Goal: Task Accomplishment & Management: Use online tool/utility

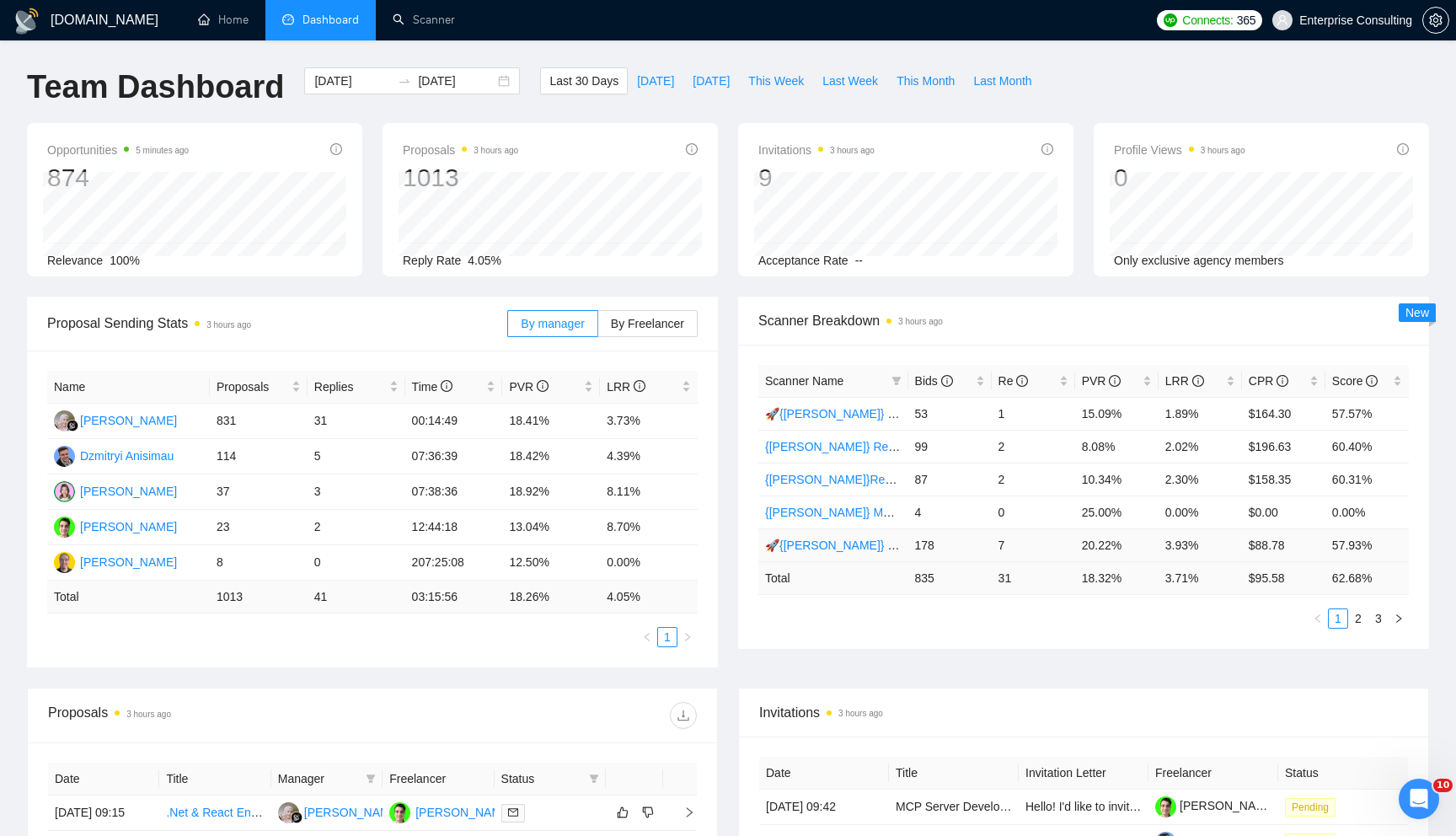
click at [821, 543] on link "🚀{[PERSON_NAME]} Python | Django | AI /" at bounding box center [881, 545] width 233 height 14
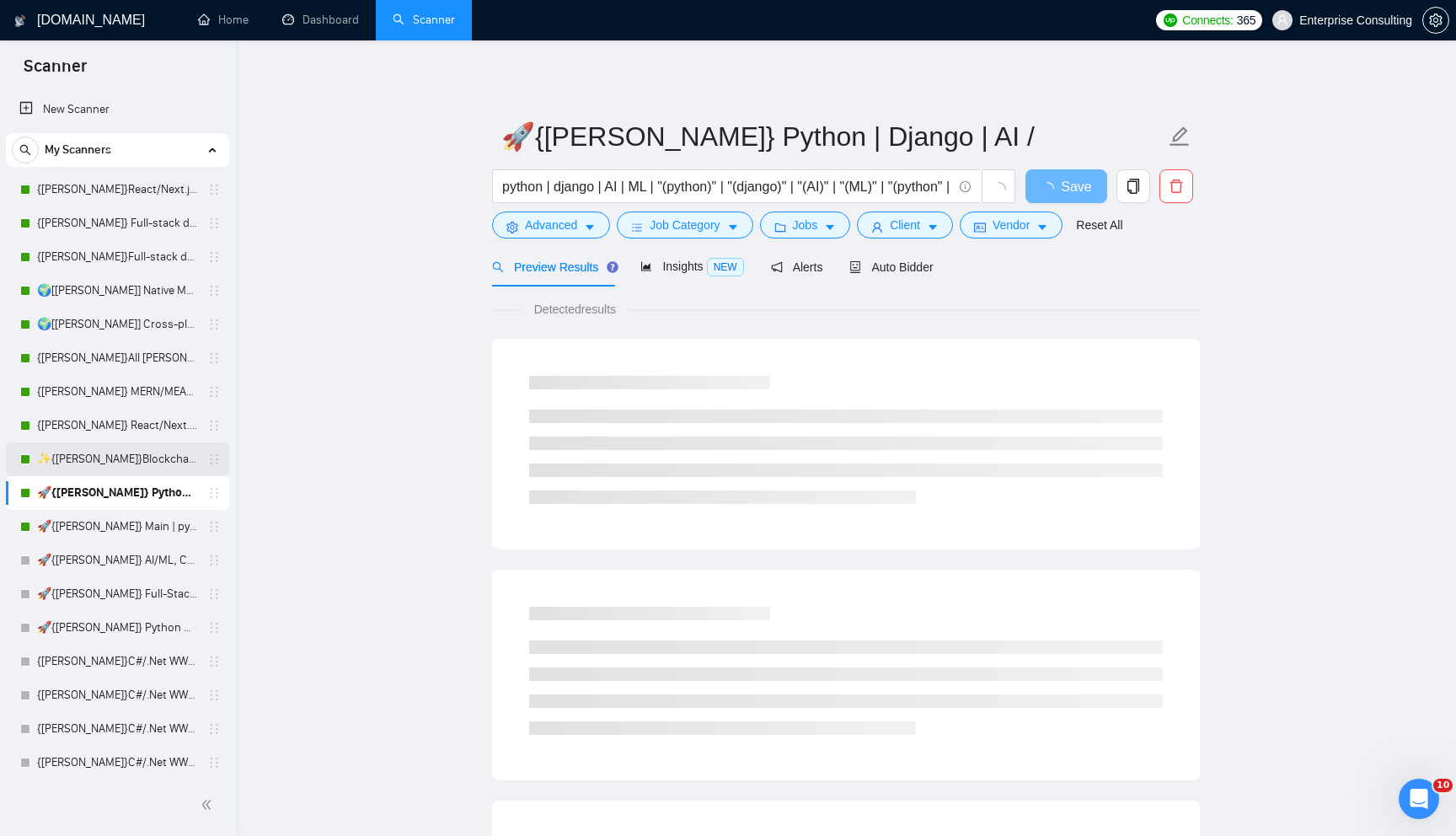
scroll to position [1353, 0]
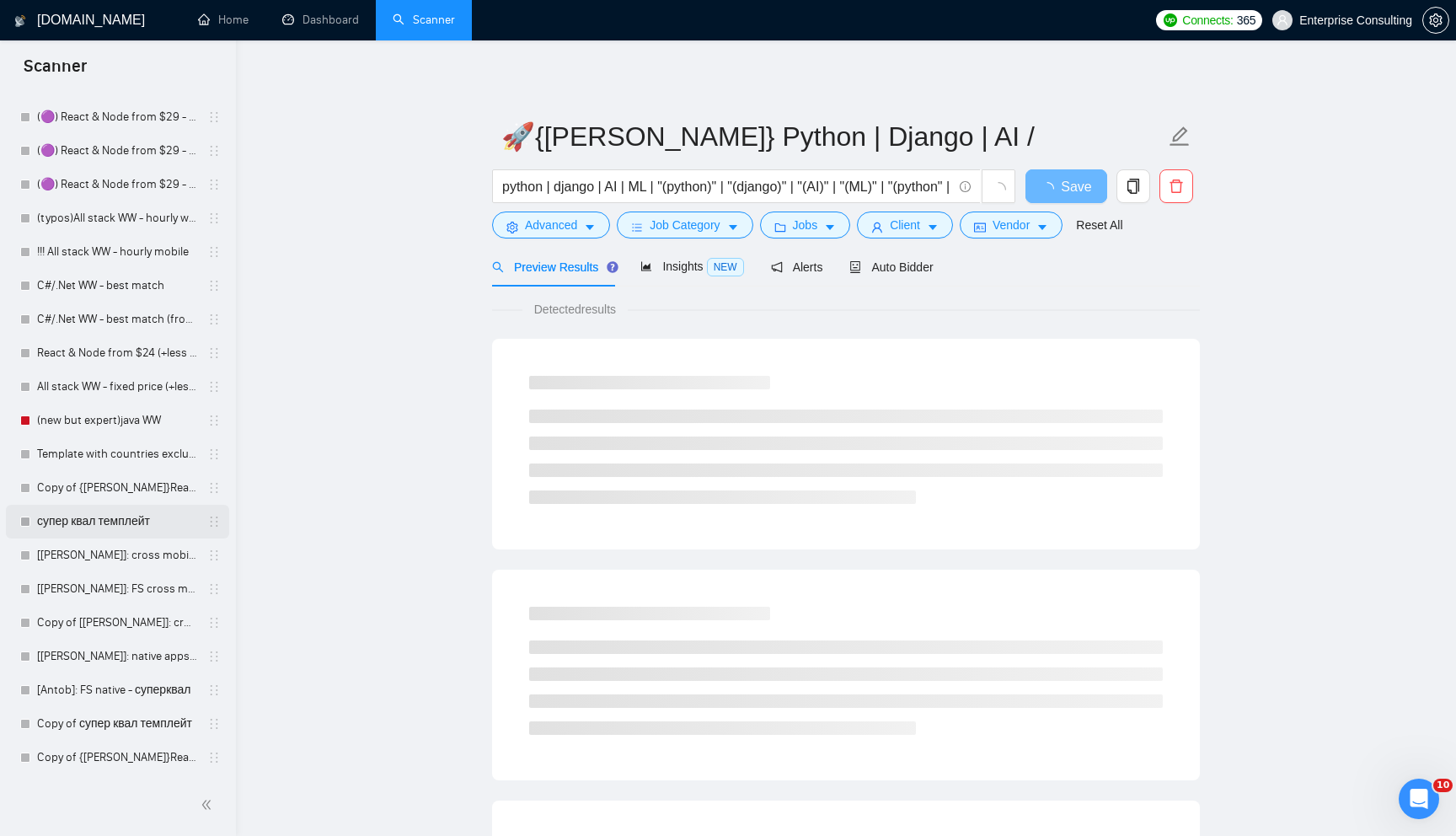
click at [116, 528] on link "супер квал темплейт" at bounding box center [117, 521] width 160 height 34
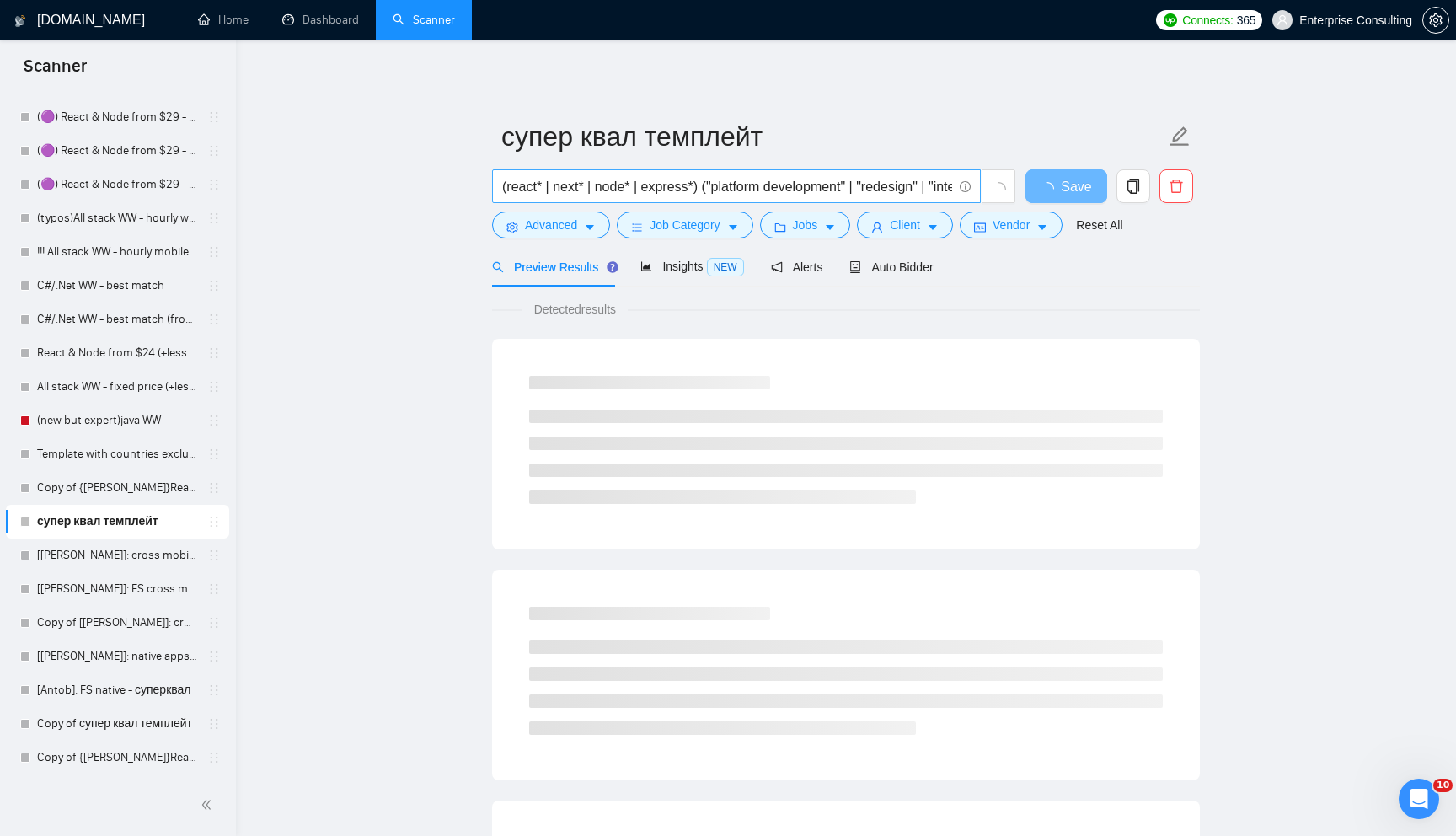
click at [968, 186] on icon "info-circle" at bounding box center [965, 186] width 11 height 11
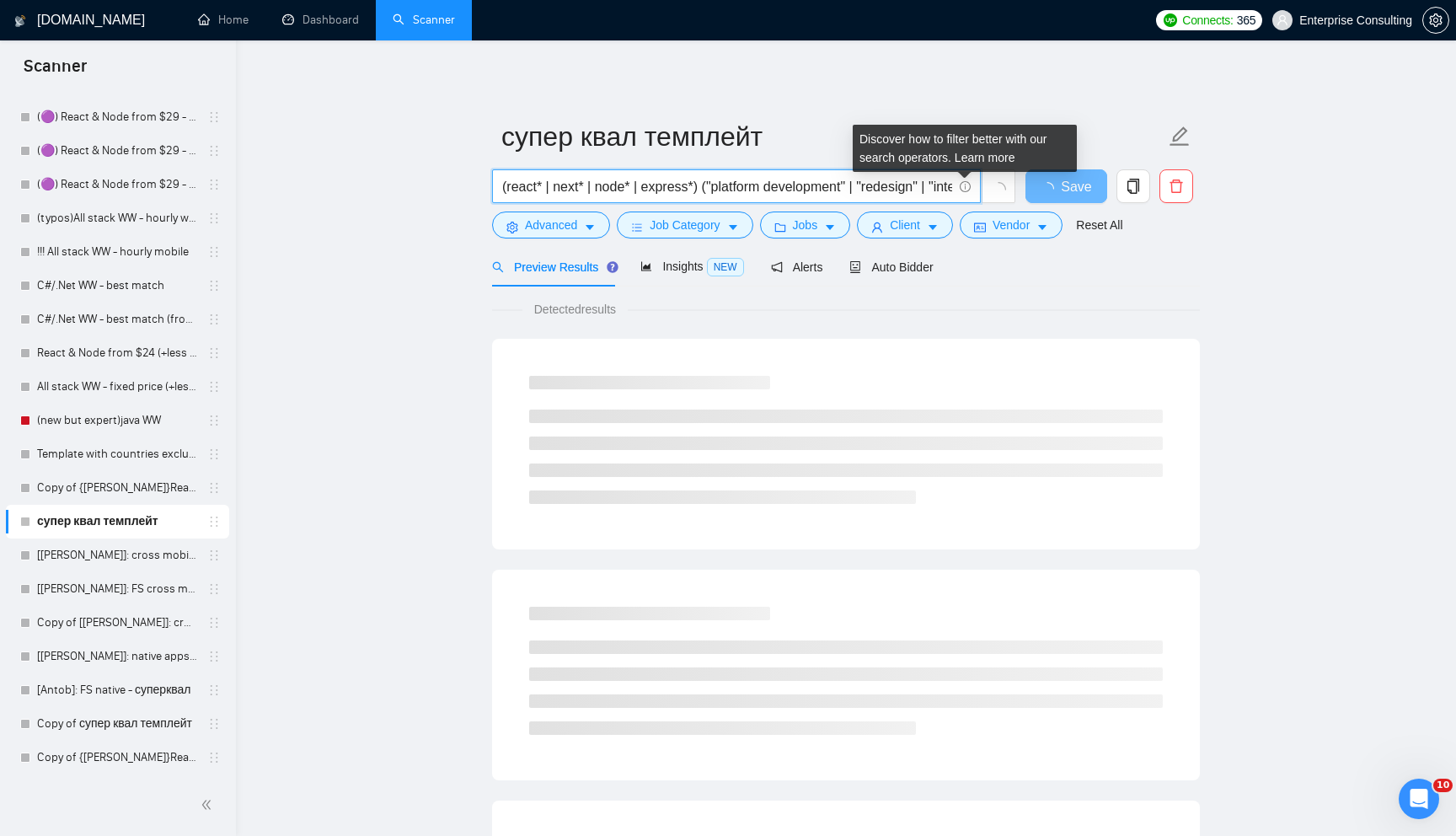
scroll to position [0, 1710]
click at [989, 157] on link "Learn more" at bounding box center [985, 158] width 61 height 14
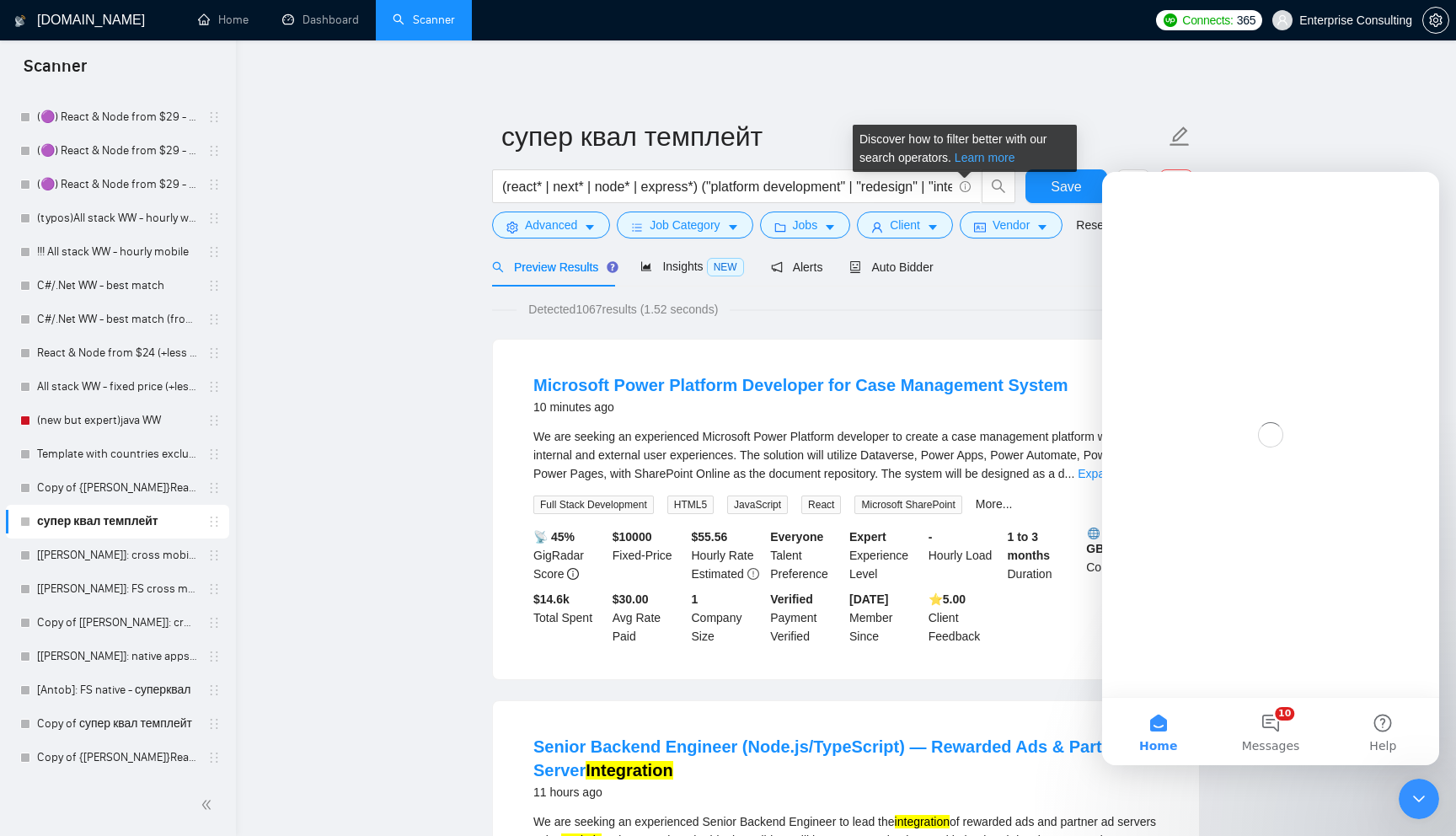
scroll to position [0, 0]
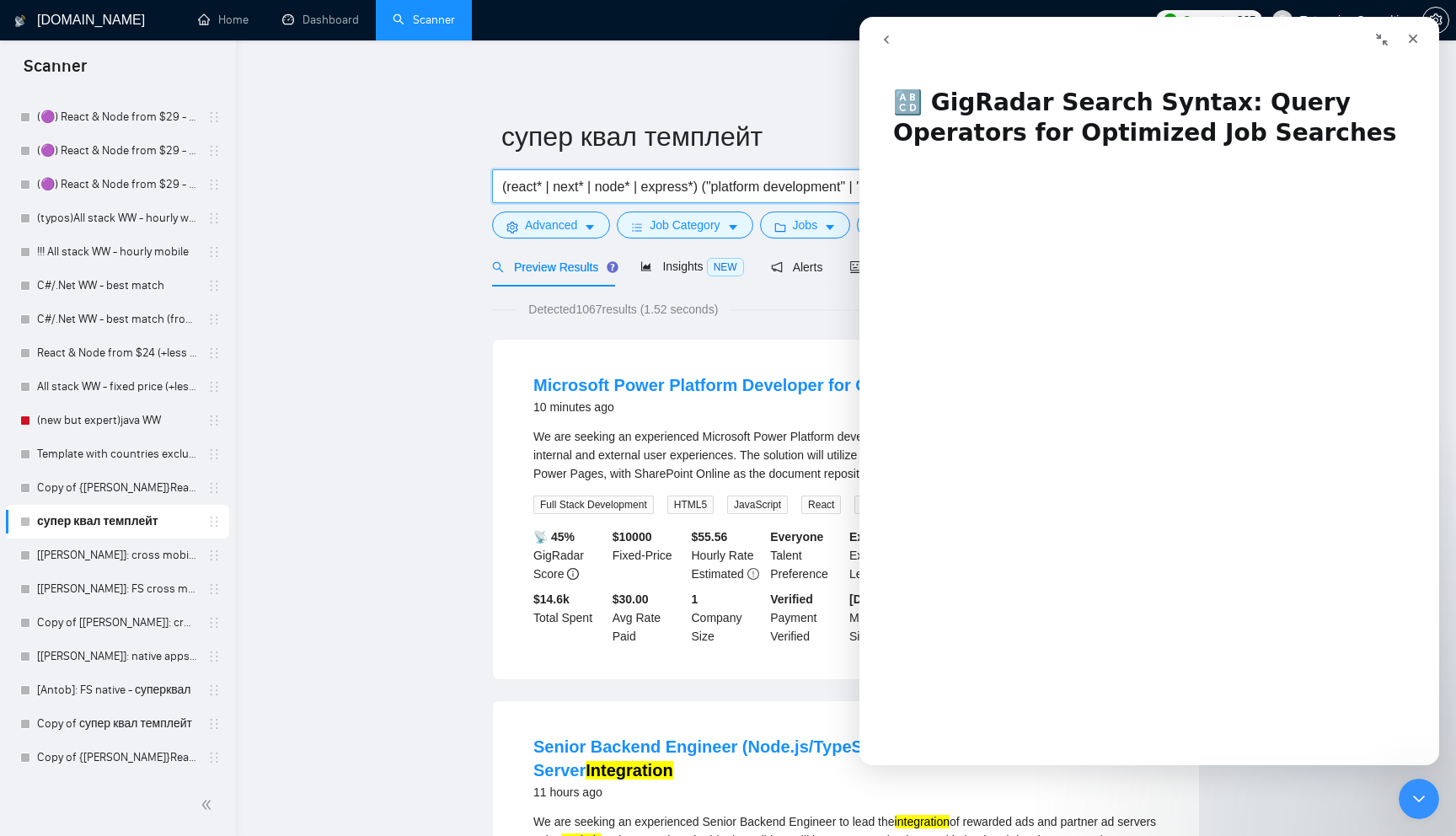
click at [635, 191] on input "(react* | next* | node* | express*) ("platform development" | "redesign" | "int…" at bounding box center [727, 186] width 450 height 21
paste input "(react | "react.js" | "reactjs" | "next.js" | typescript | "front end" | "front…"
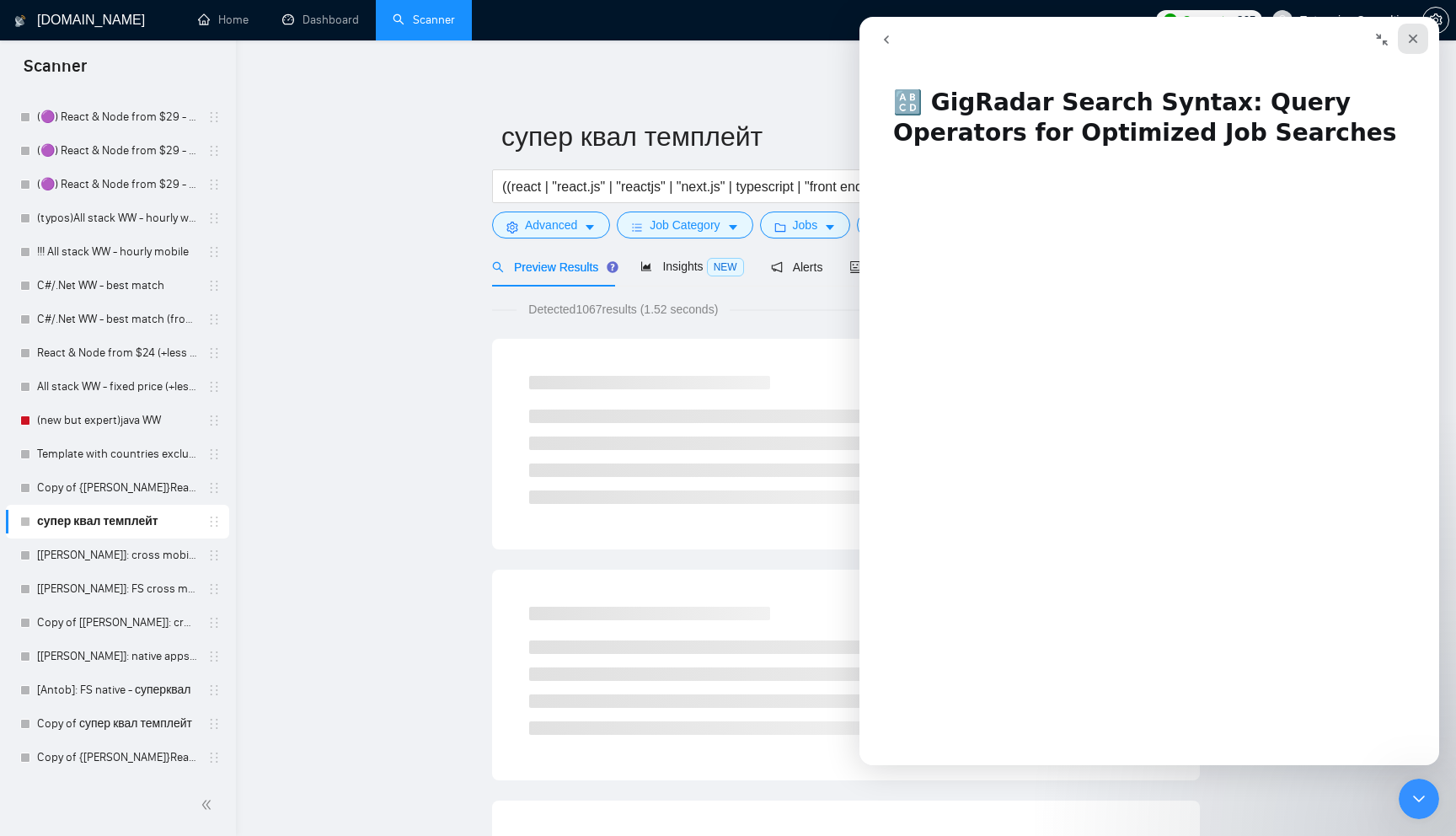
click at [1414, 35] on icon "Close" at bounding box center [1414, 39] width 14 height 14
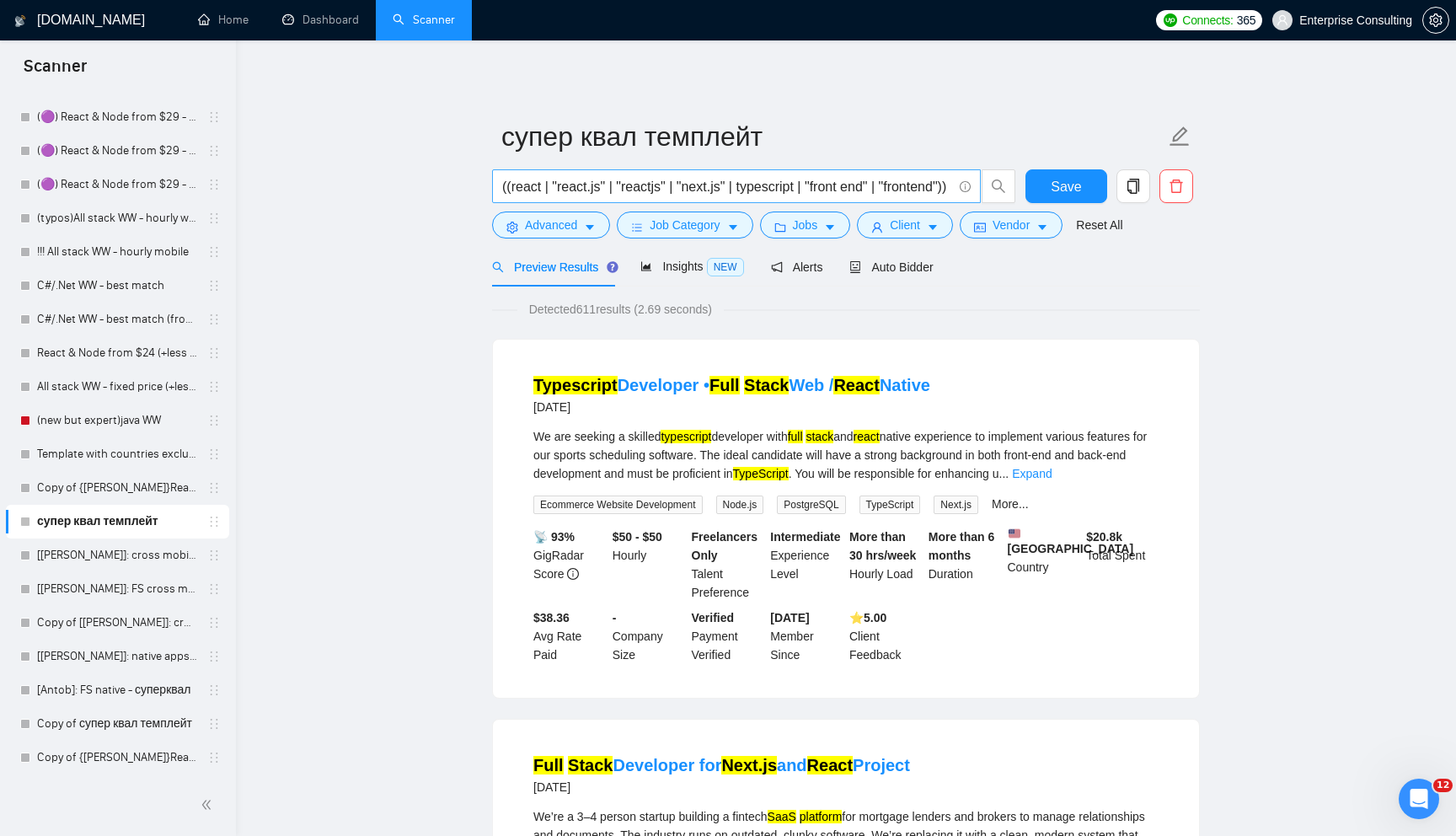
click at [605, 190] on input "((react | "react.js" | "reactjs" | "next.js" | typescript | "front end" | "fron…" at bounding box center [727, 186] width 450 height 21
paste input ")) ((node | "node.js" | "nodejs" | express | nestjs)) (("full stack") | mern | …"
click at [627, 175] on span "((react | "react.js" | "reactjs" | "next.js" | typescript)) ((node | "node.js" …" at bounding box center [737, 186] width 489 height 34
paste input "text"
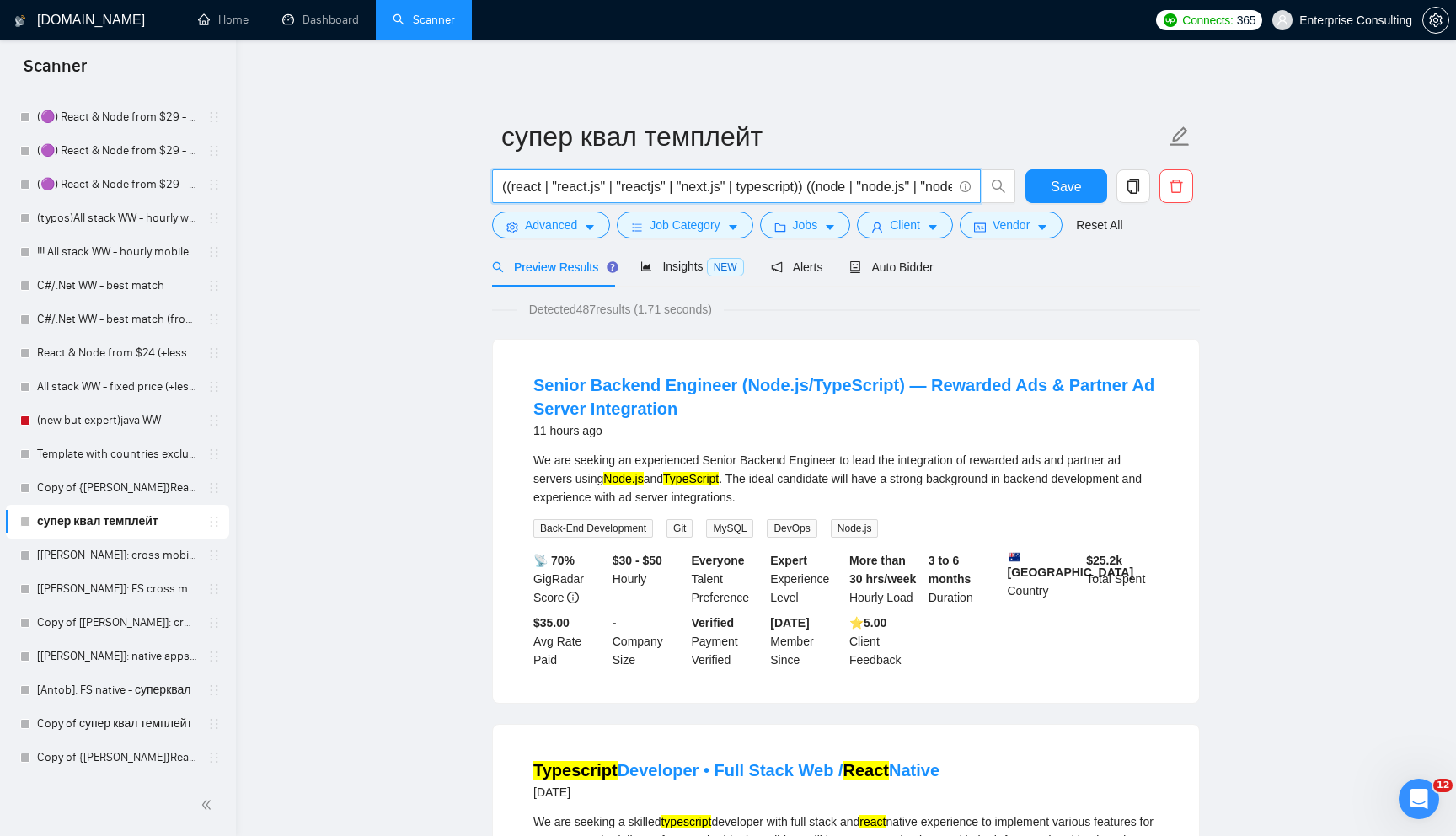
click at [602, 181] on input "((react | "react.js" | "reactjs" | "next.js" | typescript)) ((node | "node.js" …" at bounding box center [727, 186] width 450 height 21
paste input "full stack developer"
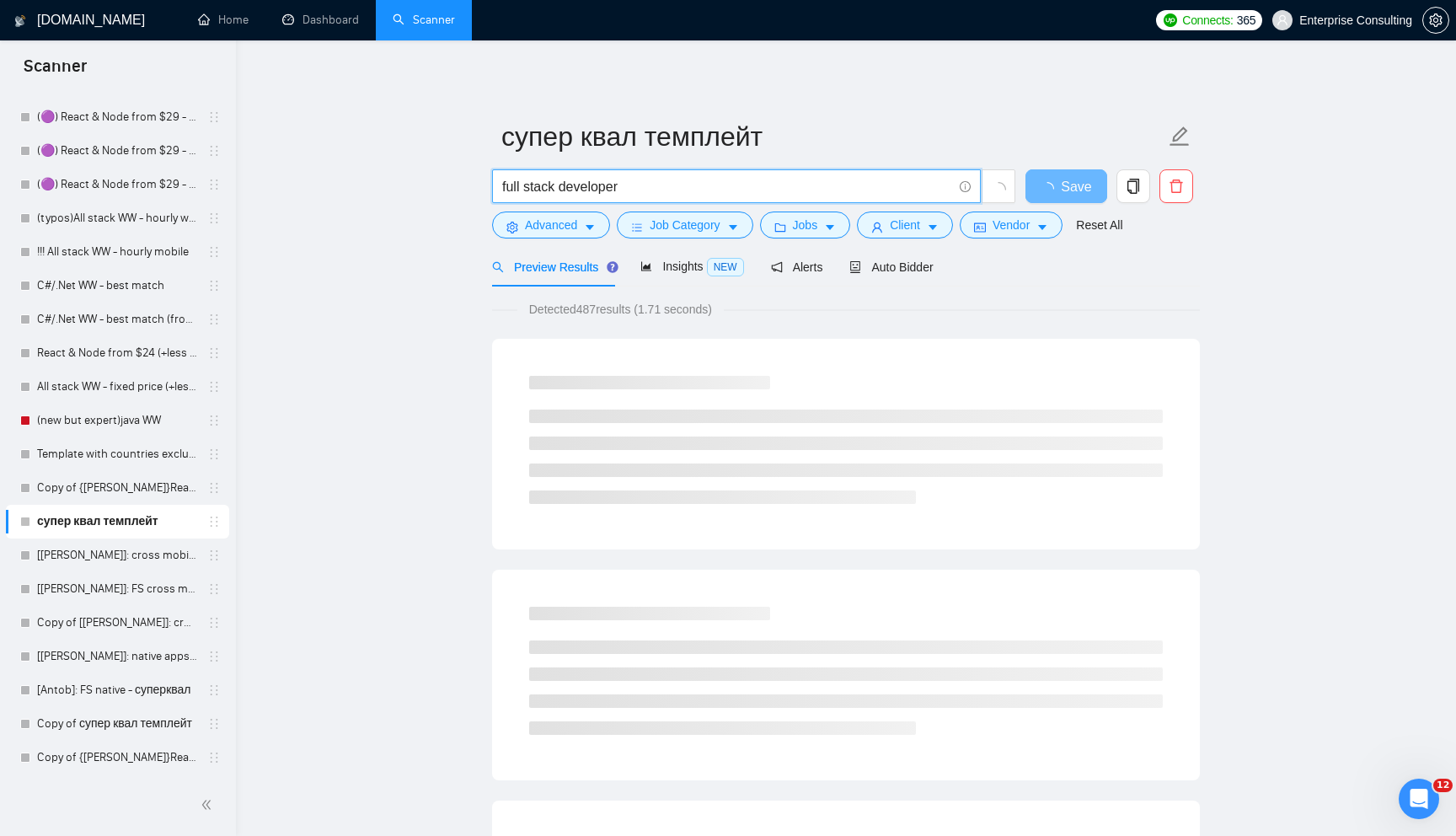
click at [672, 196] on input "full stack developer" at bounding box center [727, 186] width 450 height 21
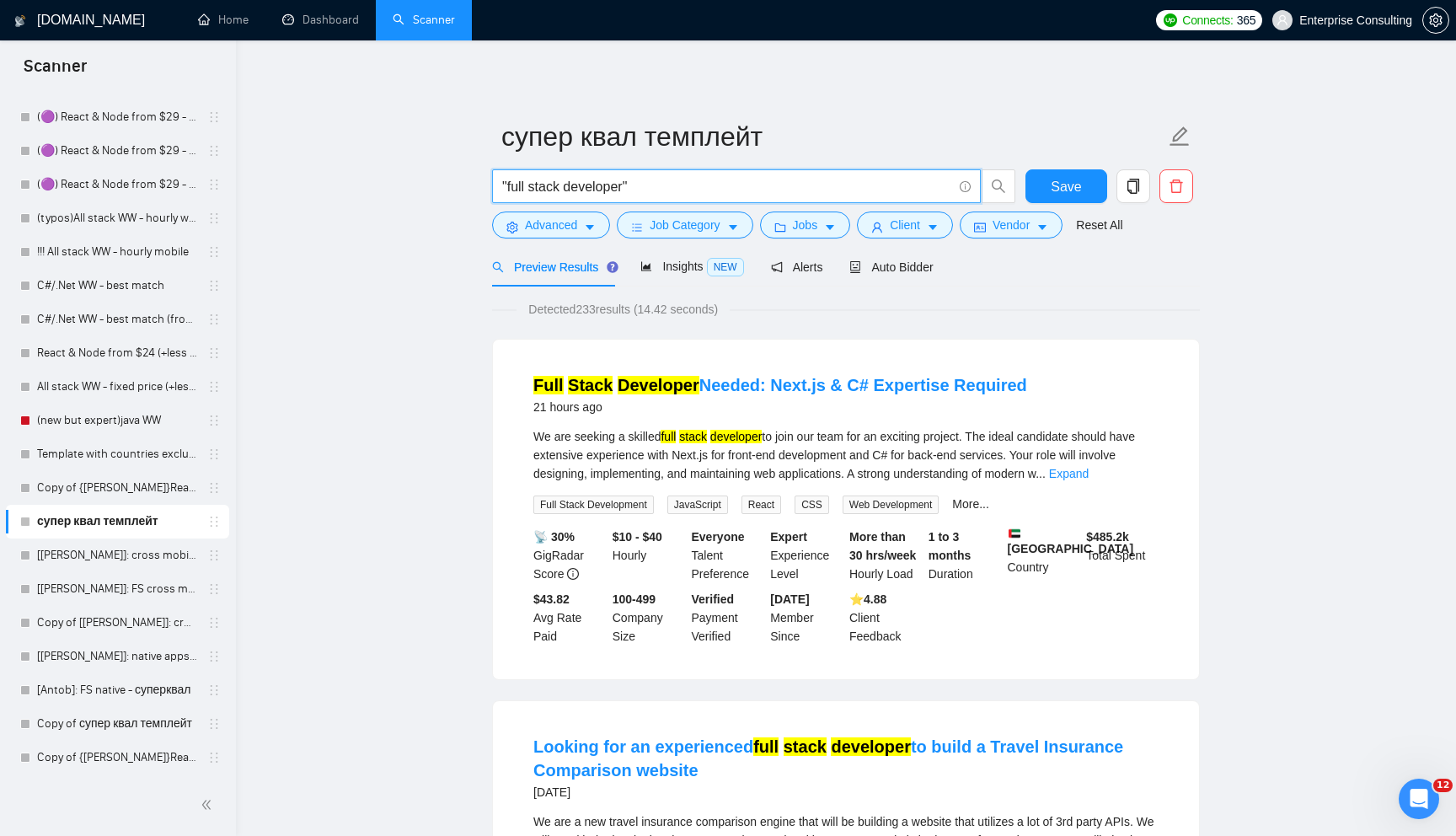
type input ""full stack developer""
click at [796, 223] on button "Jobs" at bounding box center [805, 224] width 91 height 27
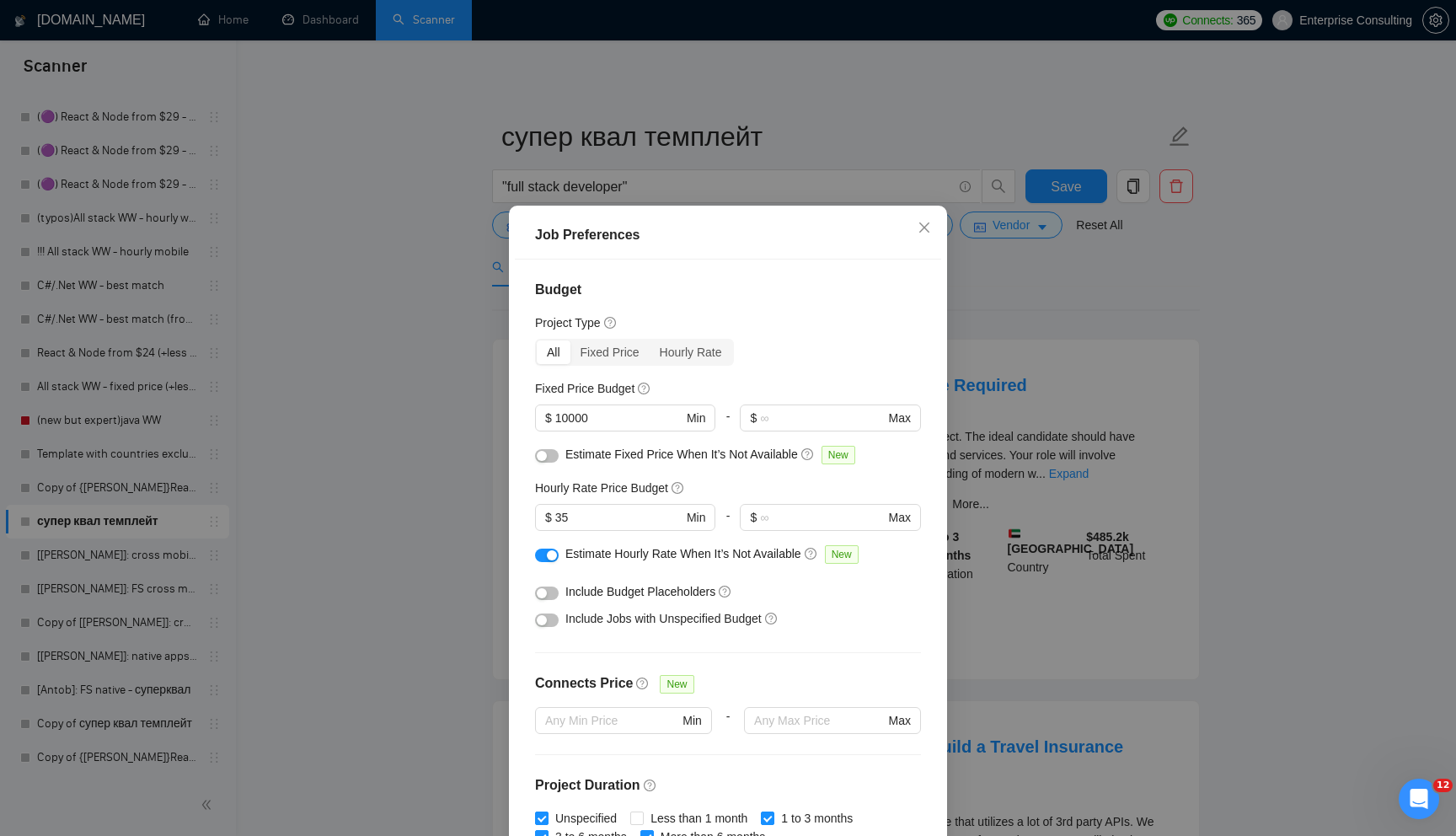
scroll to position [4, 0]
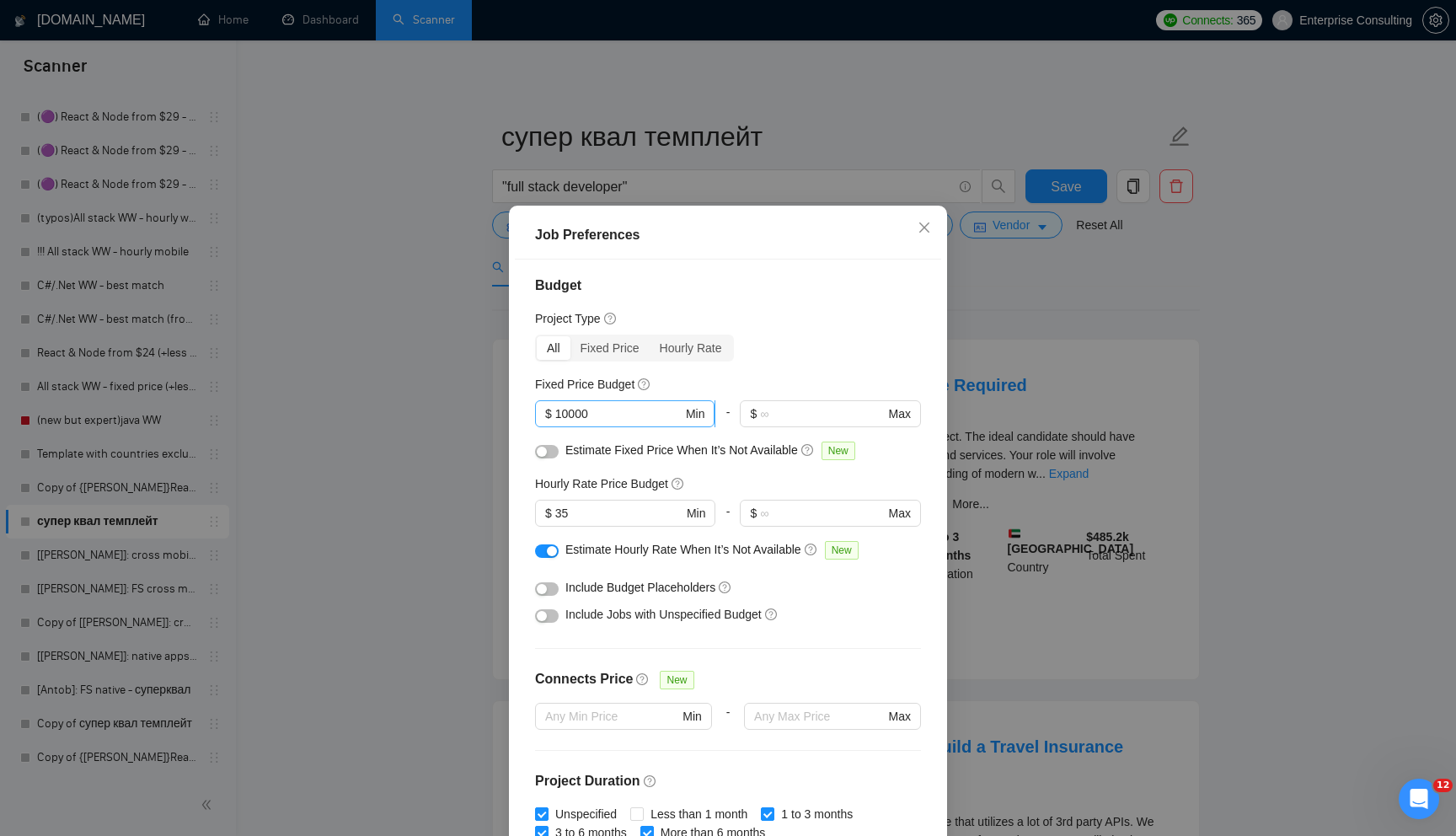
click at [643, 421] on input "10000" at bounding box center [619, 413] width 127 height 18
click at [1183, 354] on div "Job Preferences Budget Project Type All Fixed Price Hourly Rate Fixed Price Bud…" at bounding box center [728, 418] width 1456 height 836
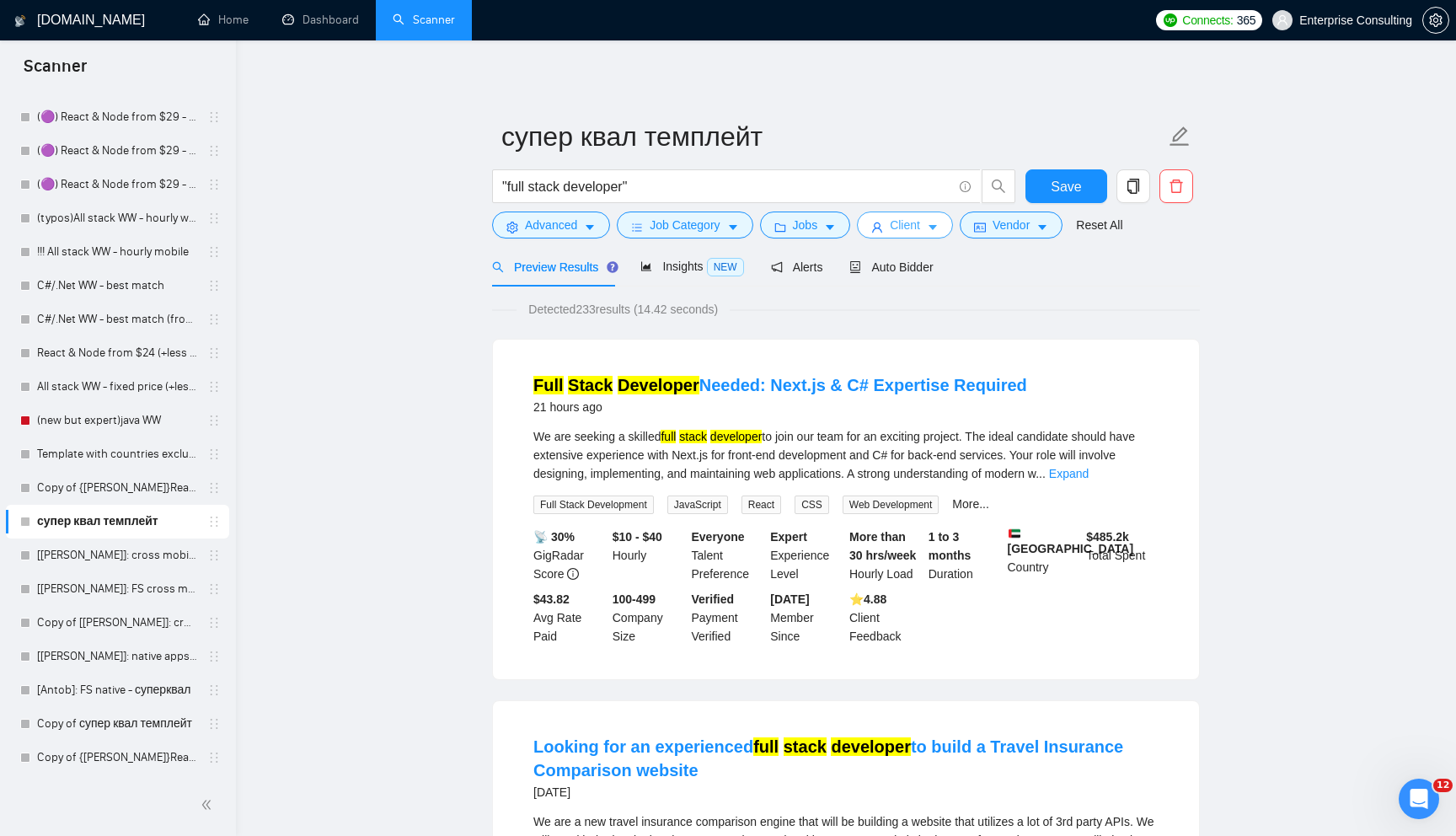
click at [915, 228] on span "Client" at bounding box center [905, 224] width 30 height 18
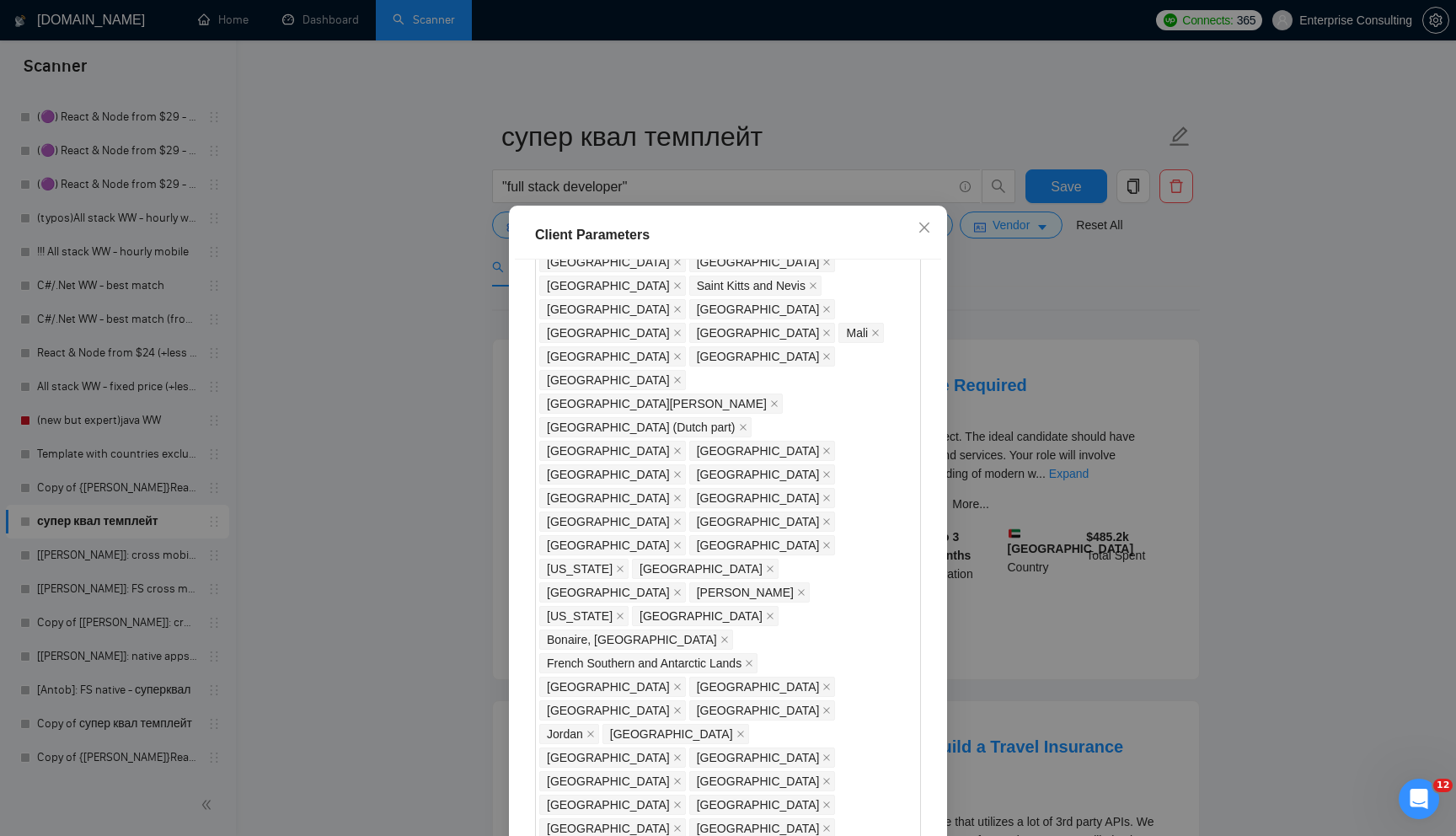
scroll to position [1283, 0]
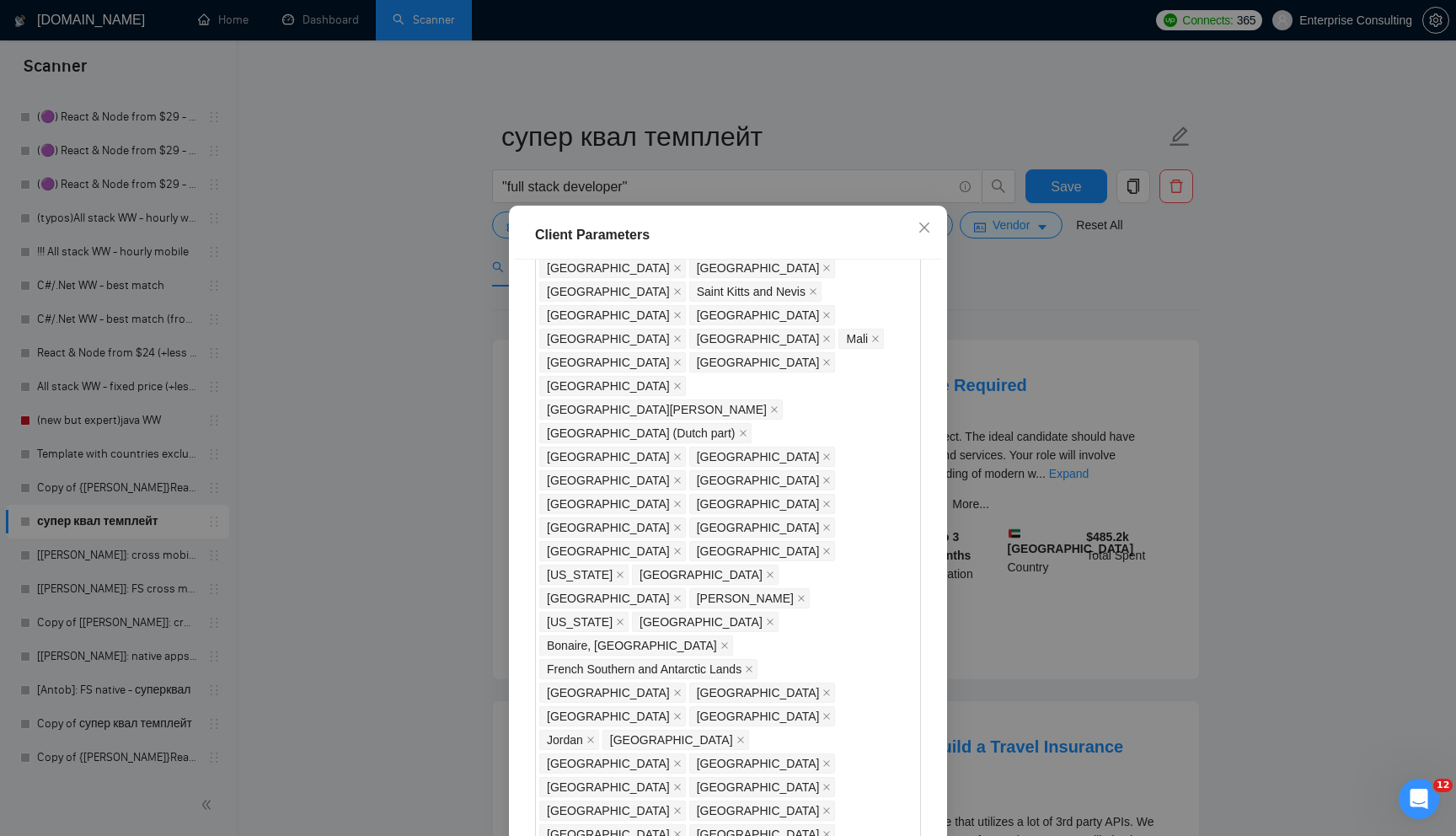
type input "5000"
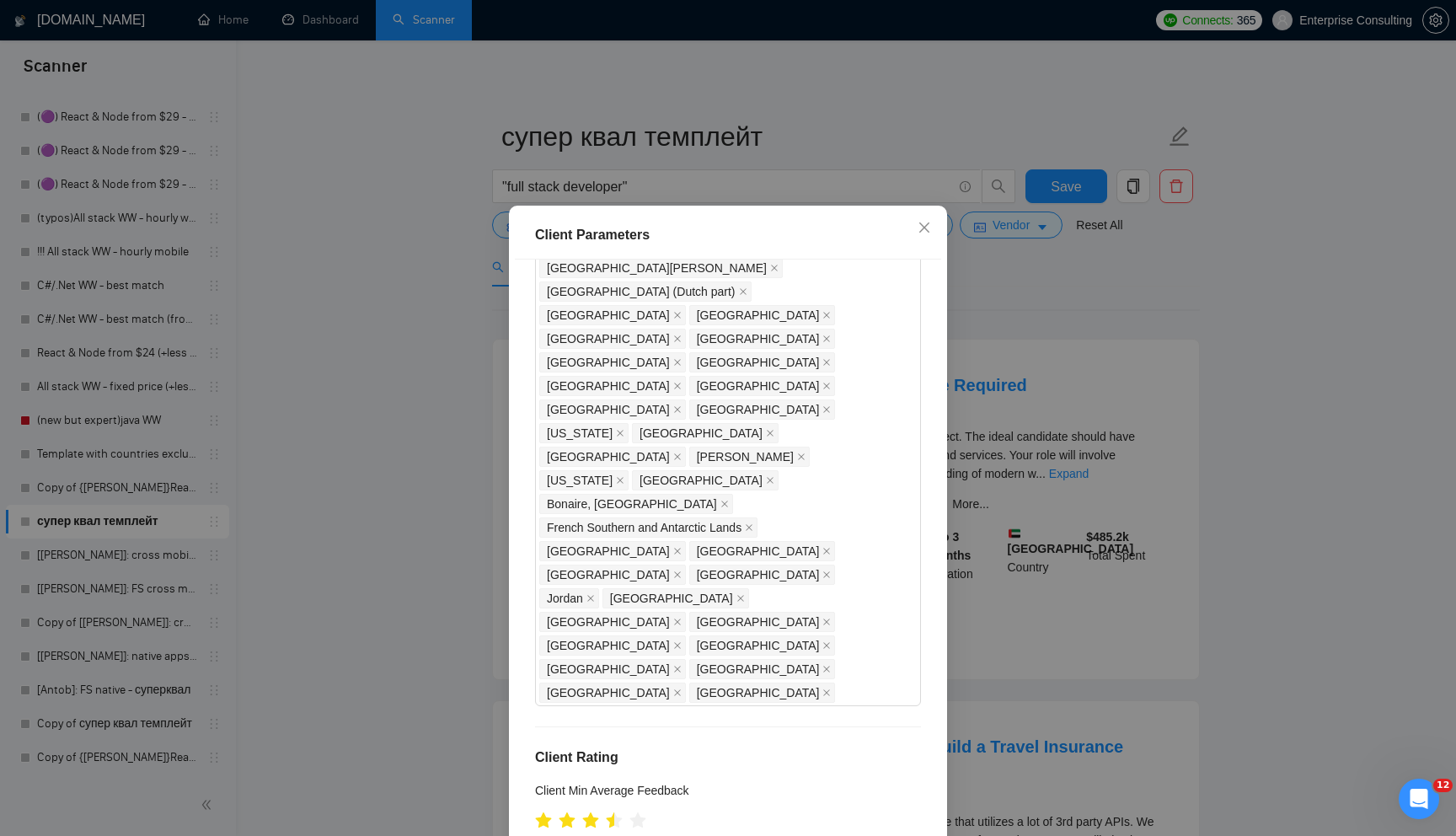
scroll to position [82, 0]
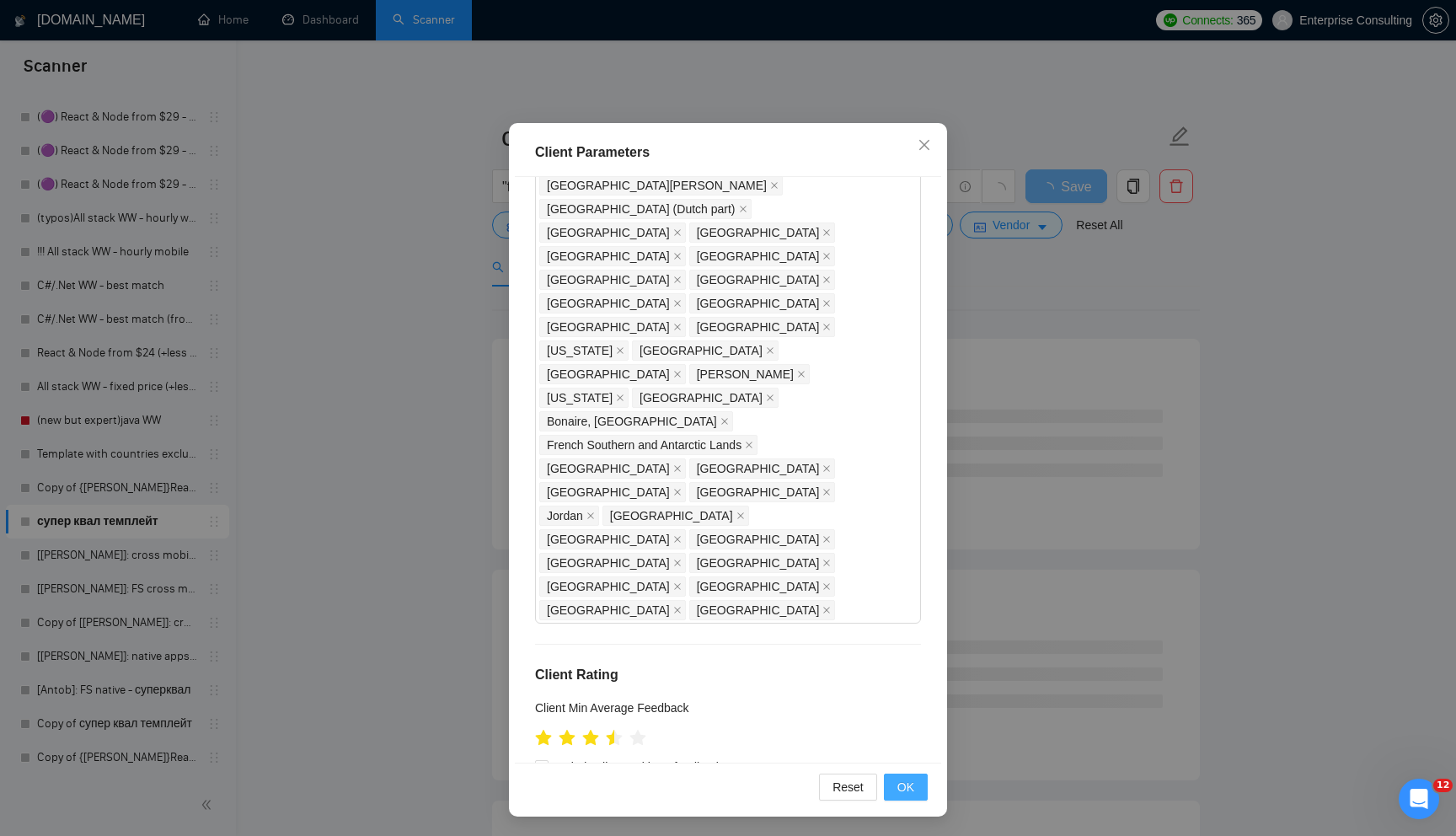
click at [891, 782] on button "OK" at bounding box center [905, 787] width 44 height 27
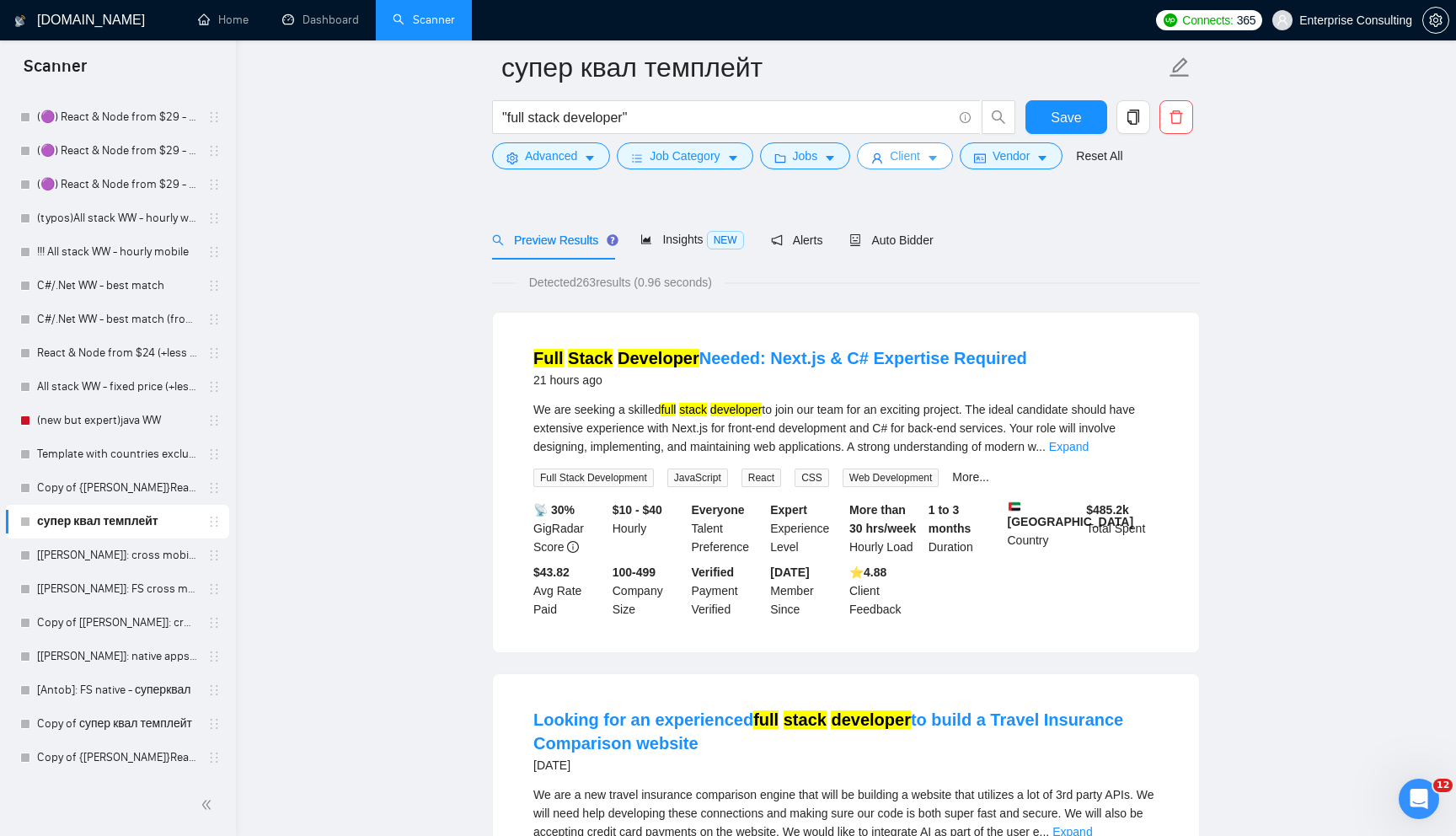
scroll to position [98, 0]
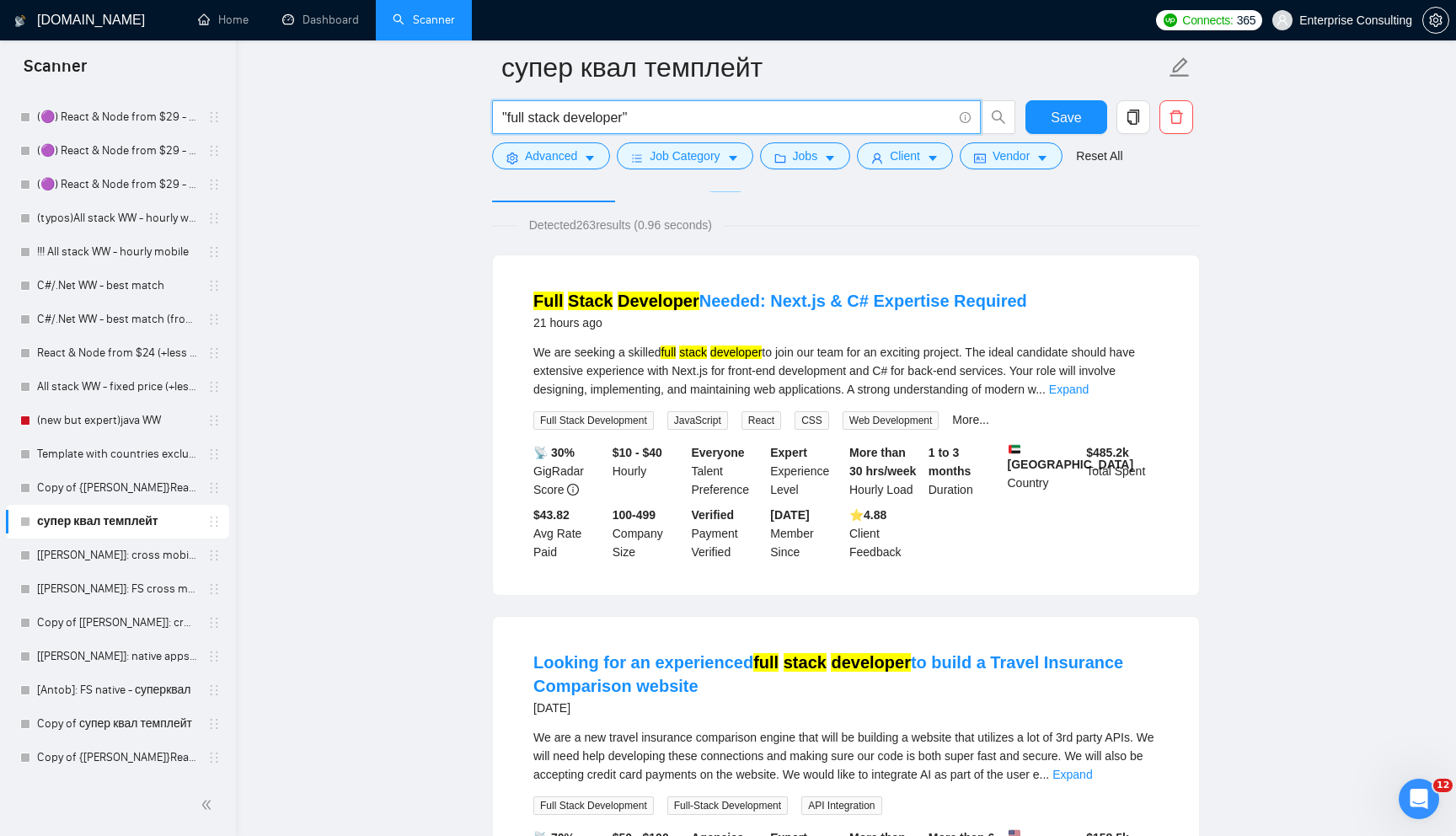
click at [675, 113] on input ""full stack developer"" at bounding box center [727, 118] width 450 height 21
paste input "((react | "react.js" | "reactjs" | "next.js" | typescript | "front end" | "fron…"
type input "((react | "react.js" | "reactjs" | "next.js" | typescript | "front end" | "fron…"
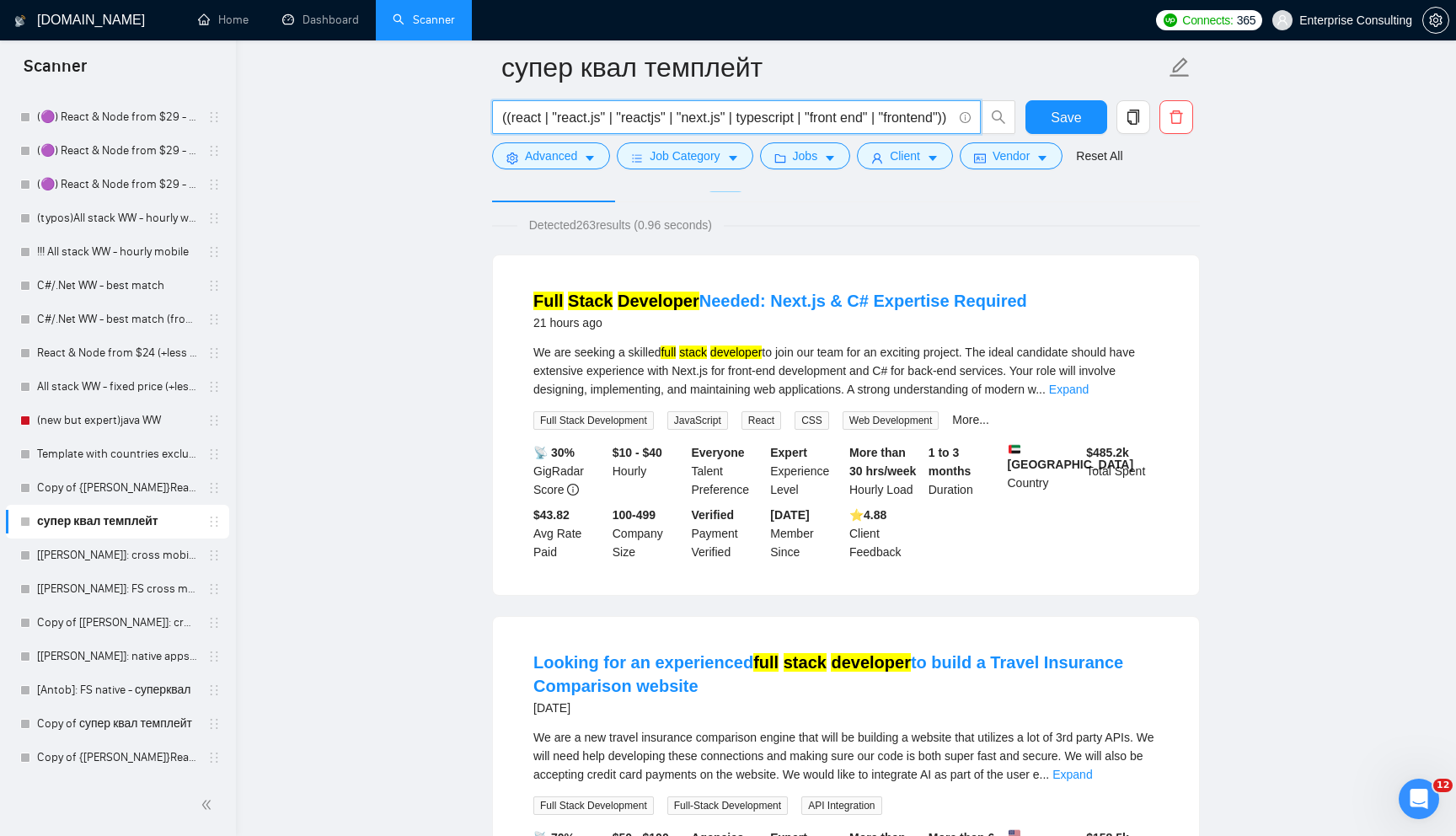
click at [760, 195] on div "Preview Results Insights NEW Alerts Auto Bidder" at bounding box center [713, 183] width 441 height 40
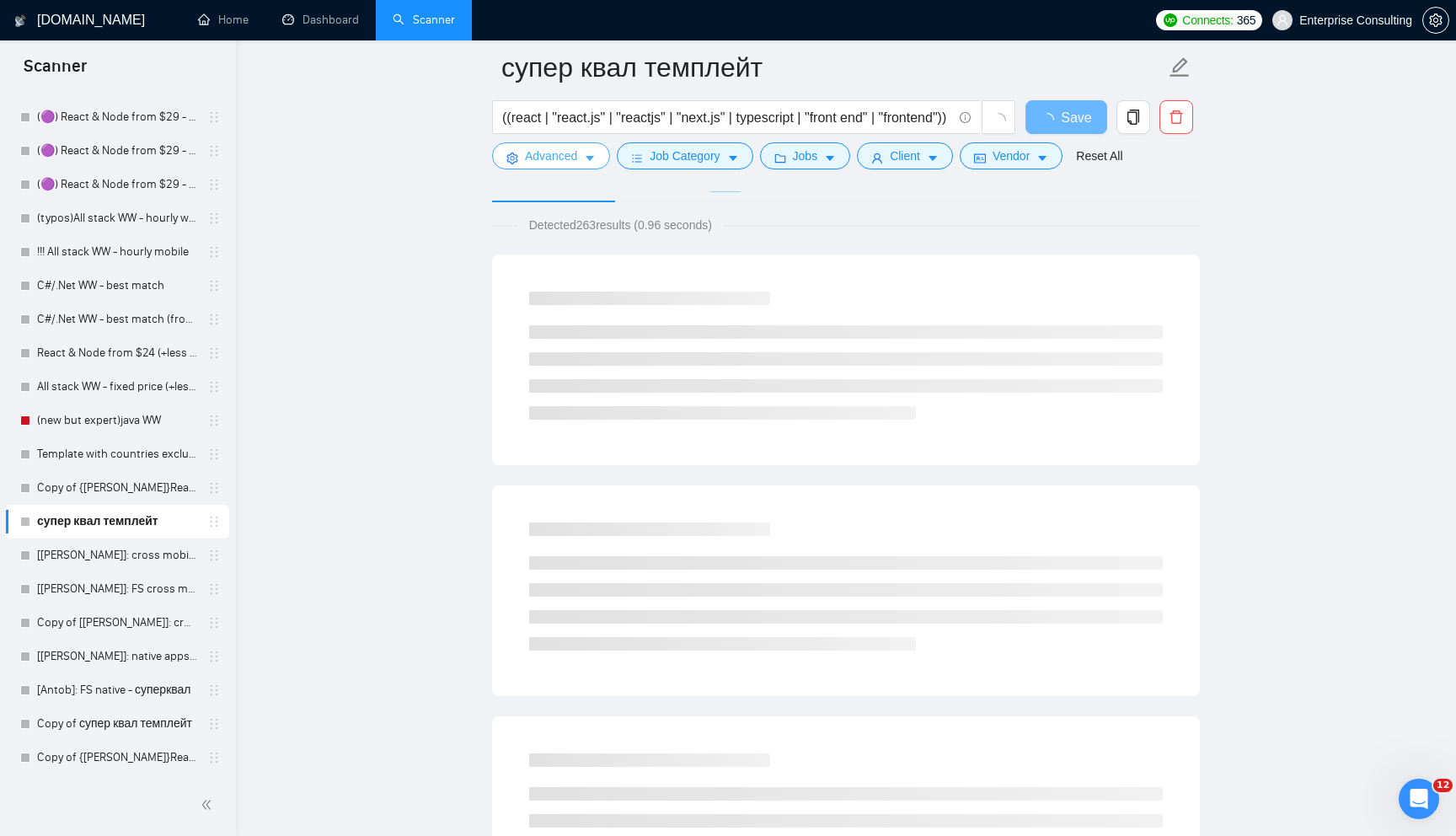
click at [593, 163] on icon "caret-down" at bounding box center [590, 158] width 12 height 12
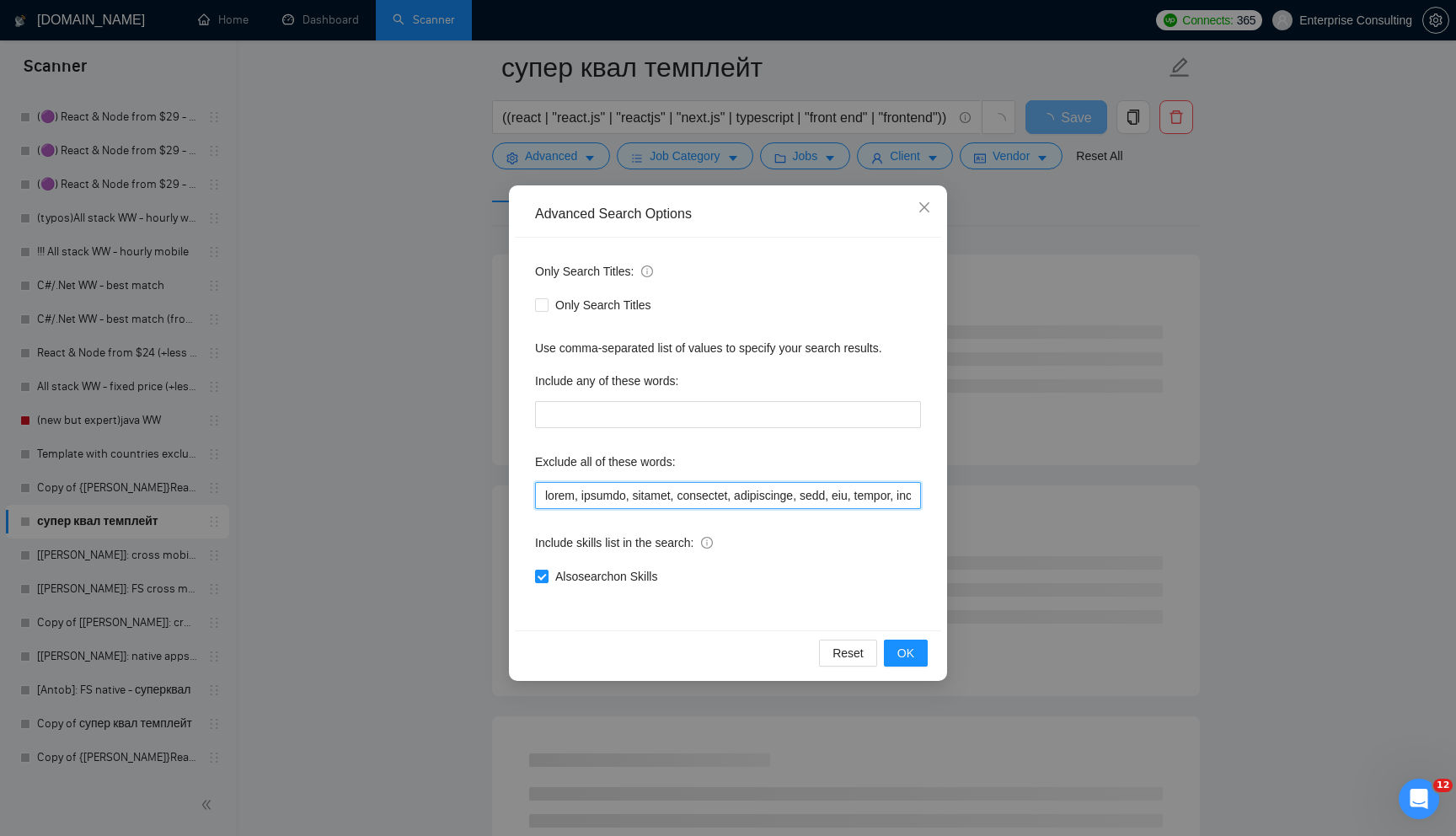
click at [655, 491] on input "text" at bounding box center [728, 495] width 386 height 27
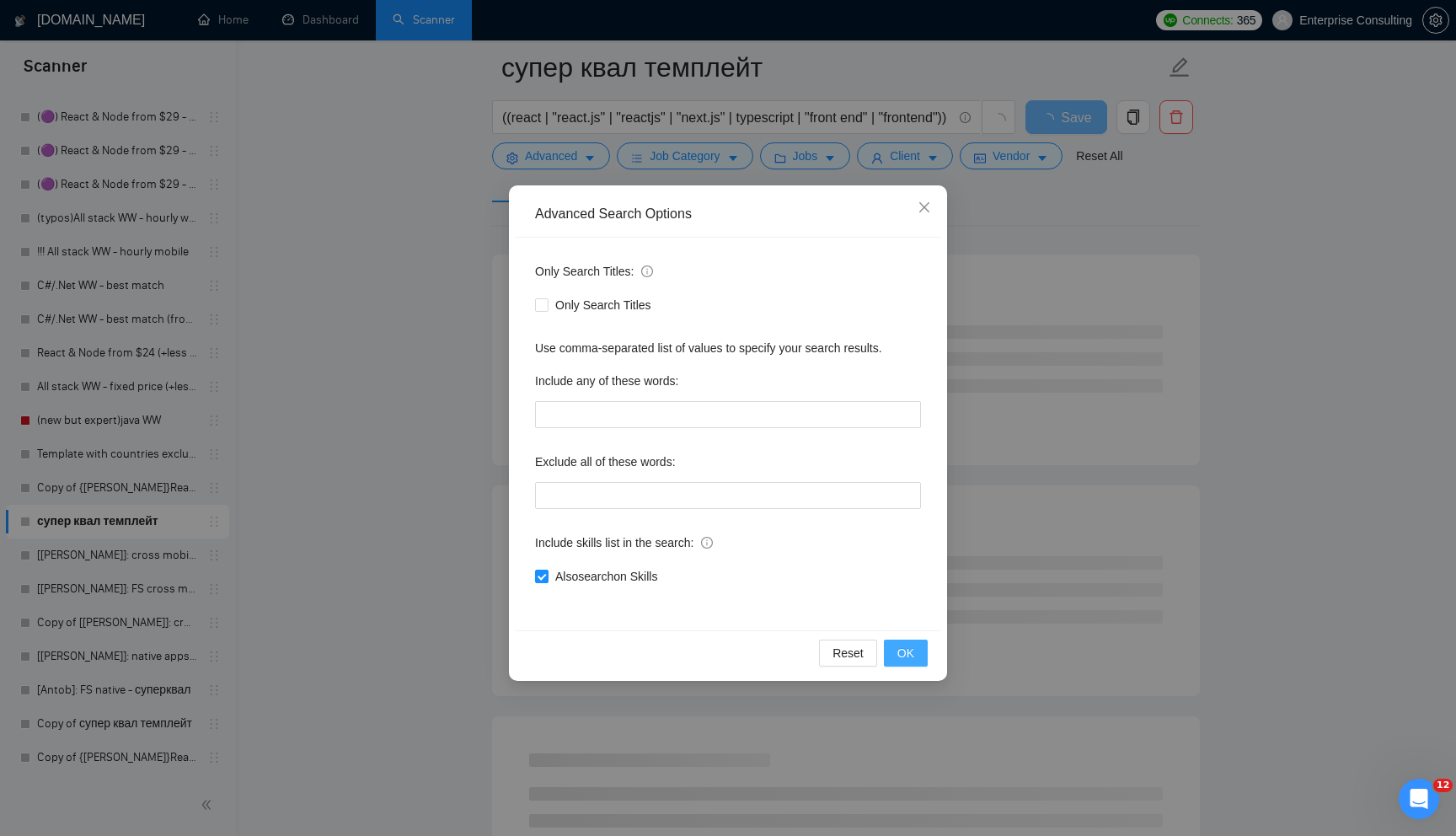
click at [895, 651] on button "OK" at bounding box center [905, 653] width 44 height 27
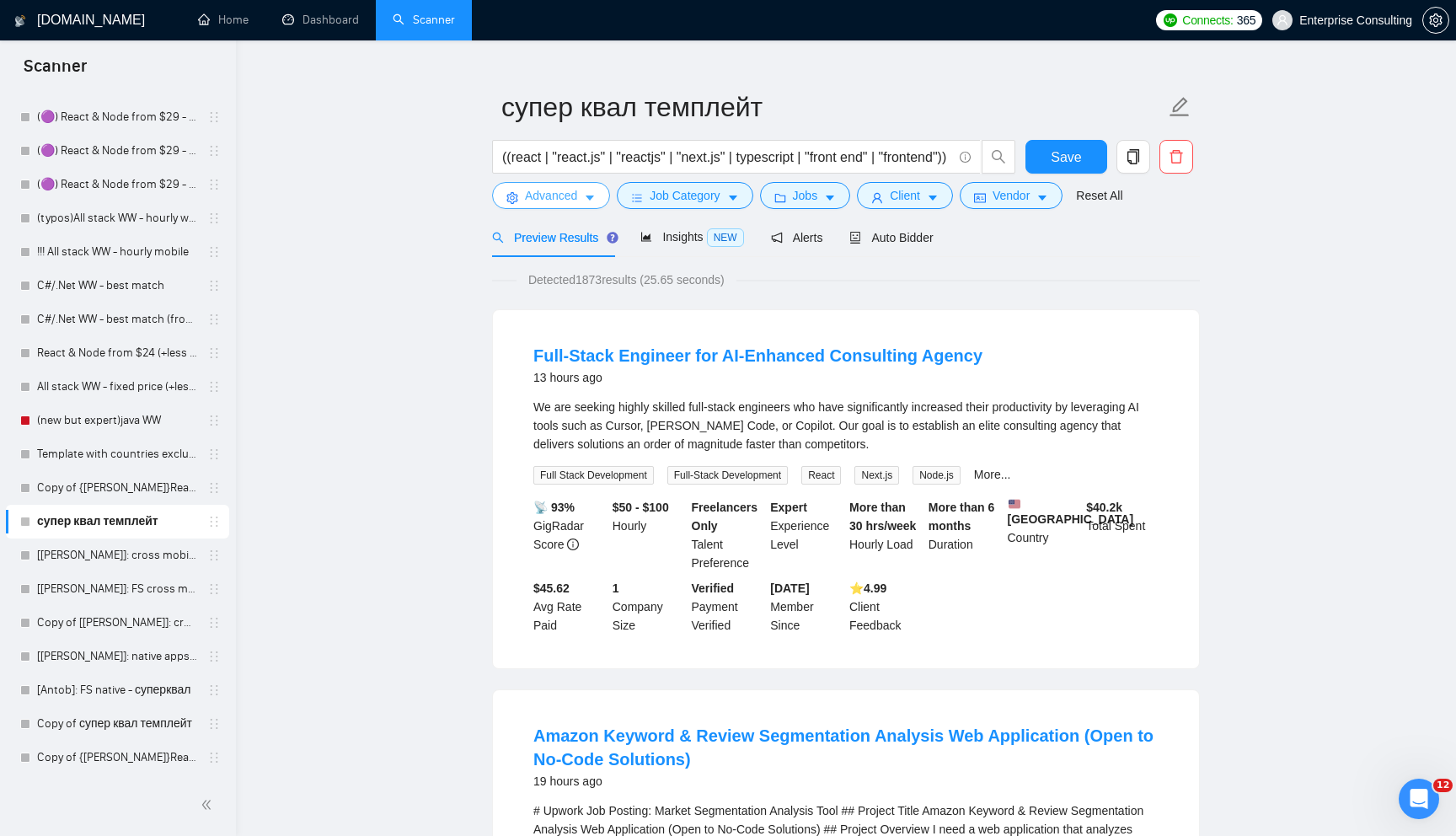
scroll to position [25, 0]
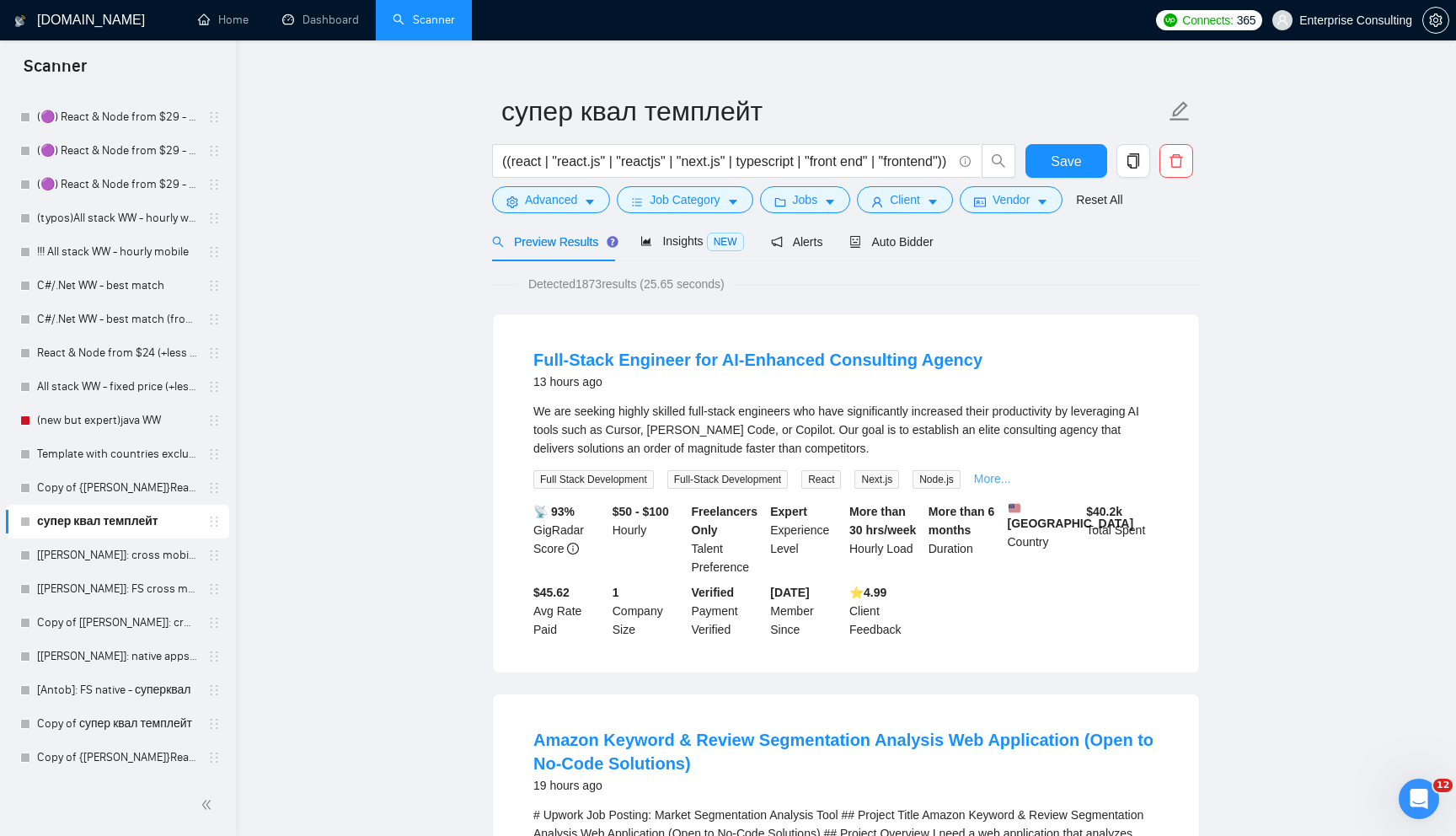
click at [1009, 477] on link "More..." at bounding box center [992, 479] width 37 height 14
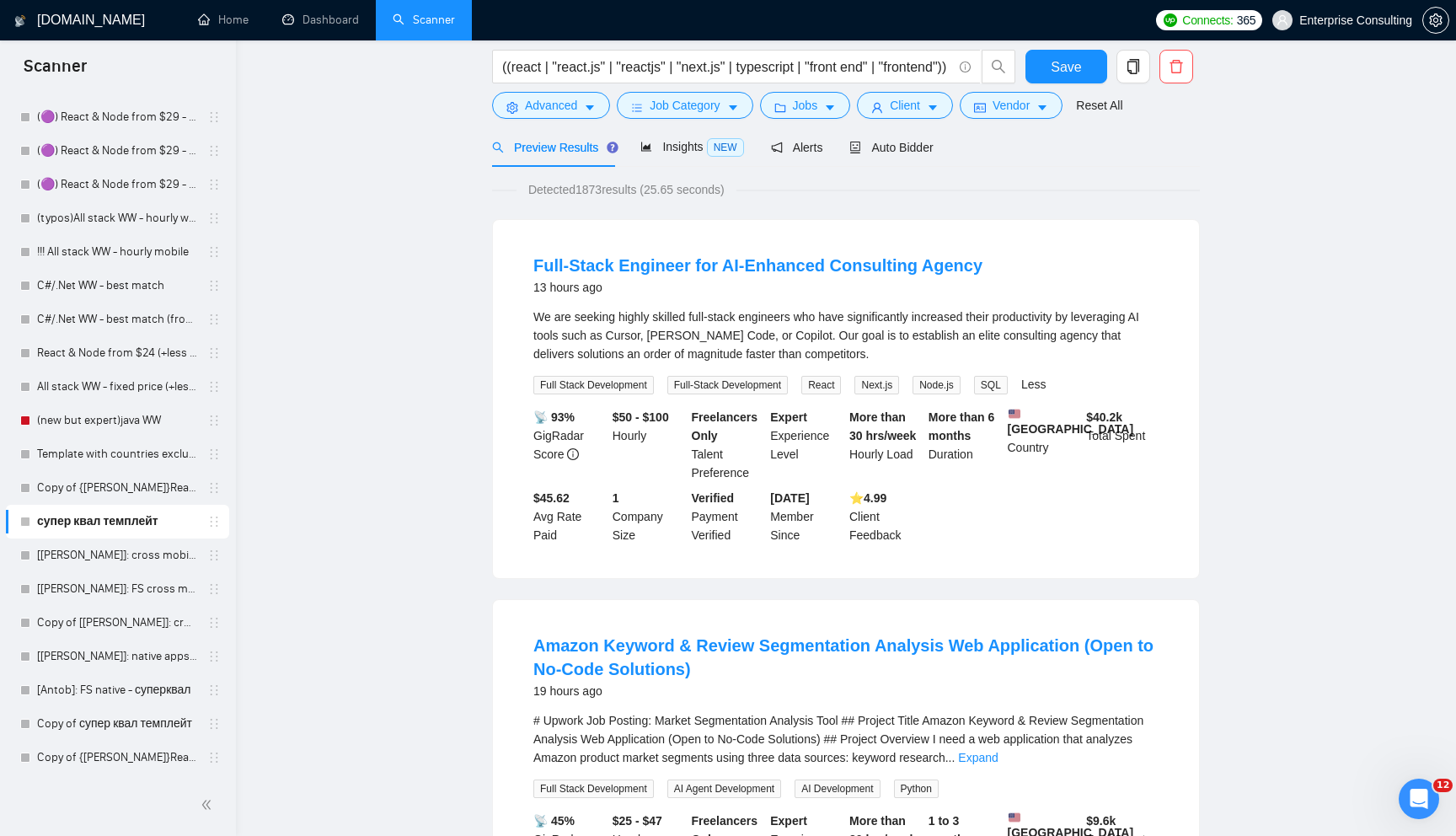
scroll to position [125, 0]
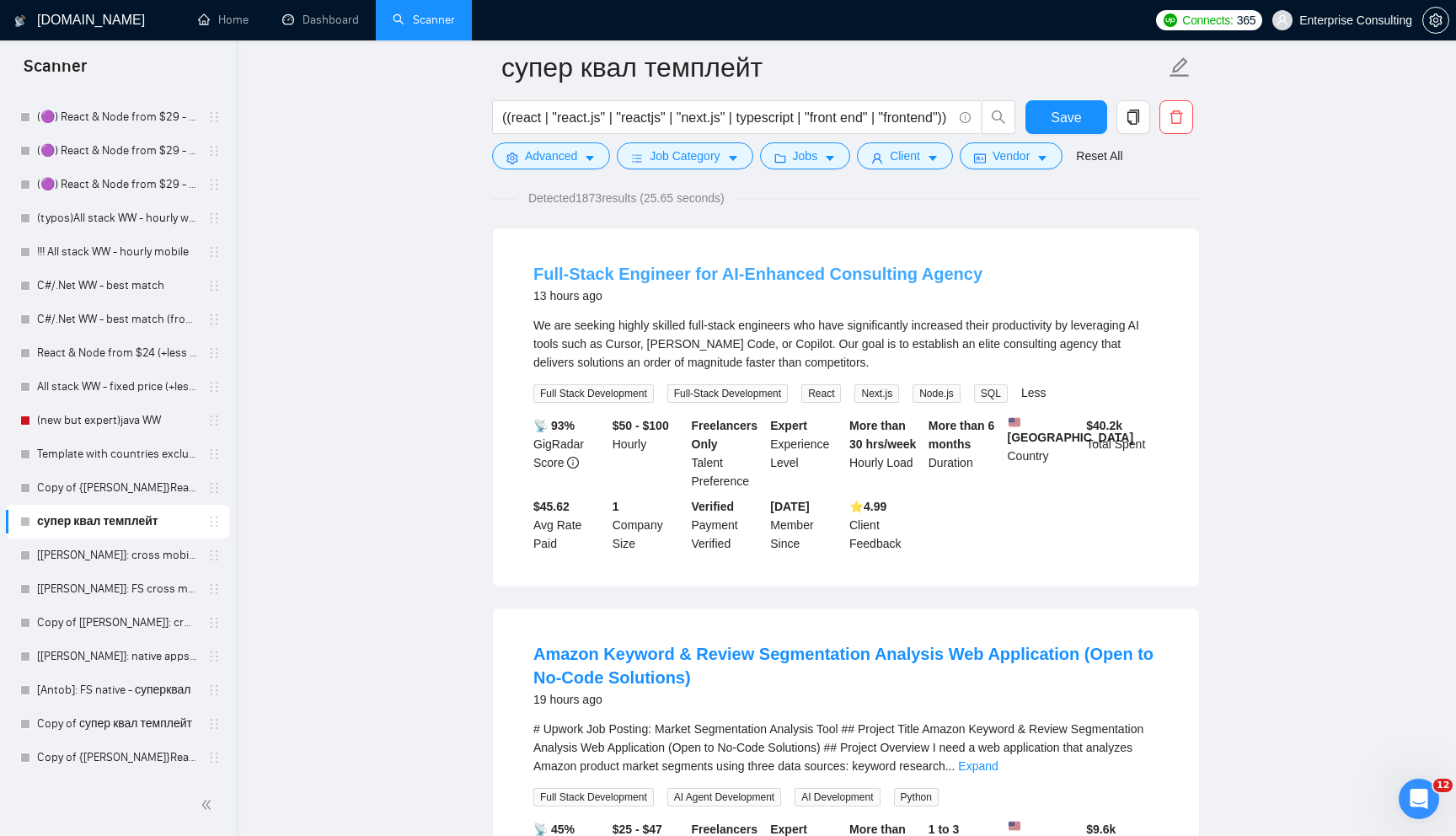
click at [847, 274] on link "Full-Stack Engineer for AI-Enhanced Consulting Agency" at bounding box center [757, 273] width 449 height 18
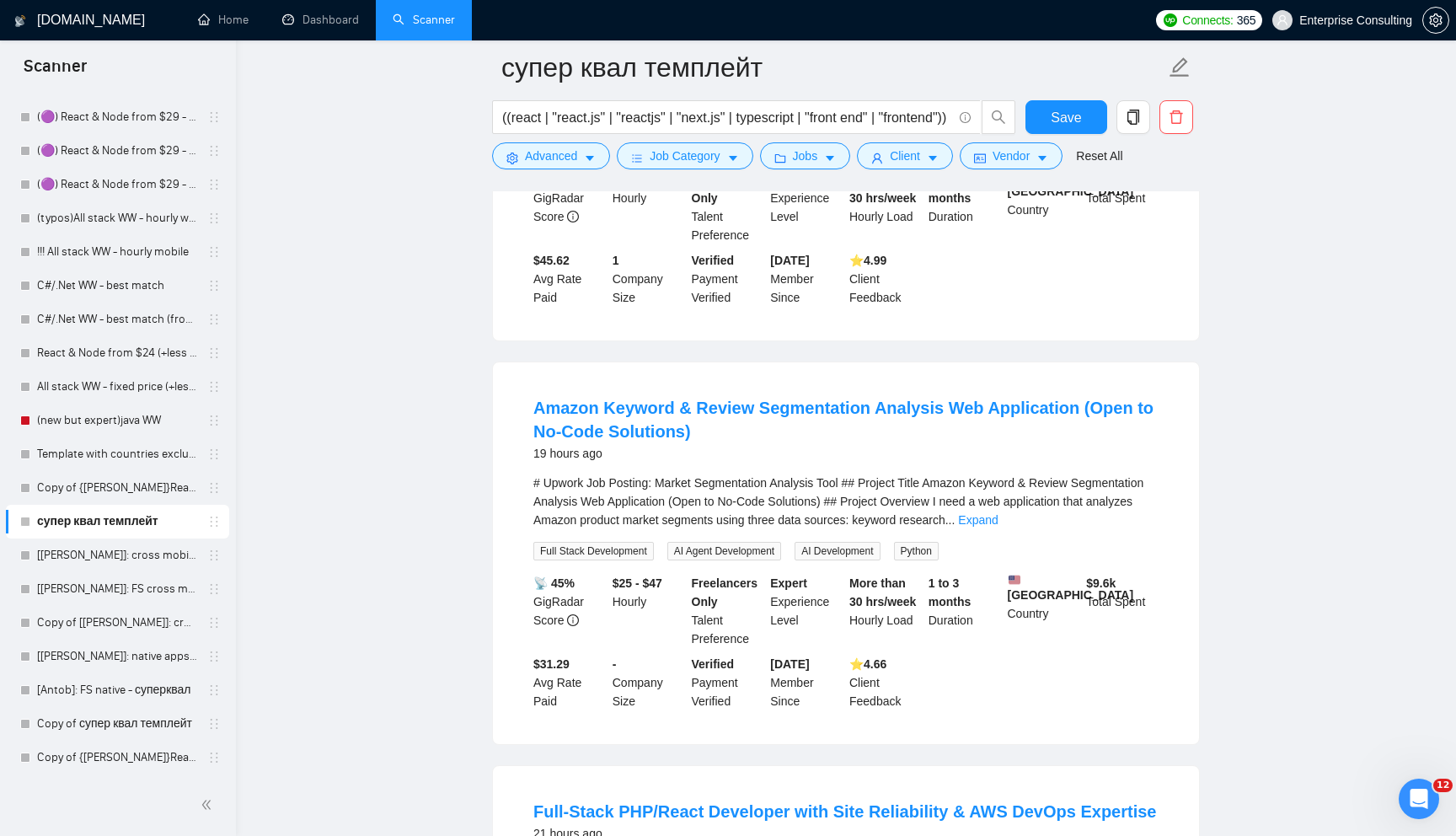
scroll to position [378, 0]
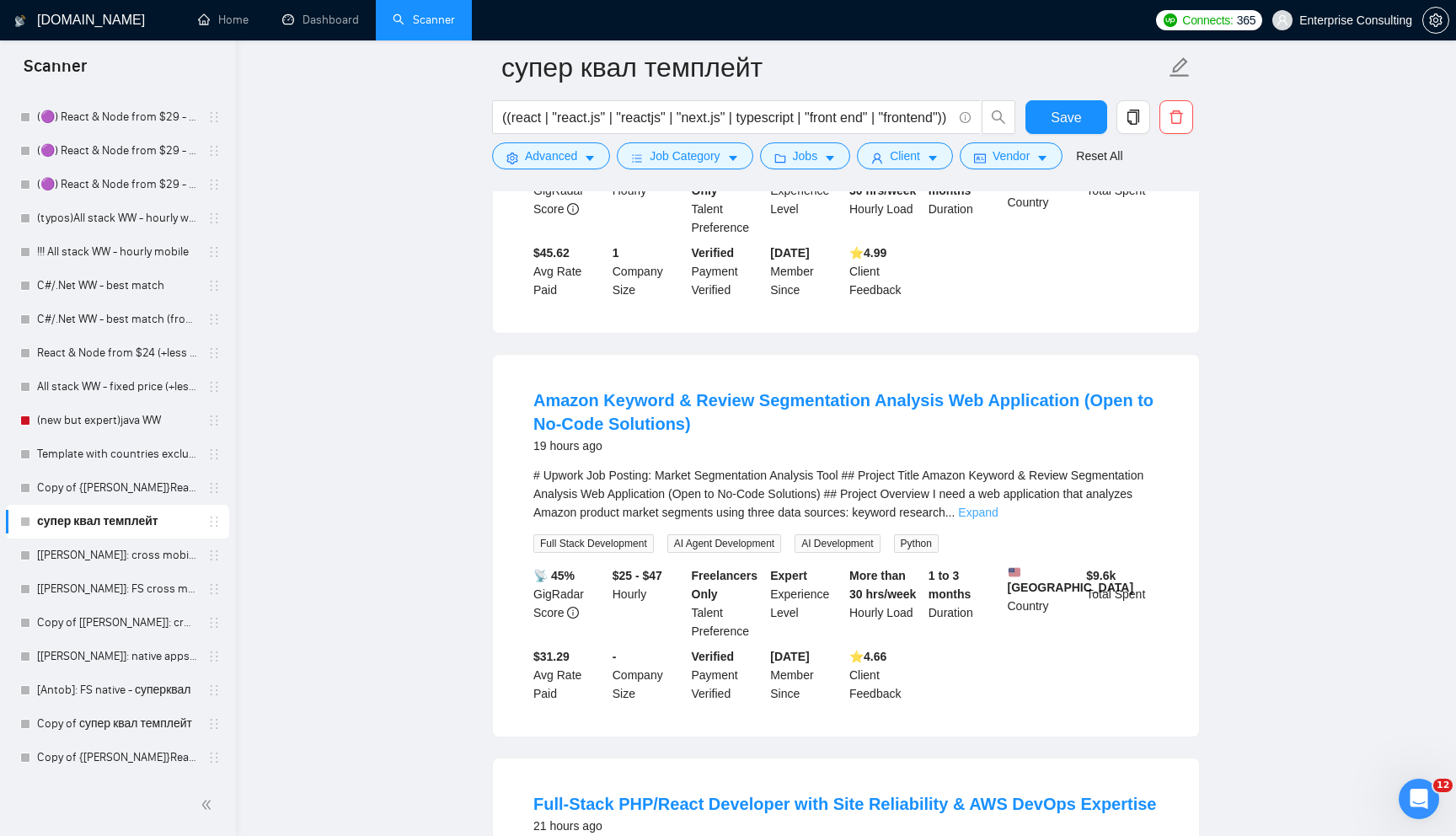
click at [998, 513] on link "Expand" at bounding box center [978, 512] width 40 height 14
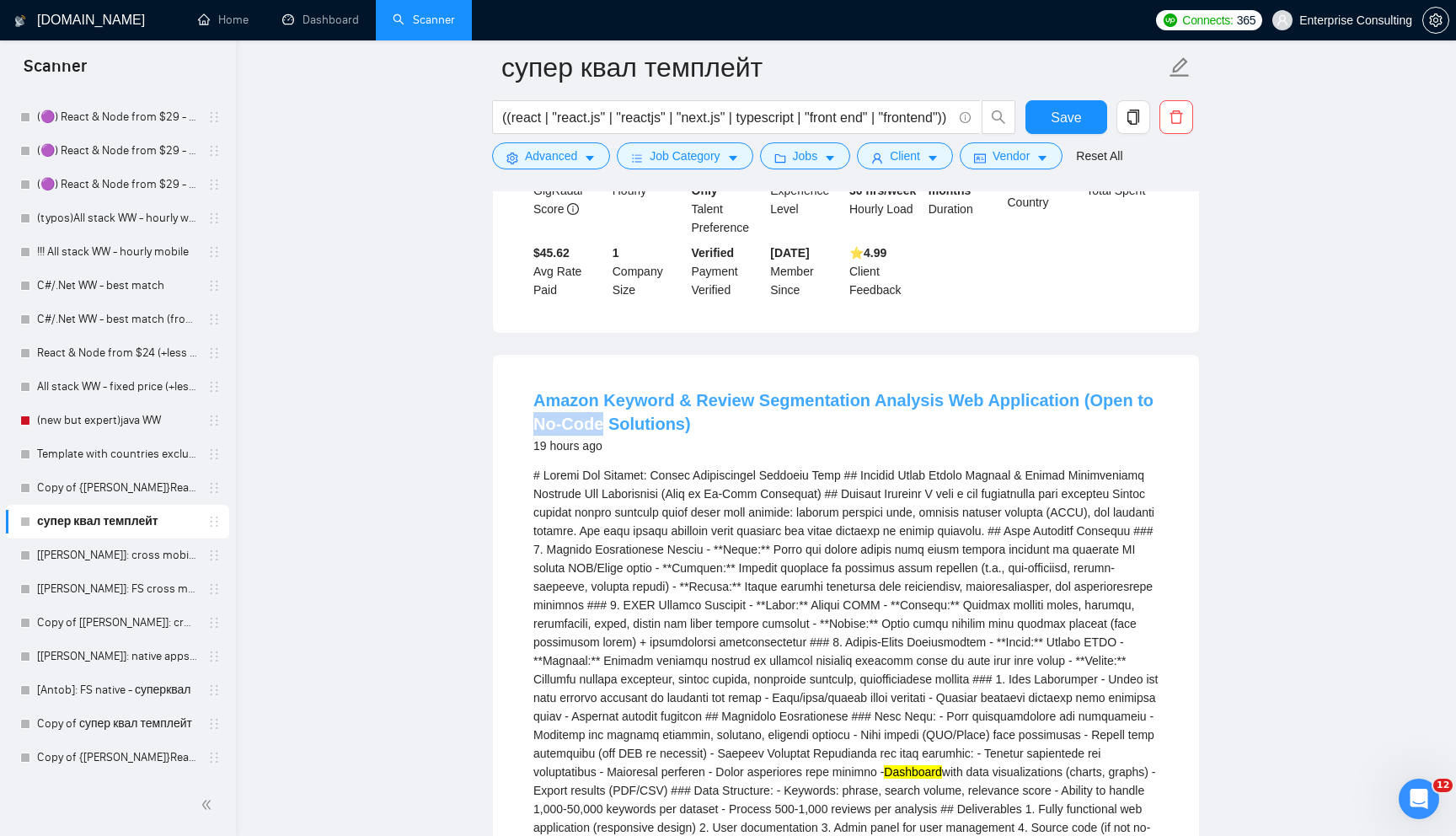
drag, startPoint x: 529, startPoint y: 424, endPoint x: 602, endPoint y: 424, distance: 73.0
copy link "No-Code"
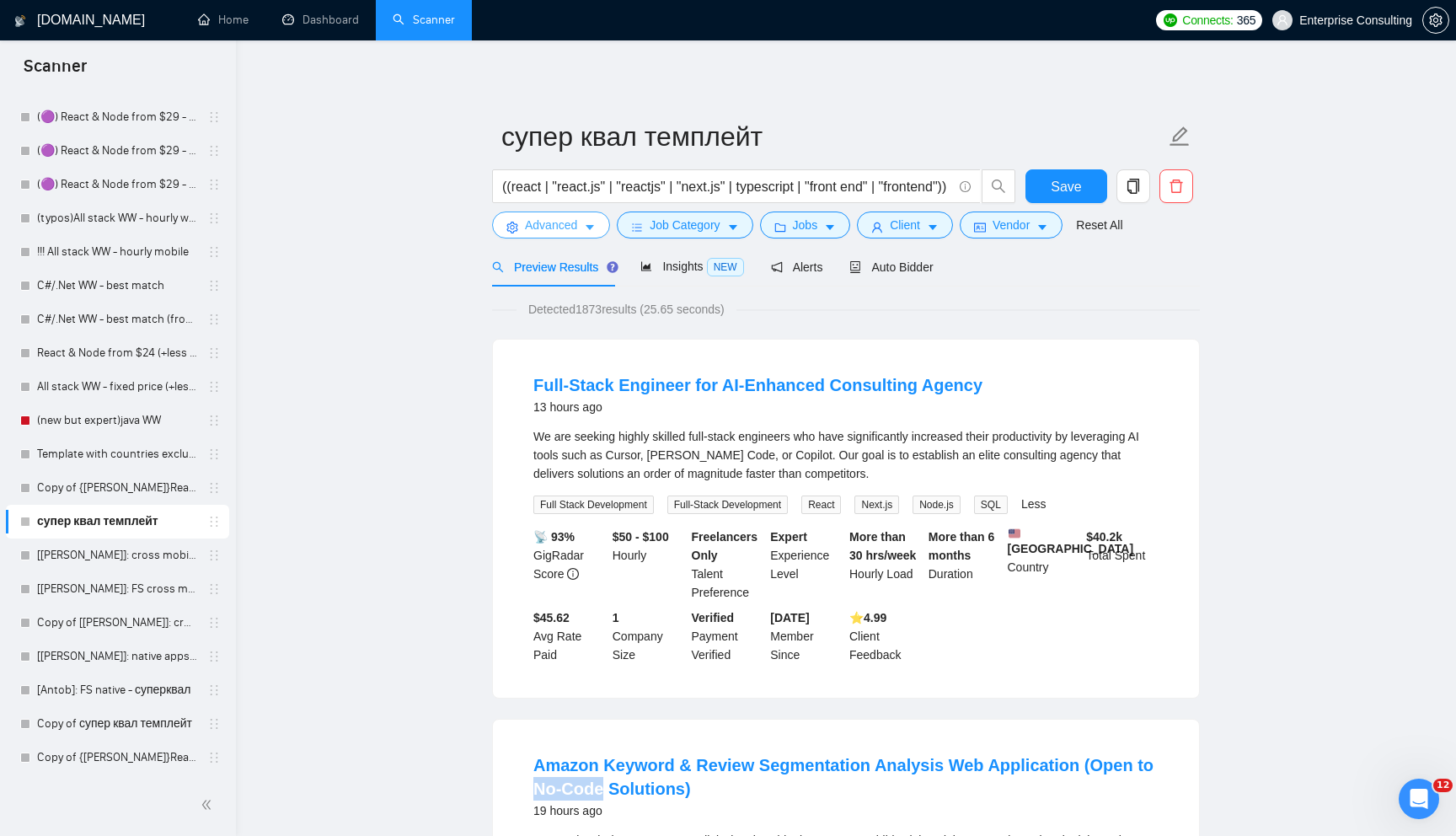
click at [569, 233] on span "Advanced" at bounding box center [551, 224] width 52 height 18
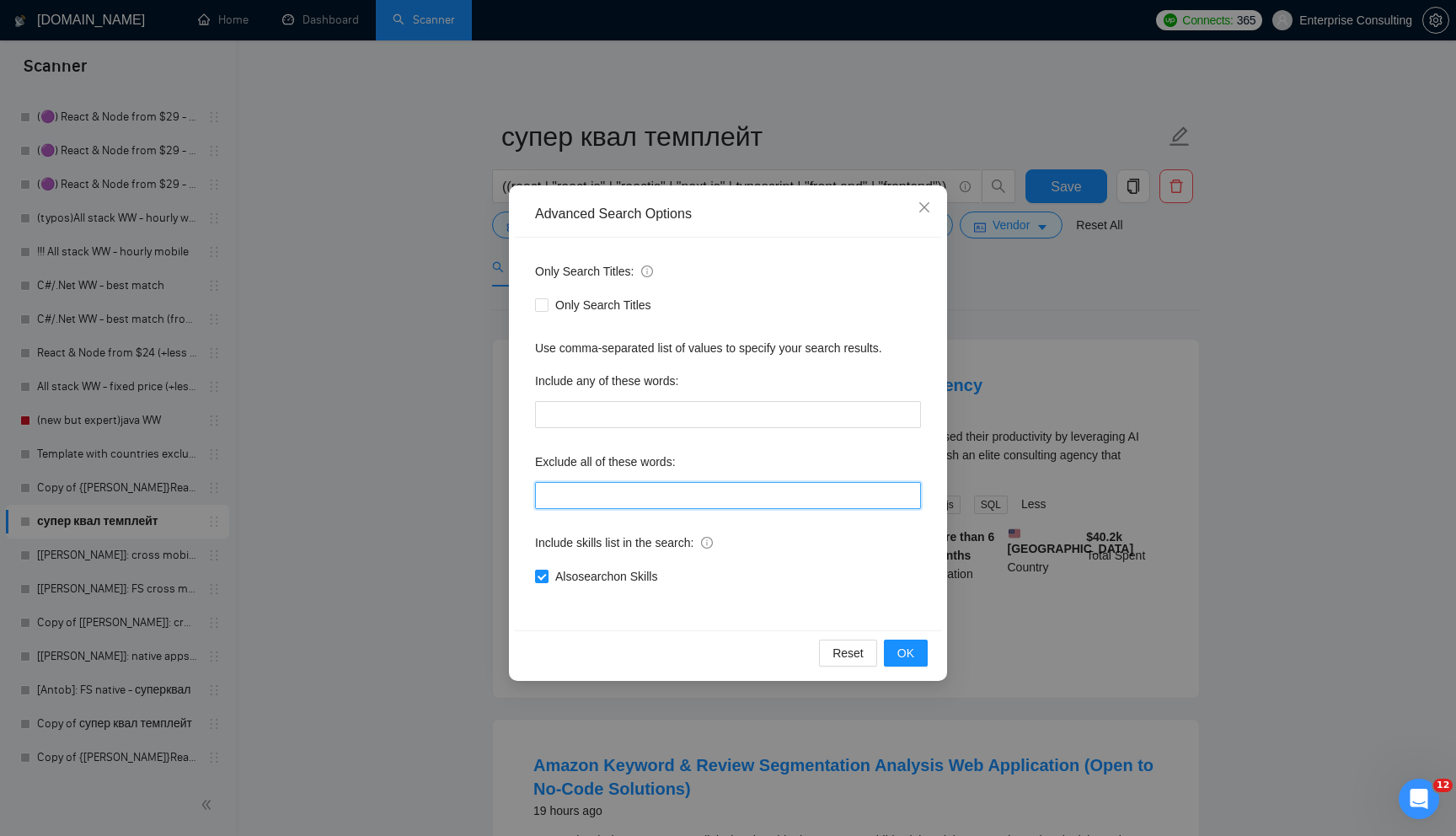
click at [591, 505] on input "text" at bounding box center [728, 495] width 386 height 27
paste input "No-Code"
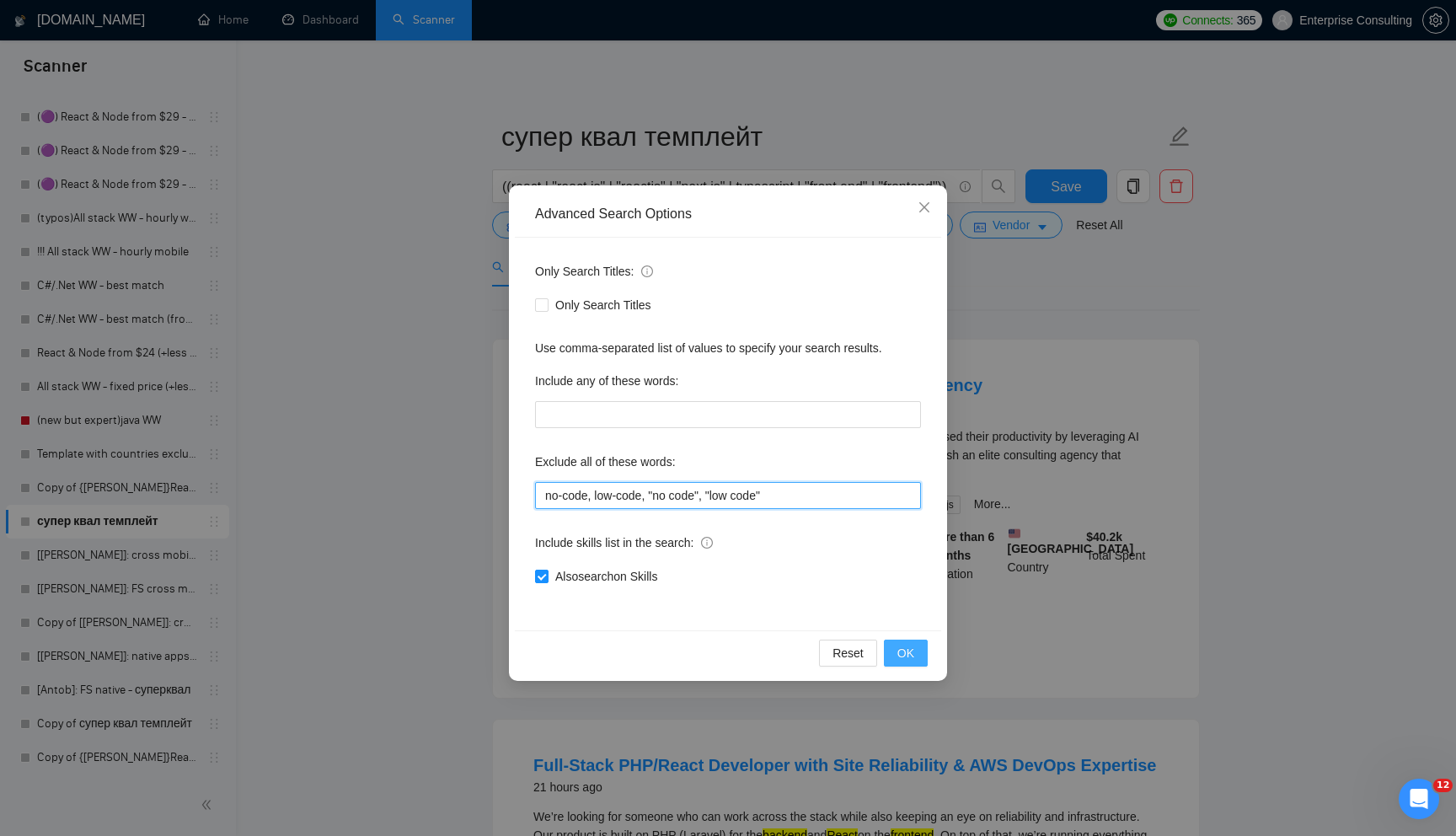
type input "no-code, low-code, "no code", "low code""
click at [899, 651] on span "OK" at bounding box center [905, 653] width 16 height 18
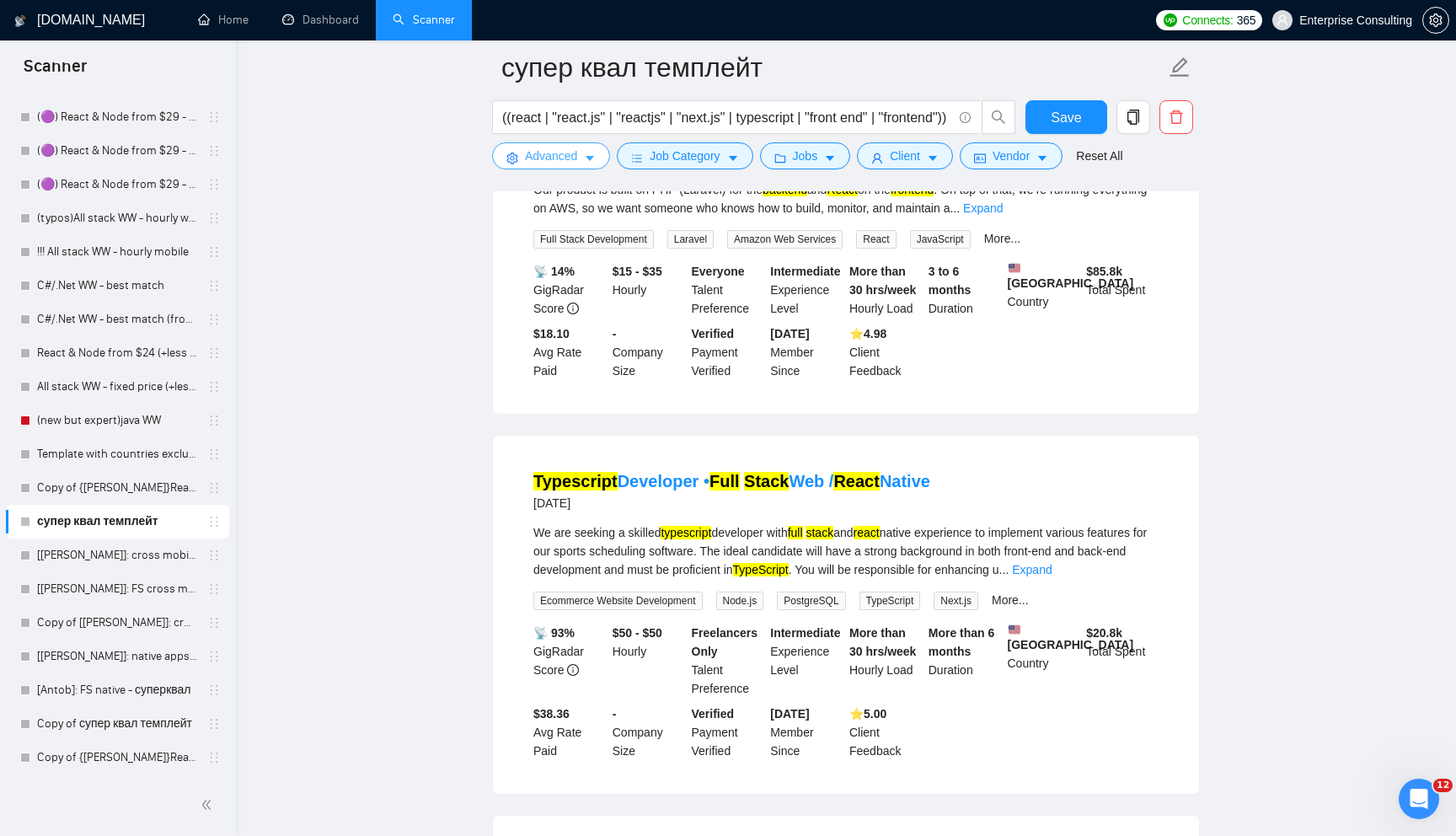
scroll to position [673, 0]
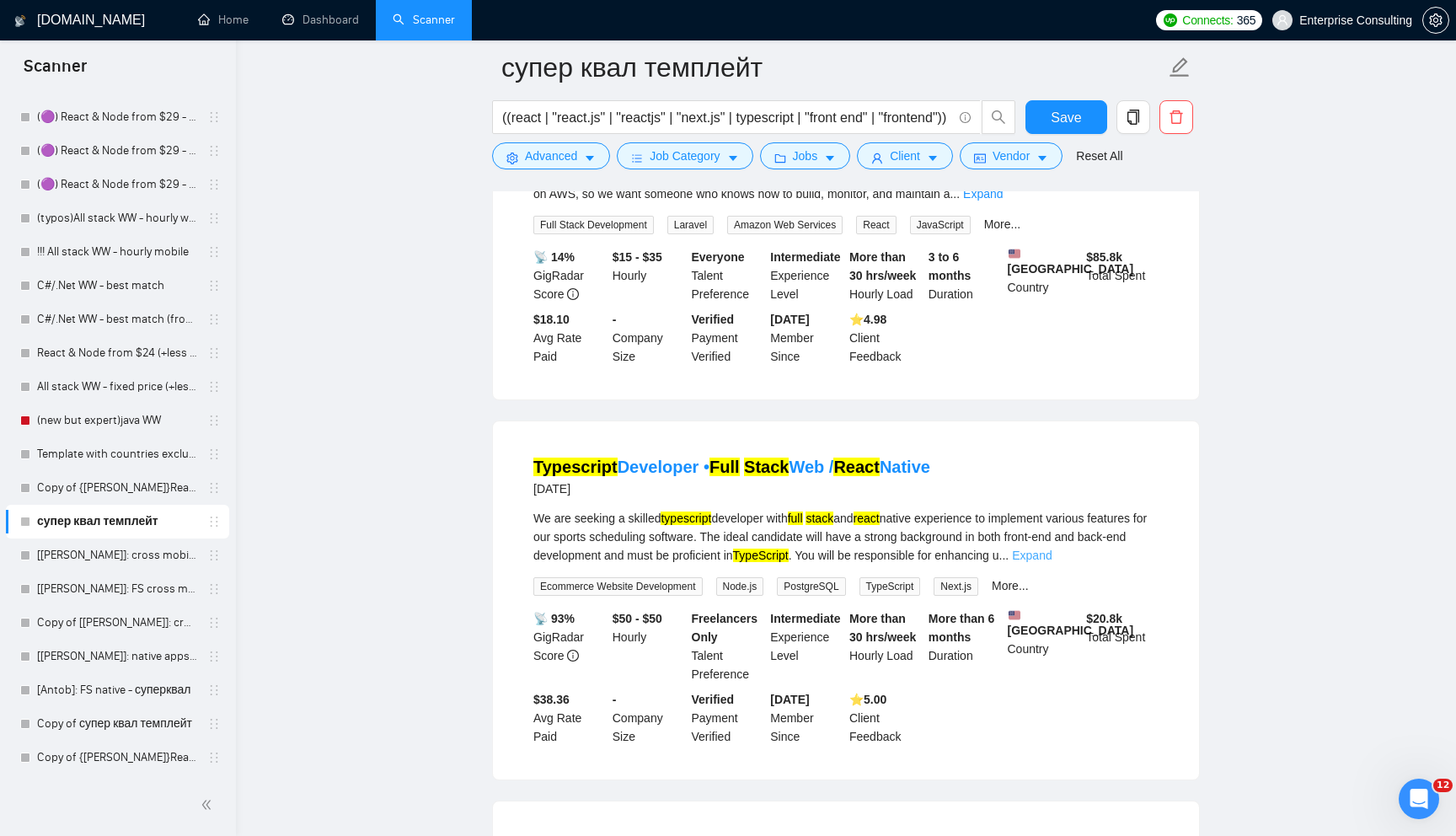
click at [1052, 562] on link "Expand" at bounding box center [1032, 556] width 40 height 14
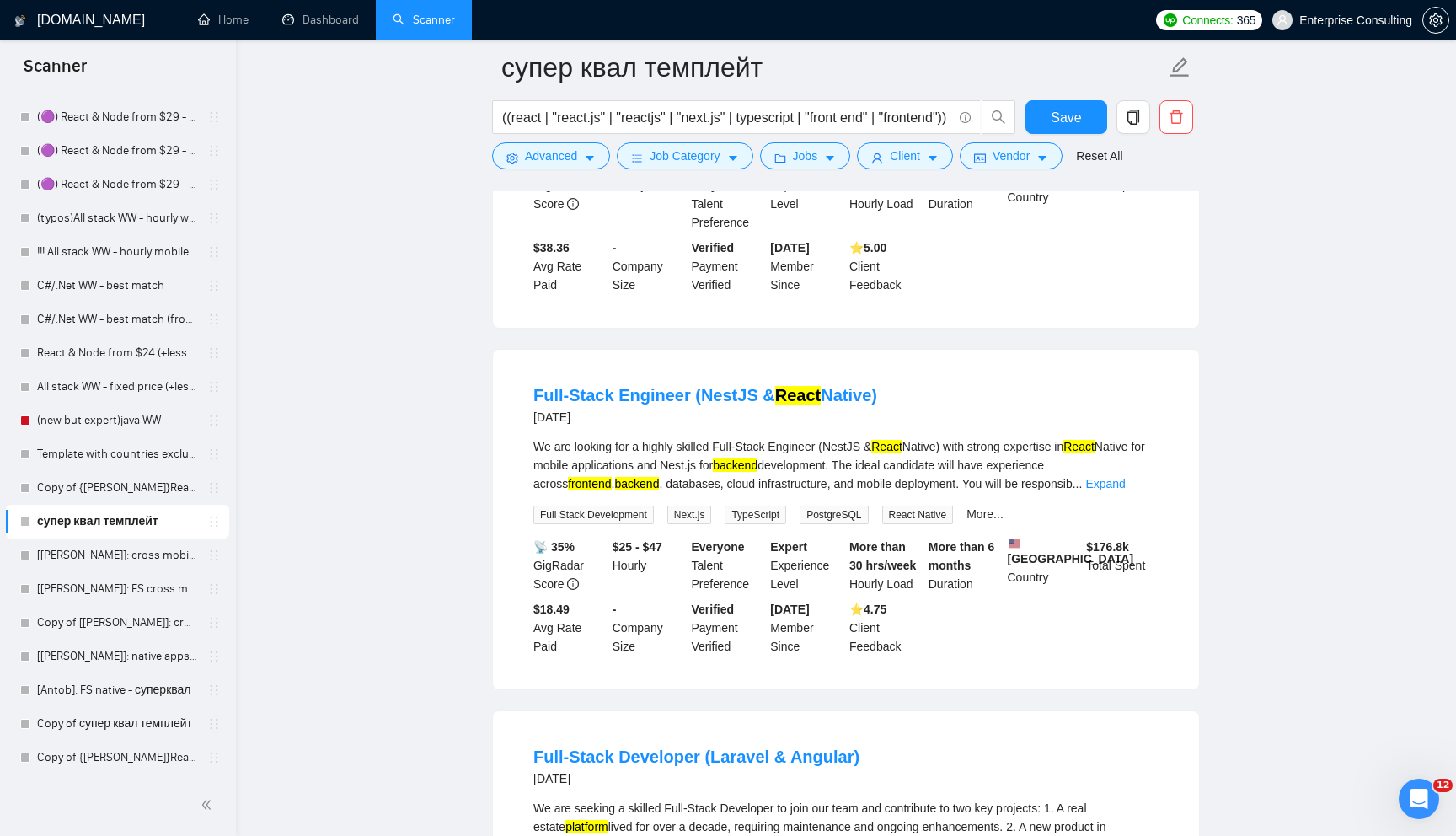
scroll to position [1164, 0]
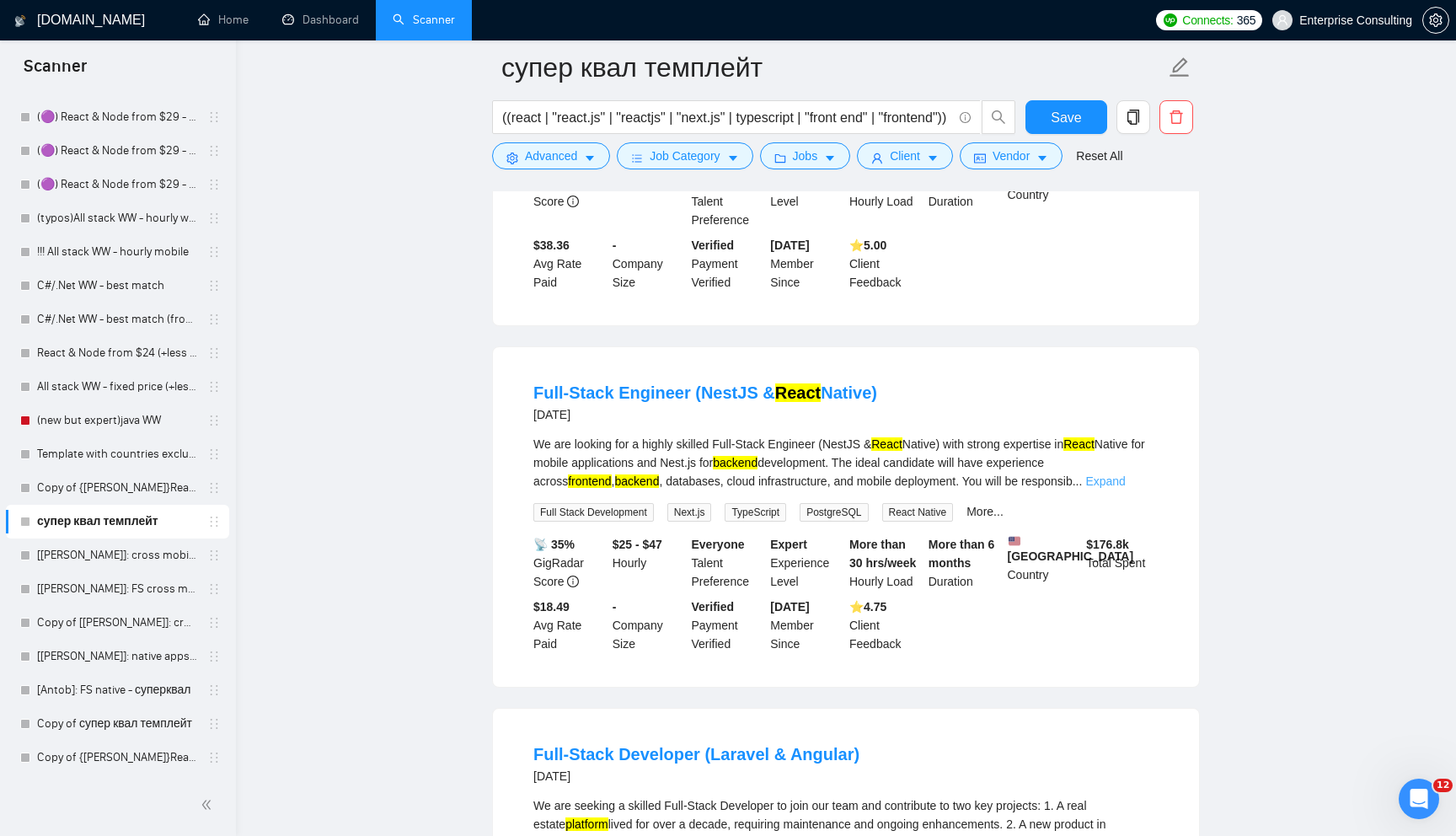
click at [1125, 488] on link "Expand" at bounding box center [1105, 481] width 40 height 14
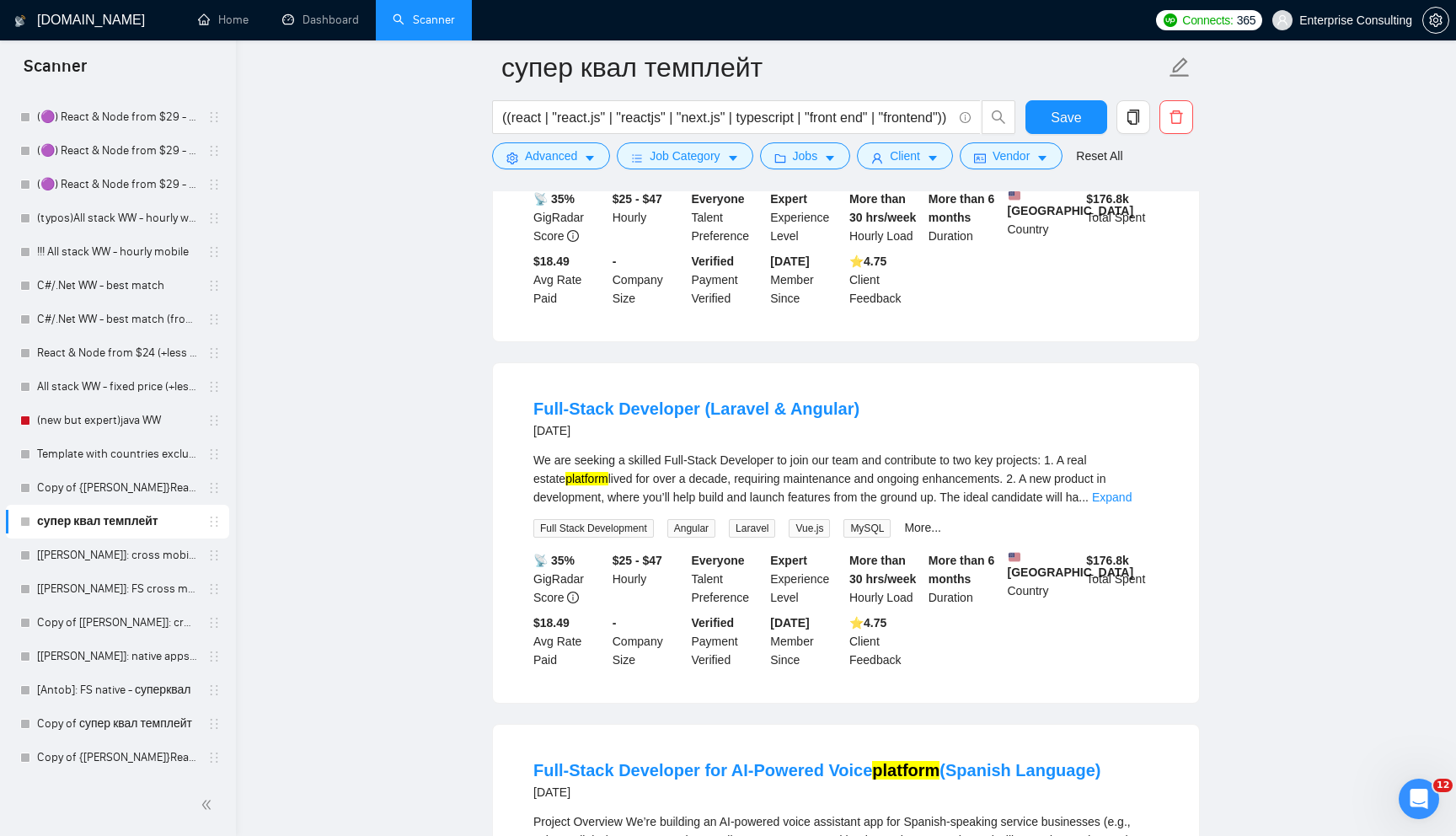
scroll to position [1947, 0]
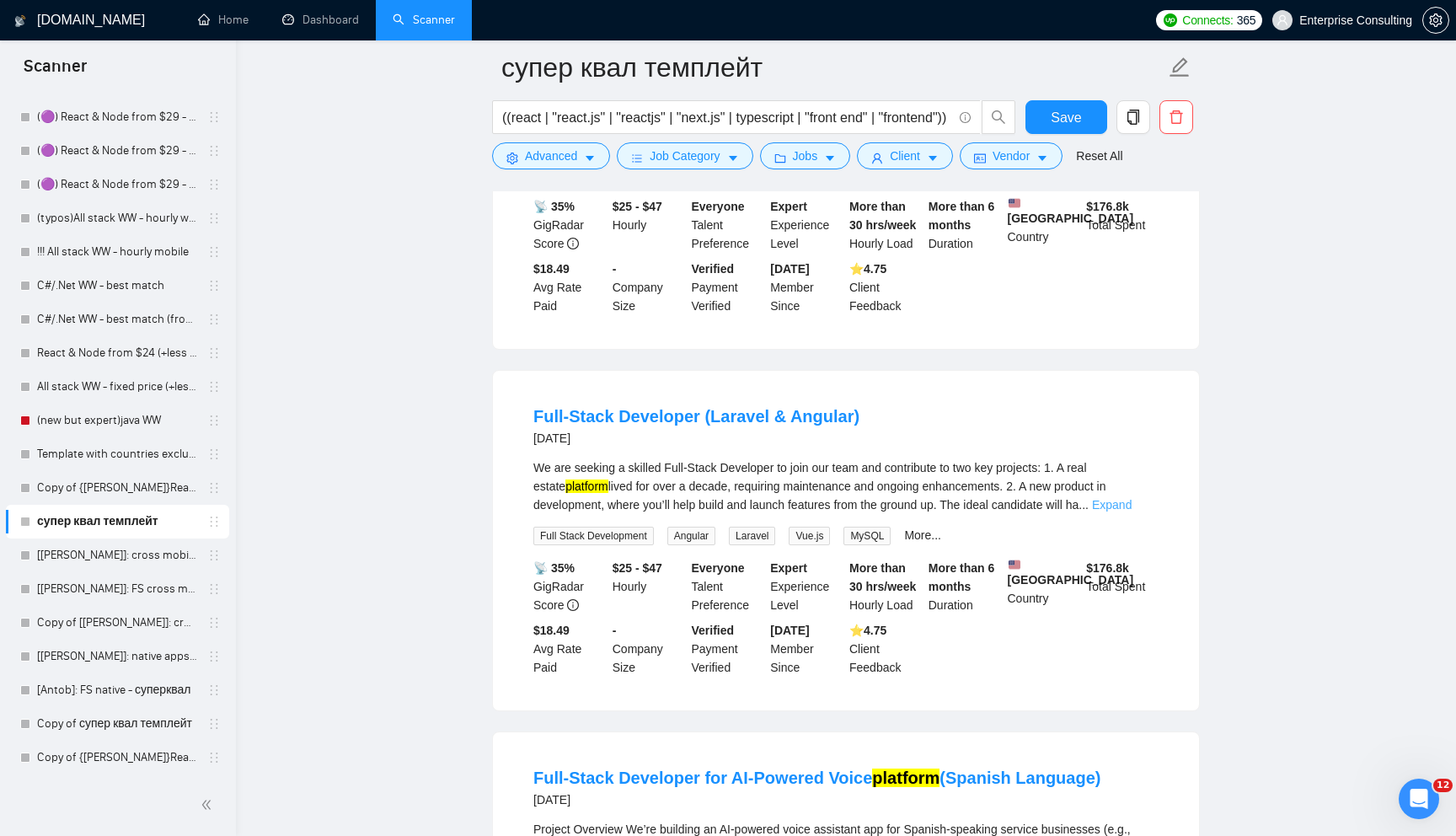
click at [1131, 511] on link "Expand" at bounding box center [1112, 505] width 40 height 14
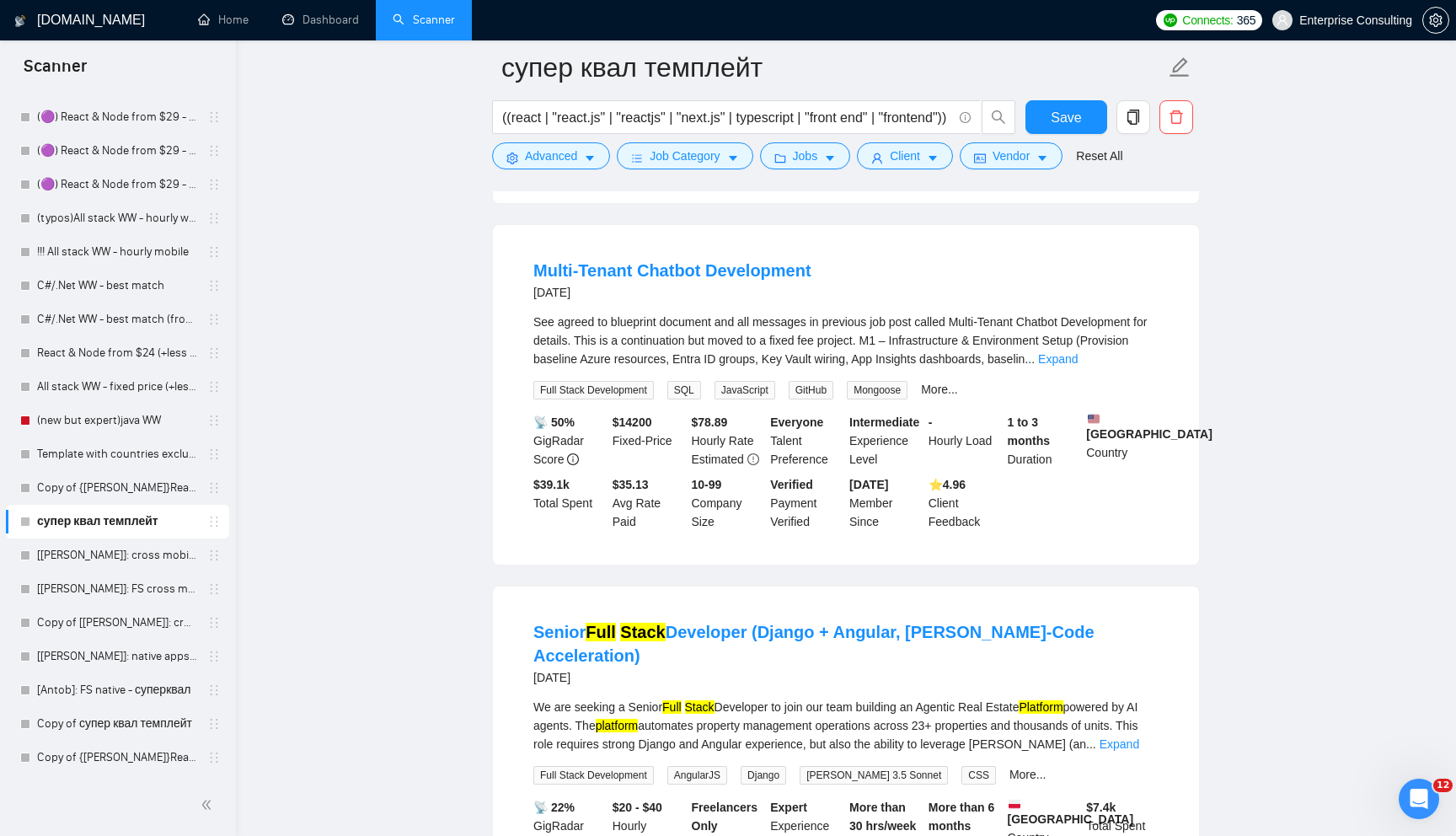
scroll to position [4273, 0]
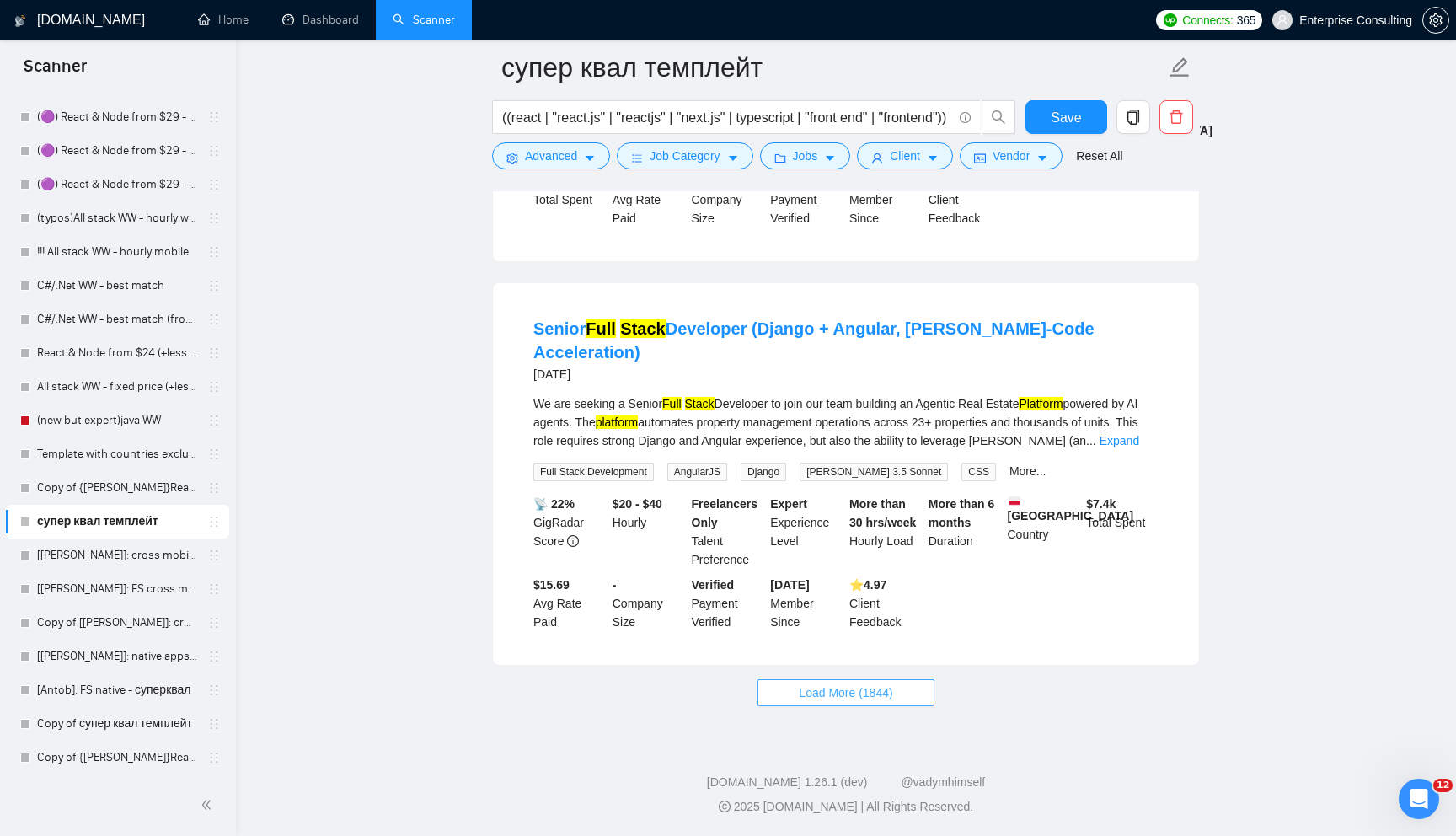
click at [814, 693] on span "Load More (1844)" at bounding box center [846, 691] width 93 height 18
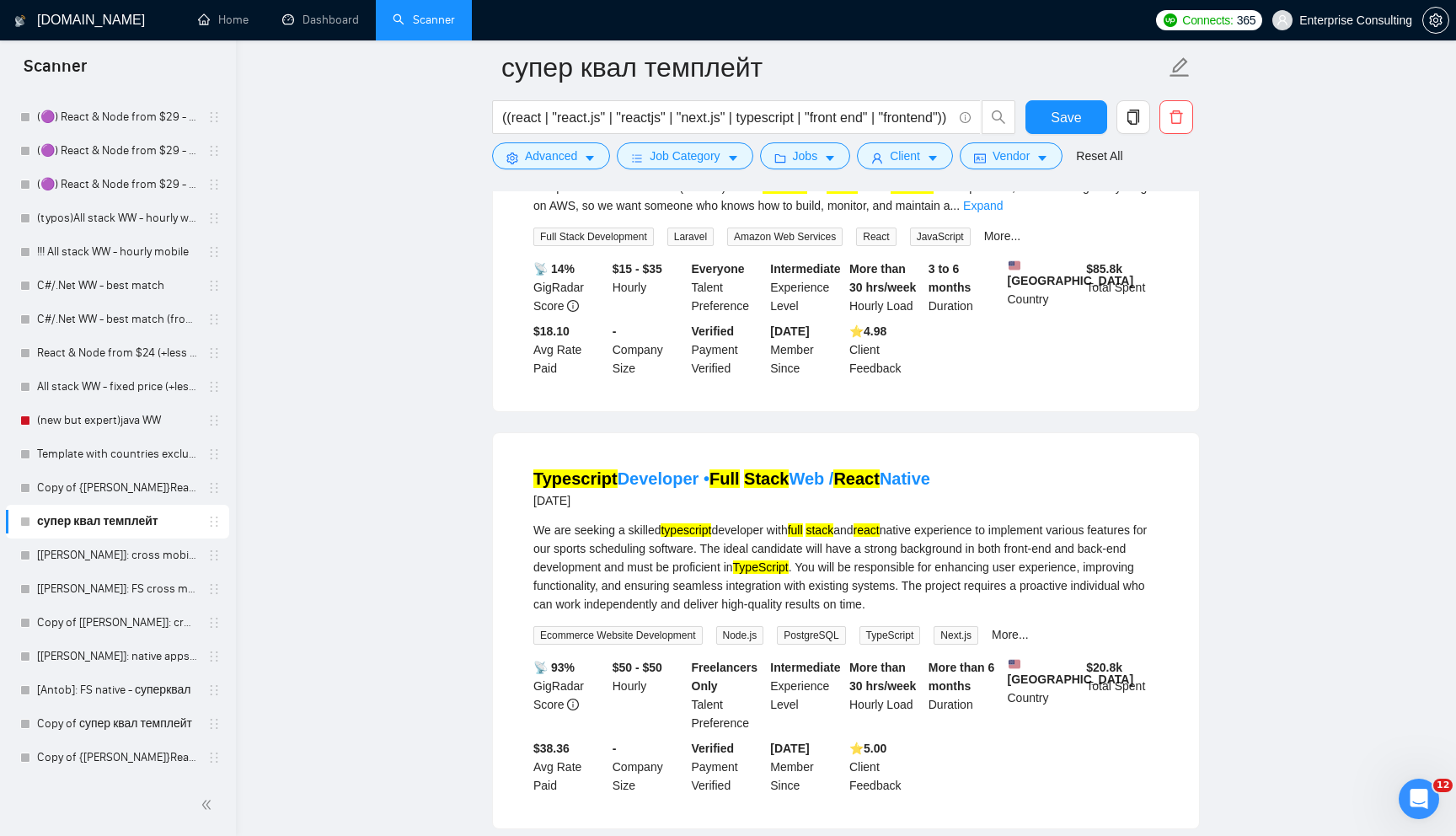
scroll to position [120, 0]
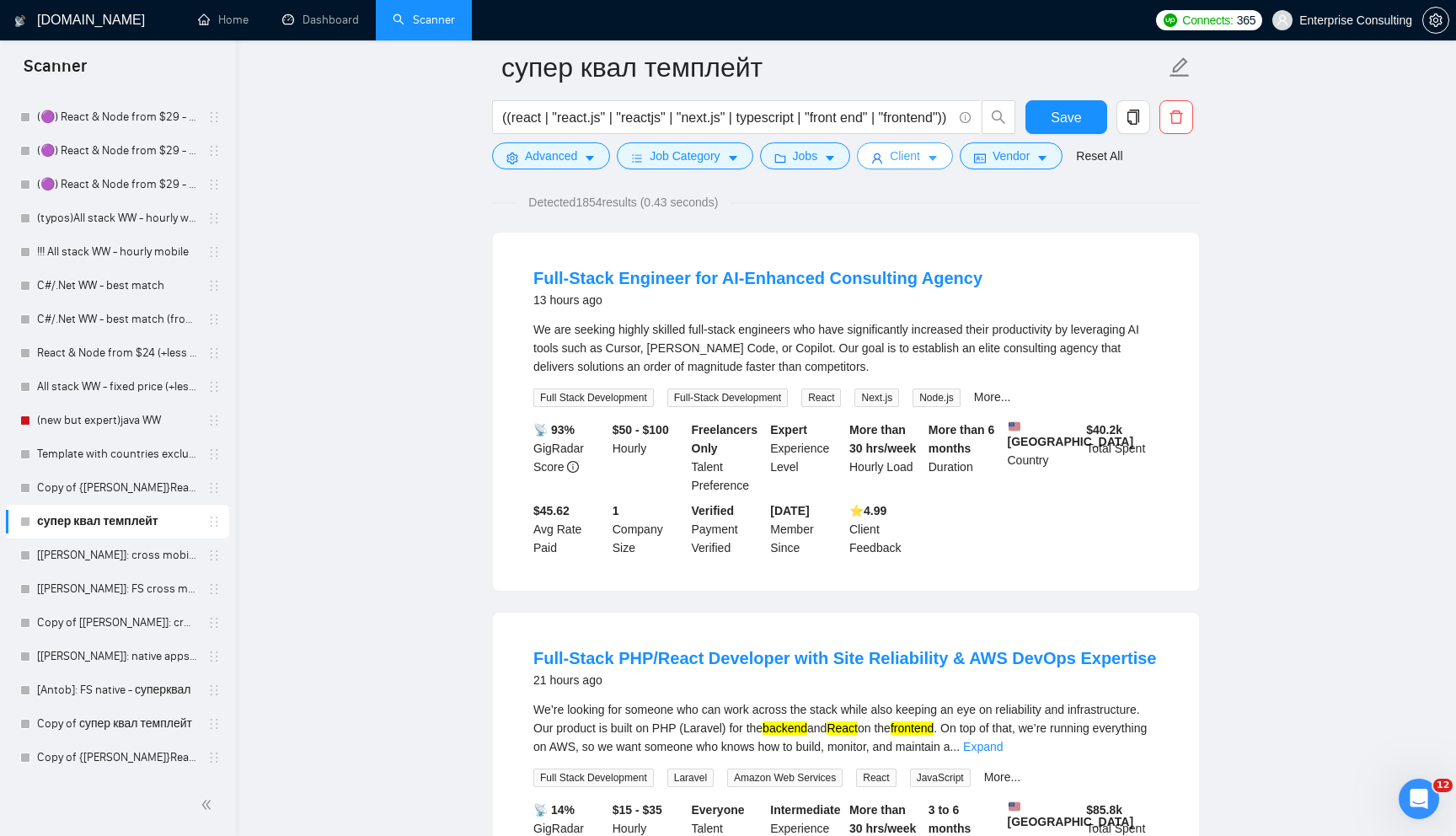
click at [903, 151] on span "Client" at bounding box center [905, 155] width 30 height 18
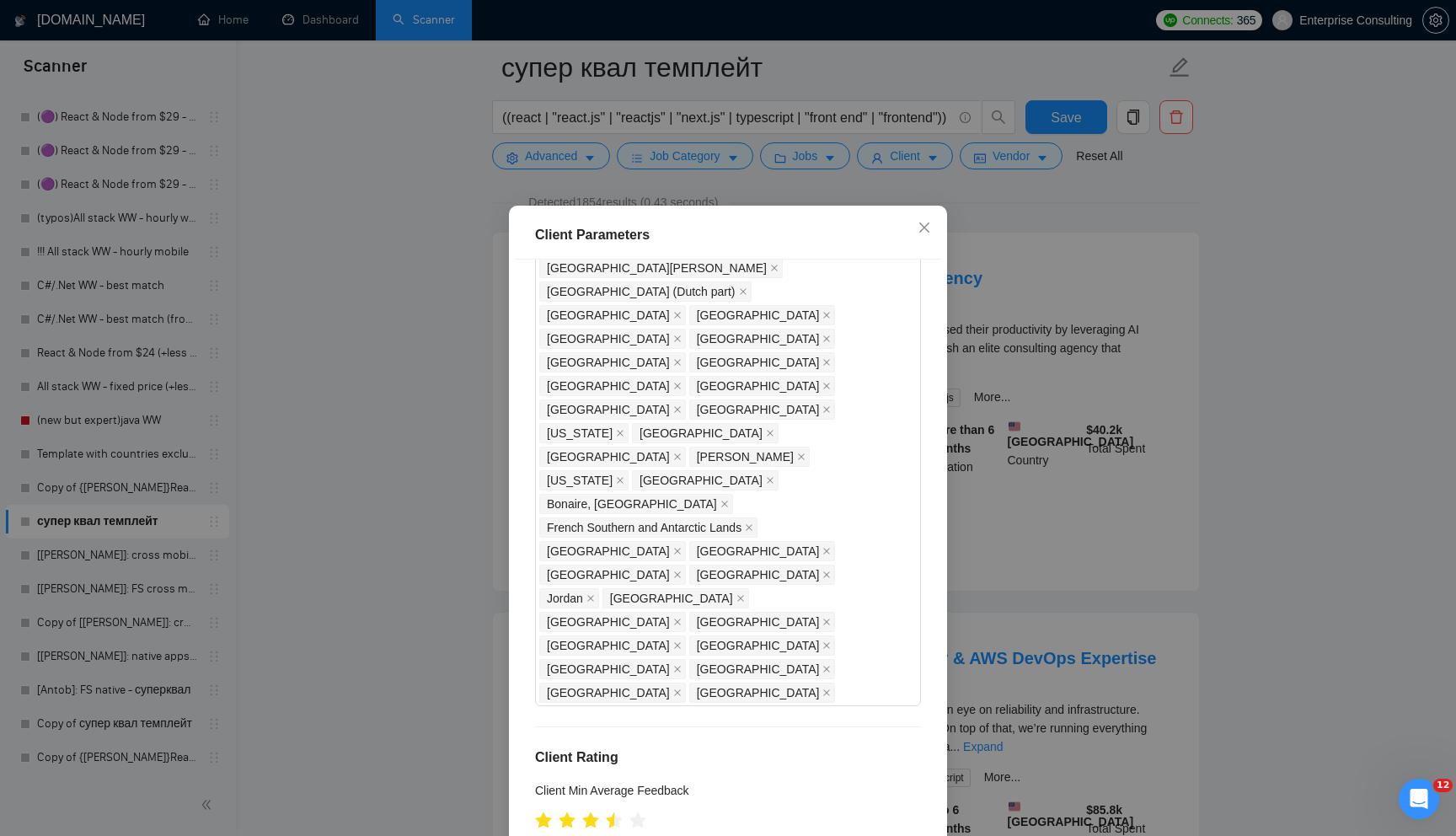
scroll to position [82, 0]
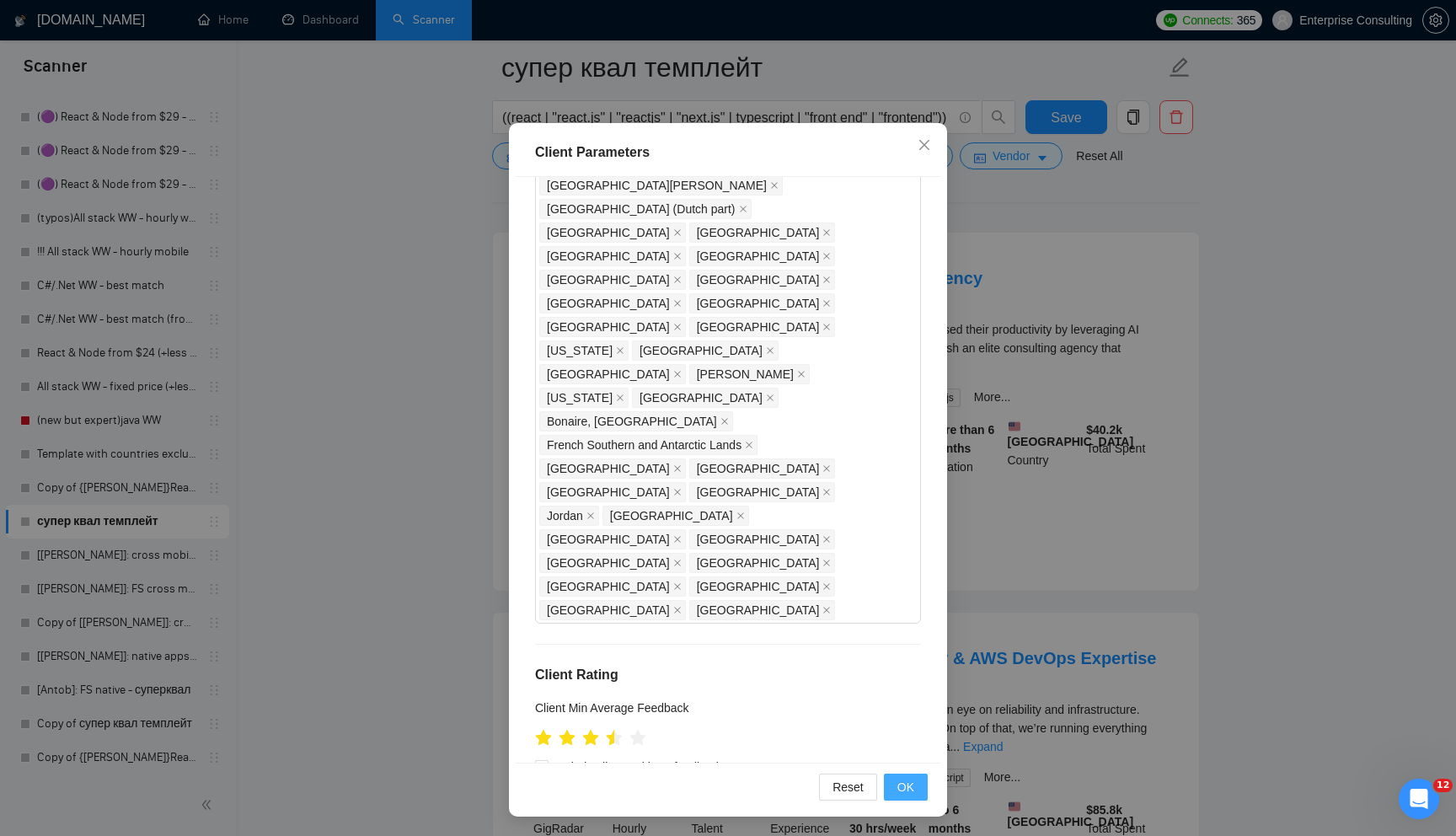
click at [892, 780] on button "OK" at bounding box center [905, 787] width 44 height 27
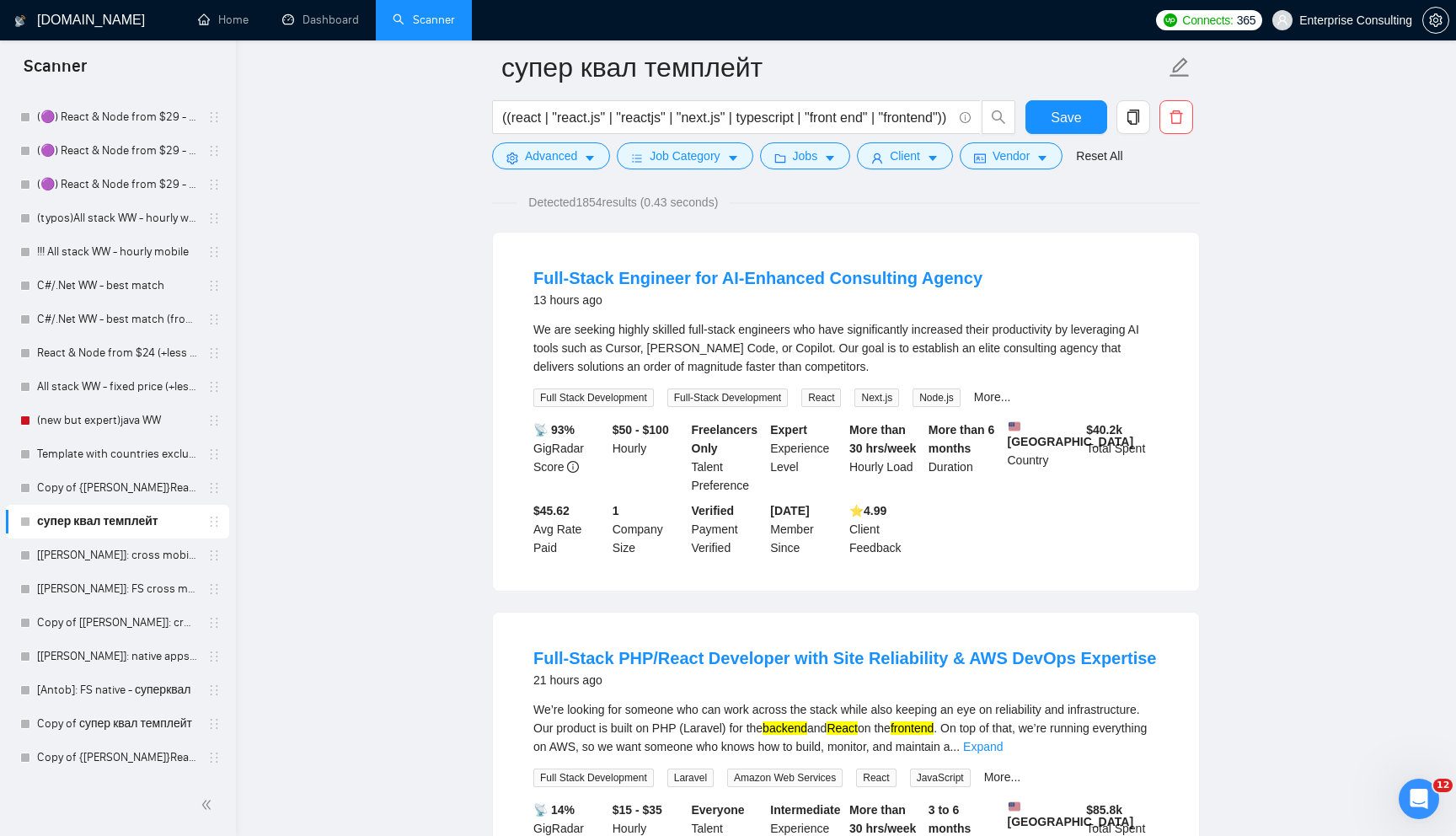
scroll to position [0, 0]
click at [1019, 148] on span "Vendor" at bounding box center [1011, 155] width 37 height 18
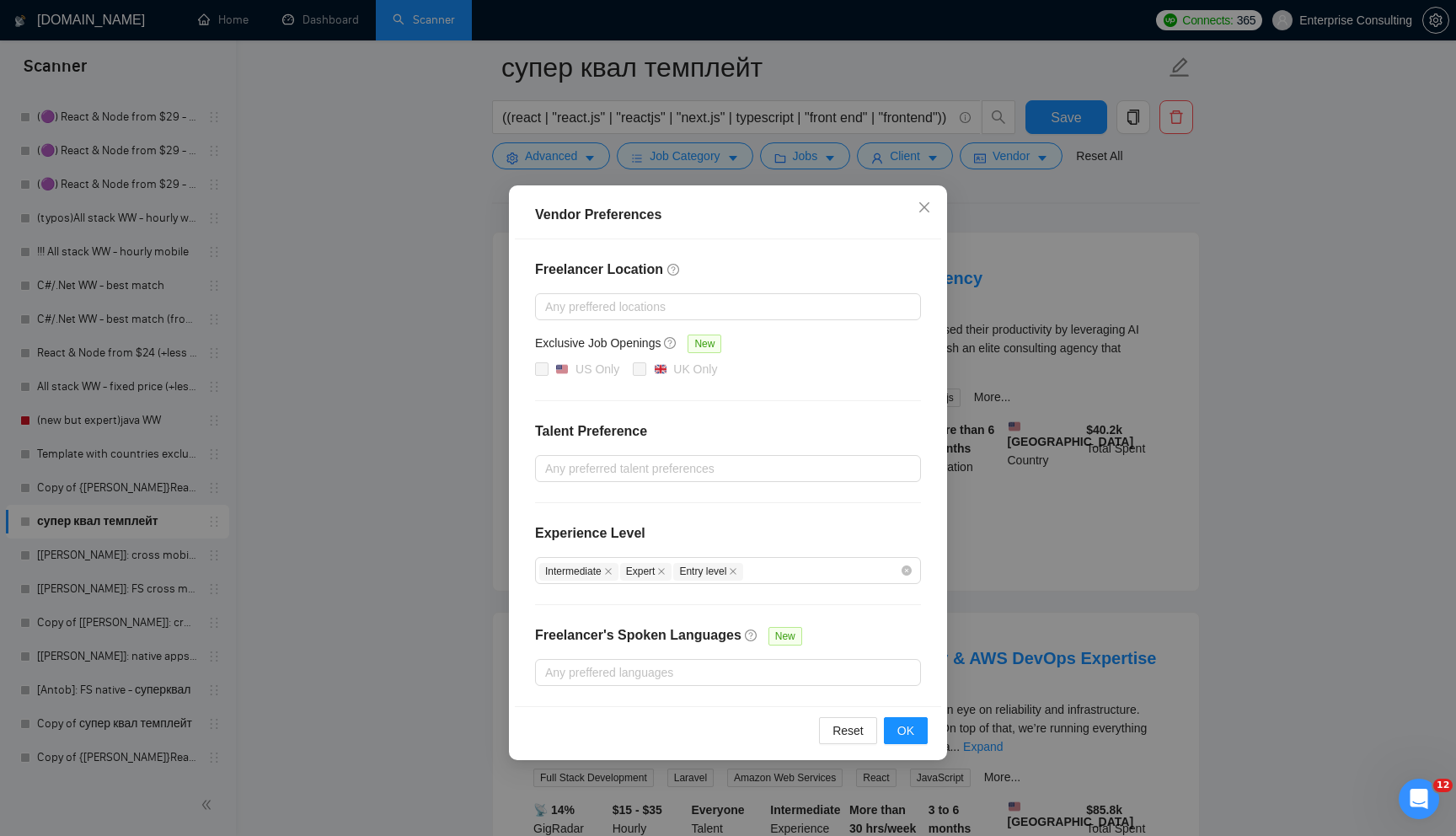
click at [1018, 704] on div "Vendor Preferences Freelancer Location Any preffered locations Exclusive Job Op…" at bounding box center [728, 418] width 1456 height 836
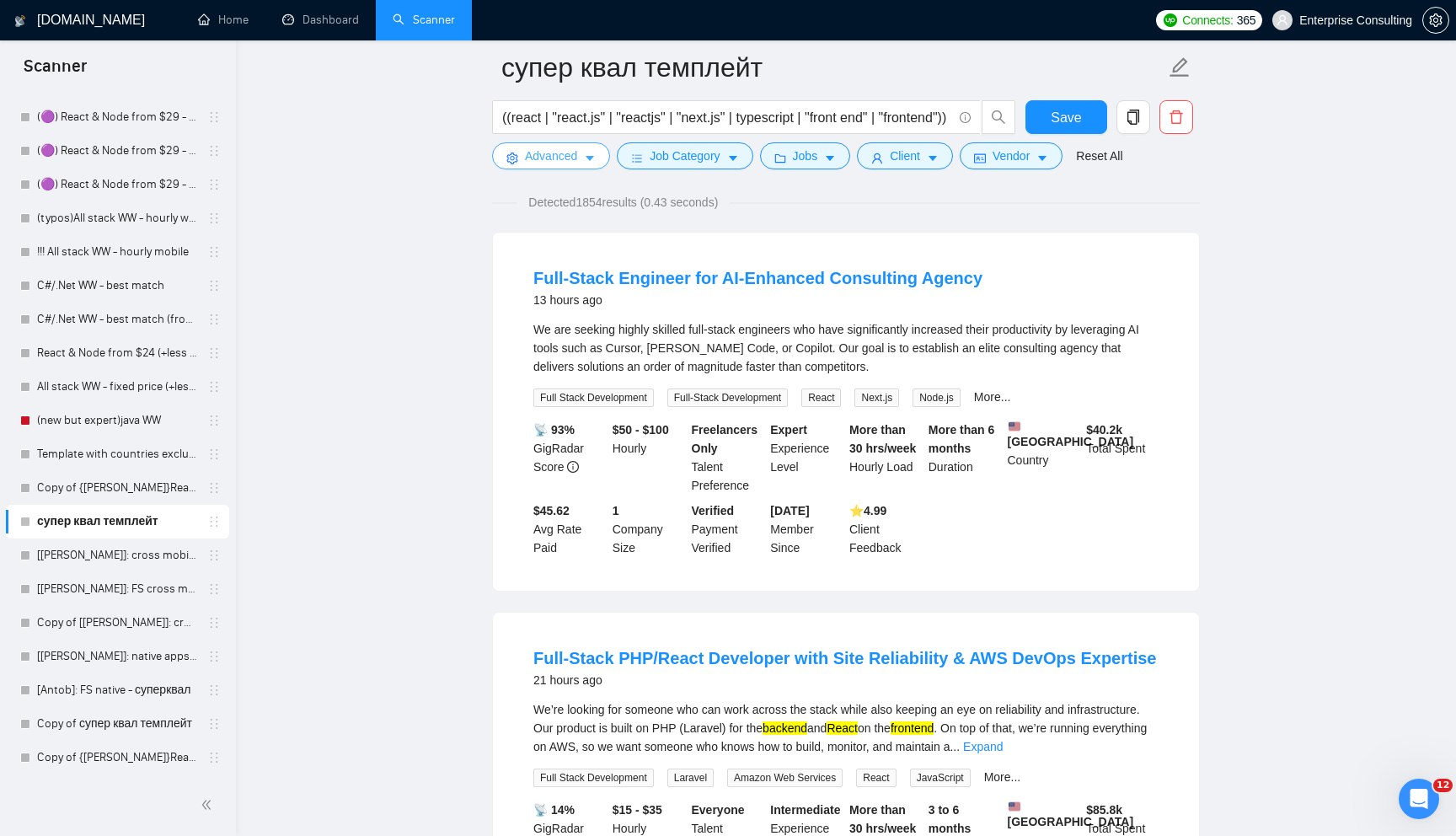
click at [577, 154] on span "Advanced" at bounding box center [551, 155] width 52 height 18
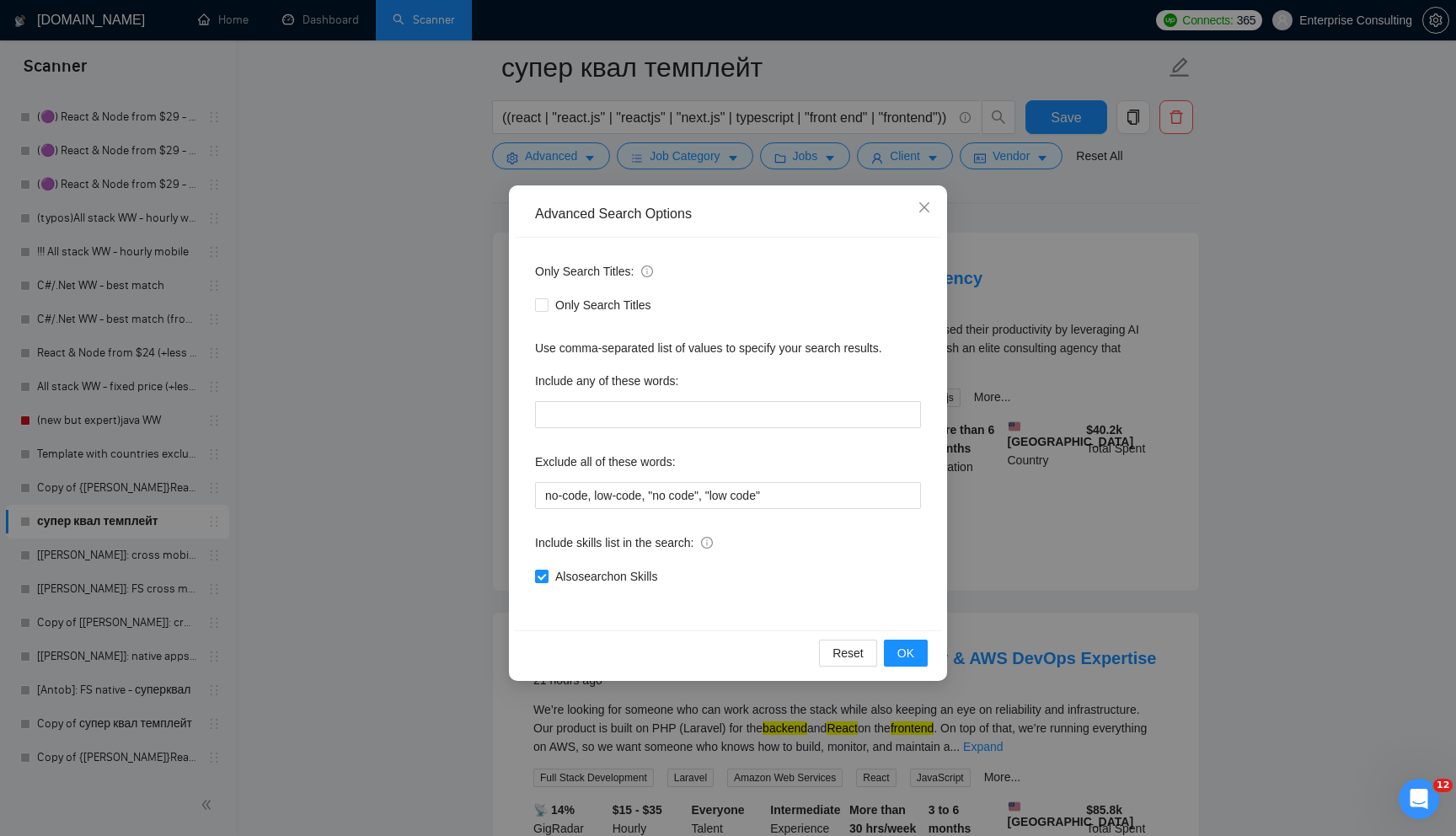
click at [594, 151] on div "Advanced Search Options Only Search Titles: Only Search Titles Use comma-separa…" at bounding box center [728, 418] width 1456 height 836
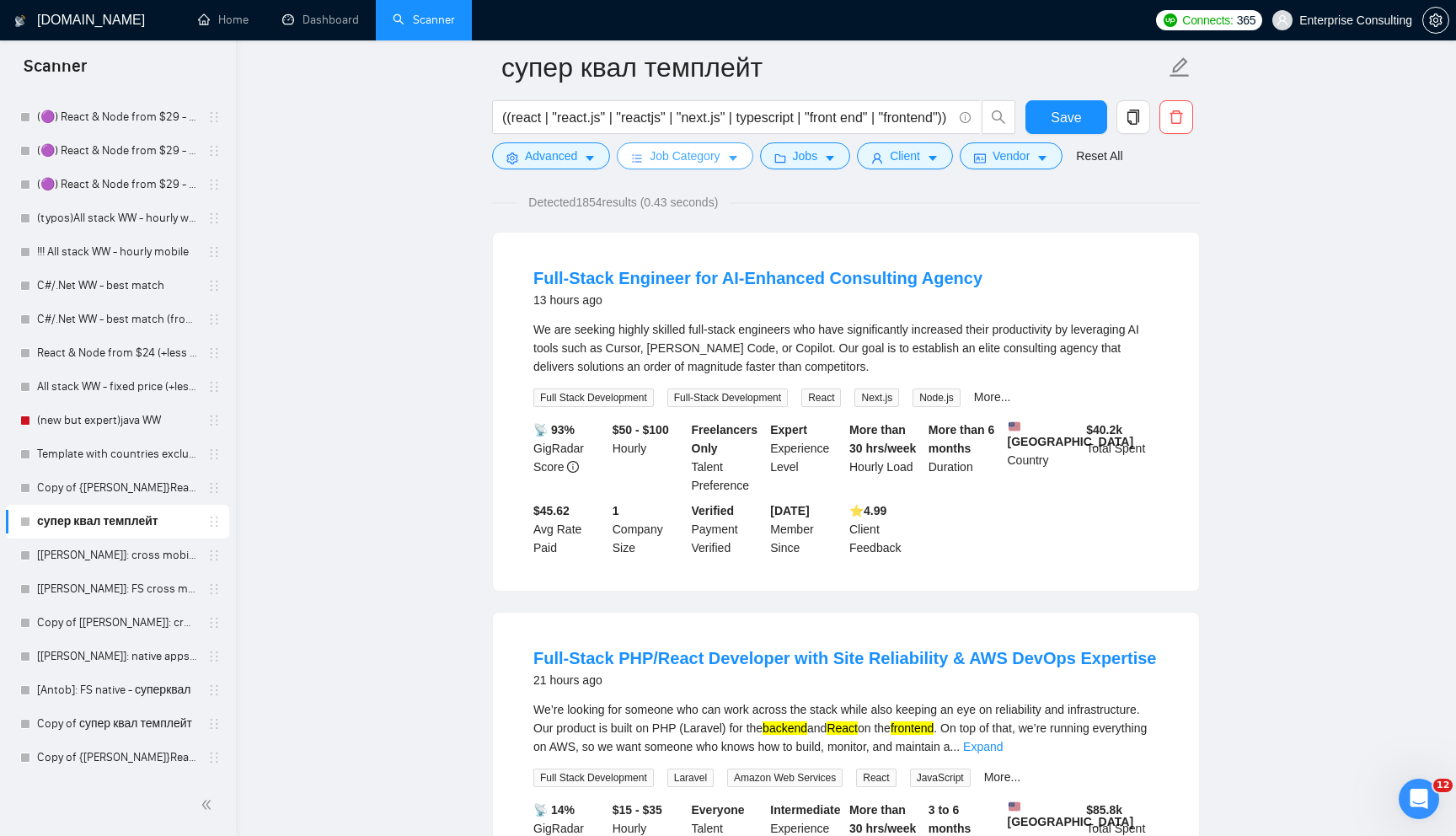
click at [687, 158] on span "Job Category" at bounding box center [685, 155] width 70 height 18
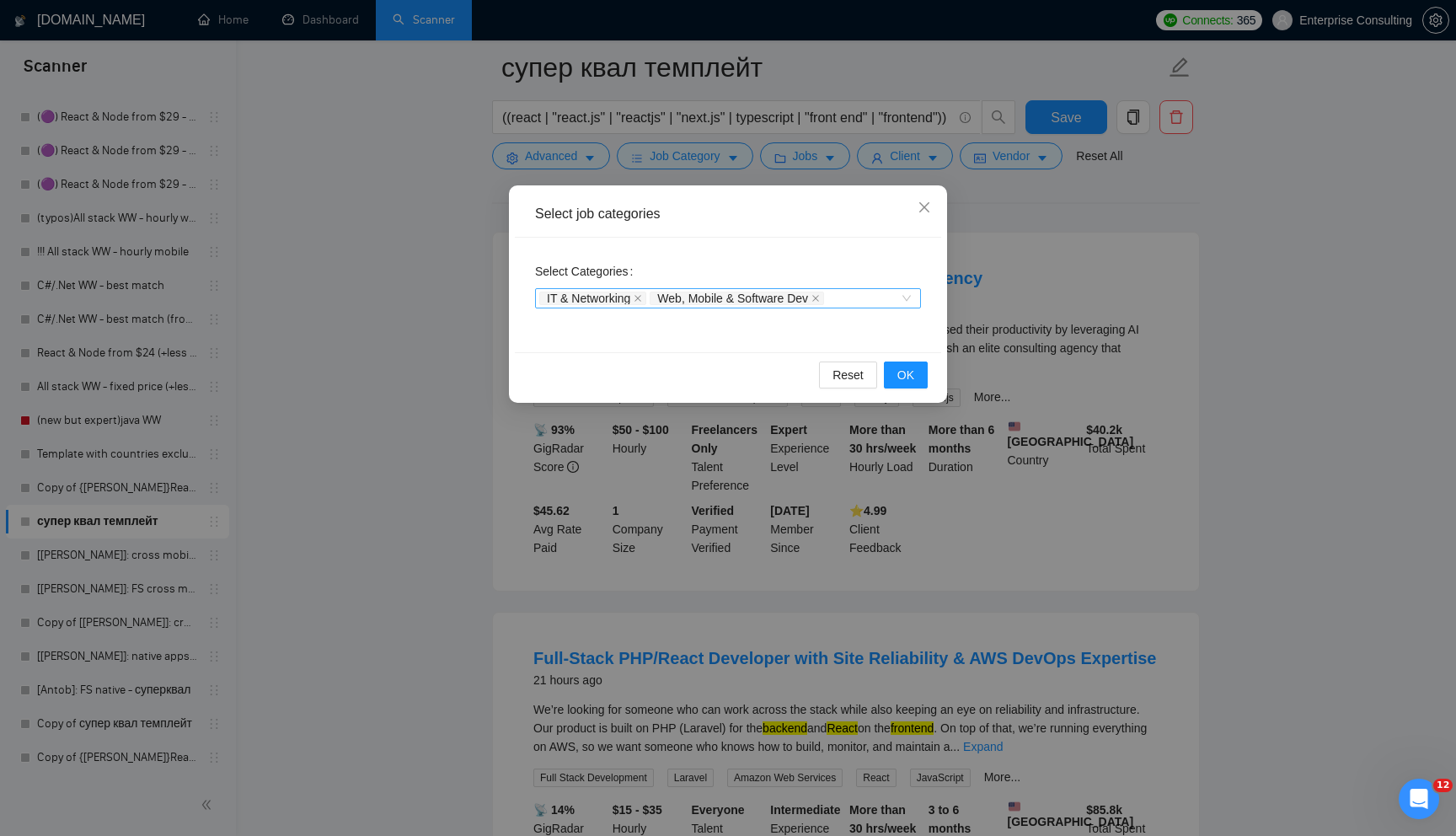
click at [894, 301] on div "IT & Networking Web, Mobile & Software Dev" at bounding box center [719, 298] width 361 height 16
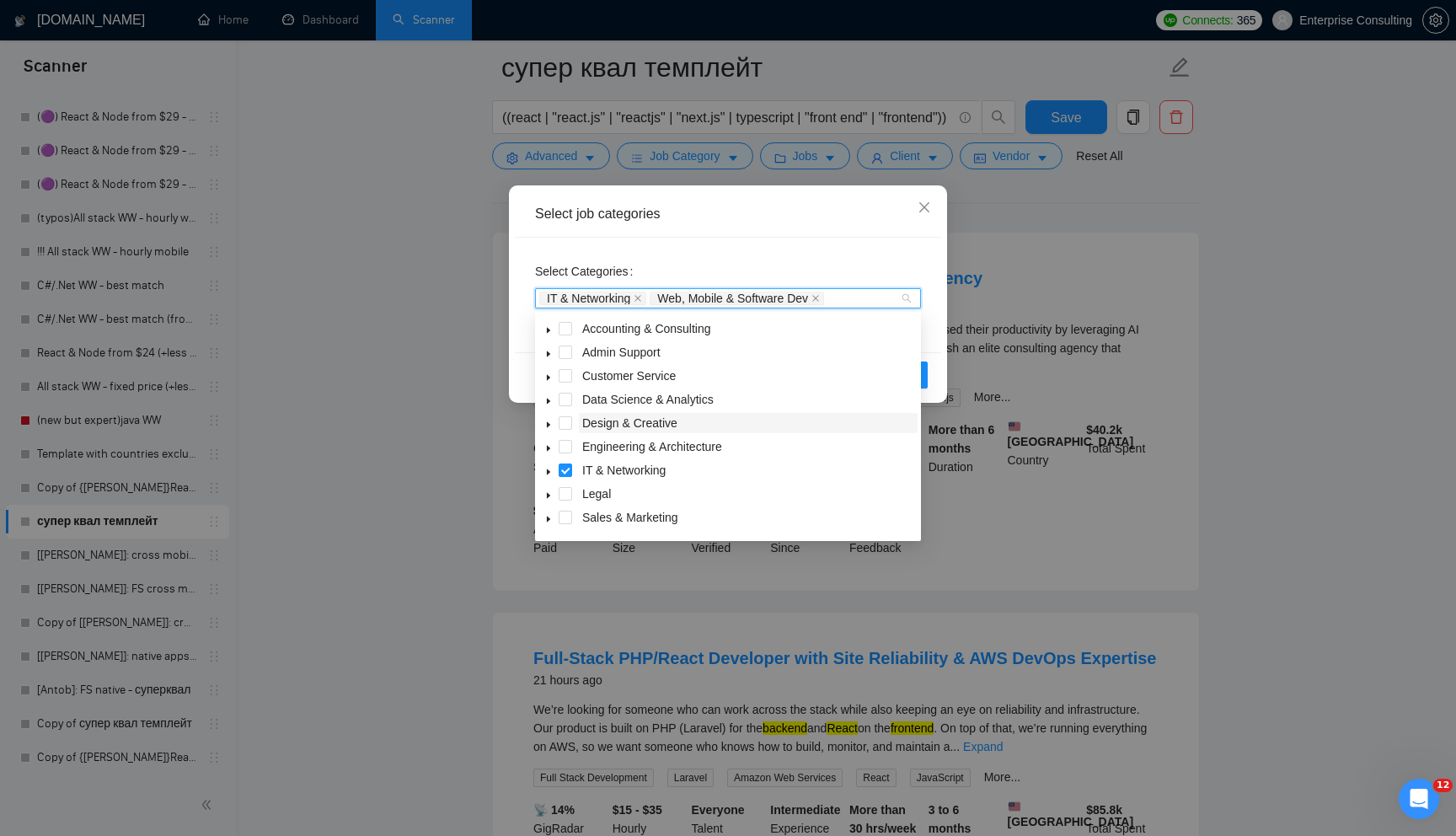
scroll to position [68, 0]
click at [670, 136] on div "Select job categories Select Categories IT & Networking Web, Mobile & Software …" at bounding box center [728, 418] width 1456 height 836
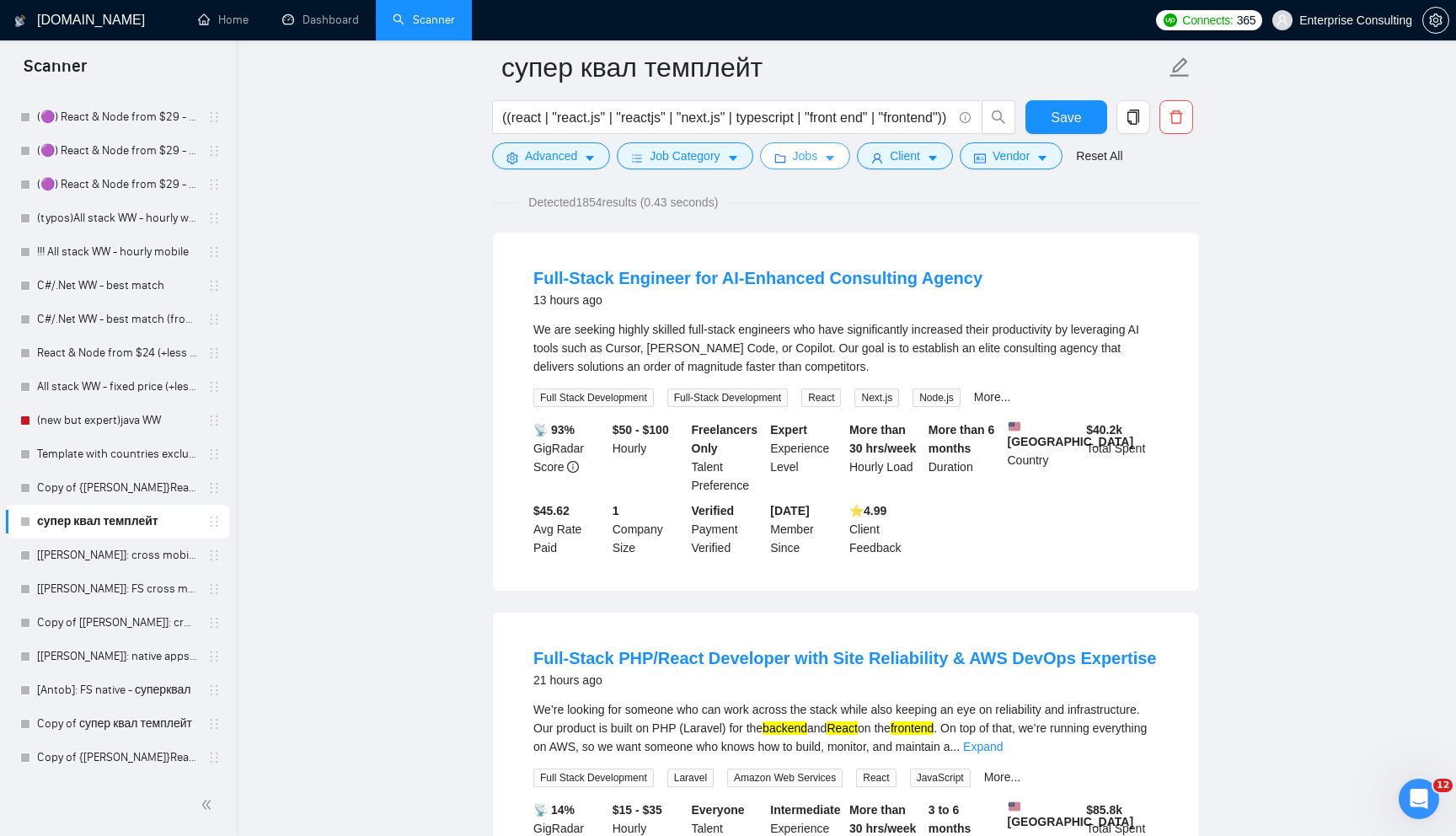
click at [805, 151] on span "Jobs" at bounding box center [805, 155] width 25 height 18
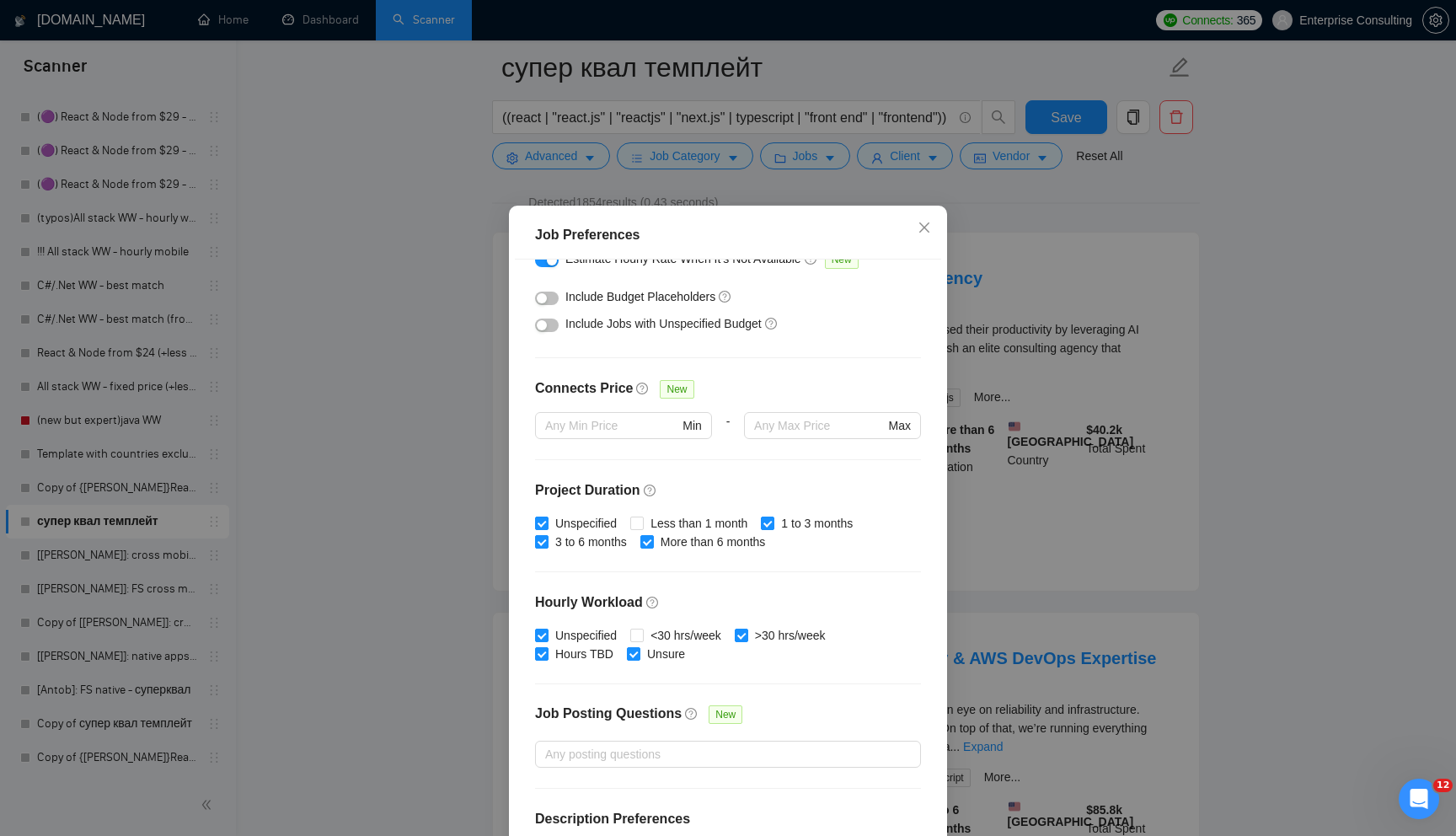
scroll to position [365, 0]
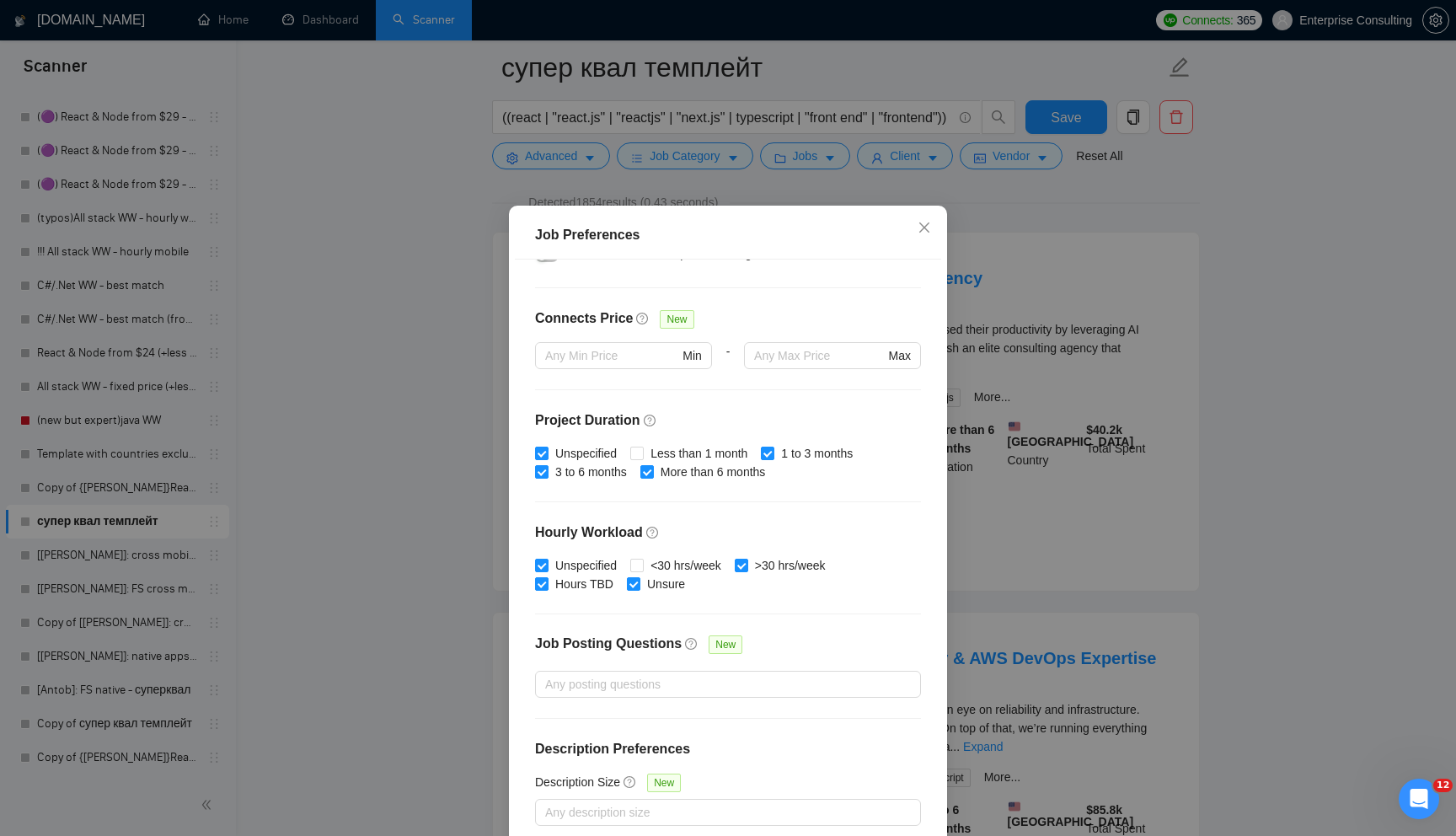
click at [979, 330] on div "Job Preferences Budget Project Type All Fixed Price Hourly Rate Fixed Price Bud…" at bounding box center [728, 418] width 1456 height 836
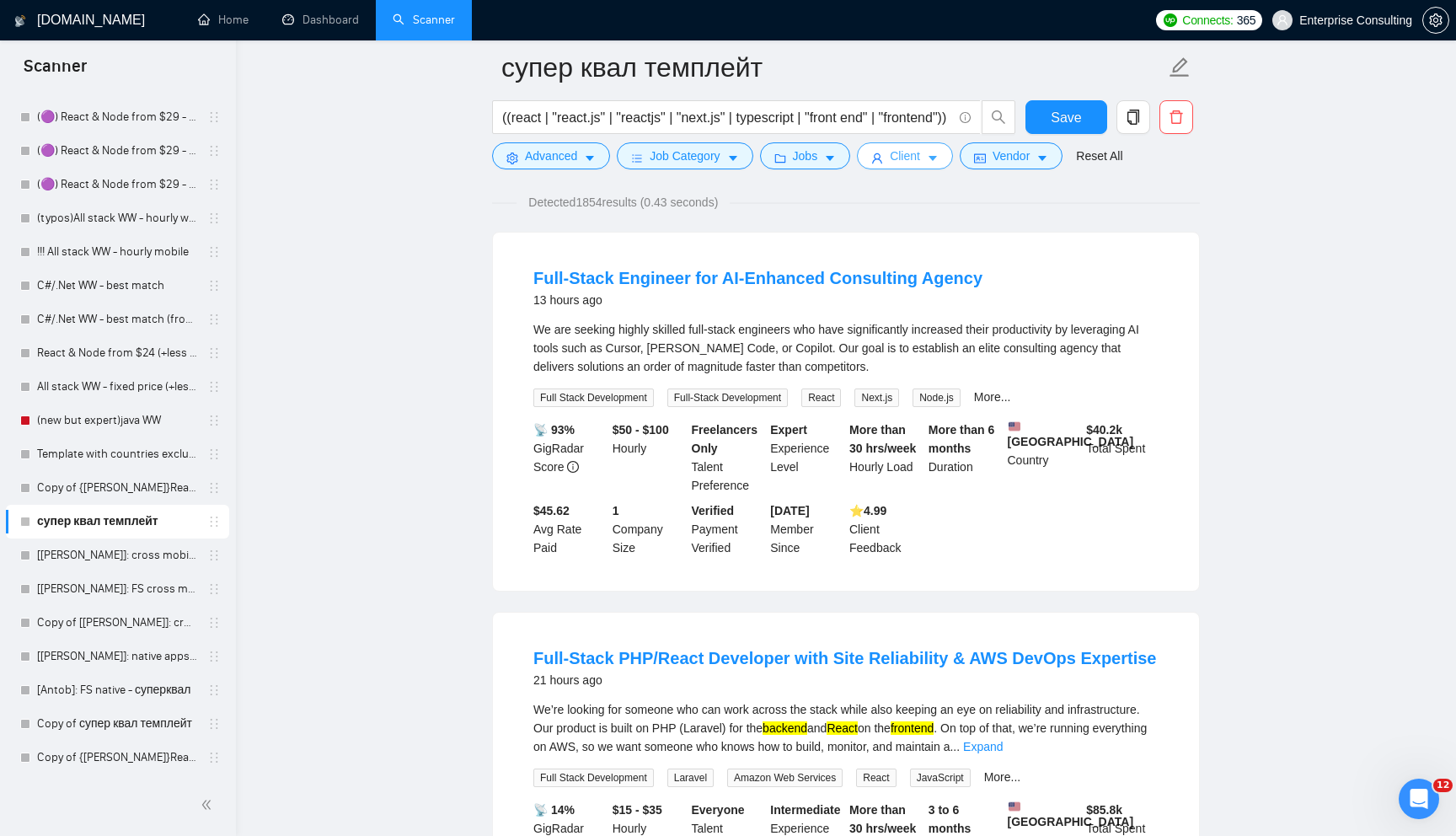
click at [919, 169] on button "Client" at bounding box center [905, 156] width 96 height 27
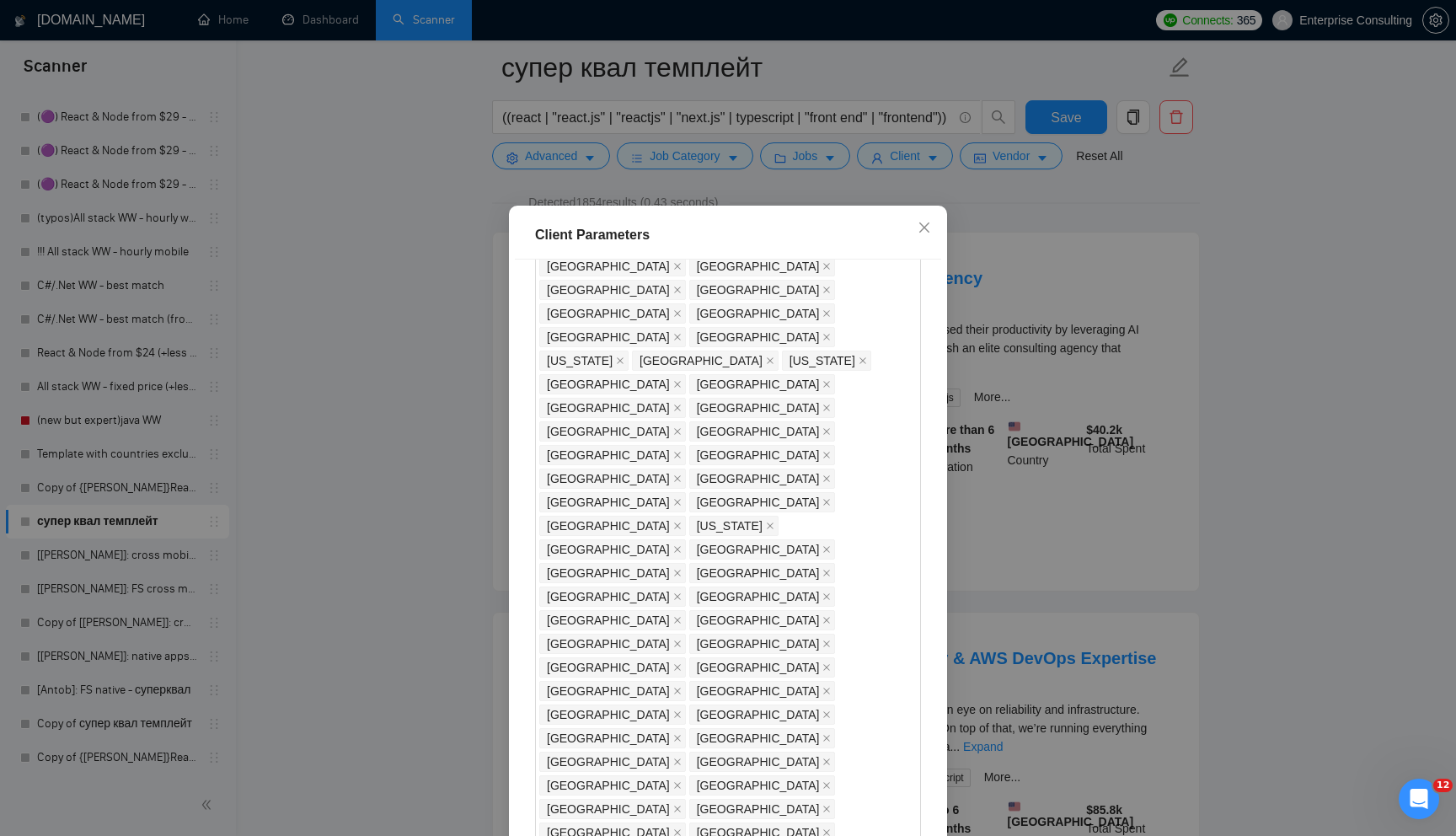
scroll to position [0, 0]
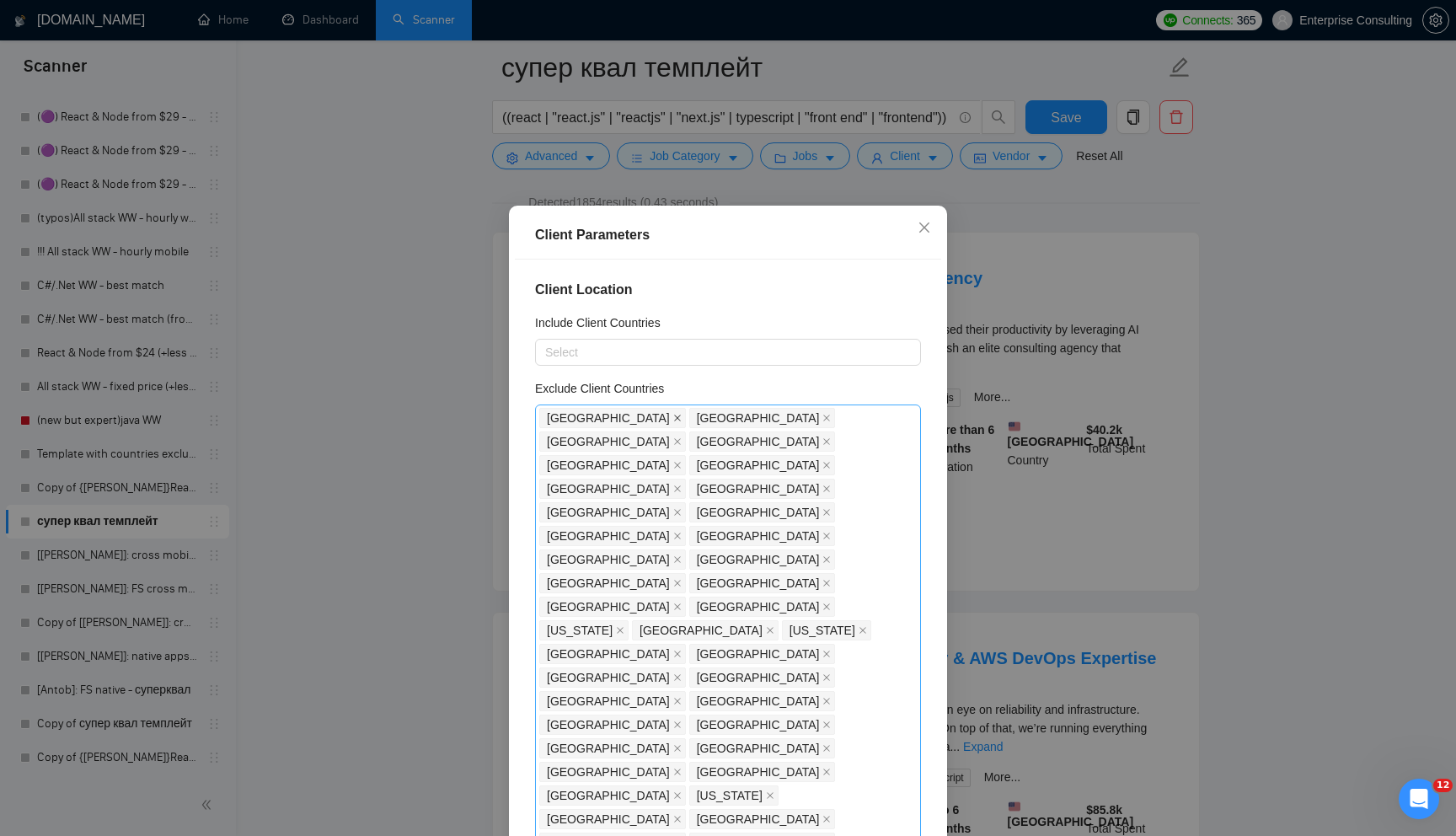
click at [673, 412] on span at bounding box center [678, 417] width 9 height 18
click at [577, 412] on span "[GEOGRAPHIC_DATA]" at bounding box center [609, 417] width 123 height 18
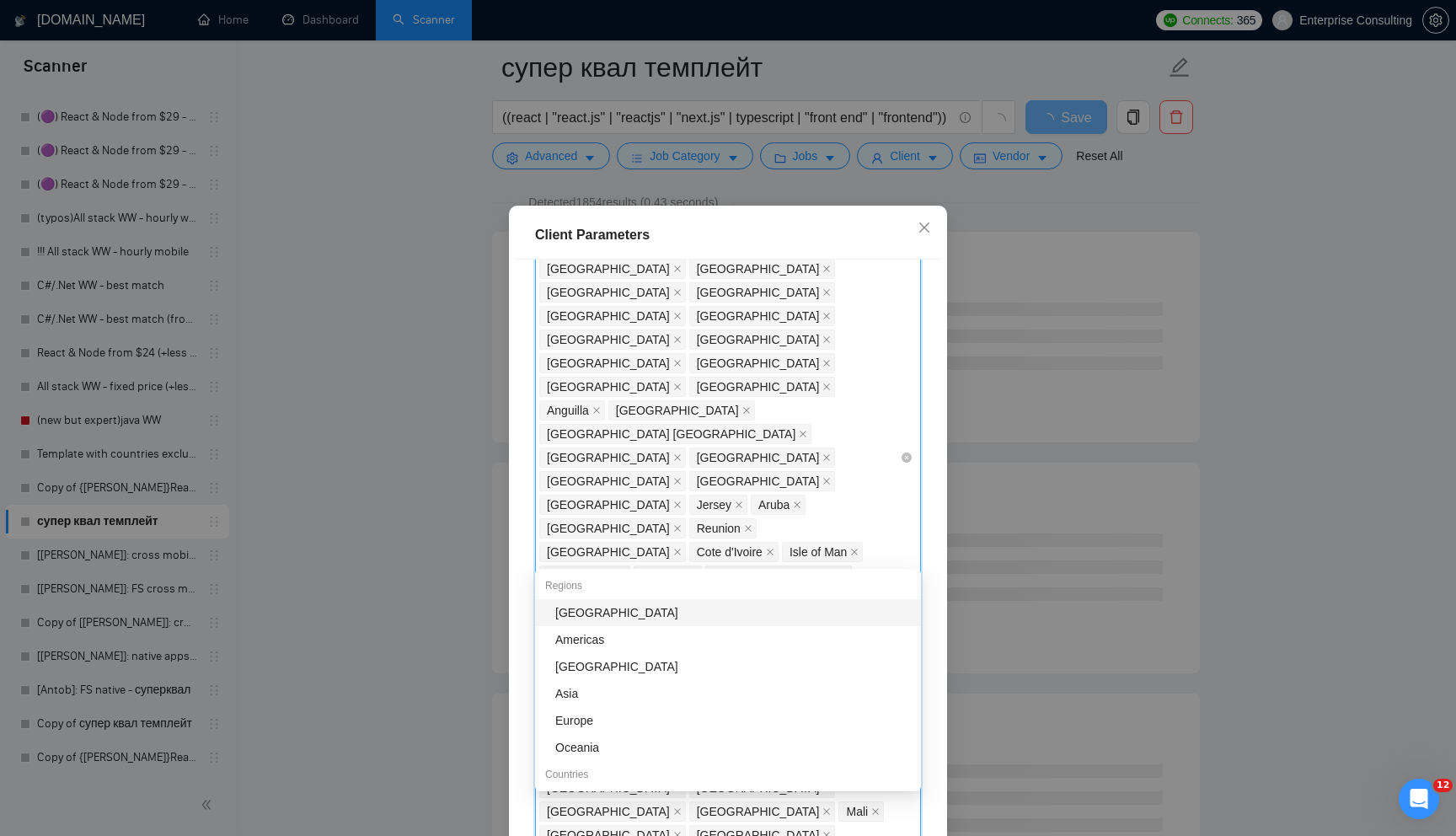
click at [896, 422] on div "[GEOGRAPHIC_DATA] [GEOGRAPHIC_DATA] [GEOGRAPHIC_DATA] [GEOGRAPHIC_DATA] [GEOGRA…" at bounding box center [719, 458] width 361 height 1722
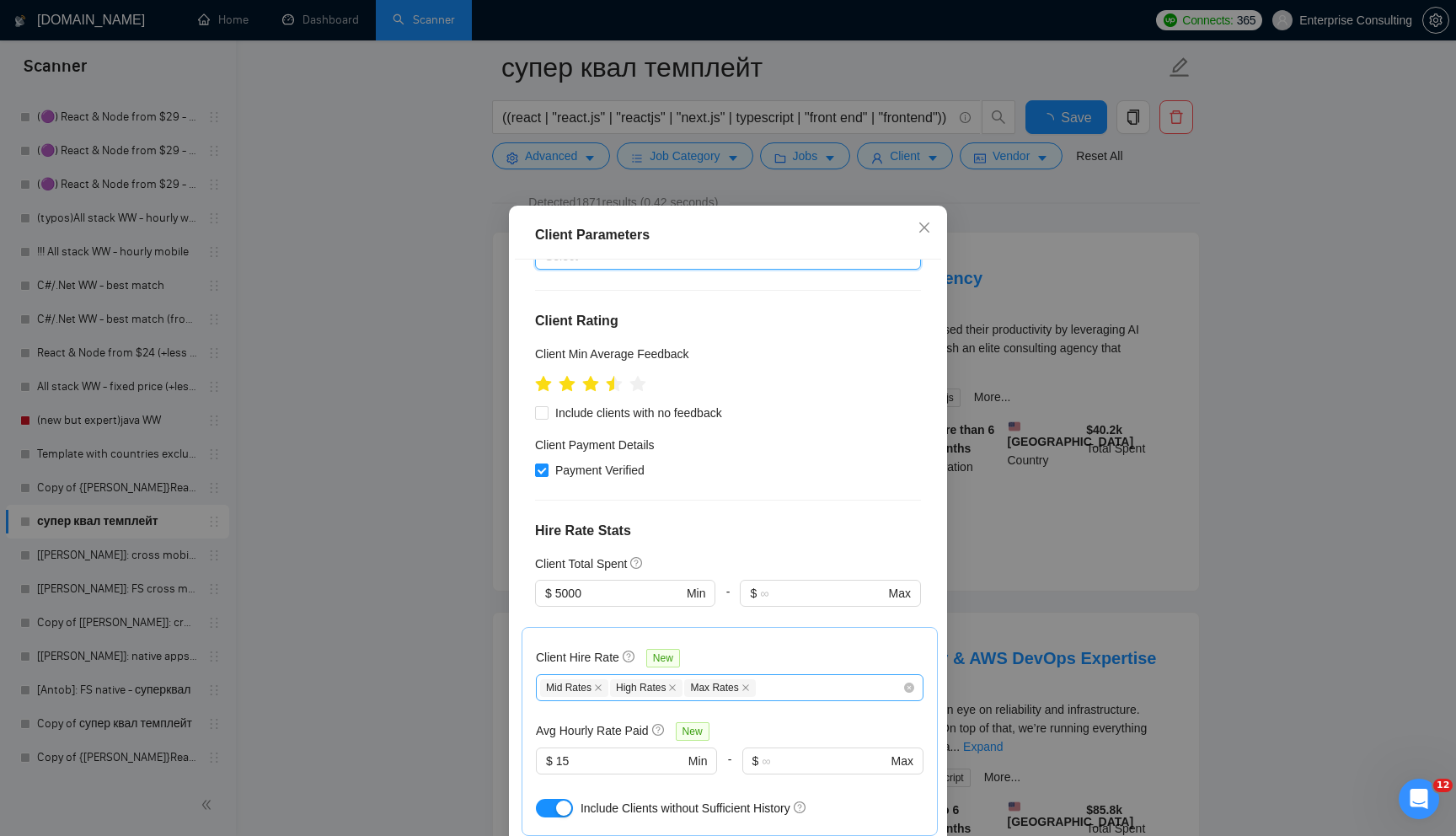
scroll to position [0, 0]
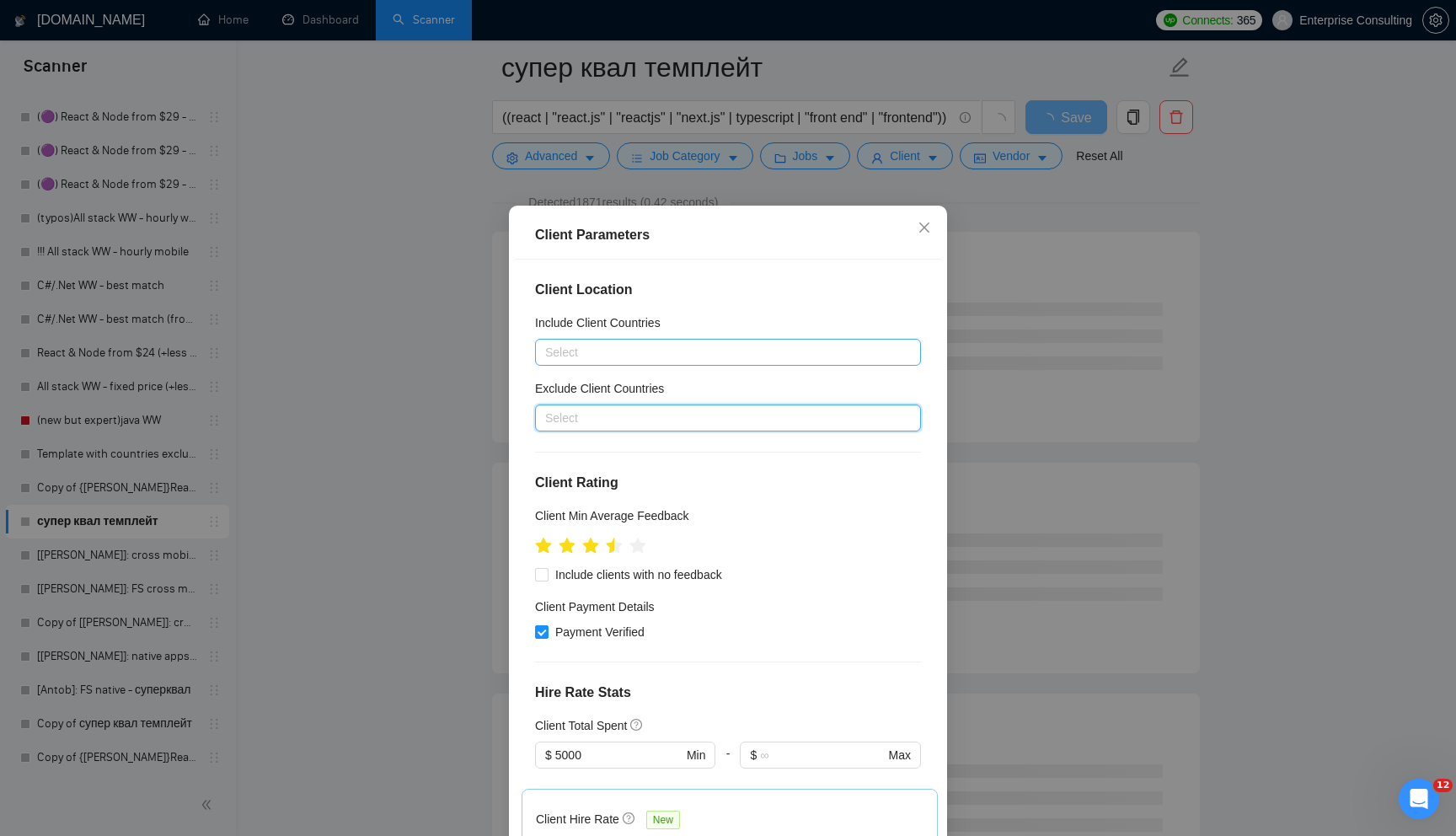
click at [651, 352] on div at bounding box center [719, 351] width 361 height 20
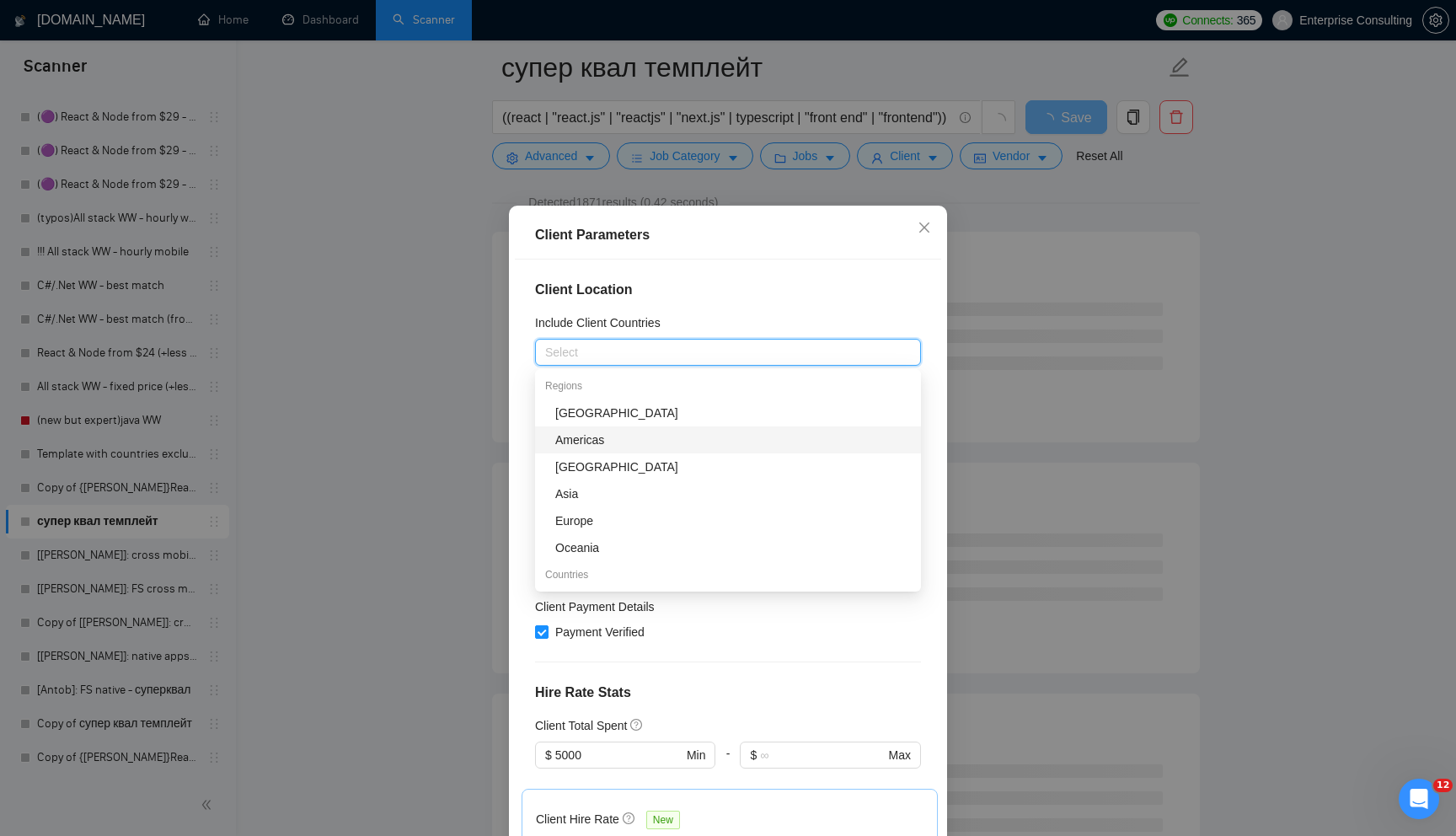
click at [609, 442] on div "Americas" at bounding box center [733, 439] width 356 height 18
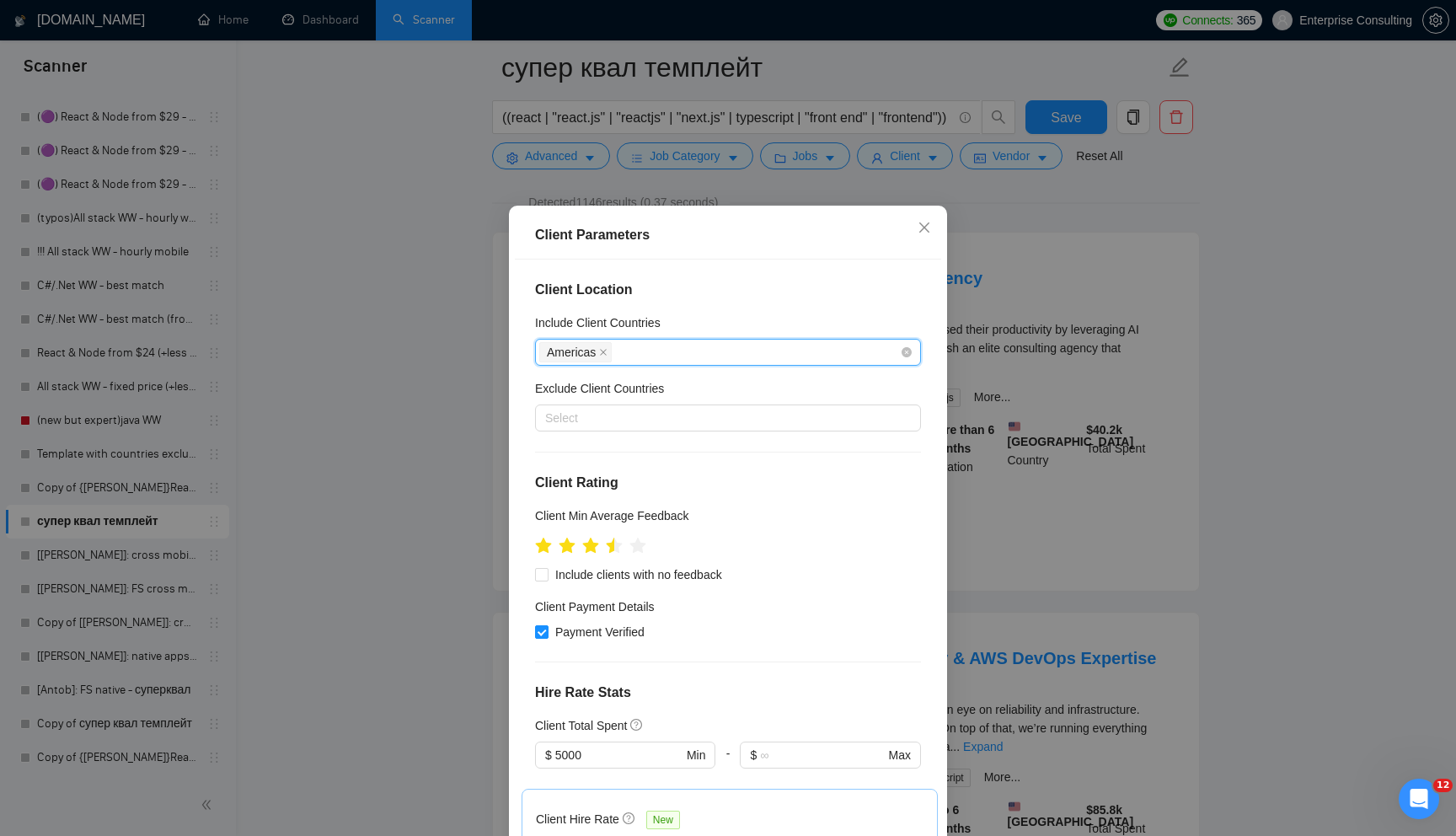
click at [653, 361] on div "Americas" at bounding box center [719, 351] width 361 height 23
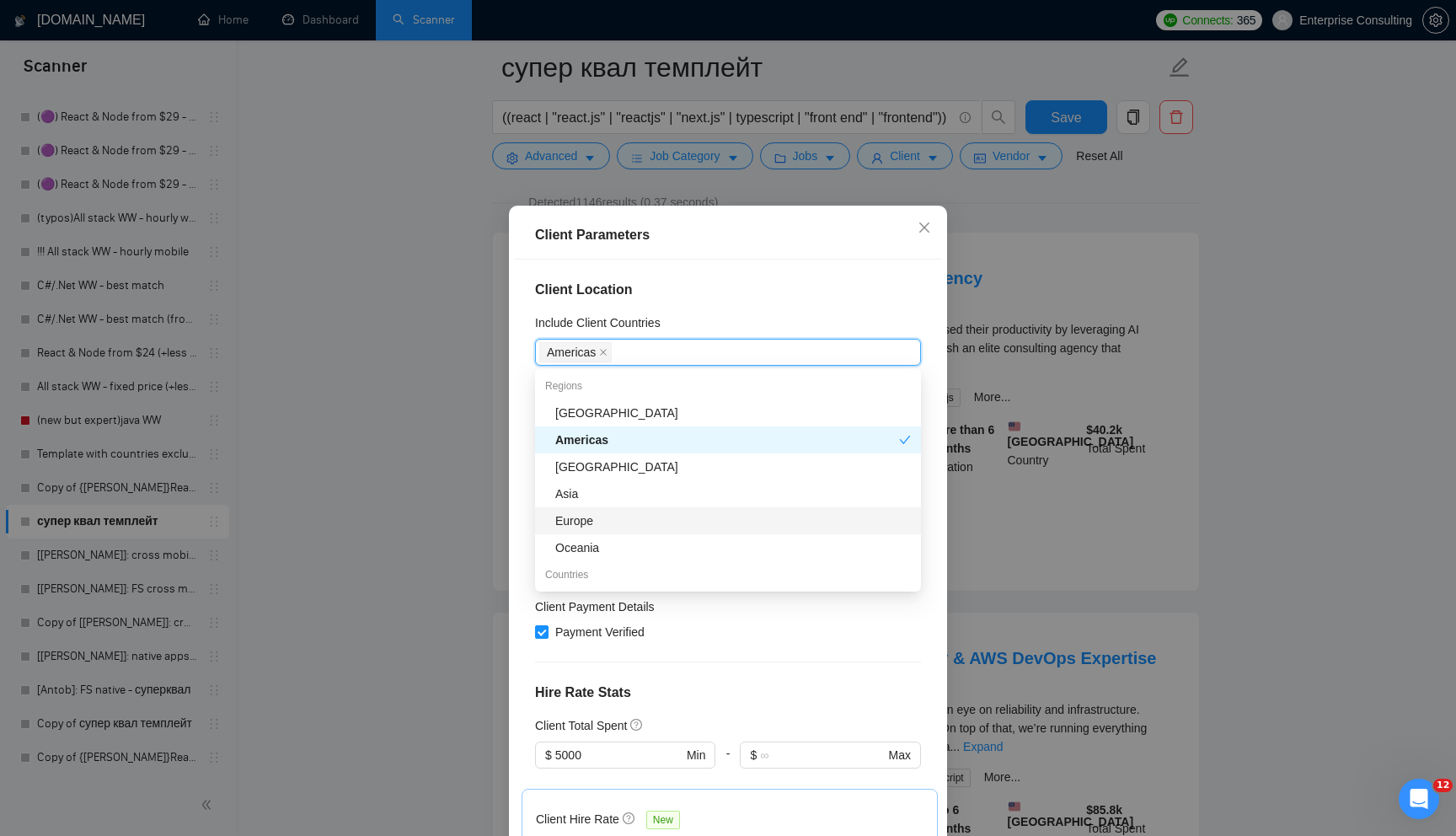
click at [606, 522] on div "Europe" at bounding box center [733, 520] width 356 height 18
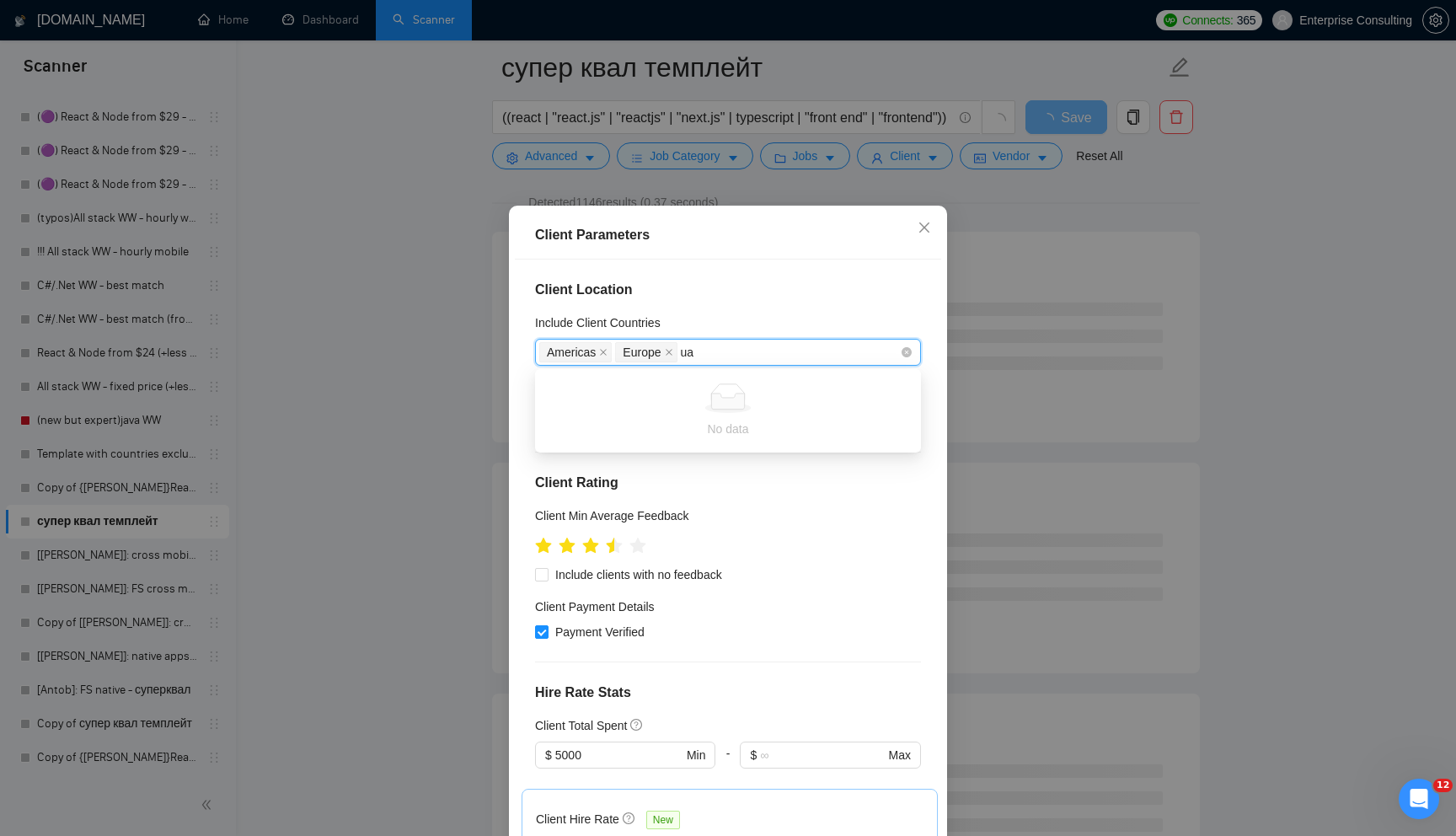
type input "u"
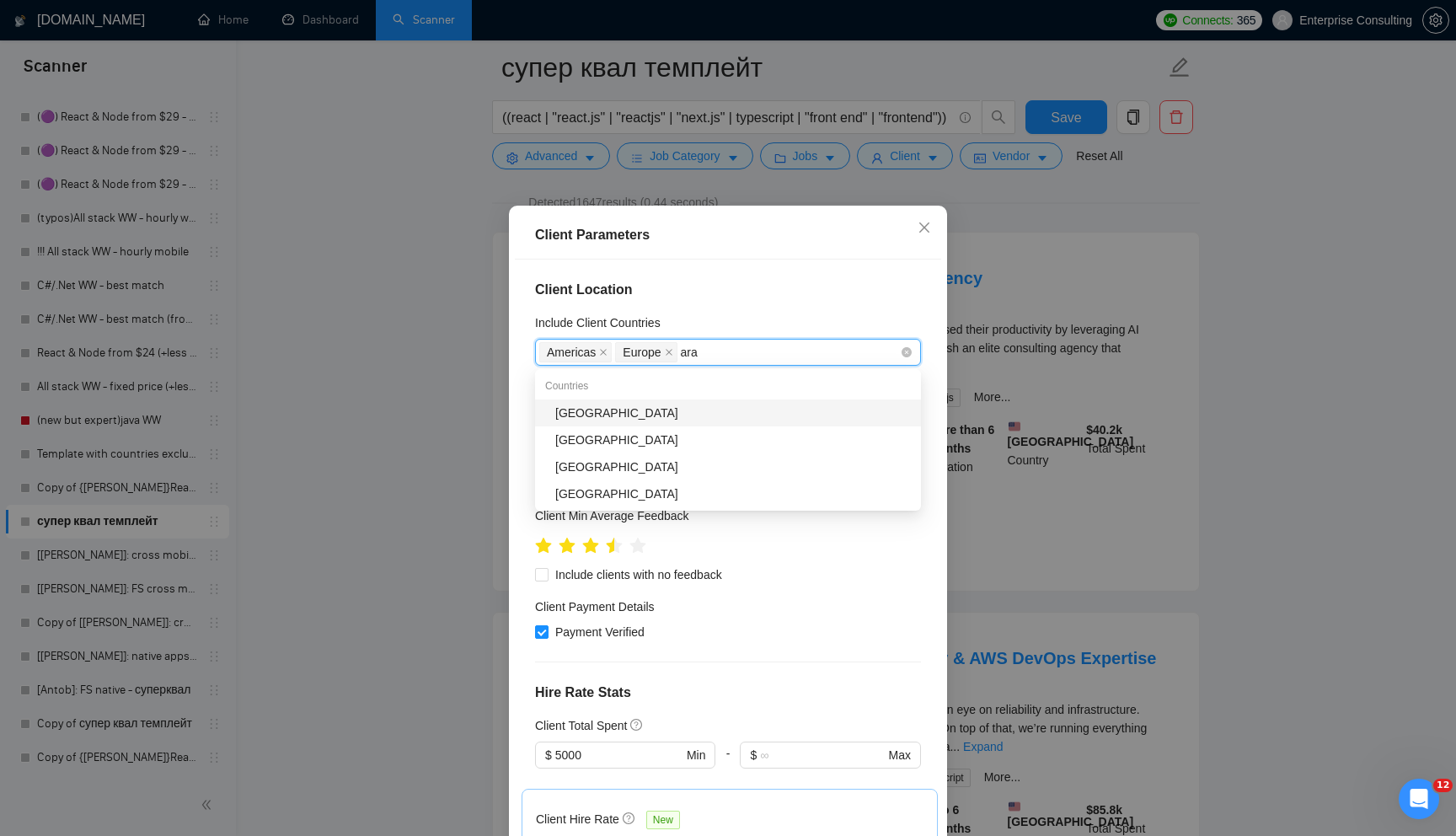
type input "arab"
click at [696, 409] on div "[GEOGRAPHIC_DATA]" at bounding box center [733, 412] width 356 height 18
type input "japa"
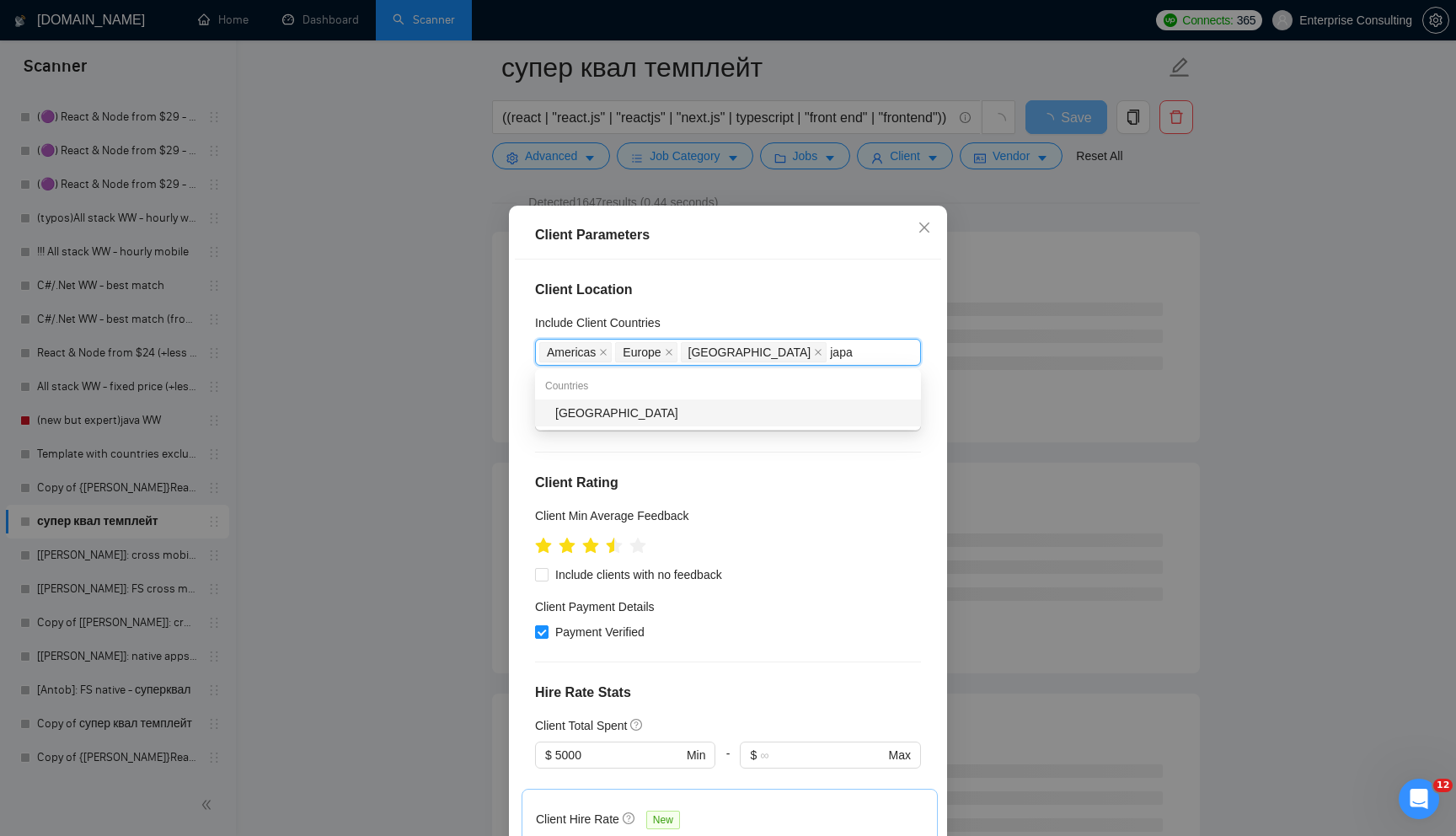
click at [722, 416] on div "[GEOGRAPHIC_DATA]" at bounding box center [733, 412] width 356 height 18
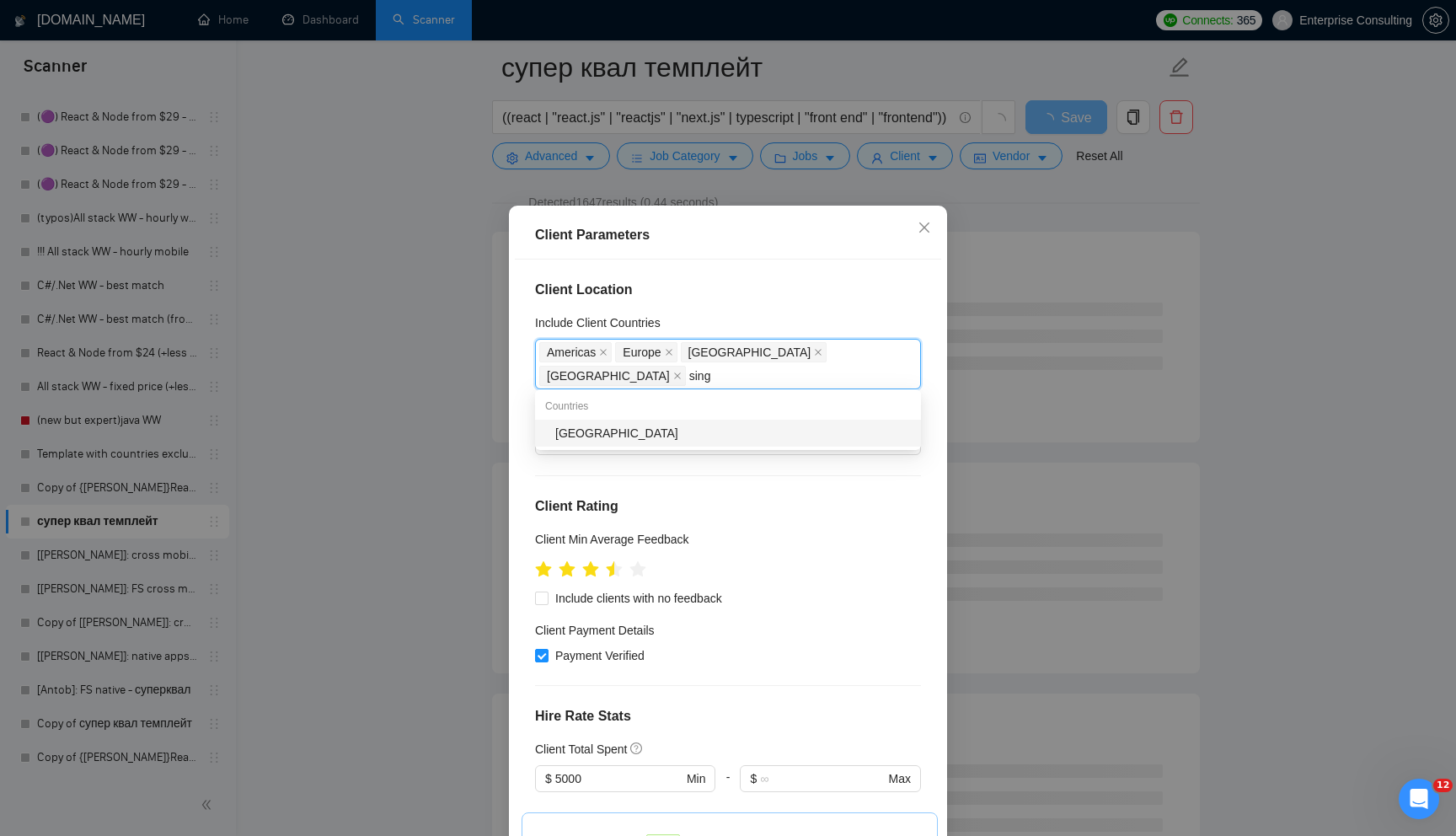
type input "singa"
click at [711, 432] on div "[GEOGRAPHIC_DATA]" at bounding box center [733, 433] width 356 height 18
type input "taiw"
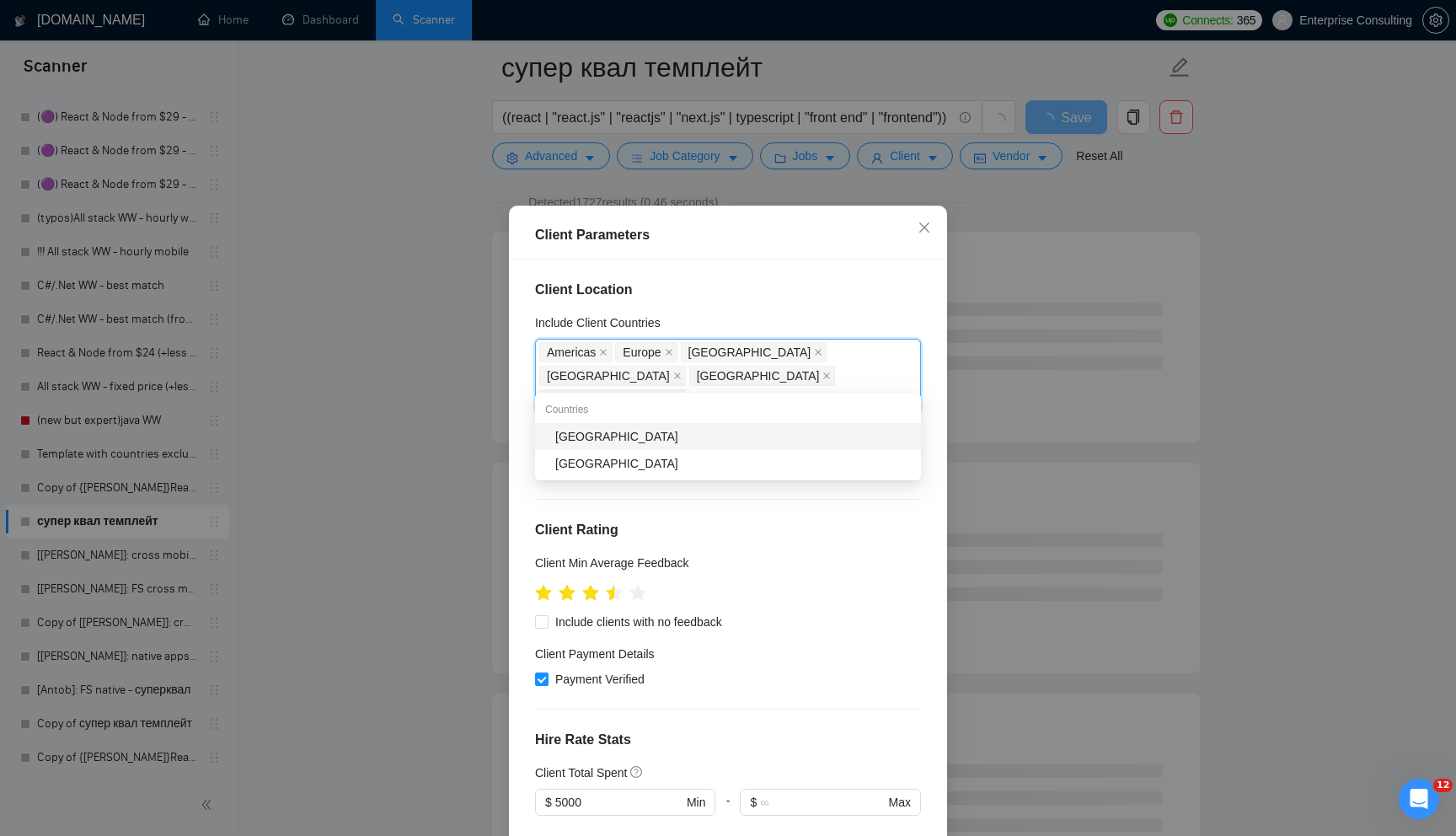
type input "chin"
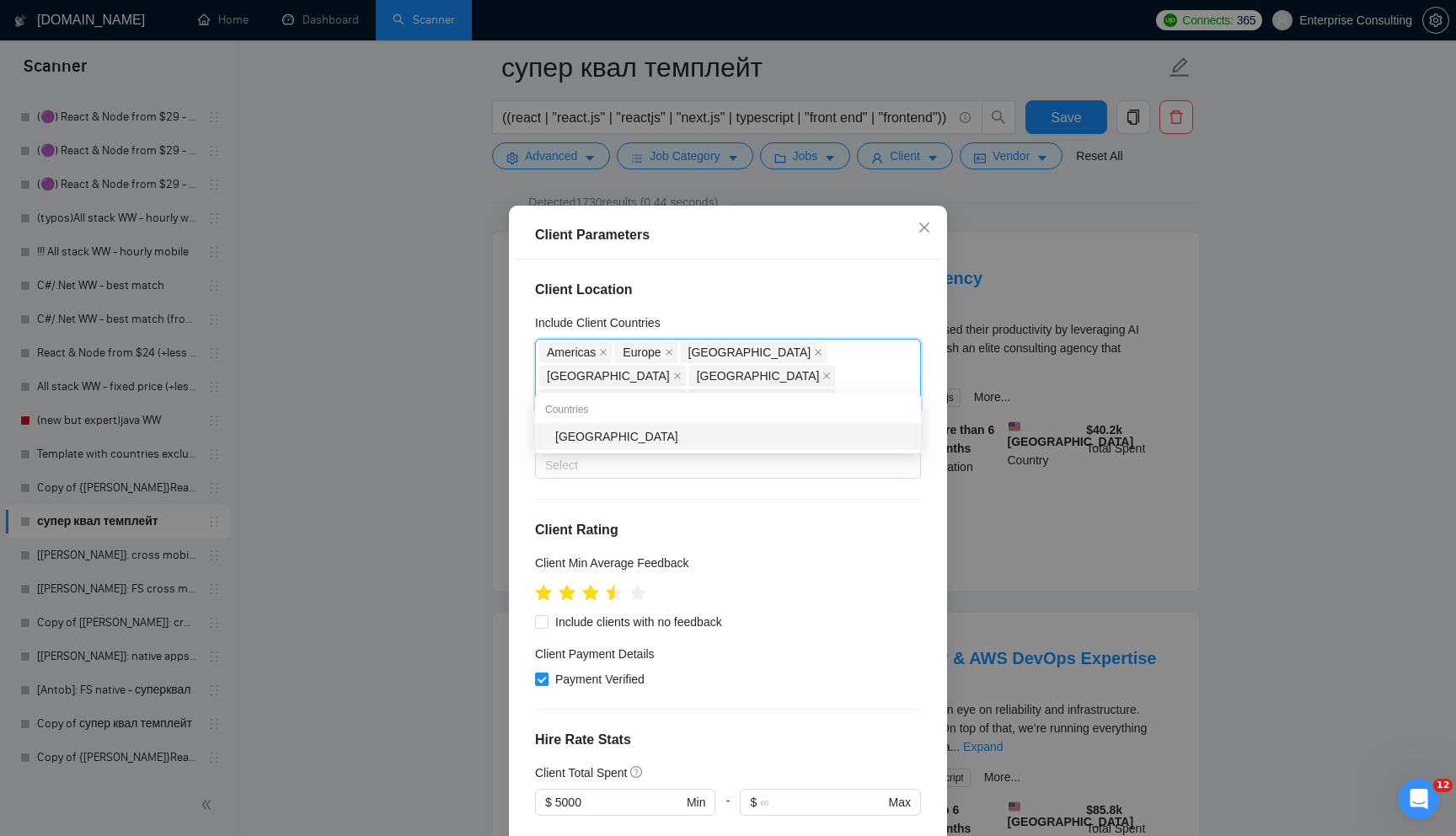
type input "kore"
click at [695, 441] on div "[GEOGRAPHIC_DATA]" at bounding box center [733, 436] width 356 height 18
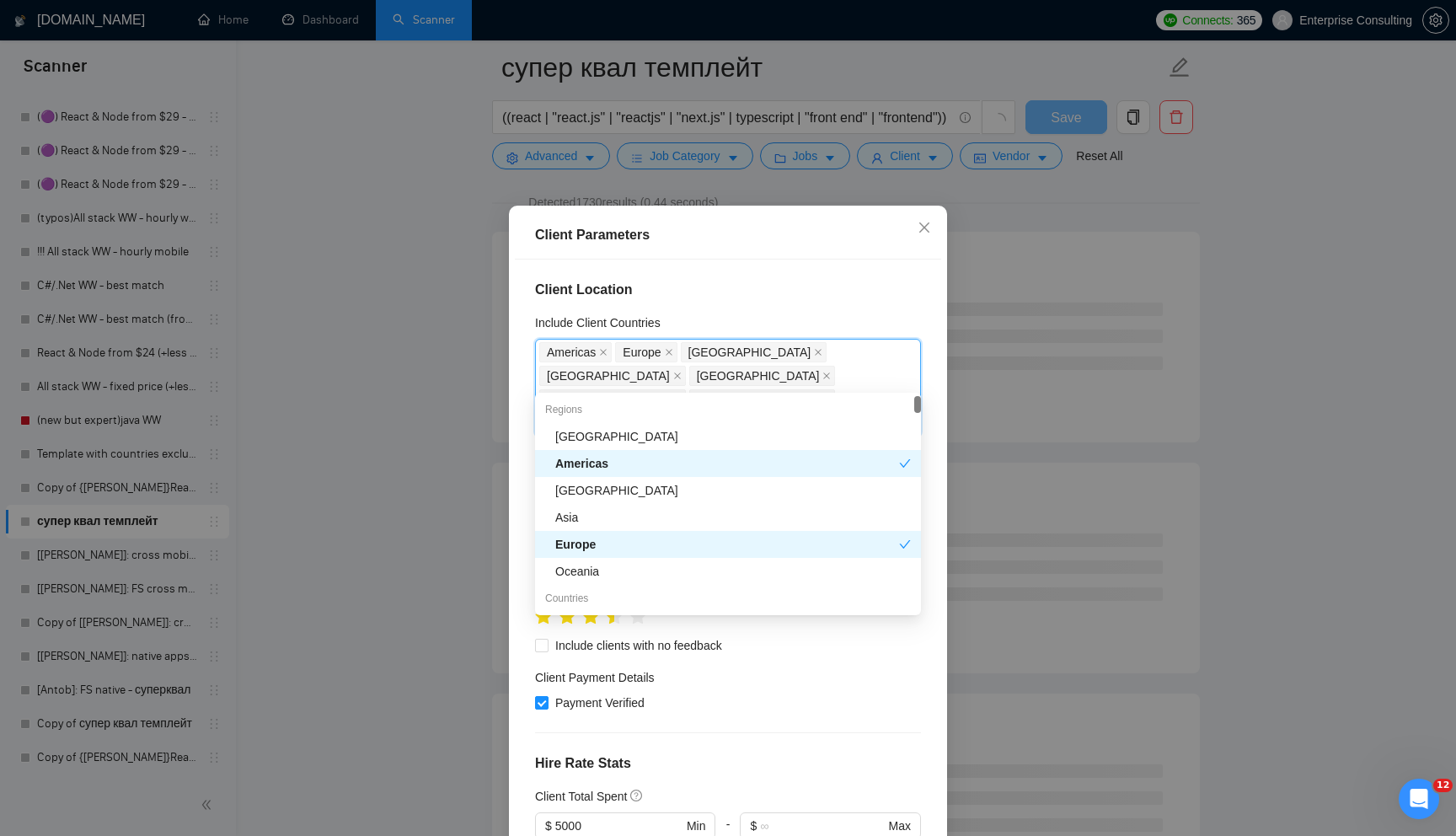
click at [808, 693] on div "Payment Verified" at bounding box center [728, 702] width 386 height 18
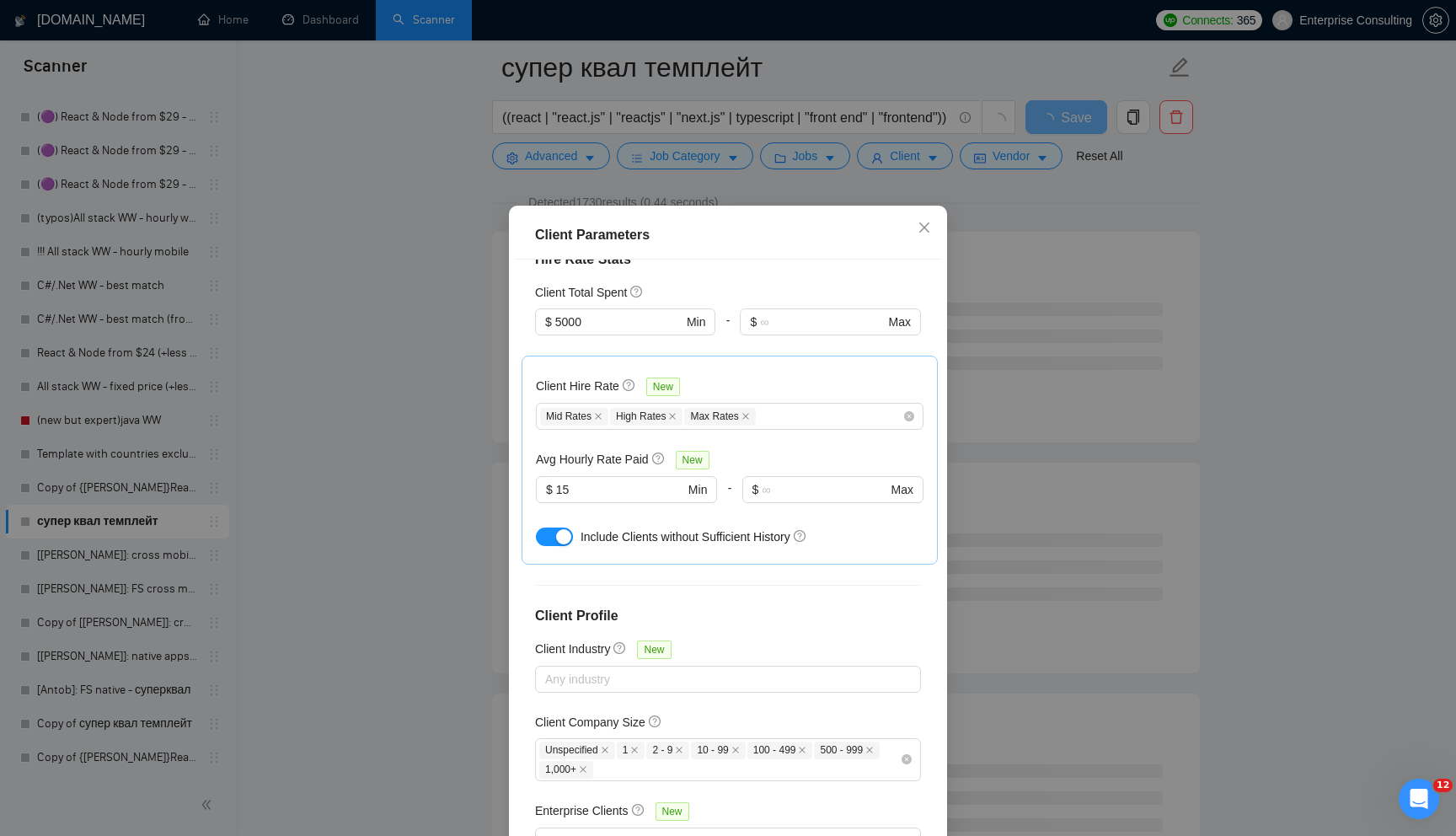
scroll to position [82, 0]
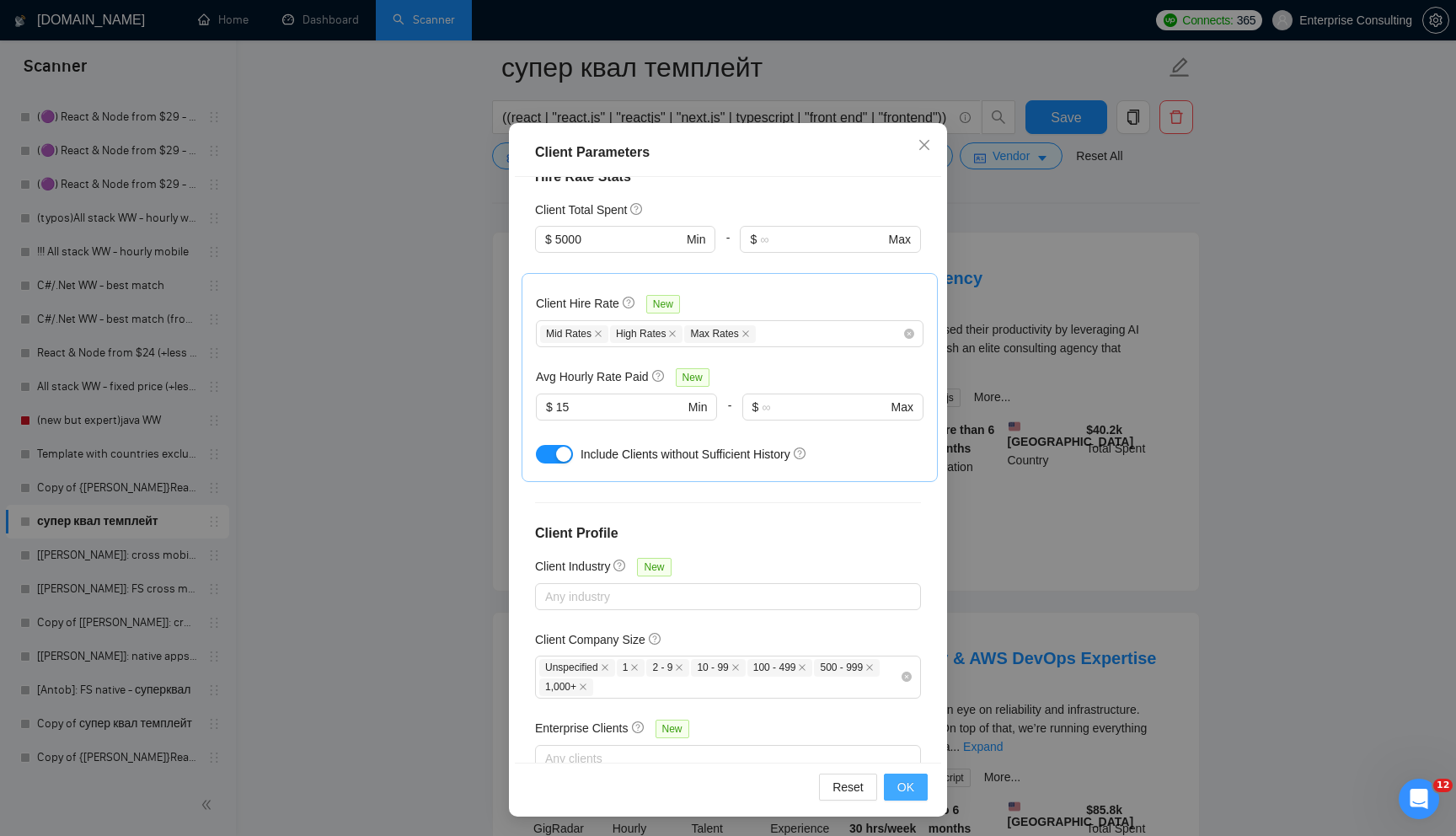
click at [899, 794] on span "OK" at bounding box center [905, 787] width 16 height 18
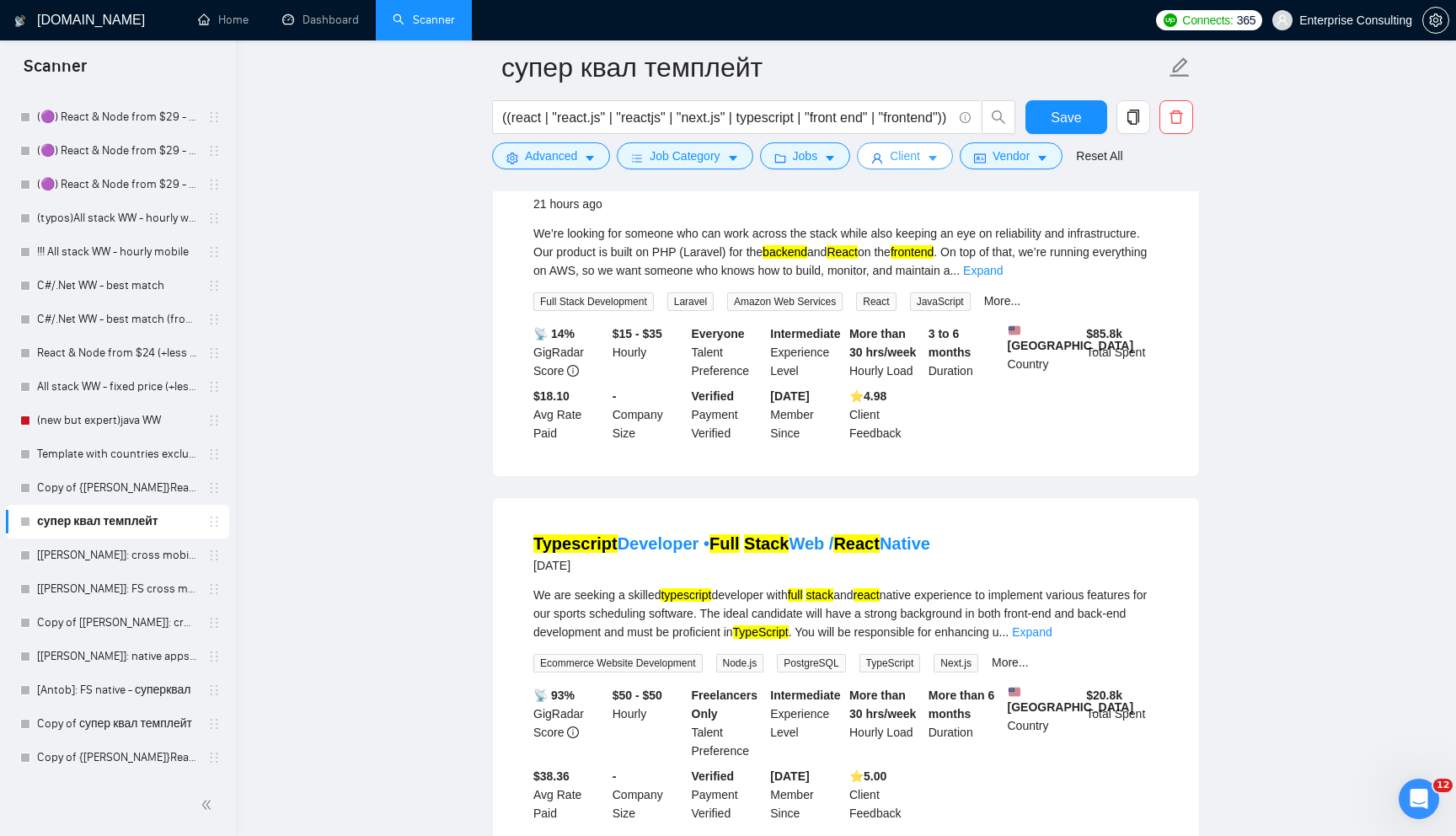
scroll to position [0, 0]
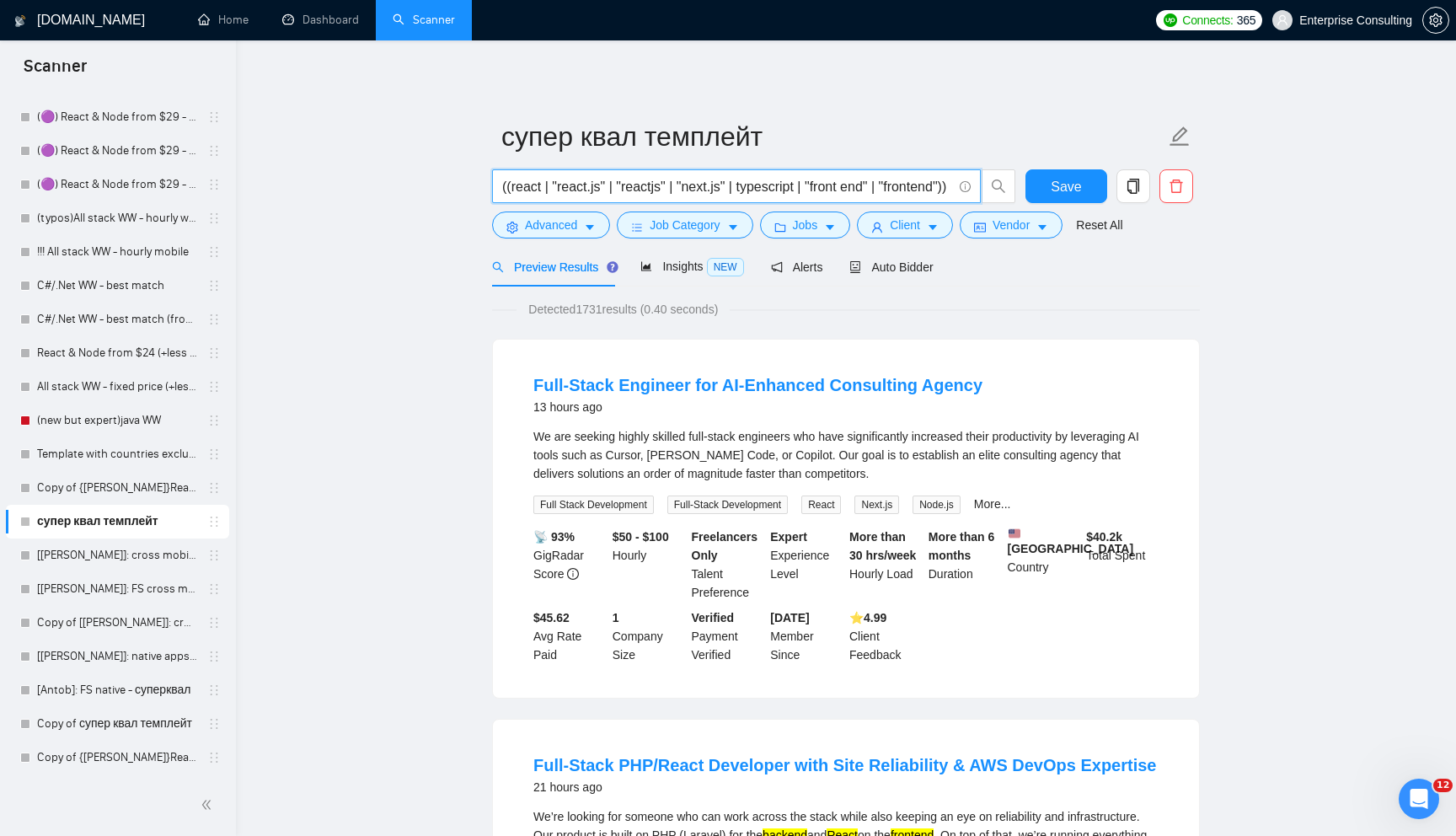
click at [796, 180] on input "((react | "react.js" | "reactjs" | "next.js" | typescript | "front end" | "fron…" at bounding box center [727, 186] width 450 height 21
type input "'"
type input ""full stack developer""
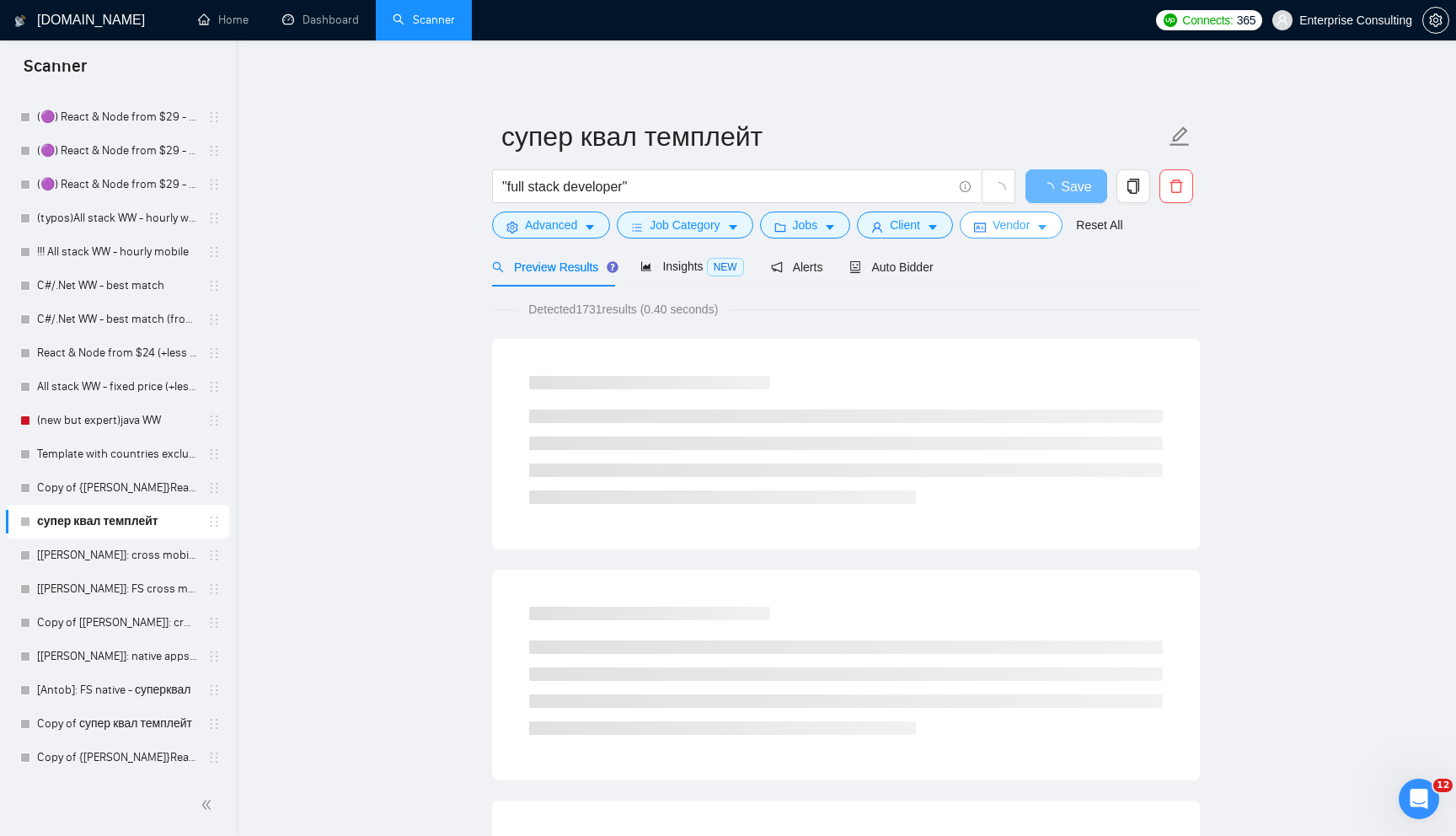
click at [1006, 226] on span "Vendor" at bounding box center [1011, 224] width 37 height 18
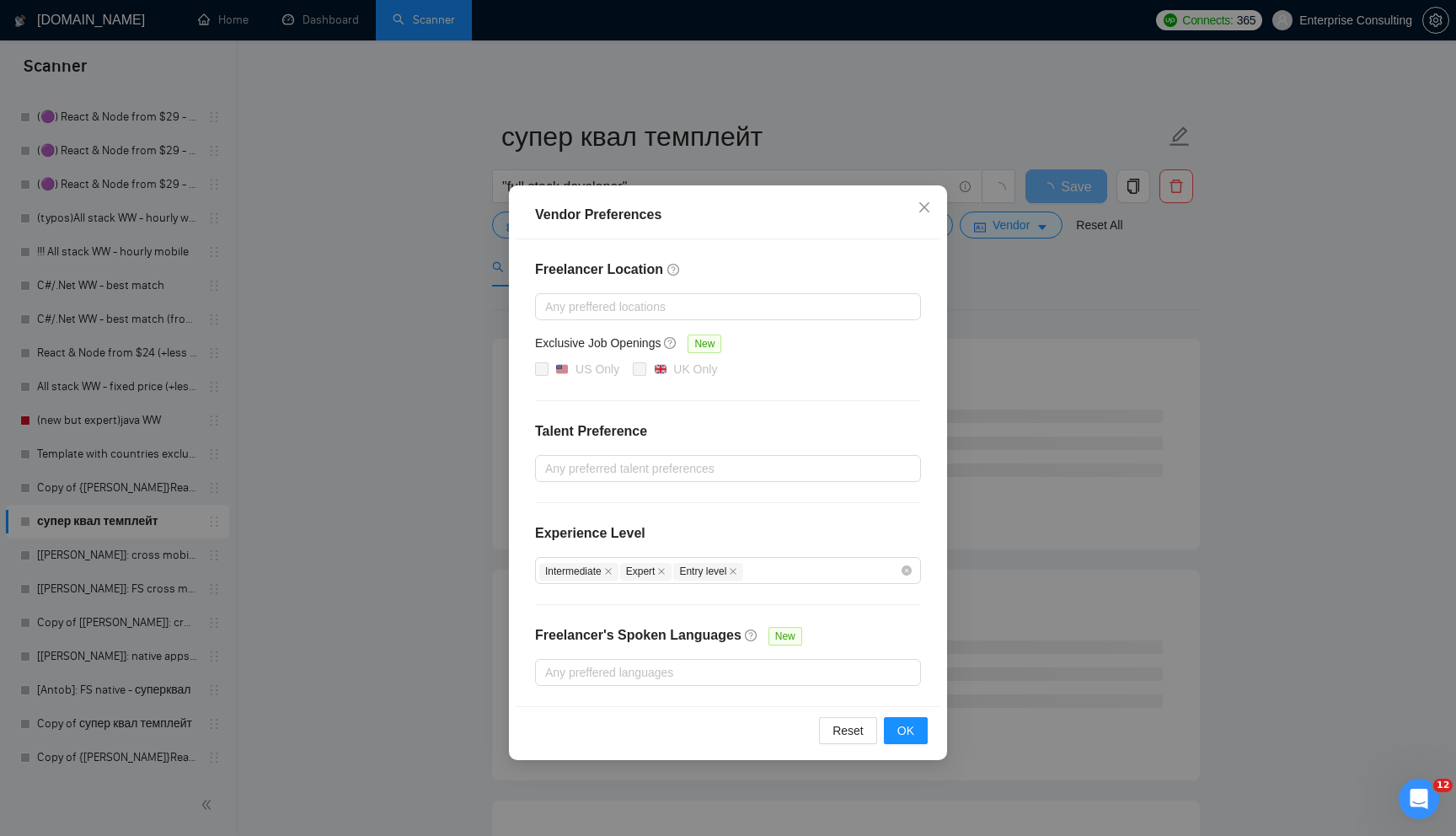
click at [982, 556] on div "Vendor Preferences Freelancer Location Any preffered locations Exclusive Job Op…" at bounding box center [728, 418] width 1456 height 836
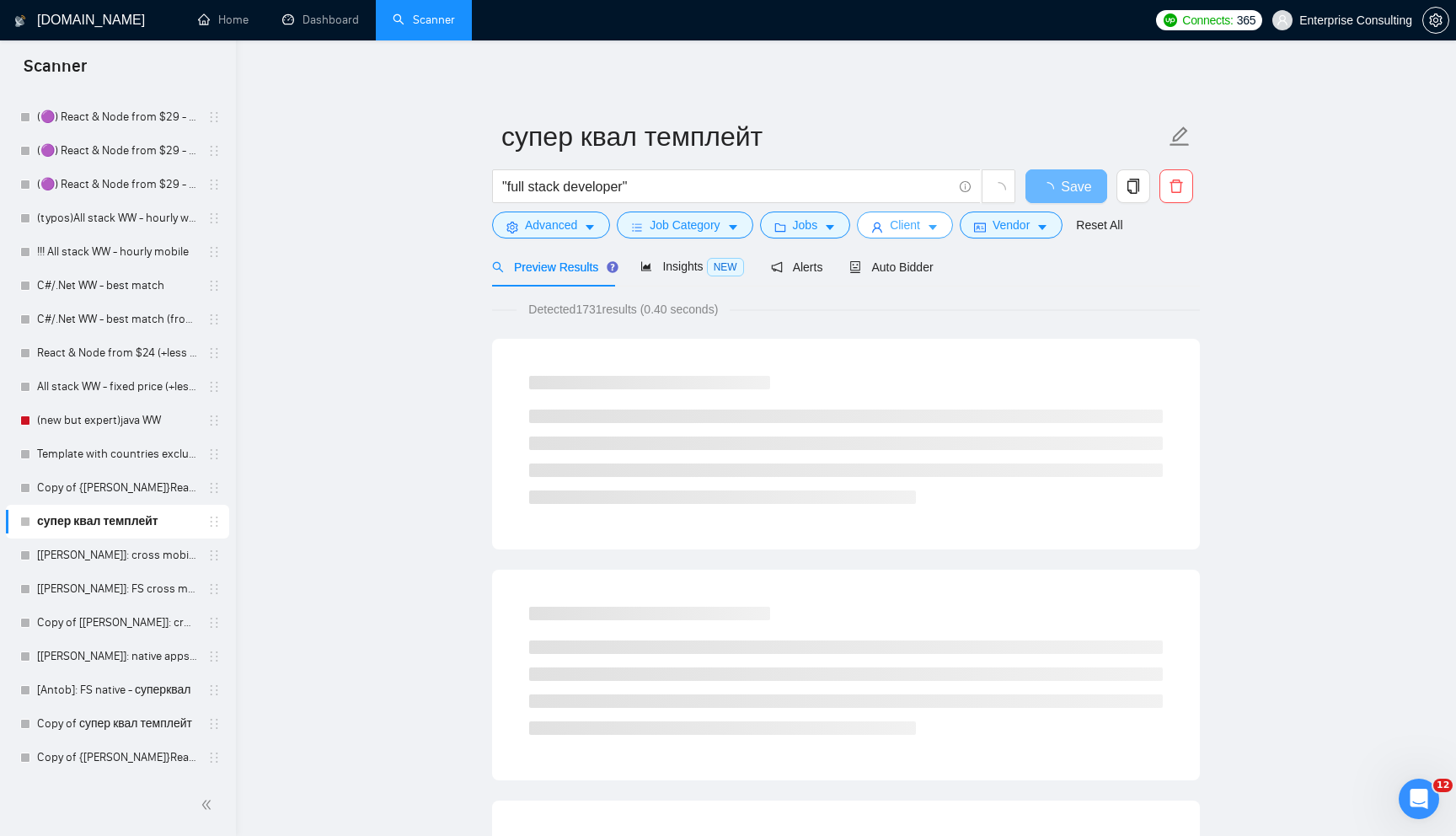
click at [920, 226] on span "Client" at bounding box center [905, 224] width 30 height 18
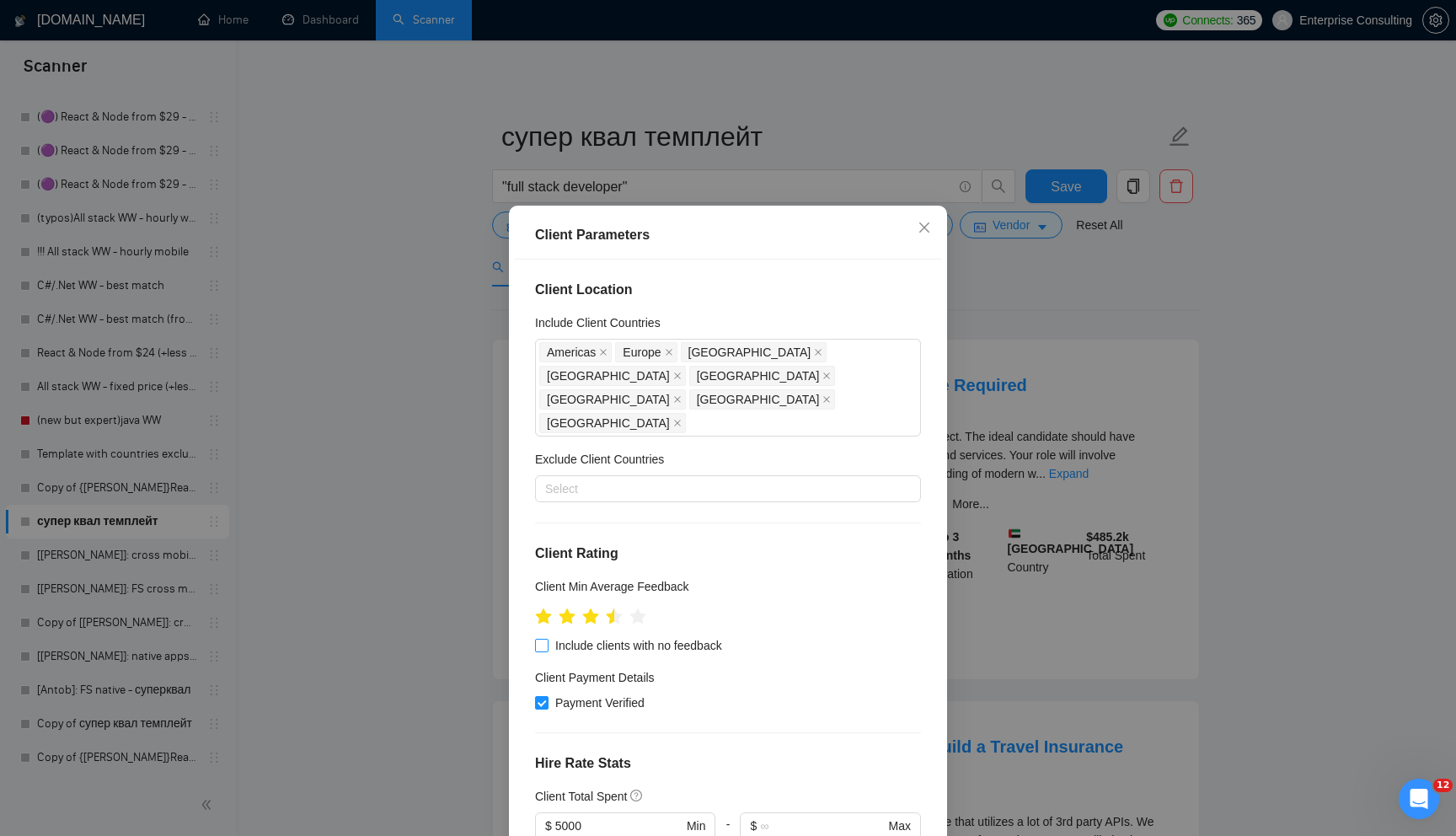
click at [545, 639] on input "Include clients with no feedback" at bounding box center [541, 645] width 12 height 12
checkbox input "true"
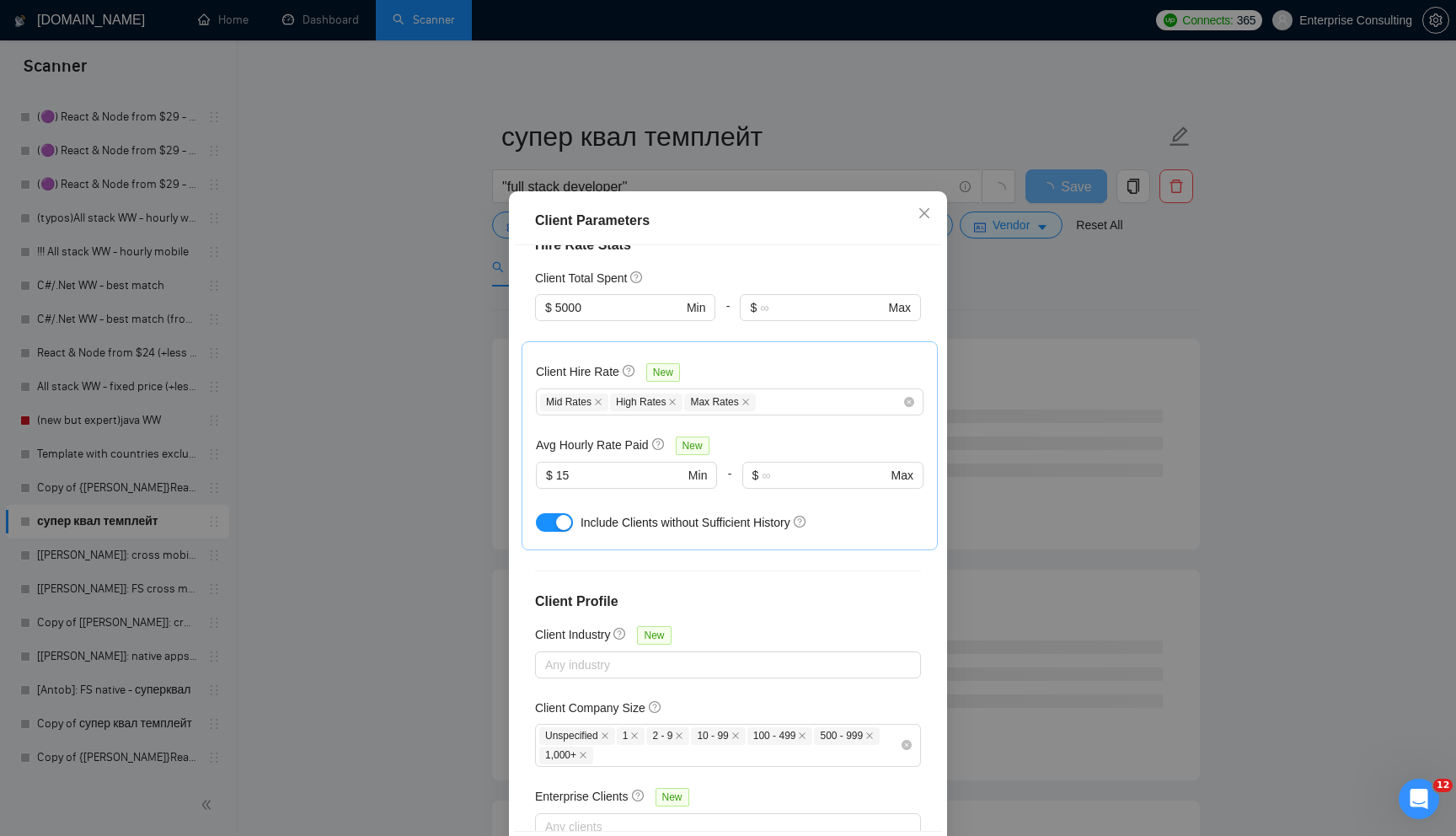
scroll to position [82, 0]
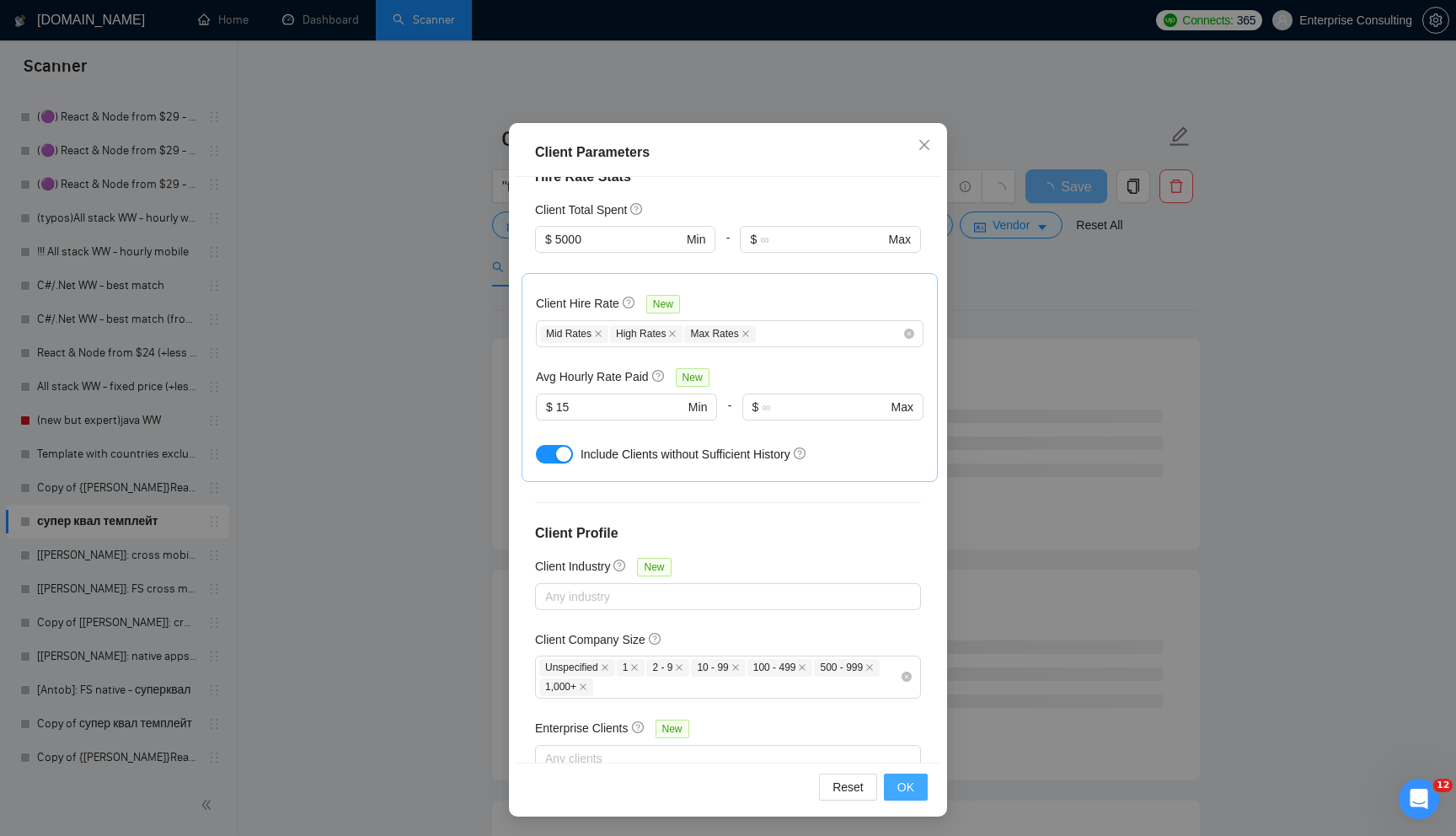
click at [891, 781] on button "OK" at bounding box center [905, 787] width 44 height 27
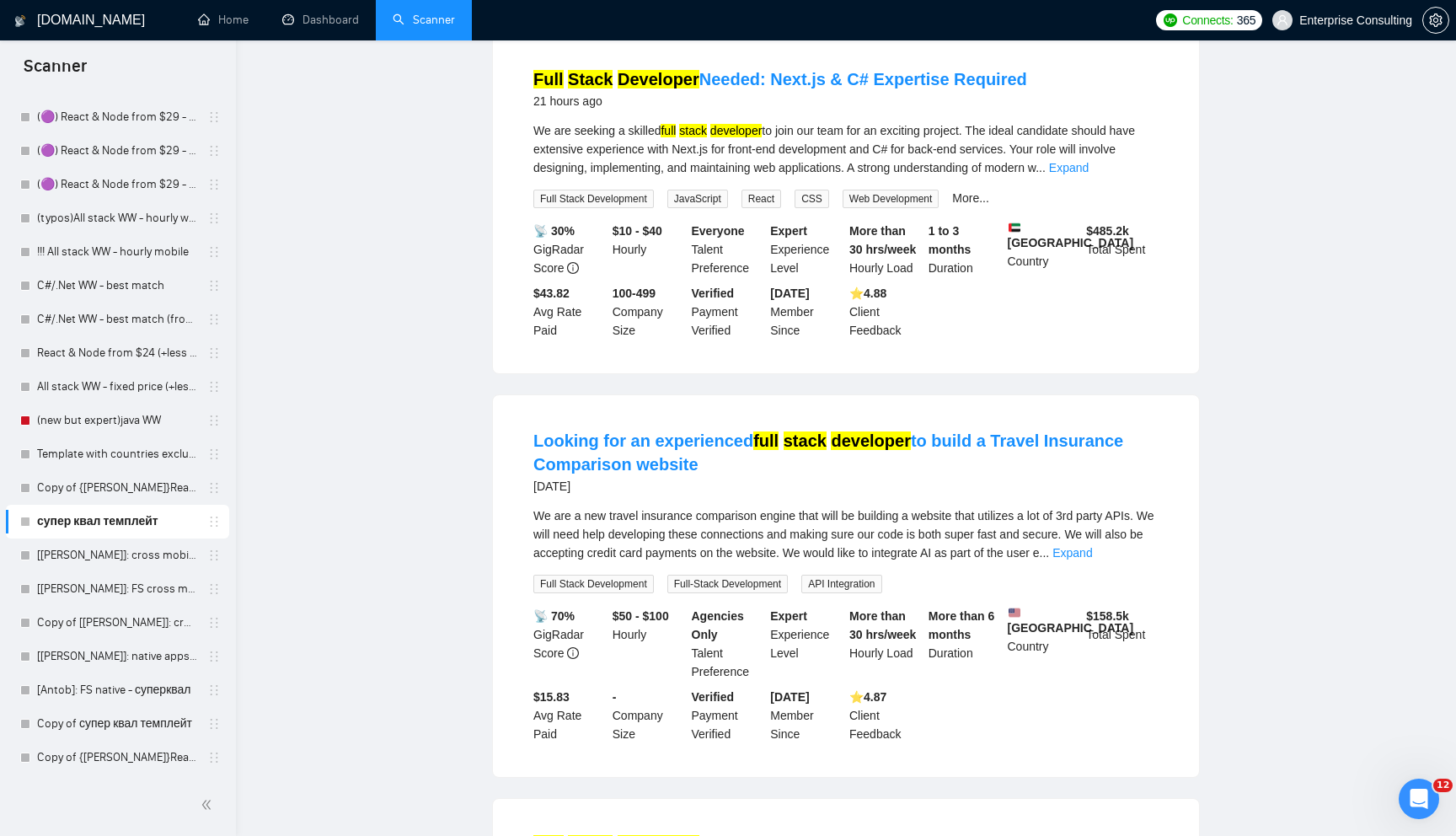
scroll to position [0, 0]
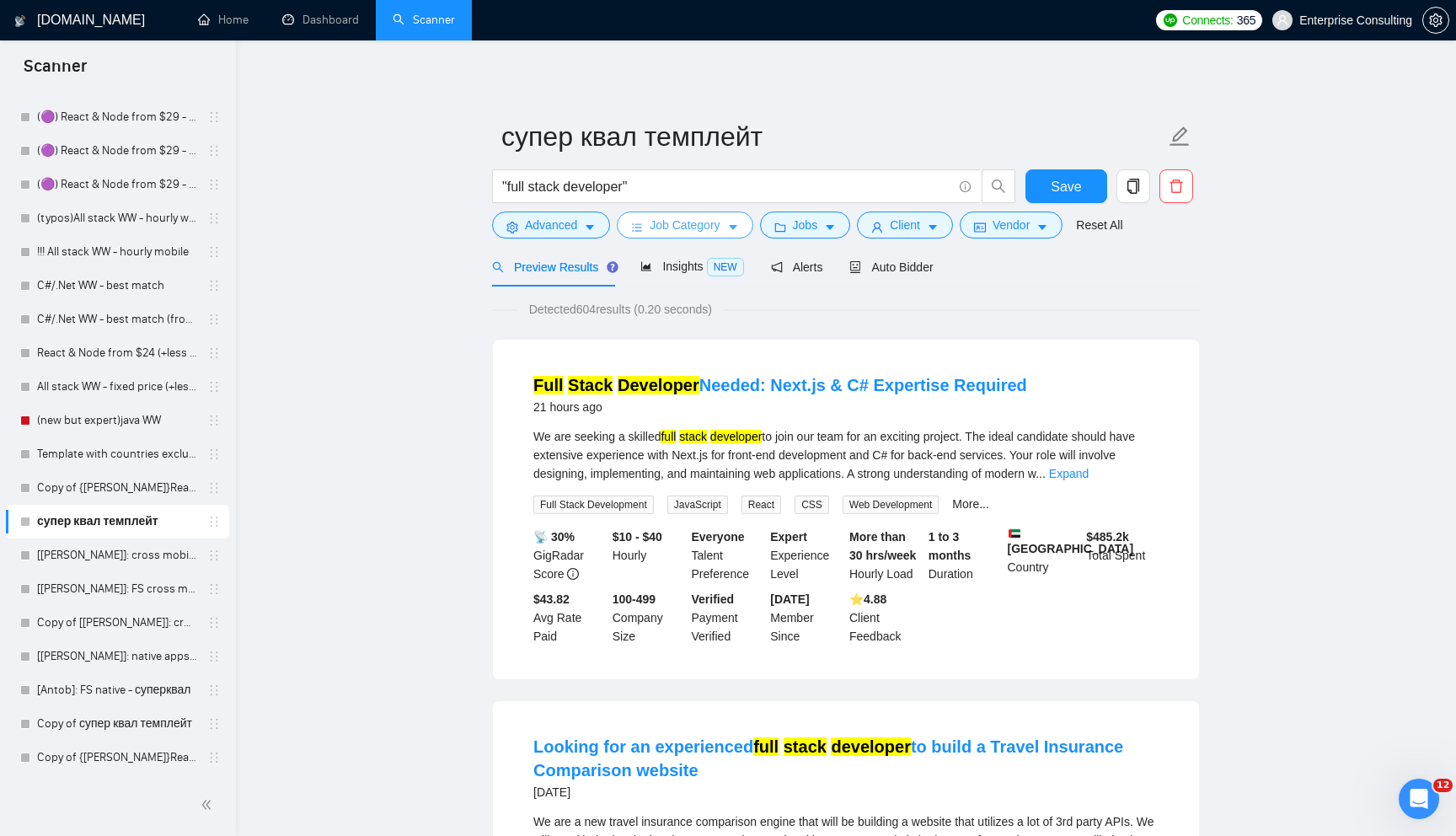
click at [660, 220] on span "Job Category" at bounding box center [685, 224] width 70 height 18
click at [809, 219] on span "Jobs" at bounding box center [805, 224] width 25 height 18
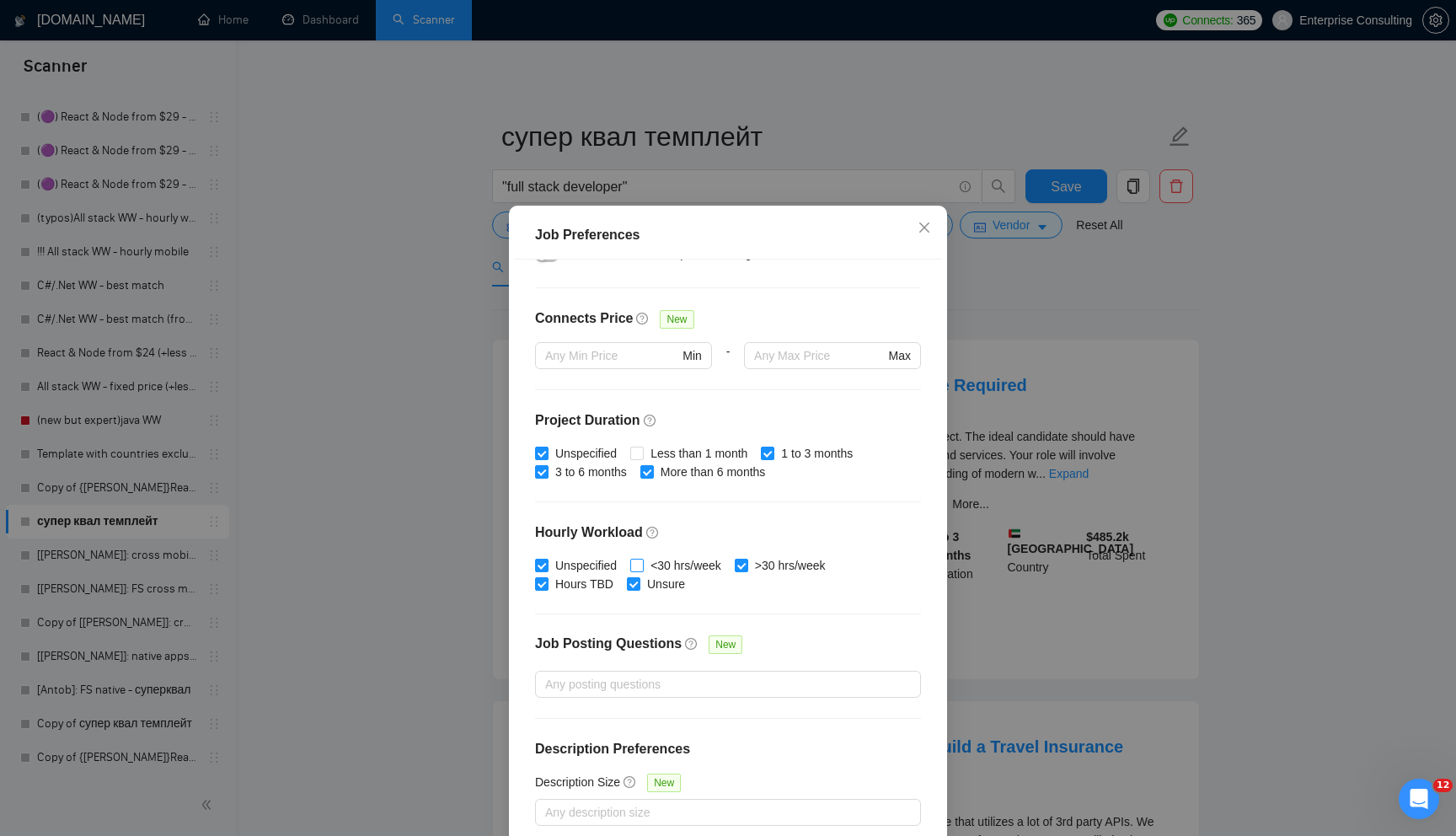
scroll to position [325, 0]
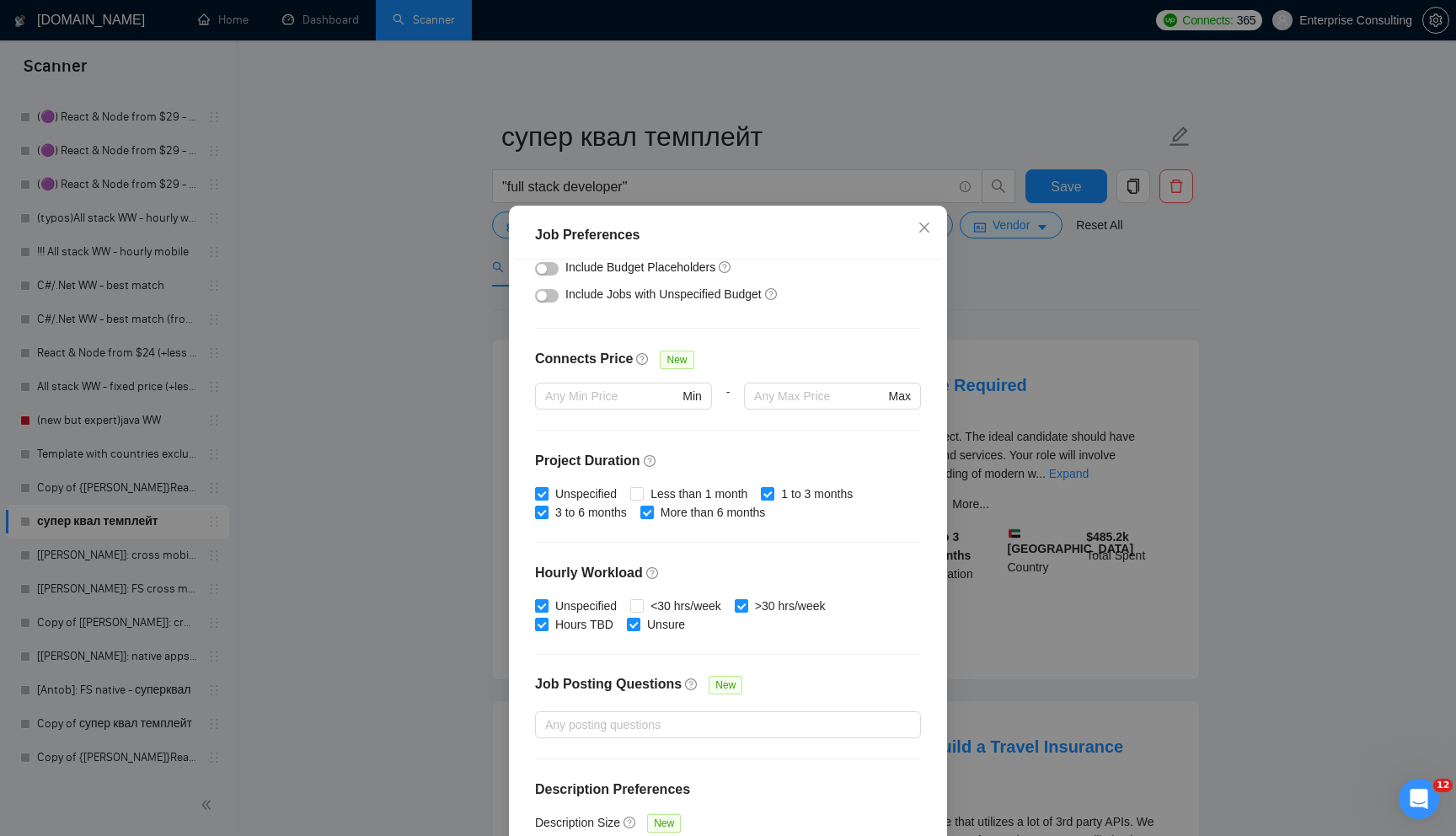
click at [580, 492] on span "Unspecified" at bounding box center [586, 493] width 75 height 18
click at [547, 492] on input "Unspecified" at bounding box center [541, 493] width 12 height 12
checkbox input "false"
click at [583, 512] on span "3 to 6 months" at bounding box center [591, 511] width 85 height 18
click at [547, 512] on input "3 to 6 months" at bounding box center [541, 511] width 12 height 12
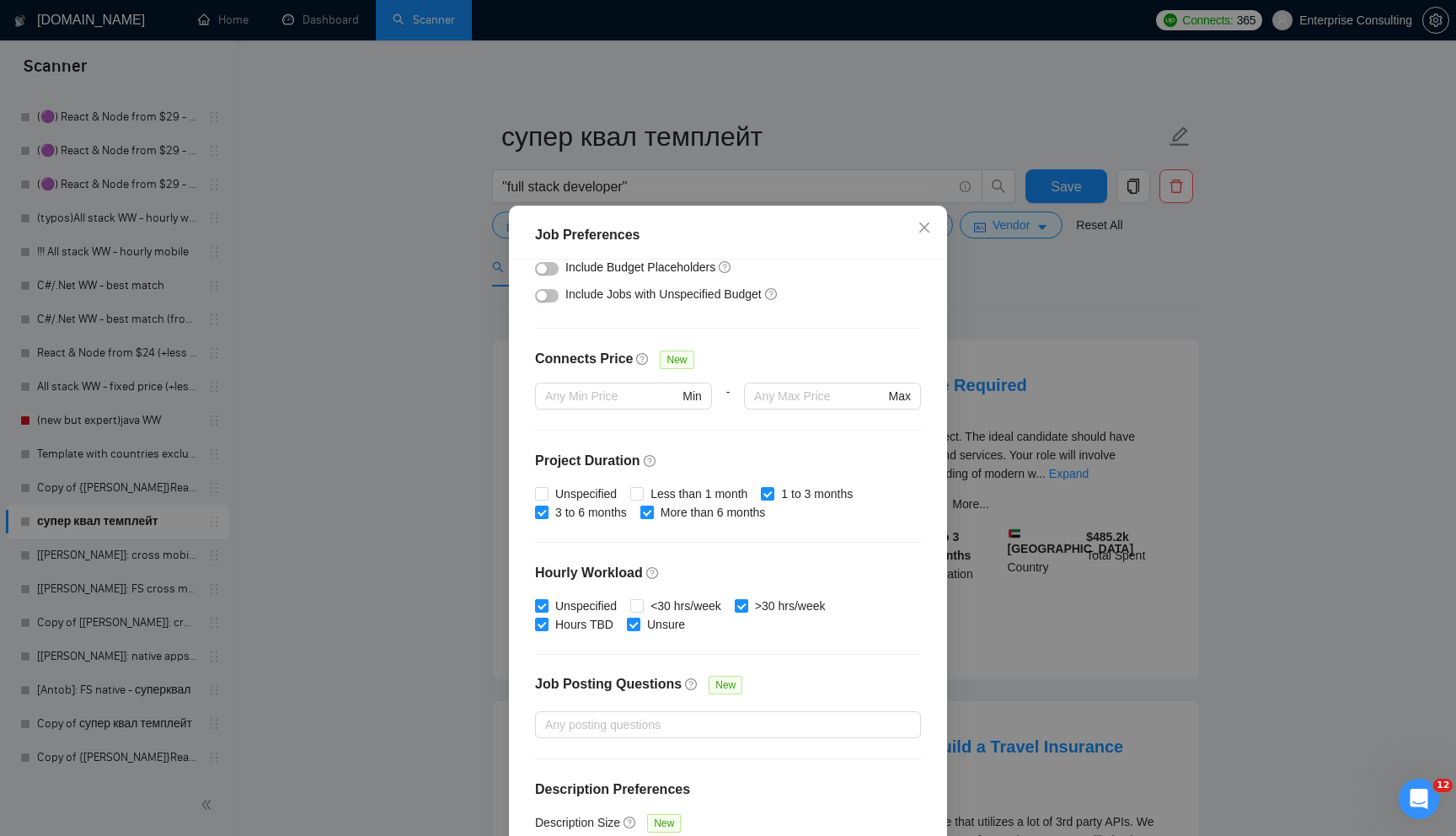
checkbox input "false"
click at [690, 512] on span "More than 6 months" at bounding box center [712, 511] width 119 height 18
click at [652, 512] on input "More than 6 months" at bounding box center [647, 511] width 12 height 12
checkbox input "false"
click at [809, 502] on span "1 to 3 months" at bounding box center [817, 493] width 85 height 18
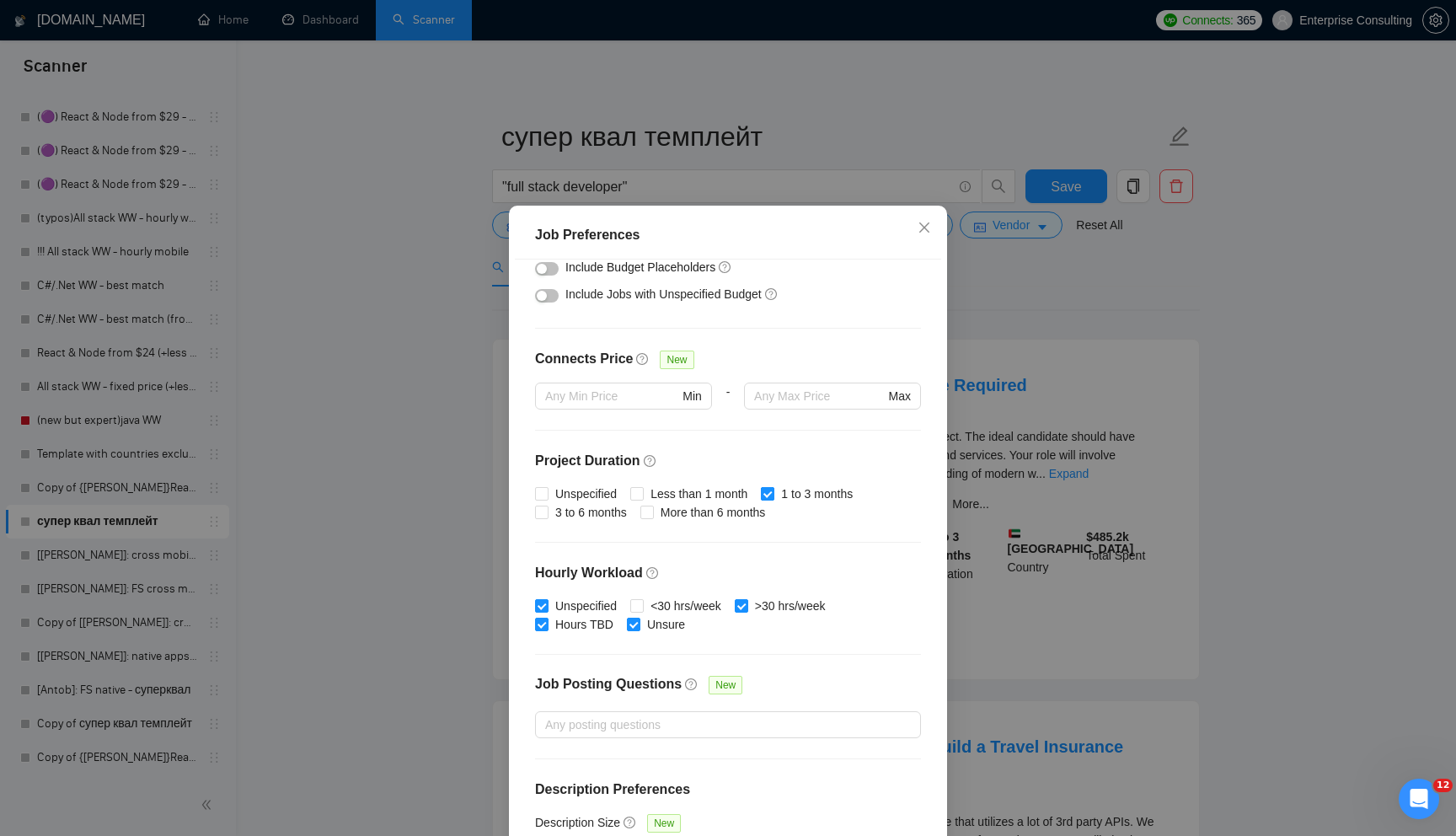
click at [773, 498] on input "1 to 3 months" at bounding box center [767, 493] width 12 height 12
checkbox input "false"
click at [592, 514] on span "3 to 6 months" at bounding box center [591, 511] width 85 height 18
click at [547, 514] on input "3 to 6 months" at bounding box center [541, 511] width 12 height 12
checkbox input "true"
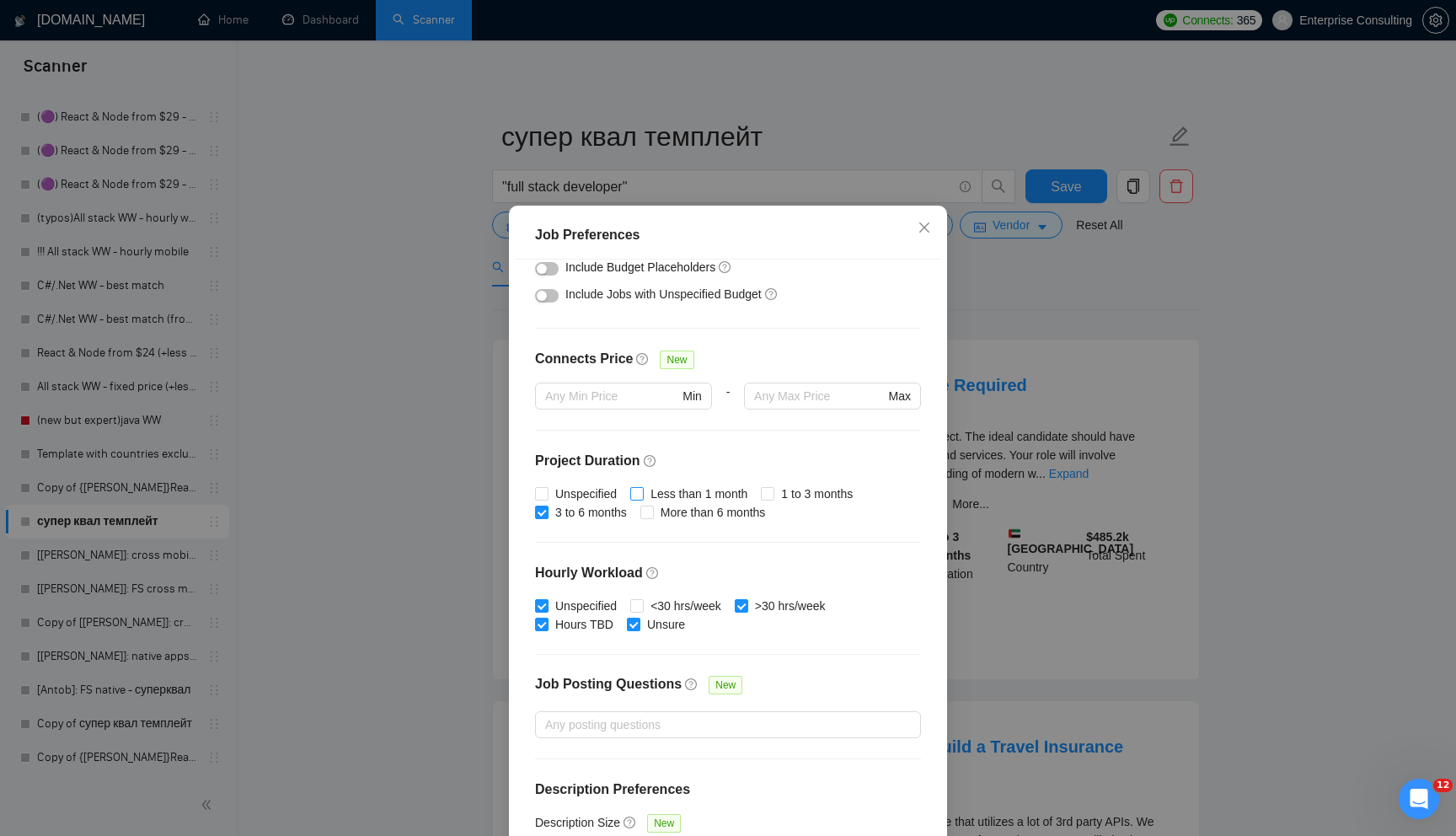
click at [699, 496] on span "Less than 1 month" at bounding box center [699, 493] width 111 height 18
click at [642, 496] on input "Less than 1 month" at bounding box center [636, 493] width 12 height 12
checkbox input "true"
click at [728, 513] on span "More than 6 months" at bounding box center [712, 511] width 119 height 18
click at [652, 513] on input "More than 6 months" at bounding box center [647, 511] width 12 height 12
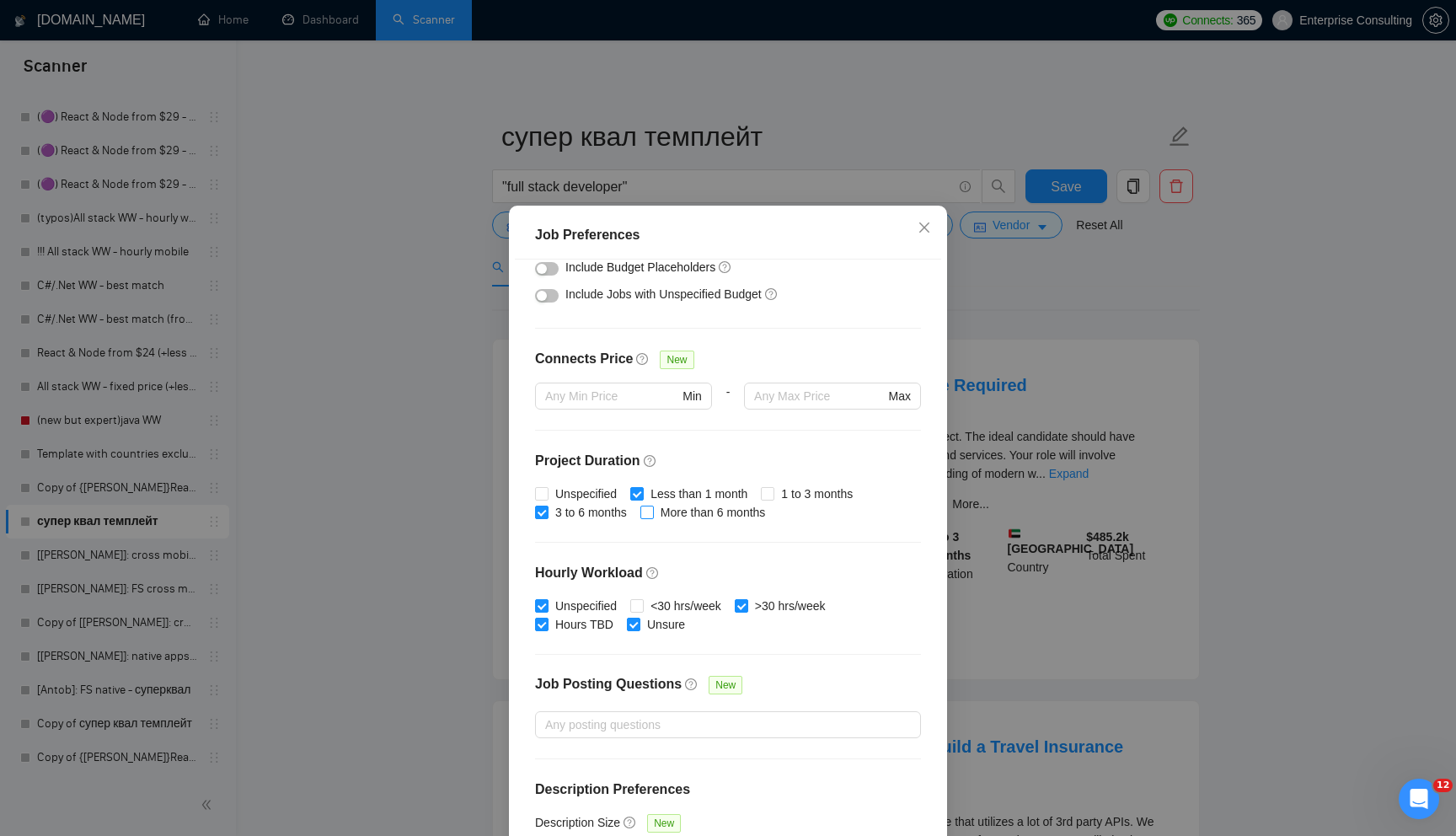
checkbox input "true"
click at [783, 493] on span "1 to 3 months" at bounding box center [817, 493] width 85 height 18
click at [773, 493] on input "1 to 3 months" at bounding box center [767, 493] width 12 height 12
checkbox input "true"
click at [606, 488] on span "Unspecified" at bounding box center [586, 493] width 75 height 18
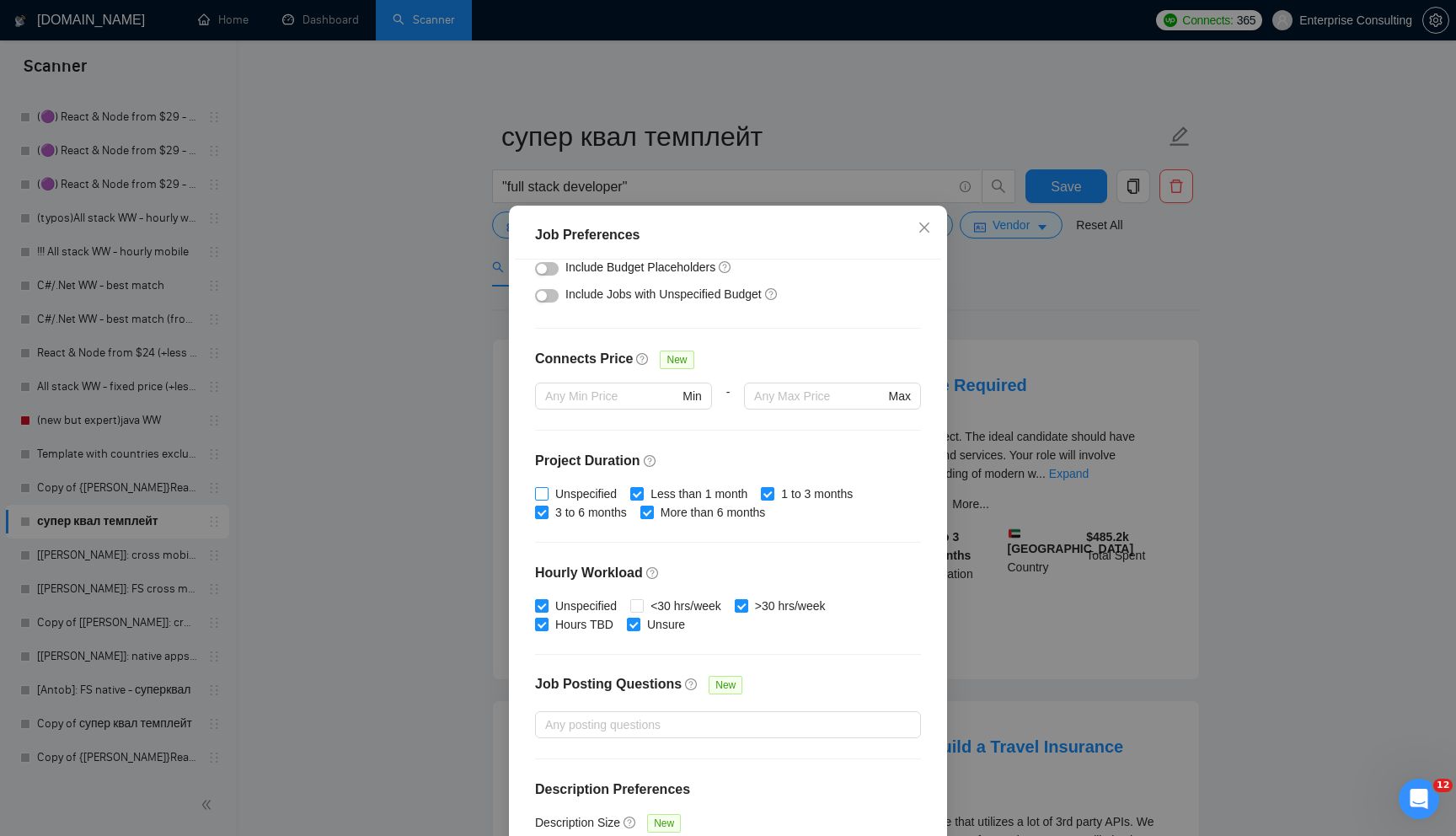
click at [547, 488] on input "Unspecified" at bounding box center [541, 493] width 12 height 12
checkbox input "true"
click at [679, 488] on span "Less than 1 month" at bounding box center [699, 493] width 111 height 18
click at [642, 488] on input "Less than 1 month" at bounding box center [636, 493] width 12 height 12
checkbox input "false"
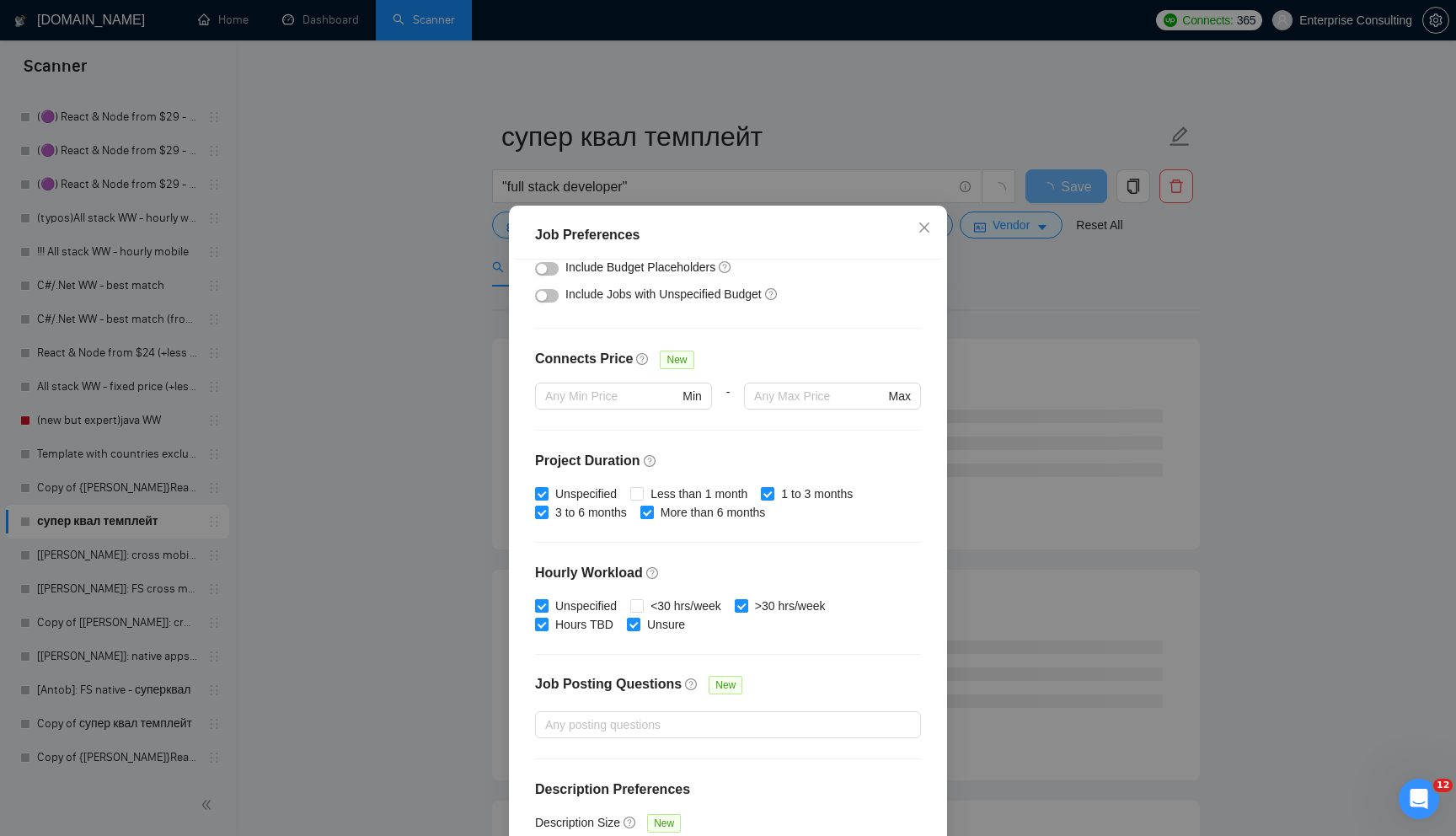
click at [574, 613] on span "Unspecified" at bounding box center [586, 605] width 75 height 18
click at [547, 611] on input "Unspecified" at bounding box center [541, 605] width 12 height 12
checkbox input "false"
click at [575, 639] on div "Budget Project Type All Fixed Price Hourly Rate Fixed Price Budget $ 10000 Min …" at bounding box center [728, 552] width 427 height 585
click at [586, 629] on span "Hours TBD" at bounding box center [584, 624] width 72 height 18
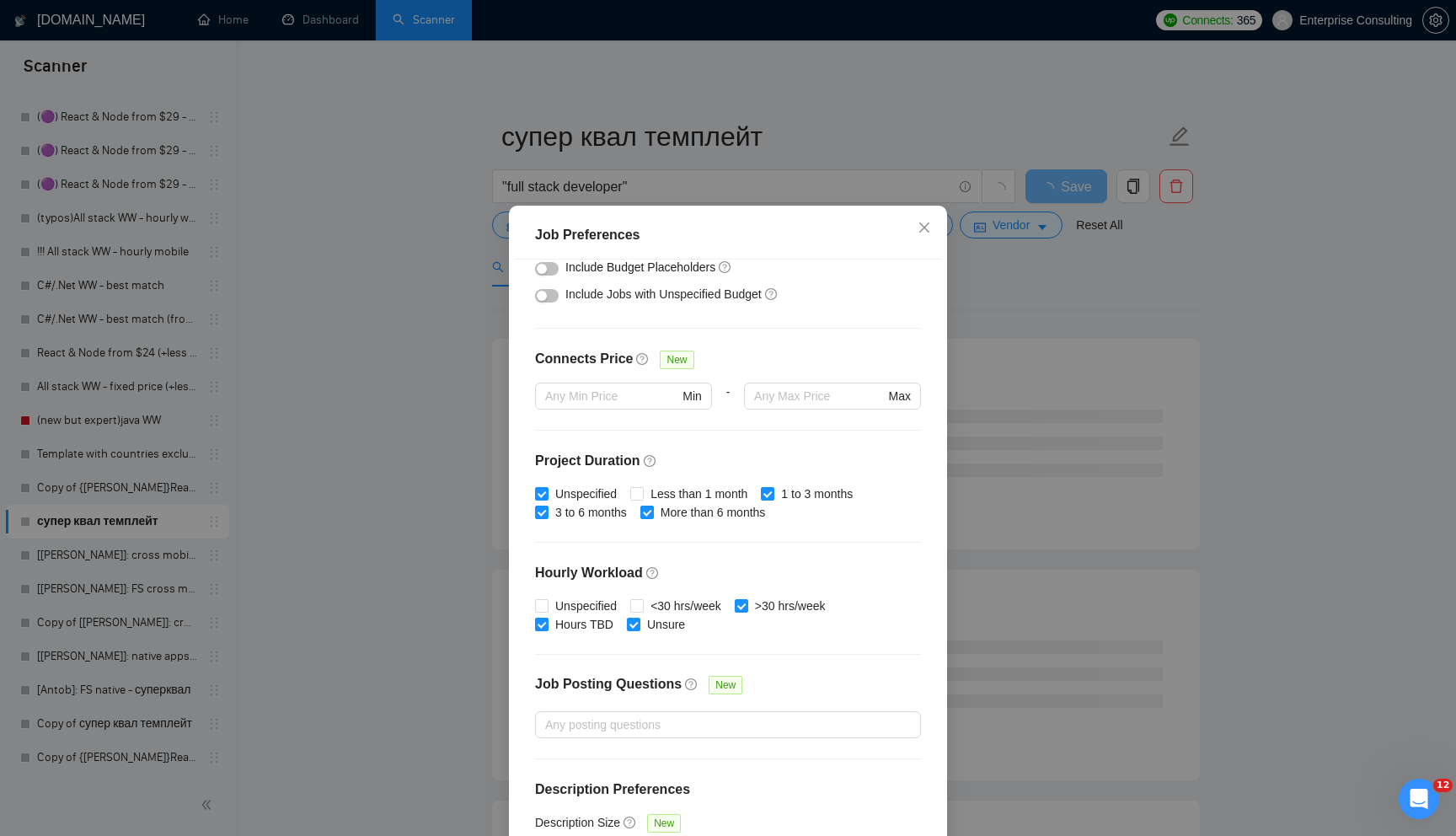
click at [547, 629] on input "Hours TBD" at bounding box center [541, 624] width 12 height 12
checkbox input "false"
click at [643, 623] on span "Unsure" at bounding box center [666, 624] width 51 height 18
click at [639, 623] on input "Unsure" at bounding box center [633, 624] width 12 height 12
checkbox input "false"
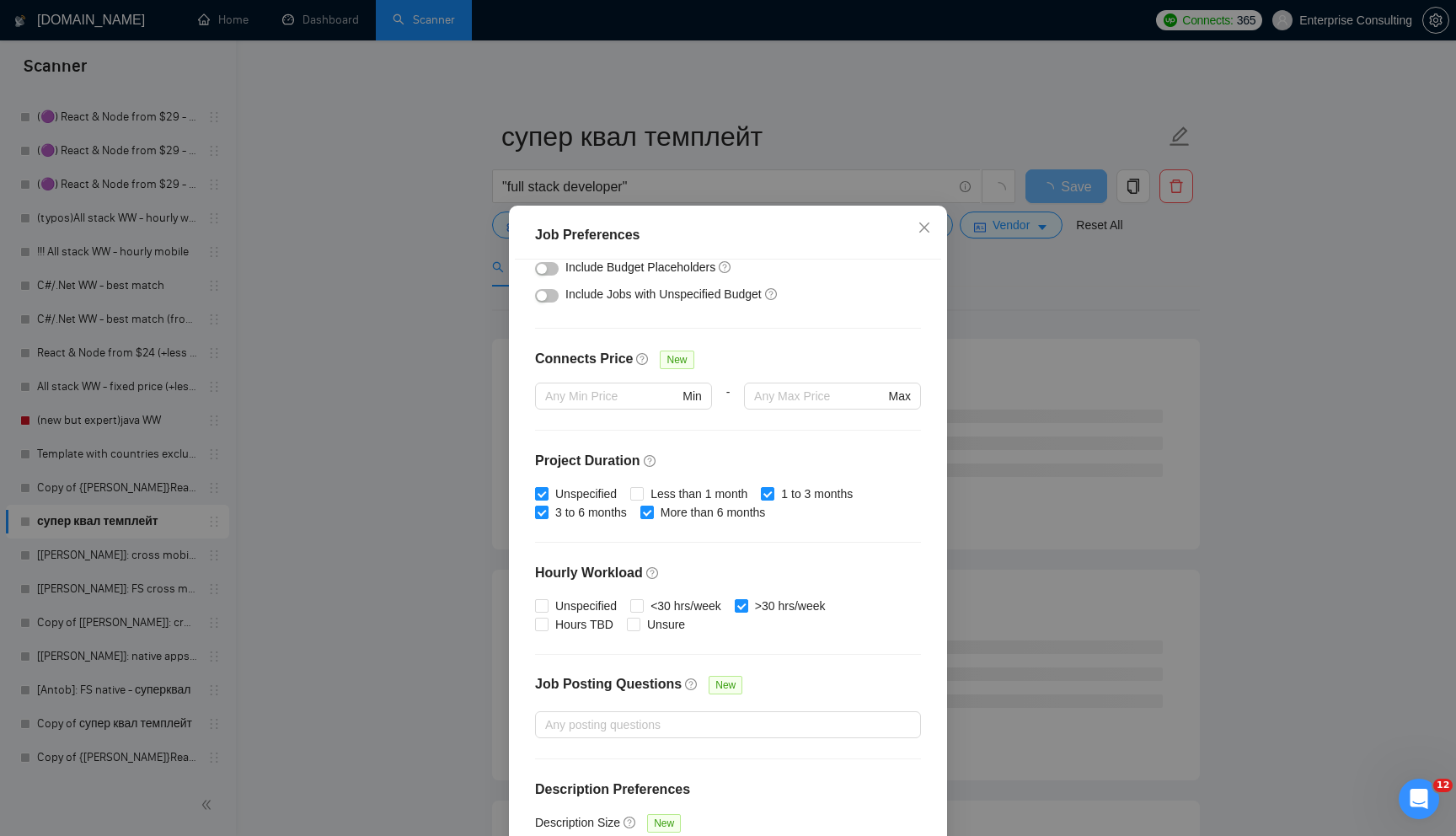
click at [764, 616] on div "Unspecified <30 hrs/week >30 hrs/week Hours TBD Unsure" at bounding box center [728, 614] width 386 height 37
click at [764, 612] on span ">30 hrs/week" at bounding box center [789, 605] width 84 height 18
click at [746, 611] on input ">30 hrs/week" at bounding box center [741, 605] width 12 height 12
checkbox input "false"
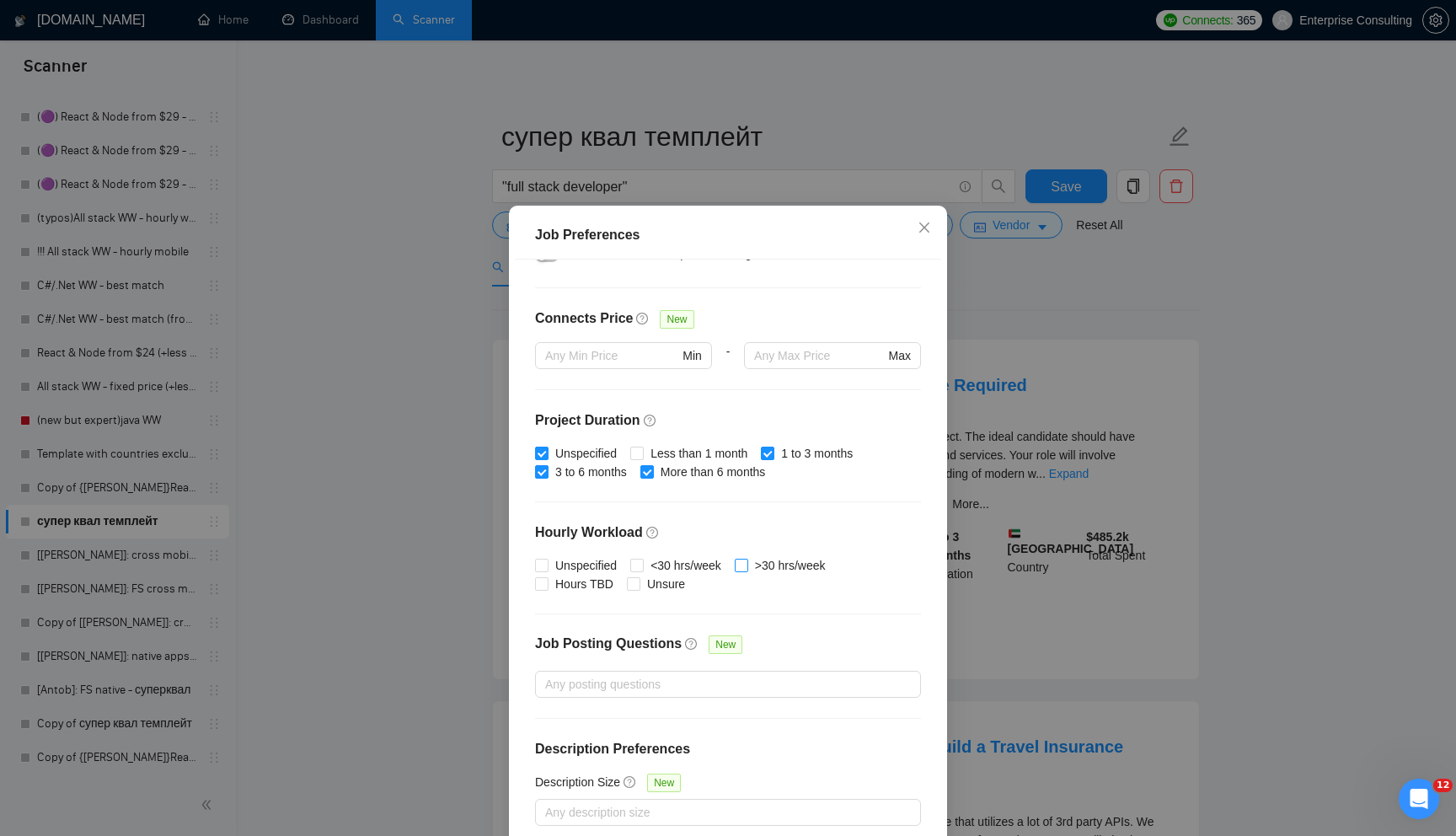
scroll to position [82, 0]
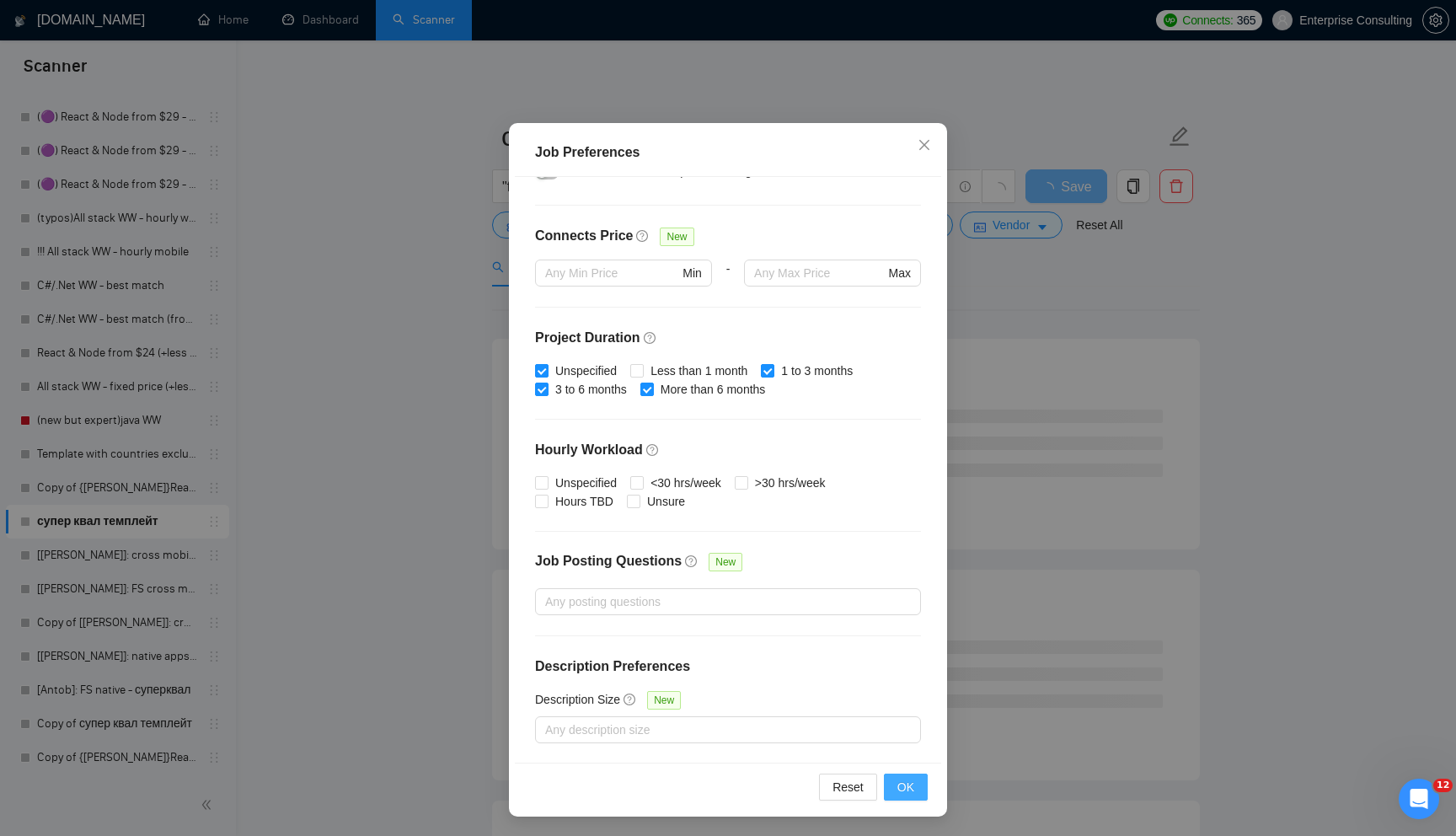
click at [910, 792] on span "OK" at bounding box center [905, 787] width 16 height 18
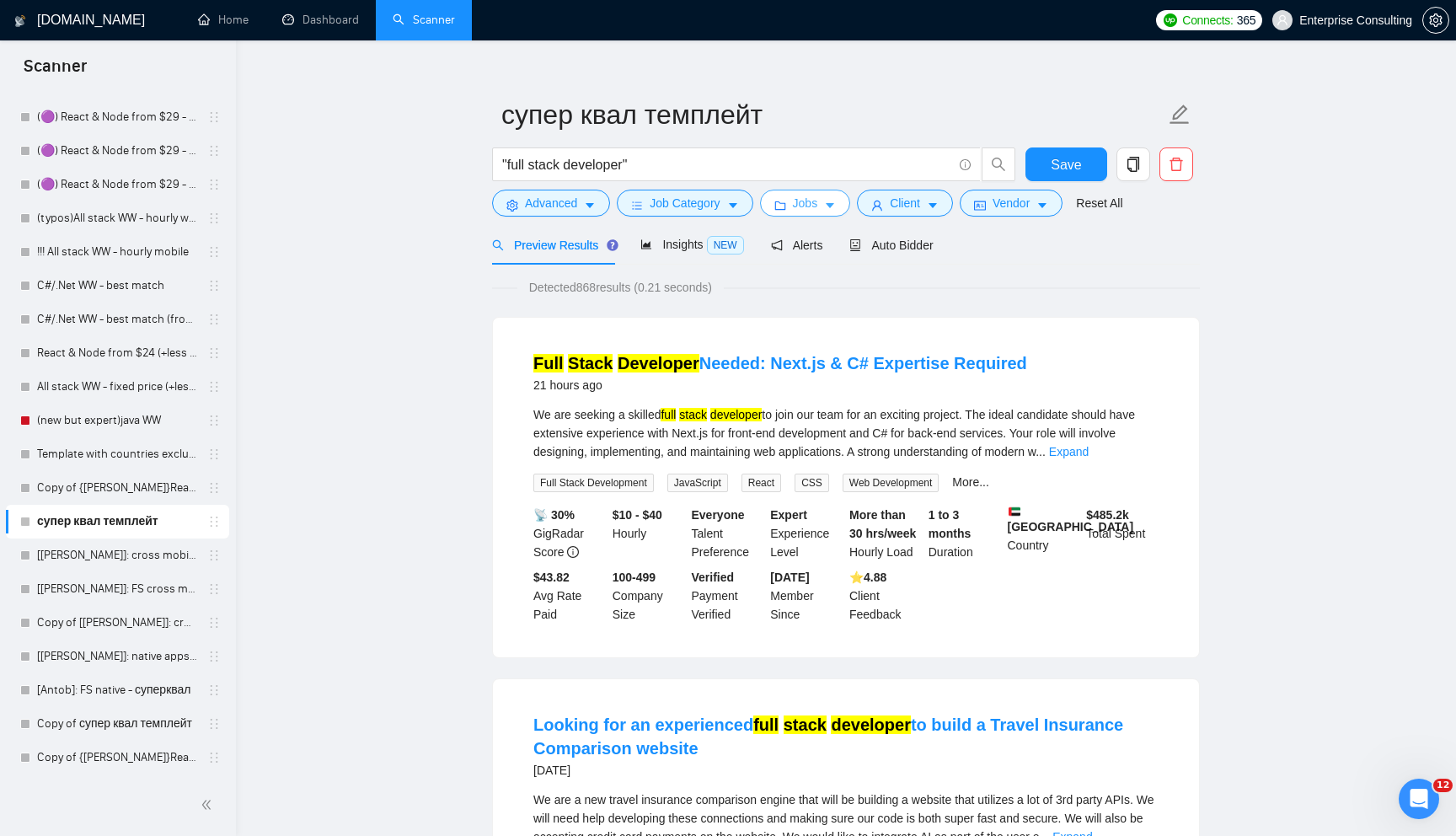
scroll to position [0, 0]
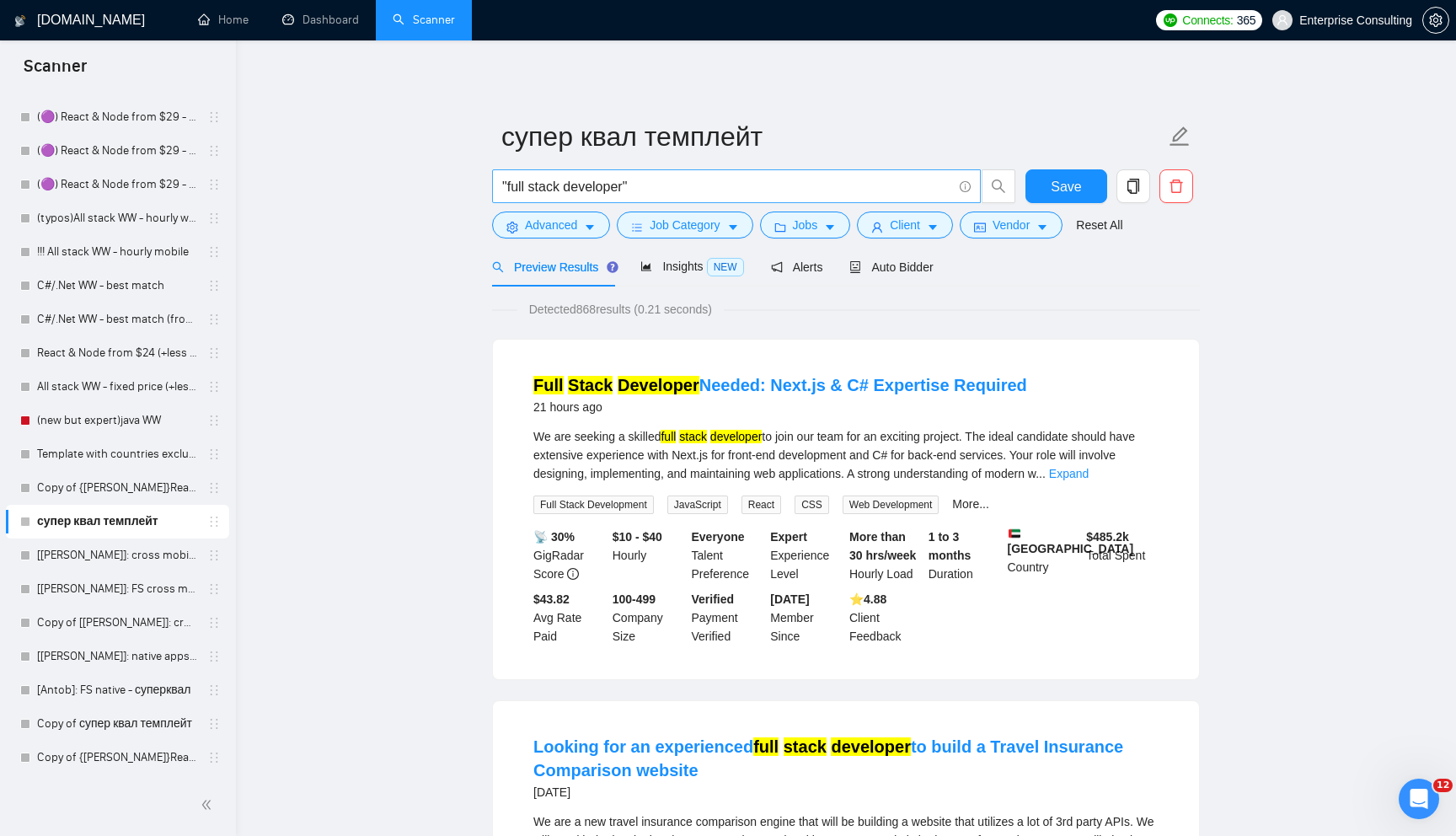
click at [681, 190] on input ""full stack developer"" at bounding box center [727, 186] width 450 height 21
paste input "((react | "react.js" | "reactjs" | "next.js" | typescript | "front end" | "fron…"
type input "((react | "react.js" | "reactjs" | "next.js" | typescript | "front end" | "fron…"
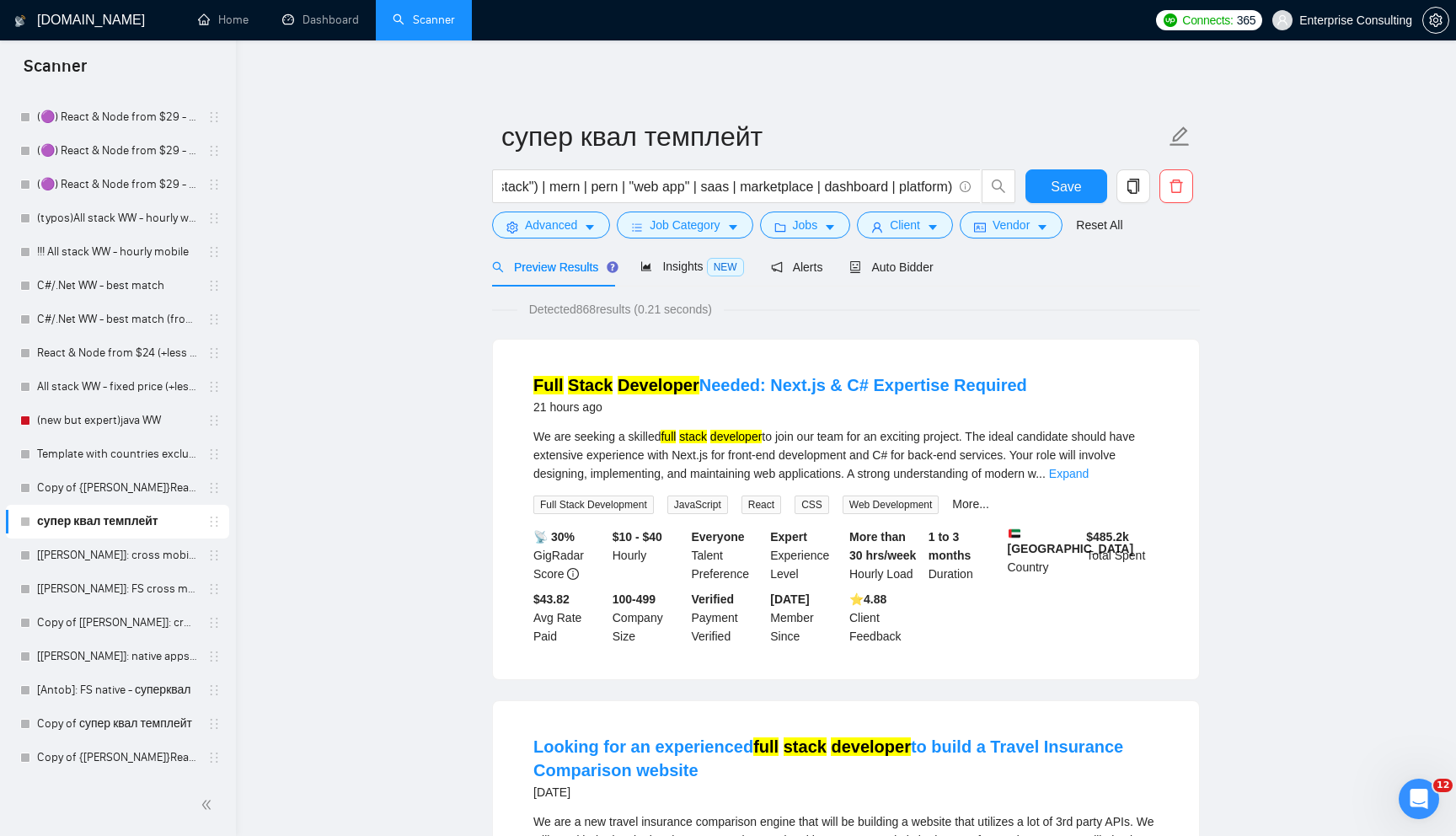
scroll to position [0, 0]
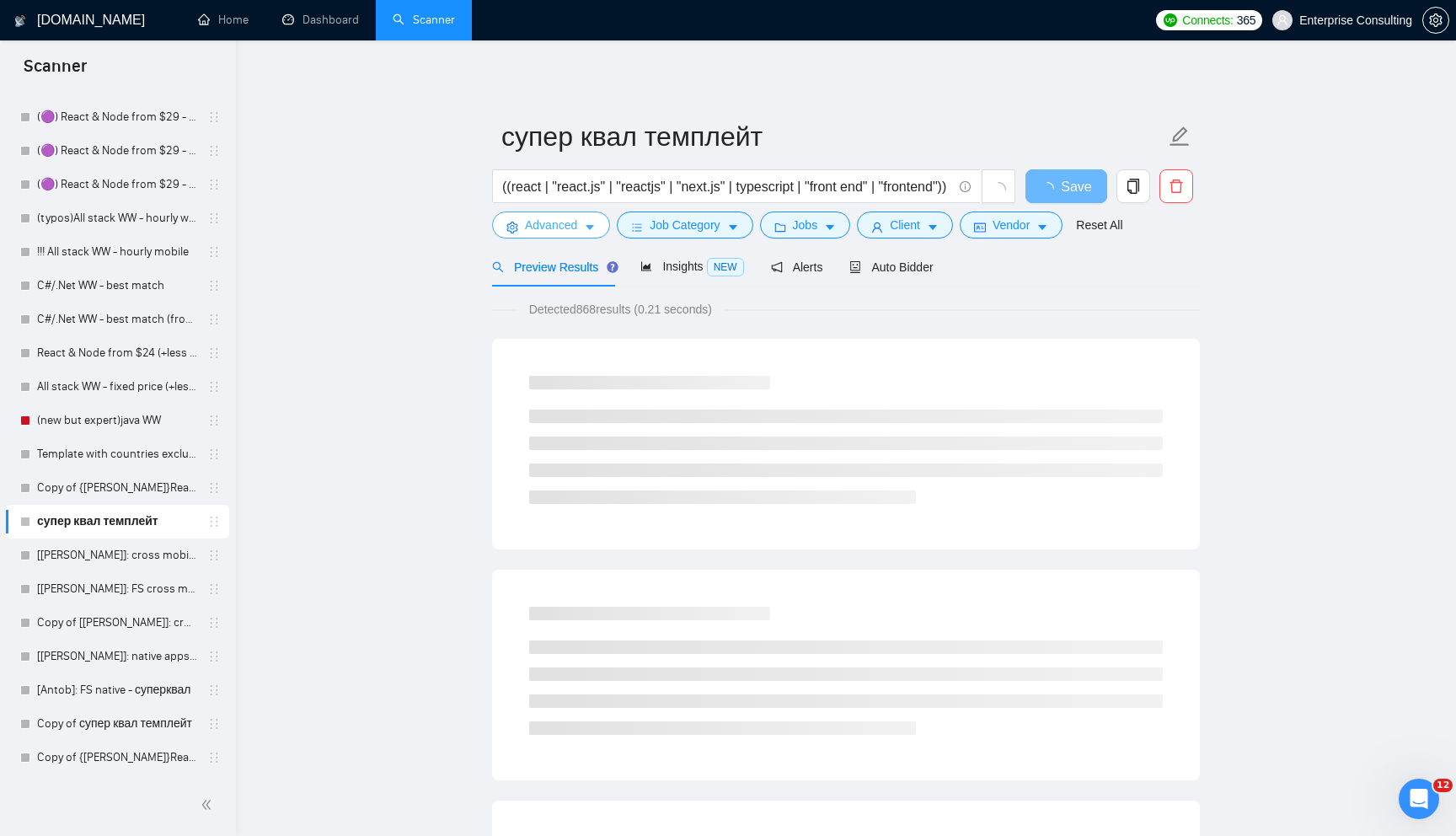
click at [590, 218] on button "Advanced" at bounding box center [551, 224] width 118 height 27
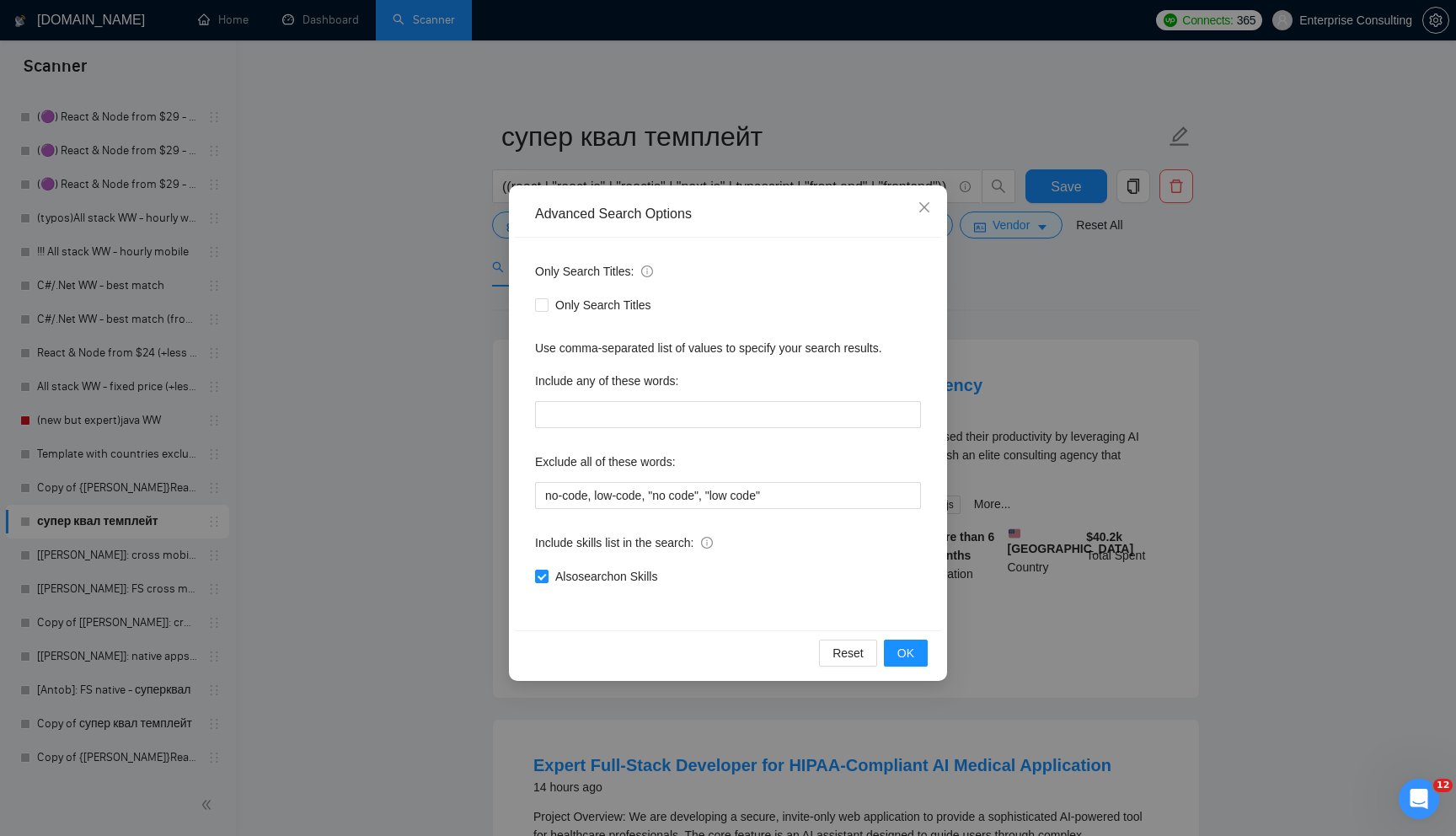
click at [446, 439] on div "Advanced Search Options Only Search Titles: Only Search Titles Use comma-separa…" at bounding box center [728, 418] width 1456 height 836
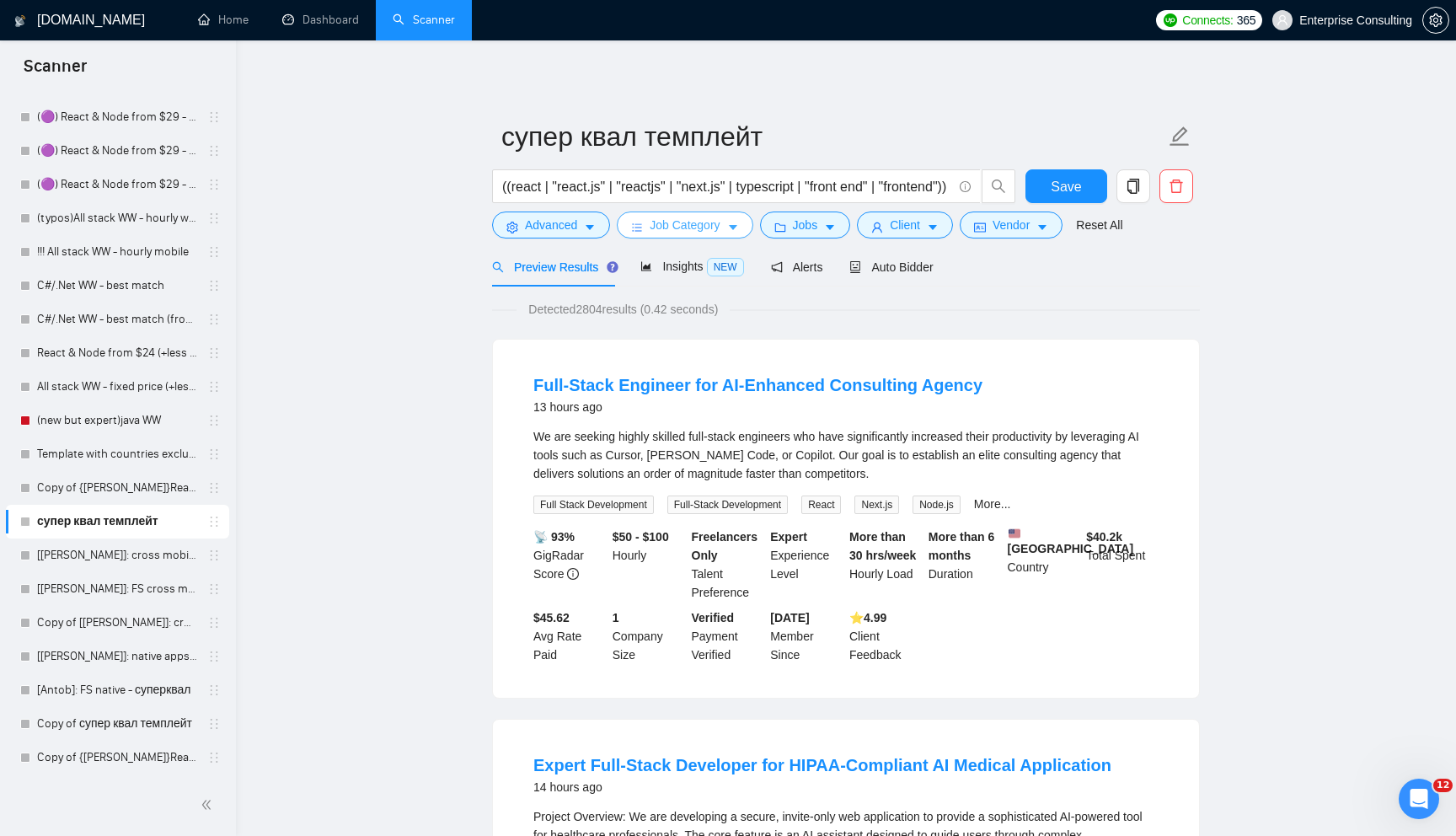
click at [688, 225] on span "Job Category" at bounding box center [685, 224] width 70 height 18
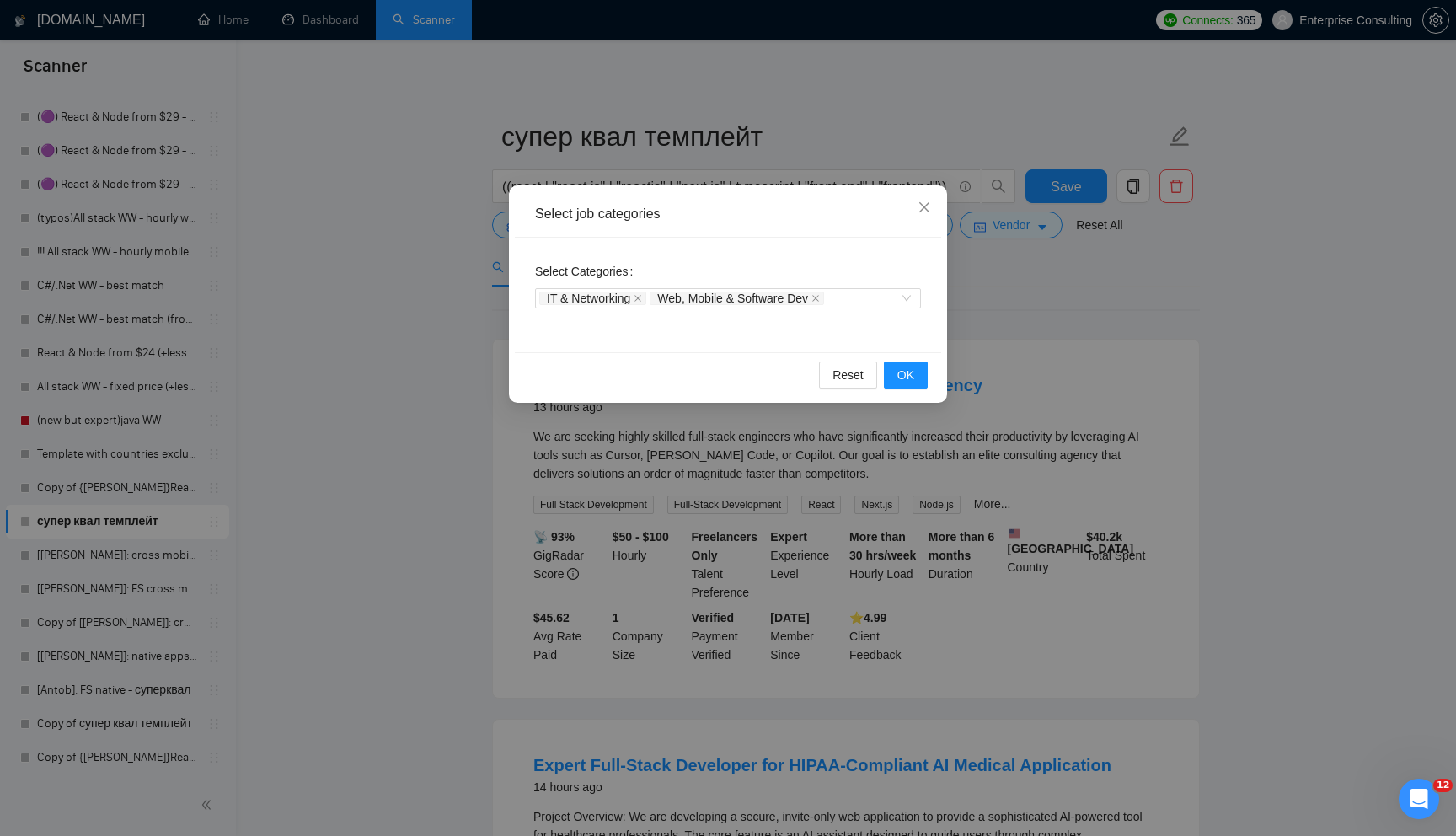
click at [469, 329] on div "Select job categories Select Categories IT & Networking Web, Mobile & Software …" at bounding box center [728, 418] width 1456 height 836
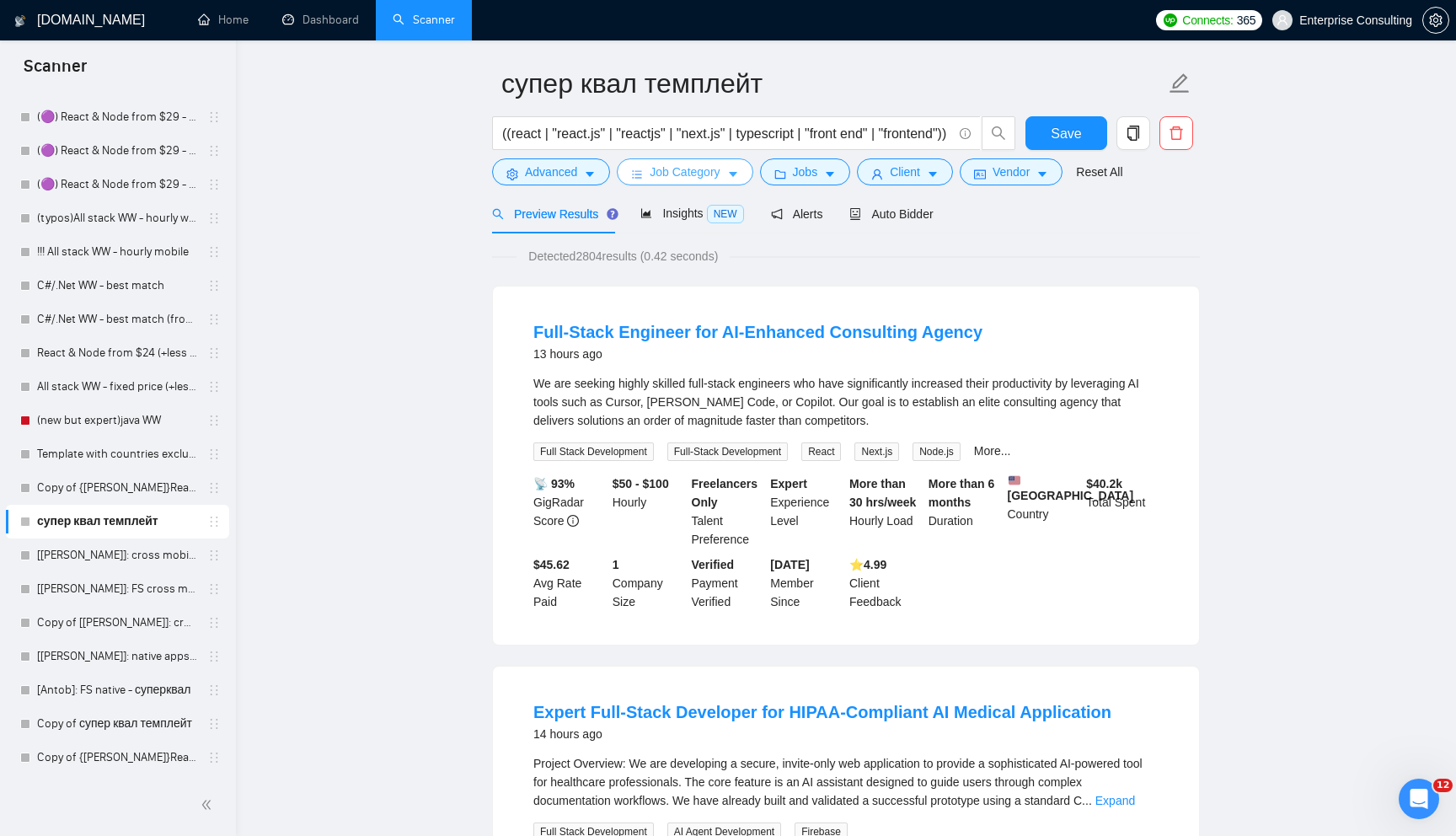
scroll to position [67, 0]
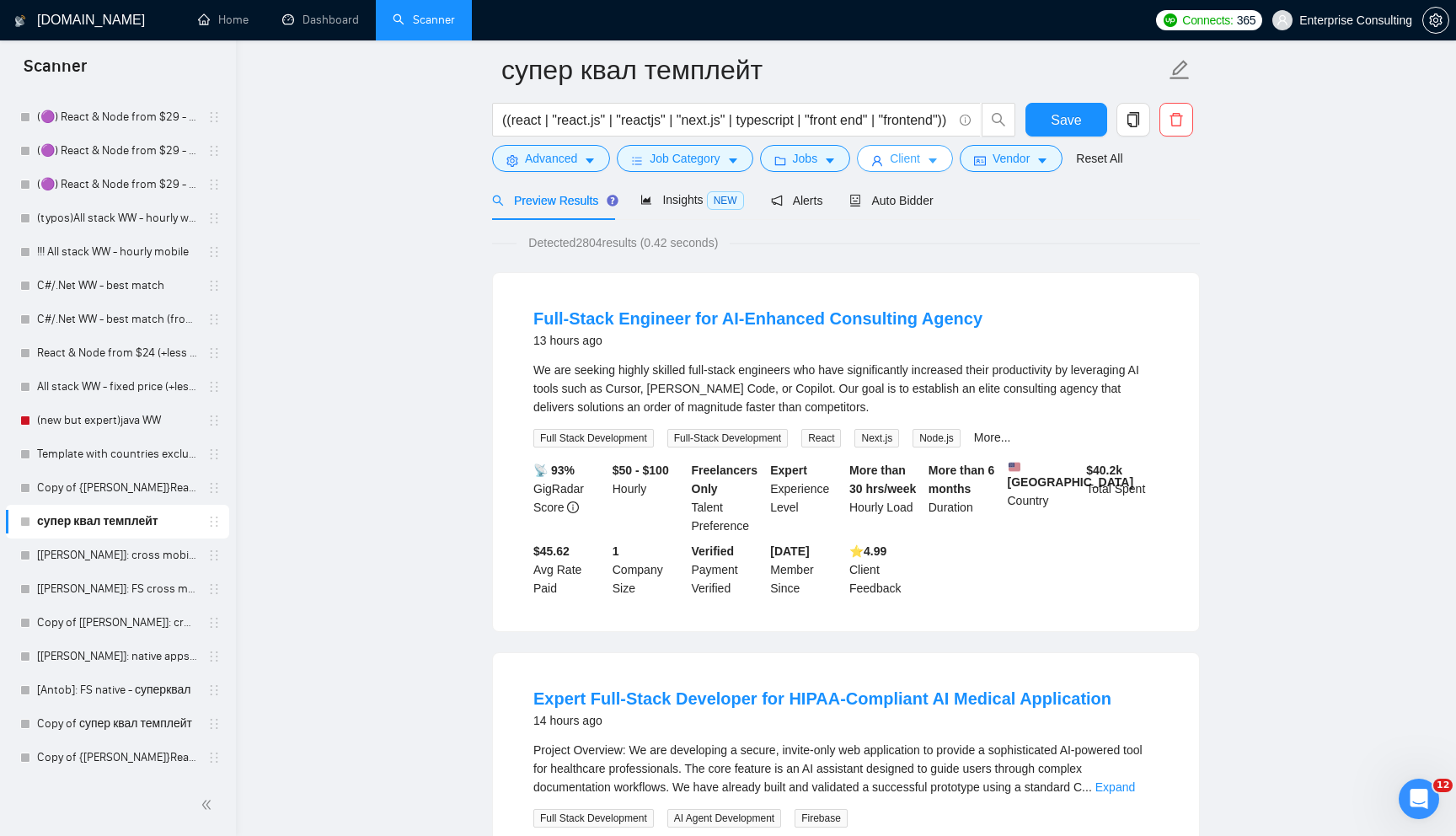
click at [883, 155] on icon "user" at bounding box center [878, 161] width 12 height 12
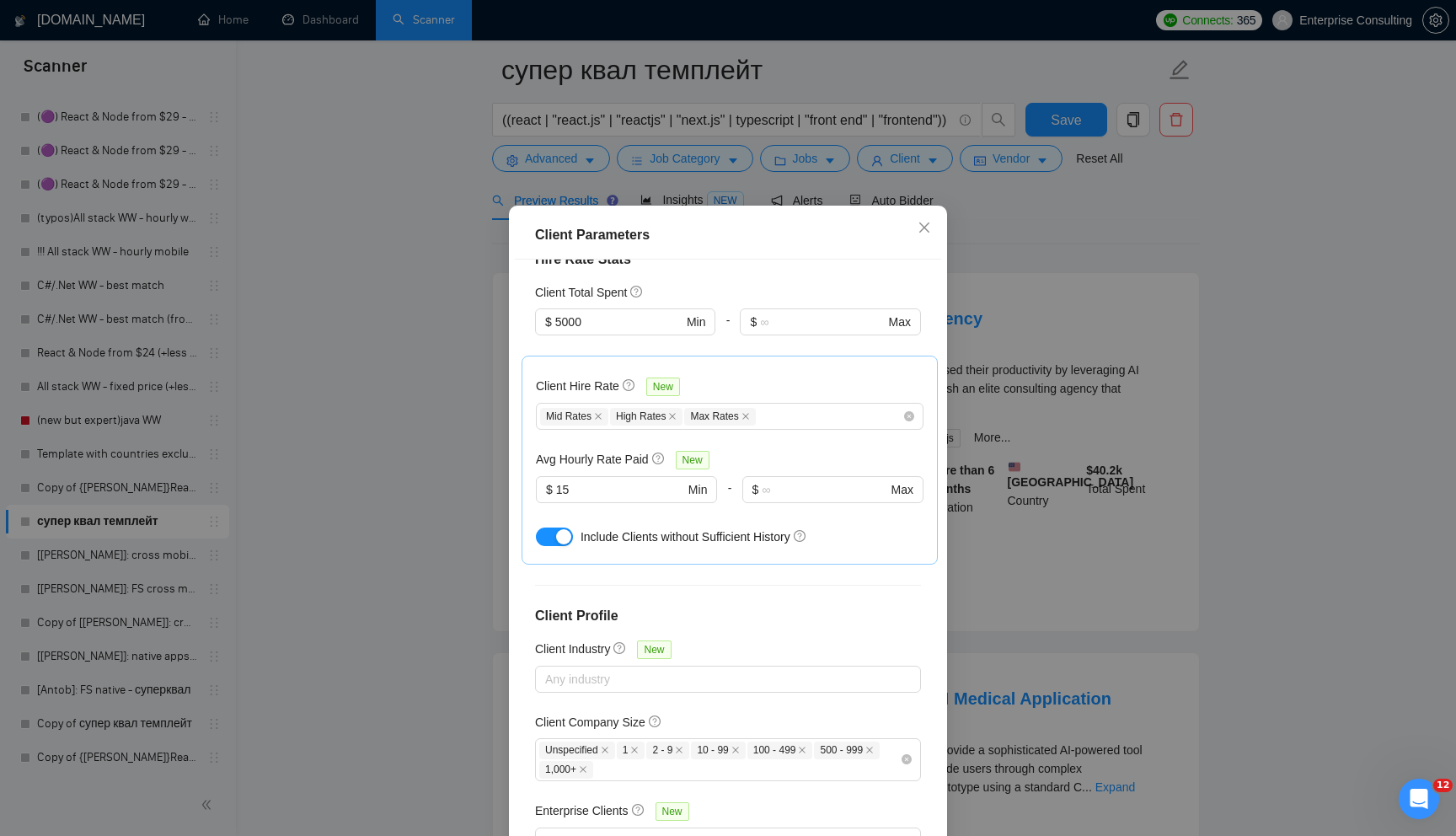
scroll to position [82, 0]
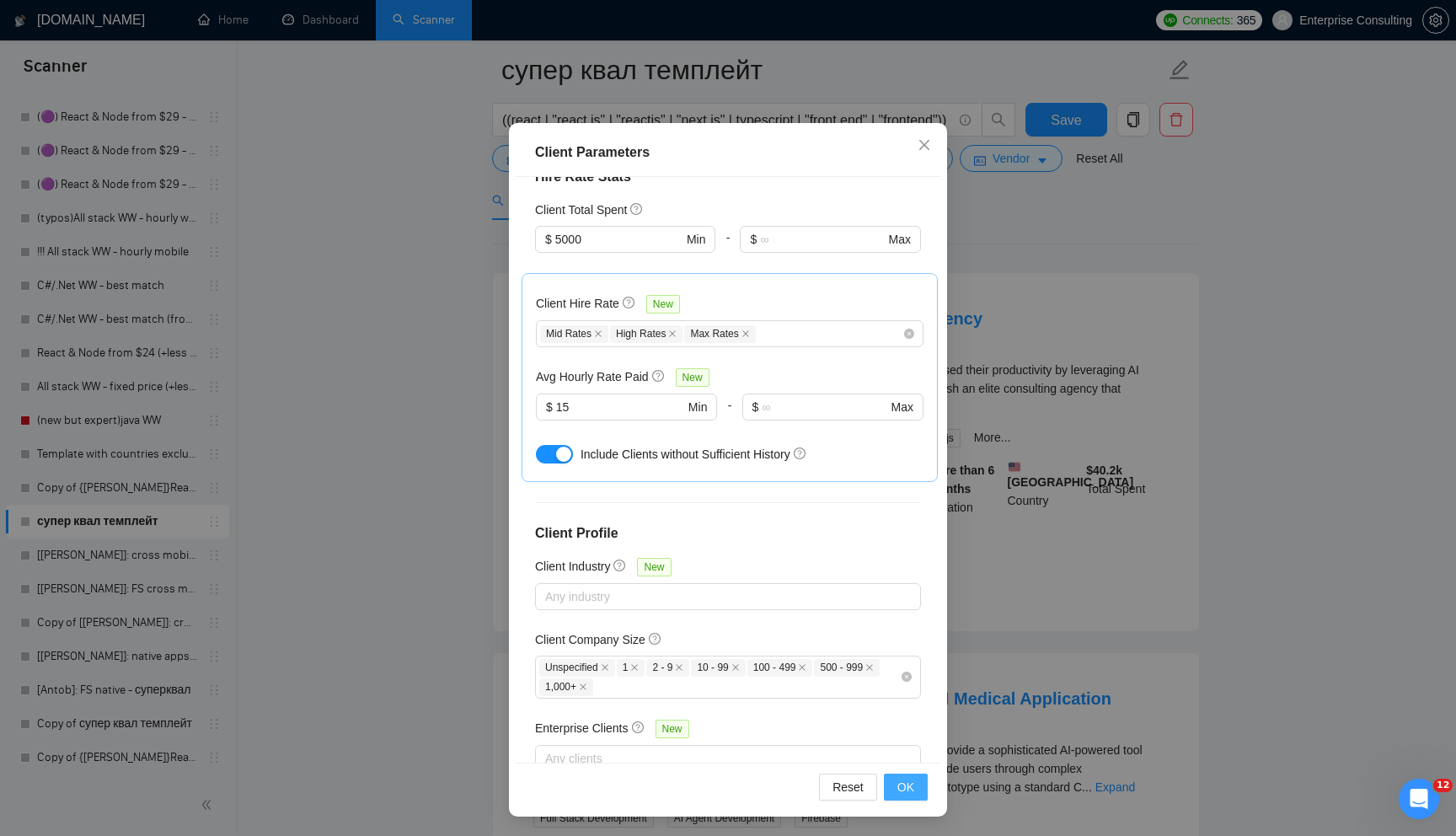
click at [888, 776] on button "OK" at bounding box center [905, 787] width 44 height 27
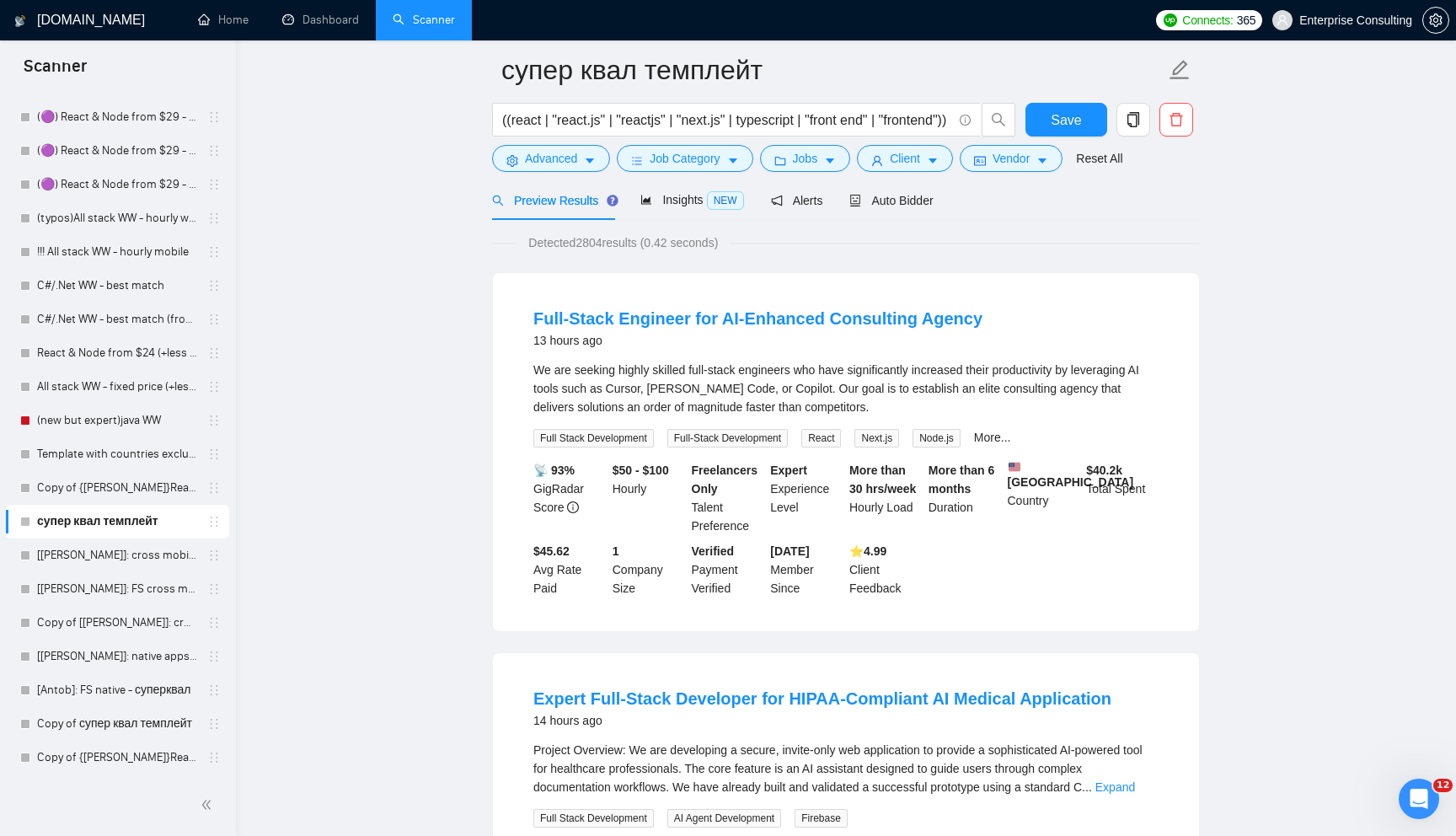
scroll to position [0, 0]
click at [1047, 159] on icon "caret-down" at bounding box center [1042, 162] width 9 height 5
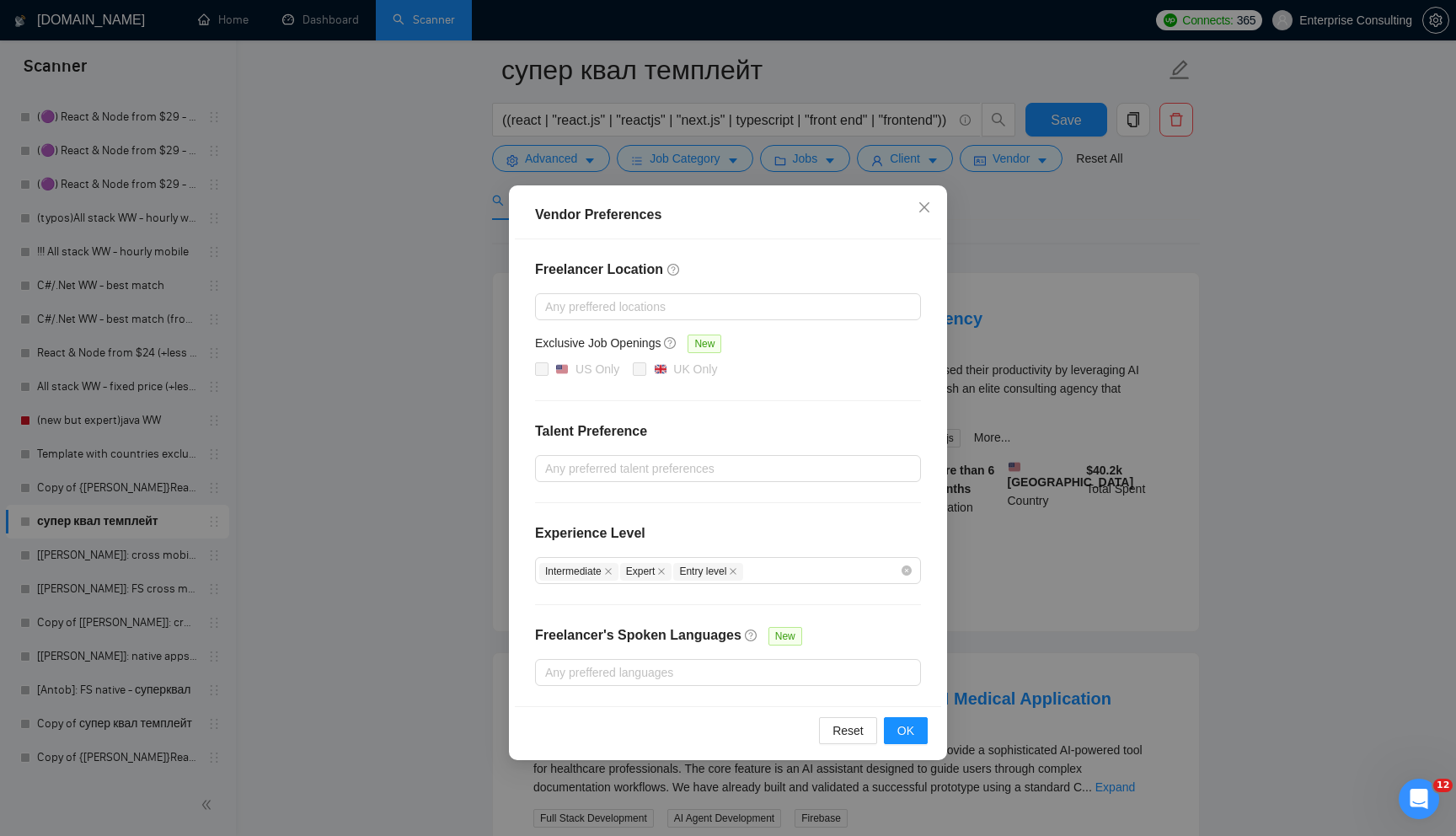
click at [1008, 528] on div "Vendor Preferences Freelancer Location Any preffered locations Exclusive Job Op…" at bounding box center [728, 418] width 1456 height 836
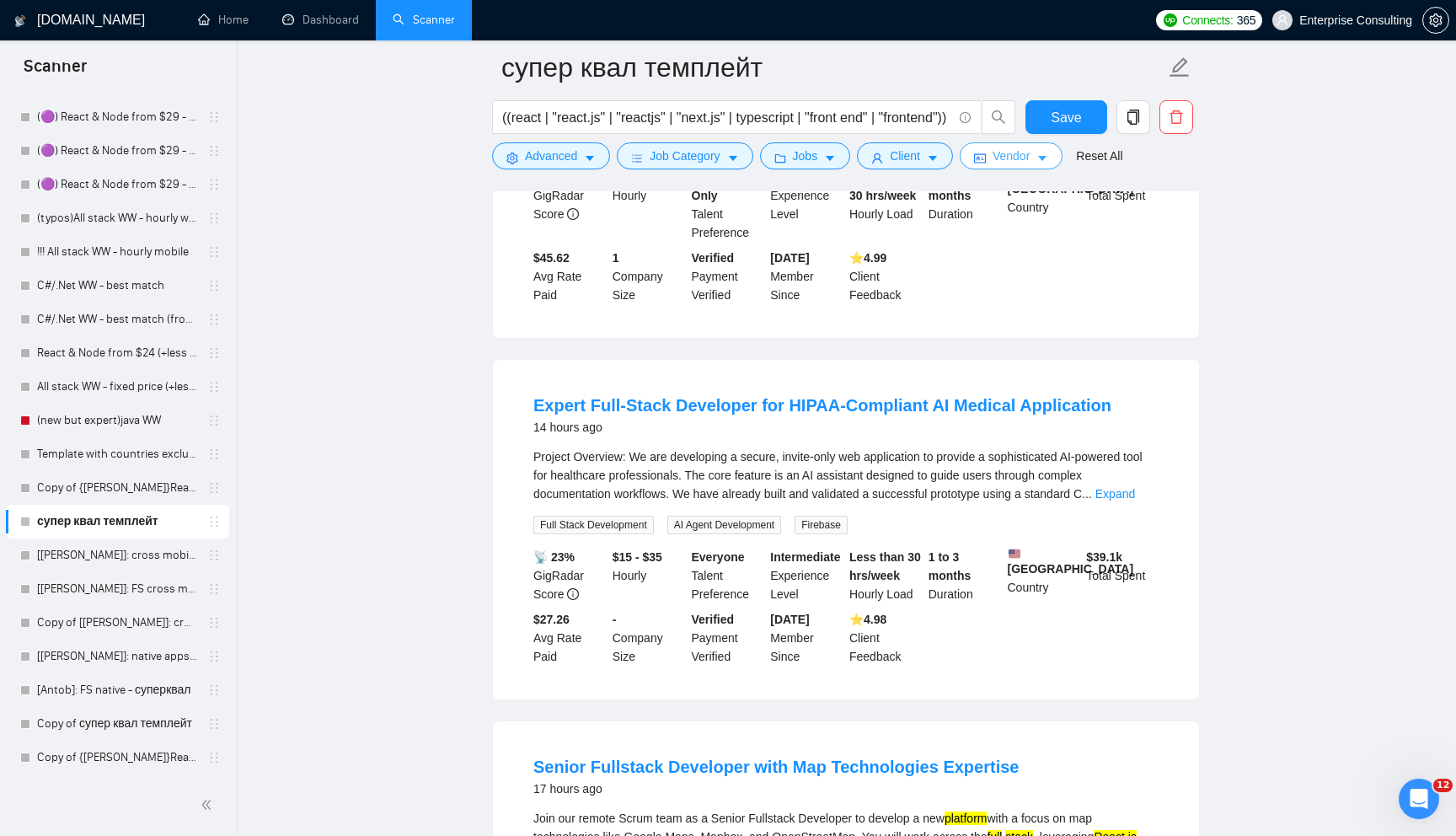
scroll to position [390, 0]
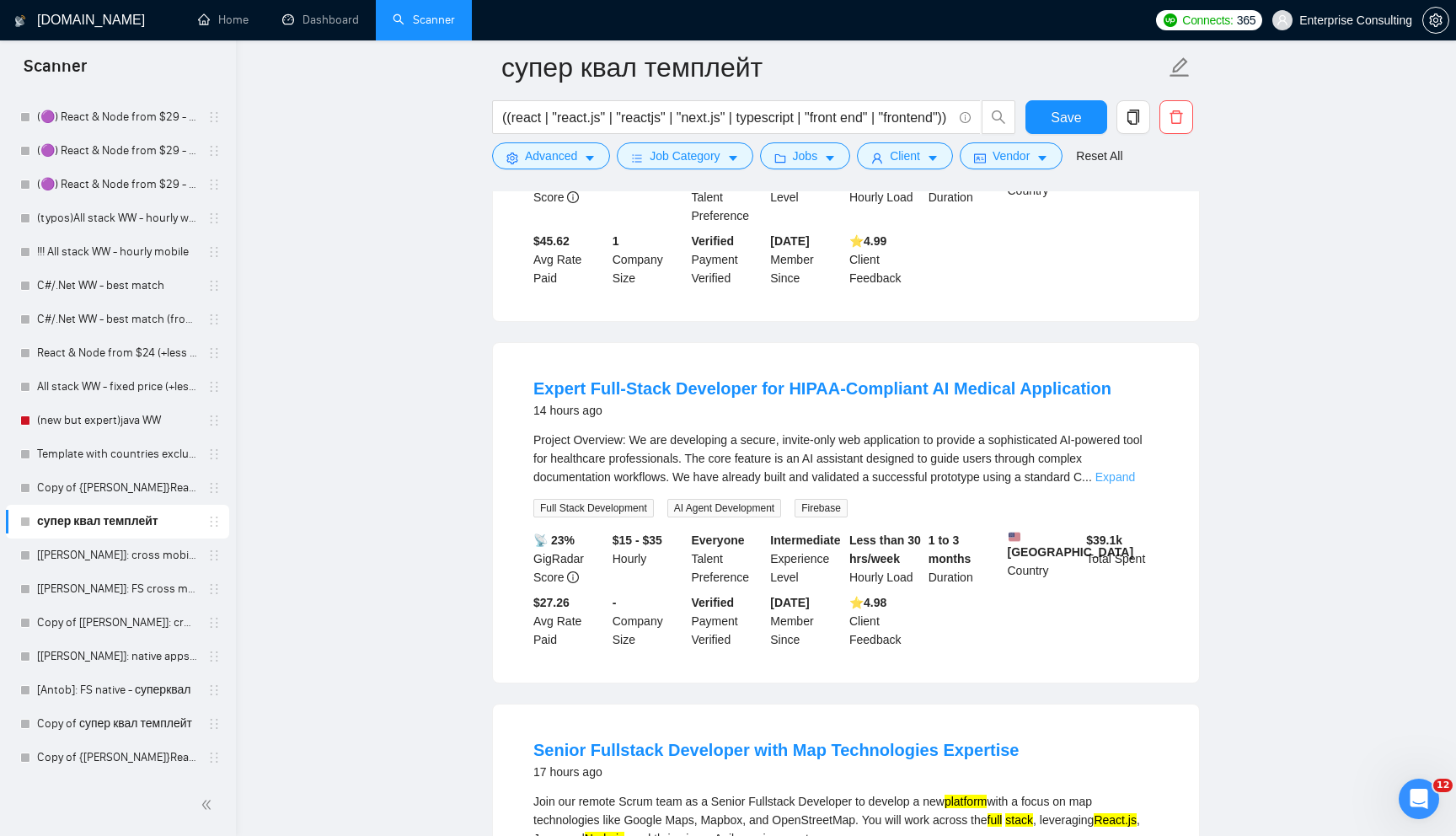
click at [1135, 471] on link "Expand" at bounding box center [1116, 477] width 40 height 14
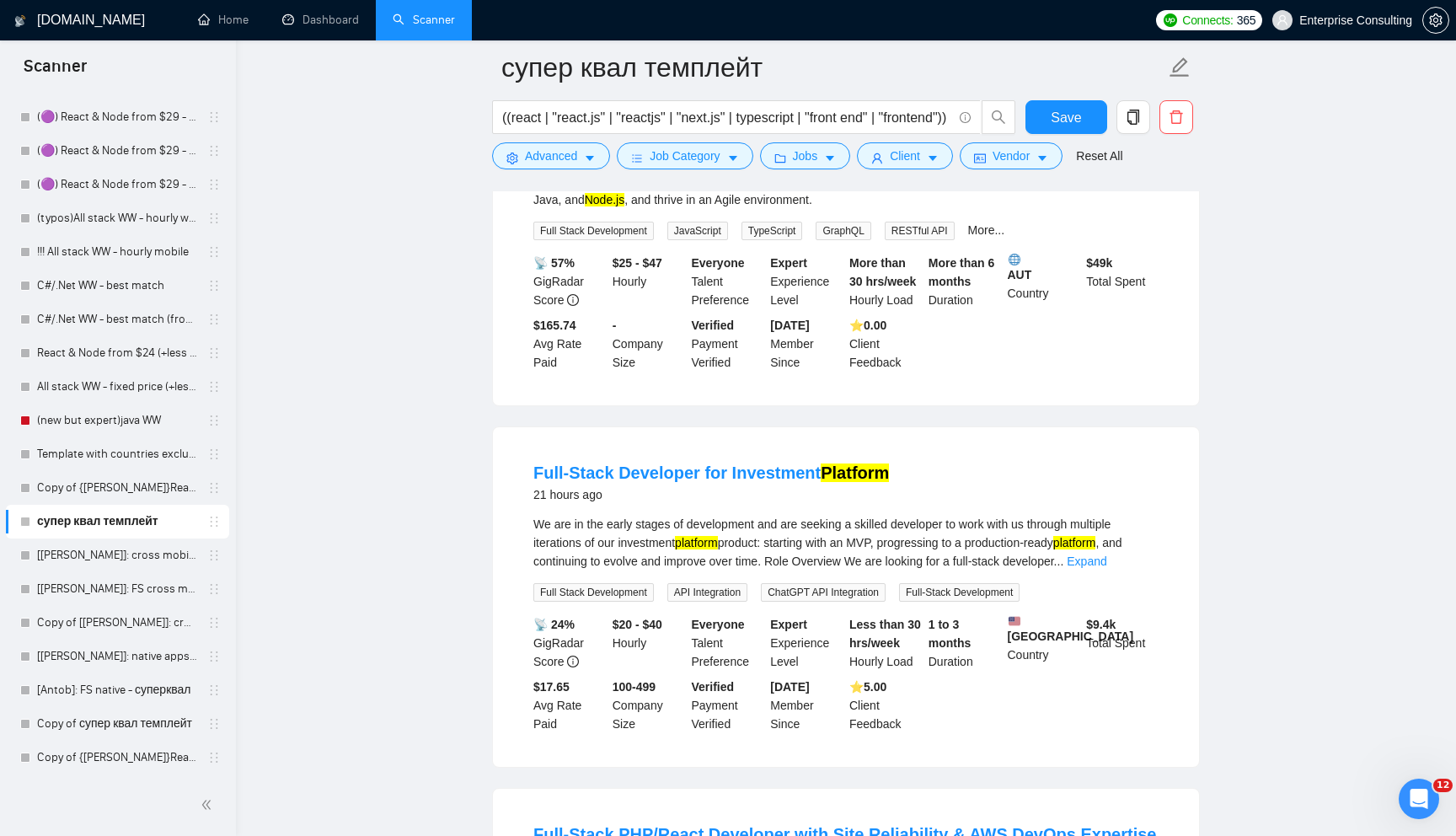
scroll to position [1457, 0]
click at [1106, 566] on link "Expand" at bounding box center [1086, 560] width 40 height 14
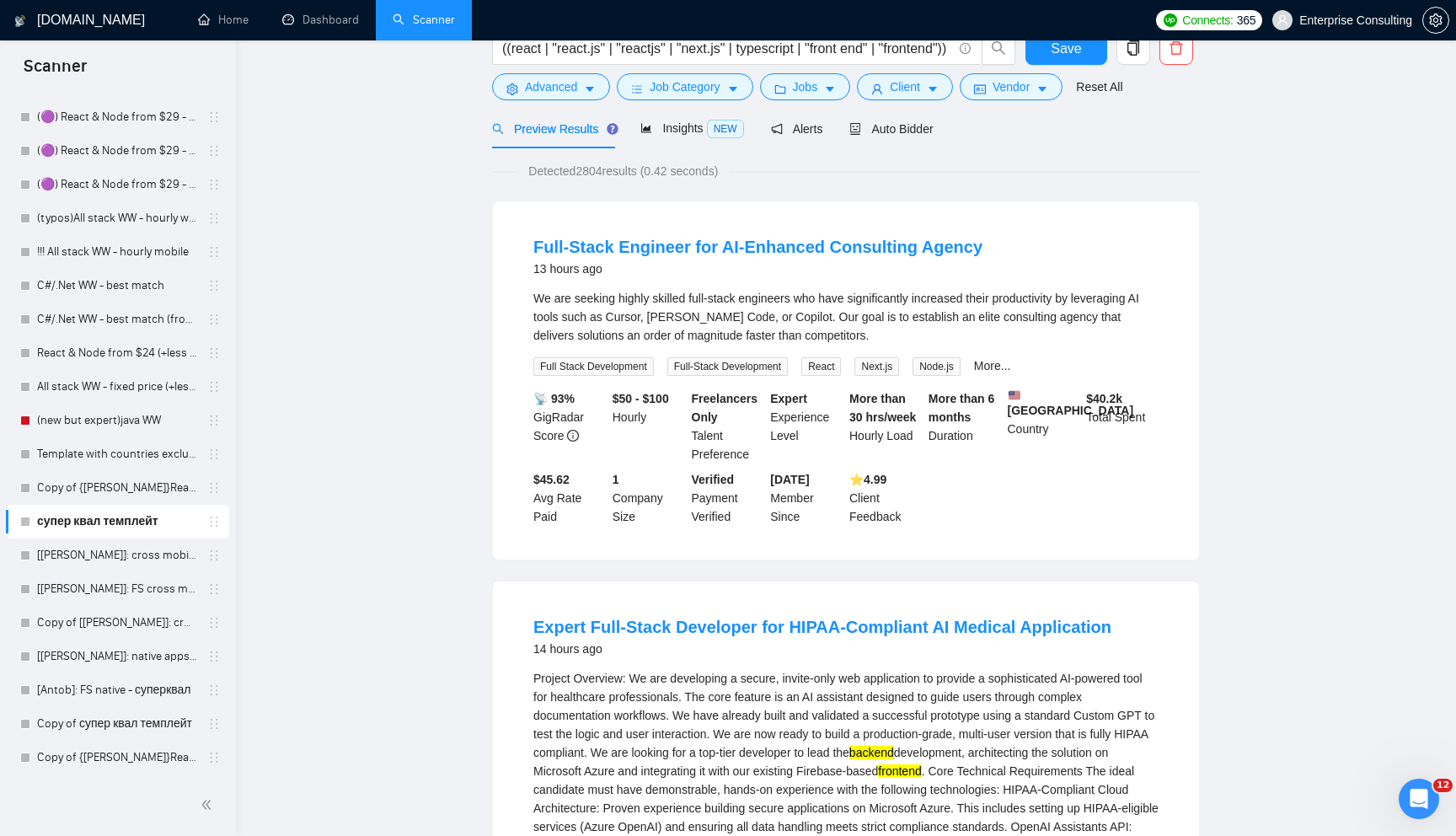
scroll to position [0, 0]
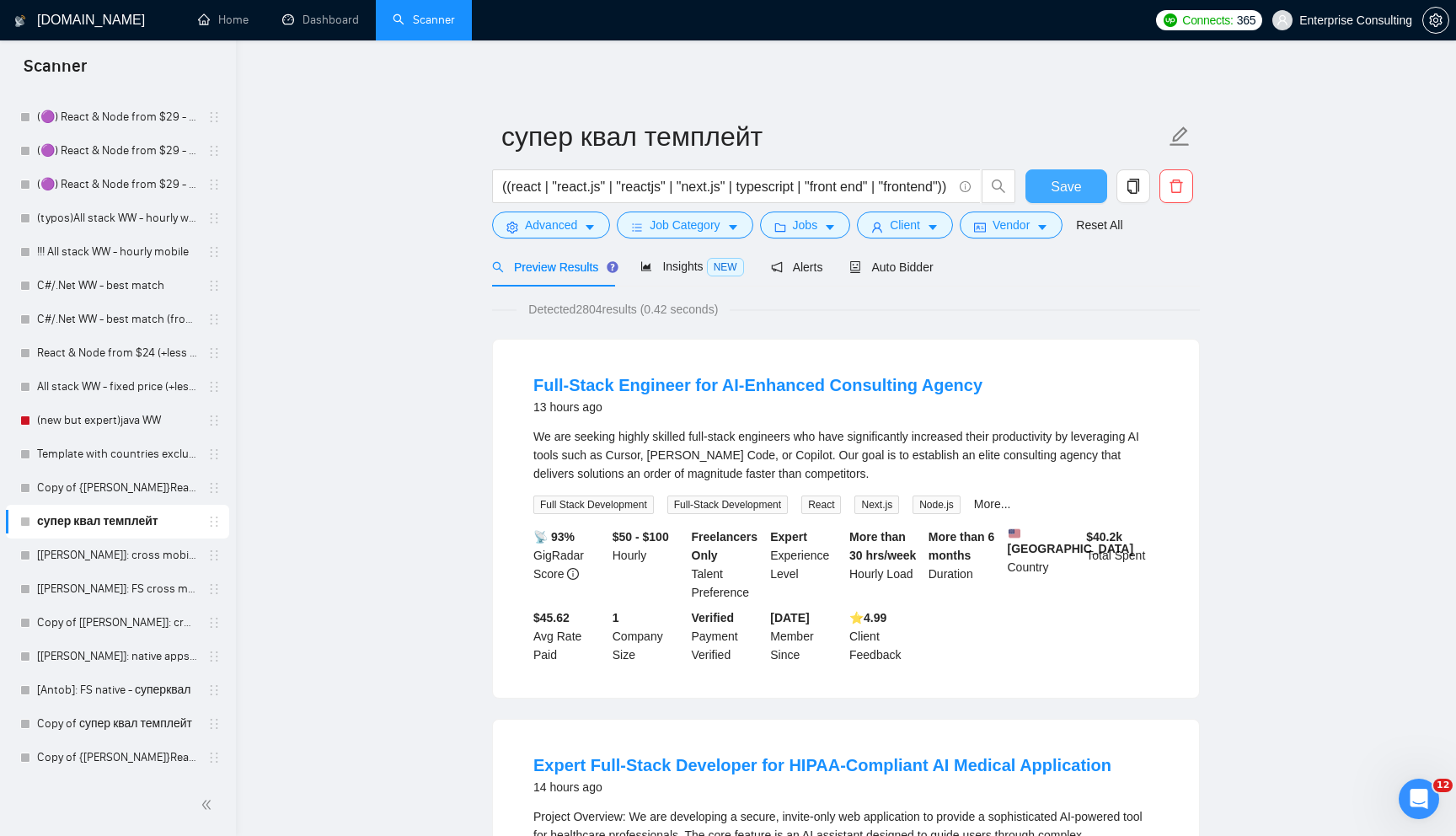
click at [1086, 190] on button "Save" at bounding box center [1066, 186] width 81 height 34
click at [1124, 187] on span "copy" at bounding box center [1133, 186] width 32 height 16
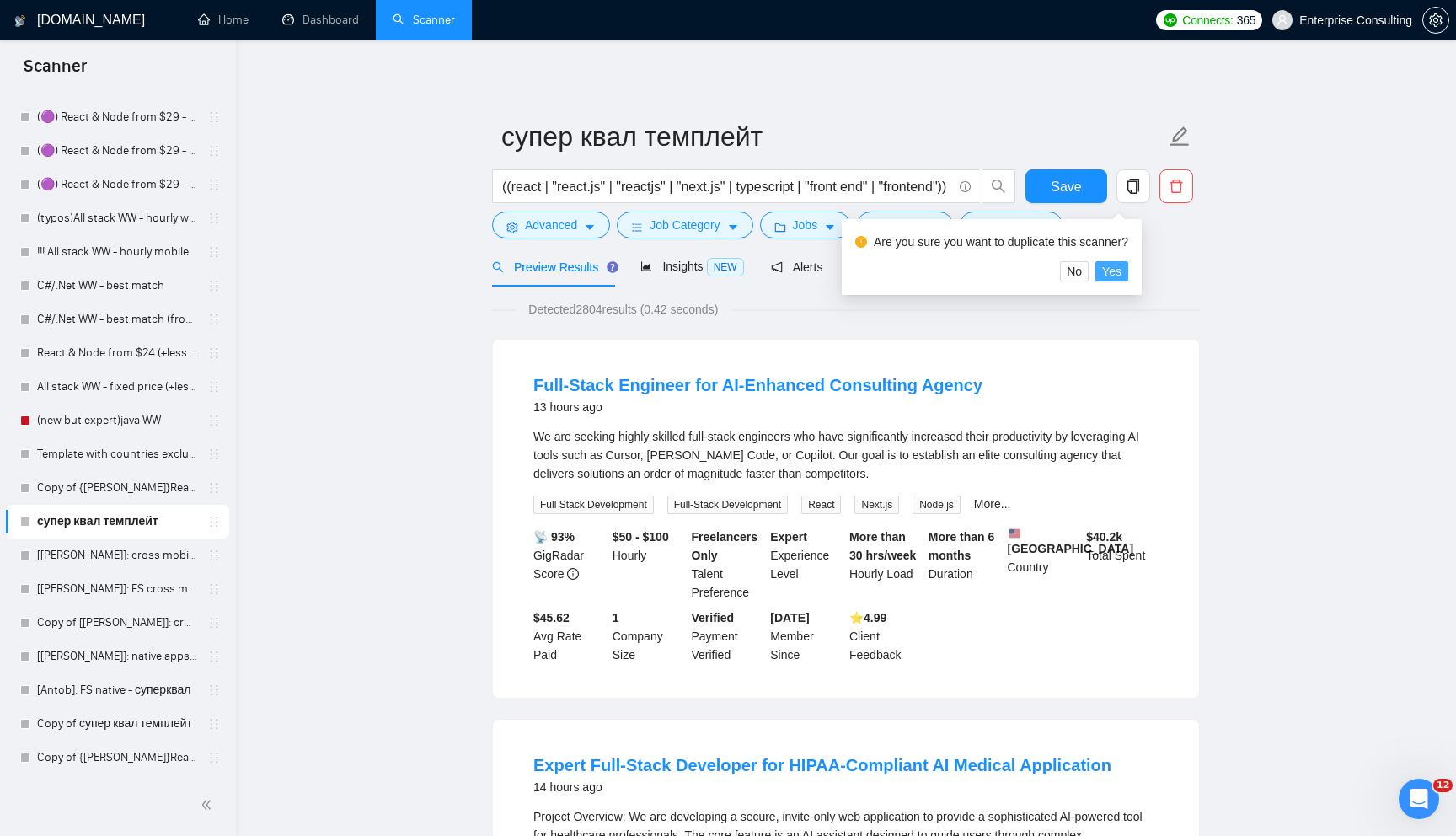
click at [1118, 275] on span "Yes" at bounding box center [1111, 271] width 19 height 18
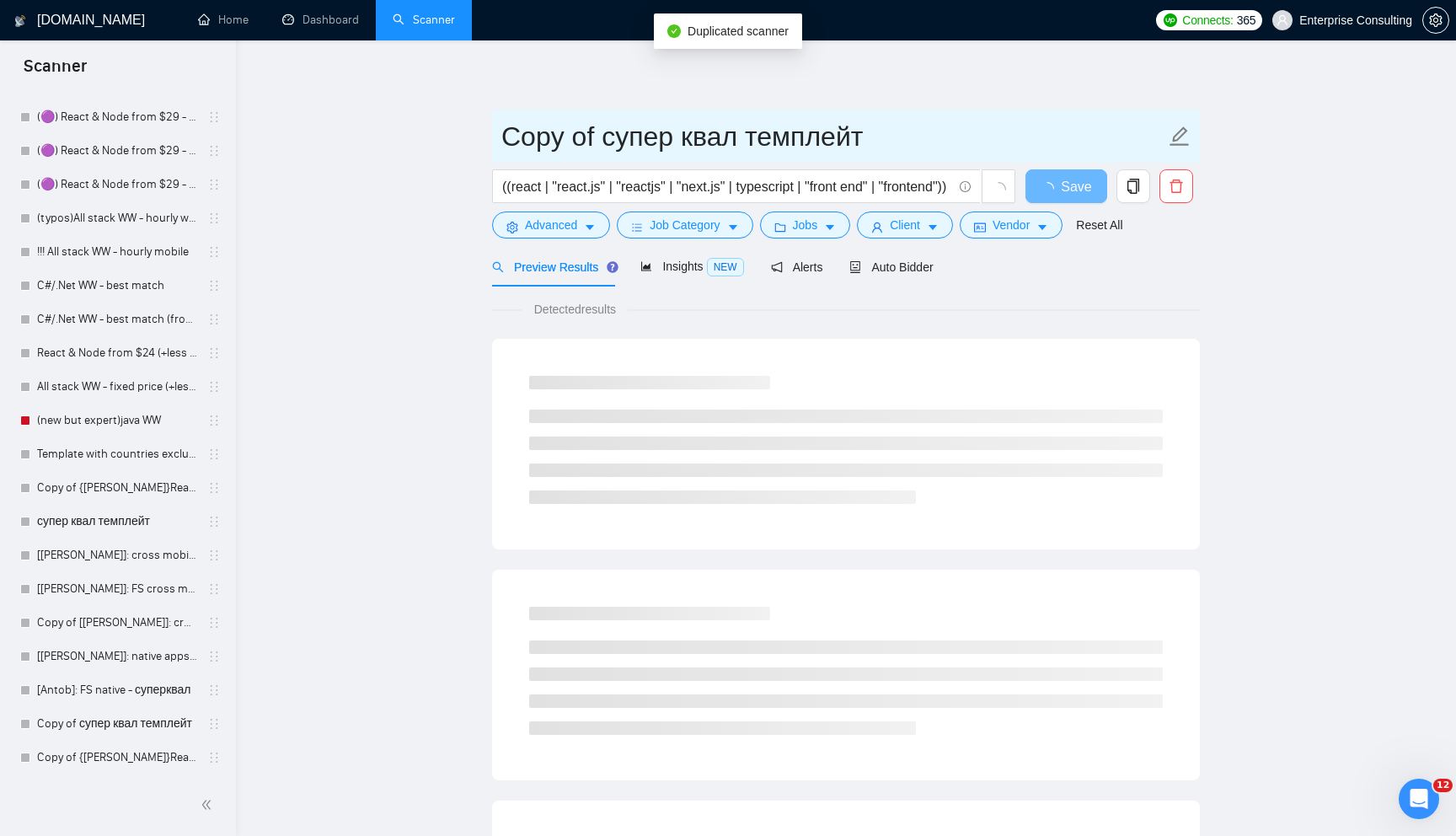
click at [663, 144] on input "Copy of супер квал темплейт" at bounding box center [833, 136] width 664 height 42
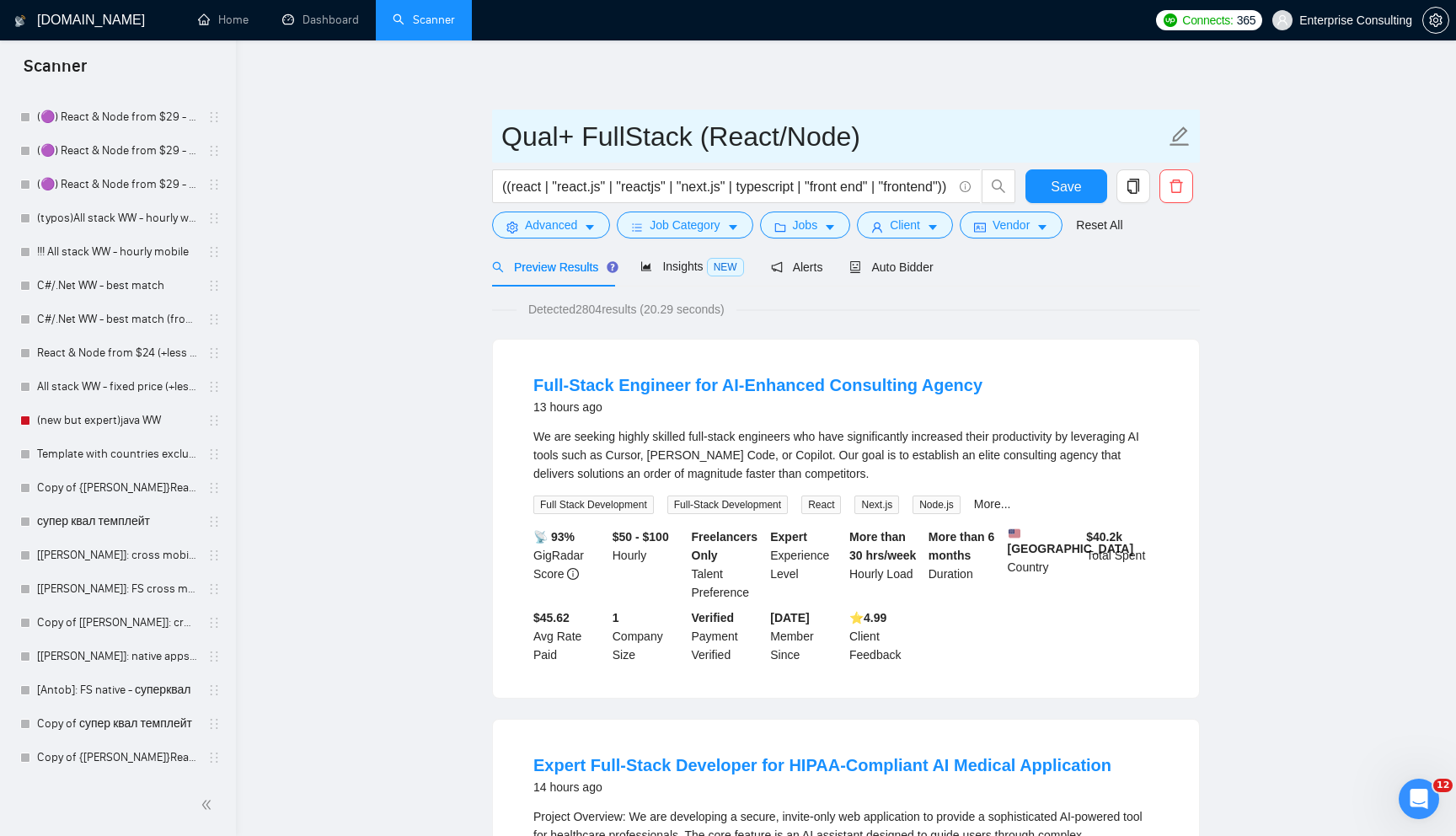
type input "Qual+ FullStack (React/Node)"
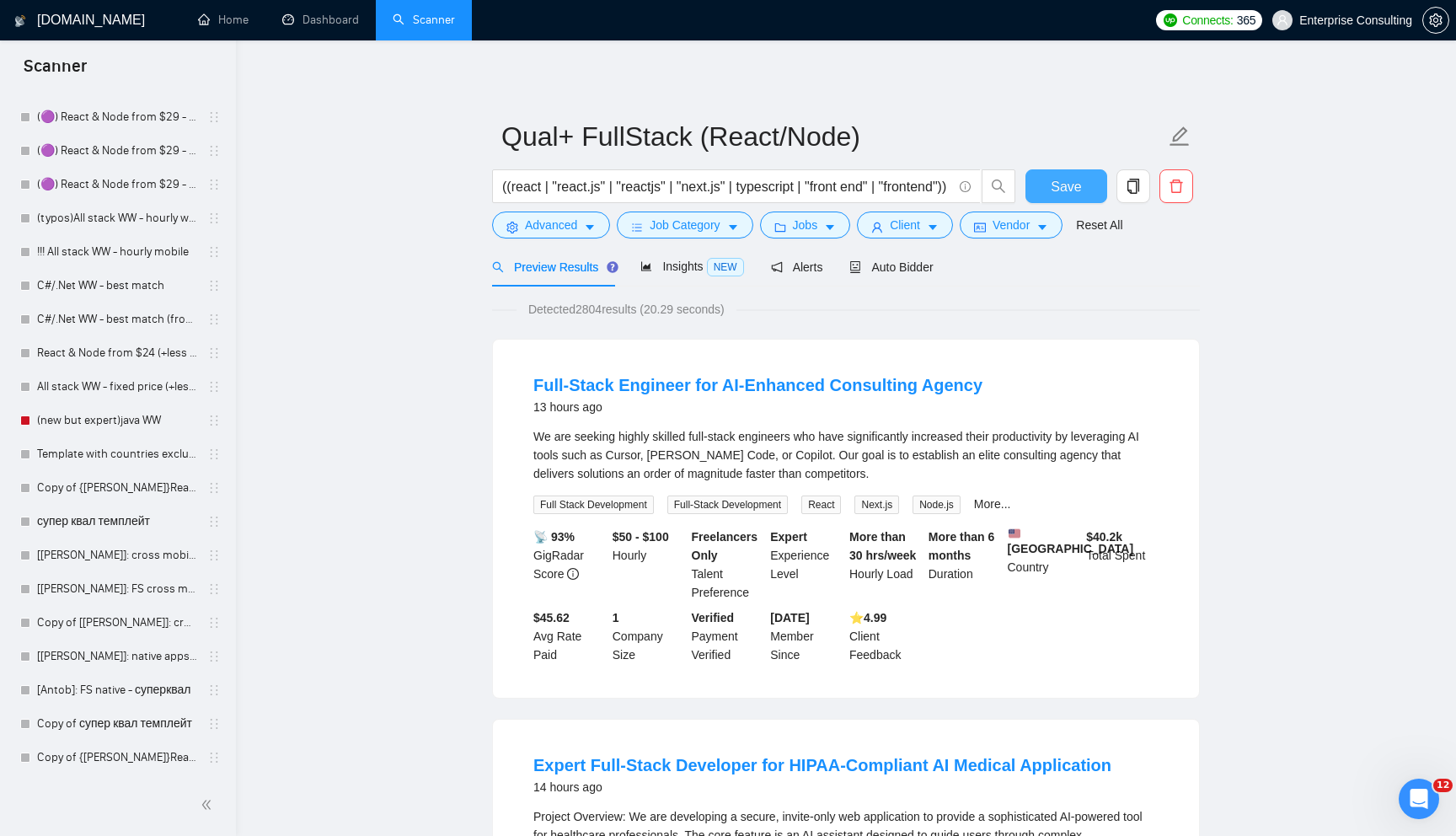
click at [1068, 195] on span "Save" at bounding box center [1066, 186] width 30 height 21
click at [919, 265] on span "Auto Bidder" at bounding box center [891, 267] width 83 height 14
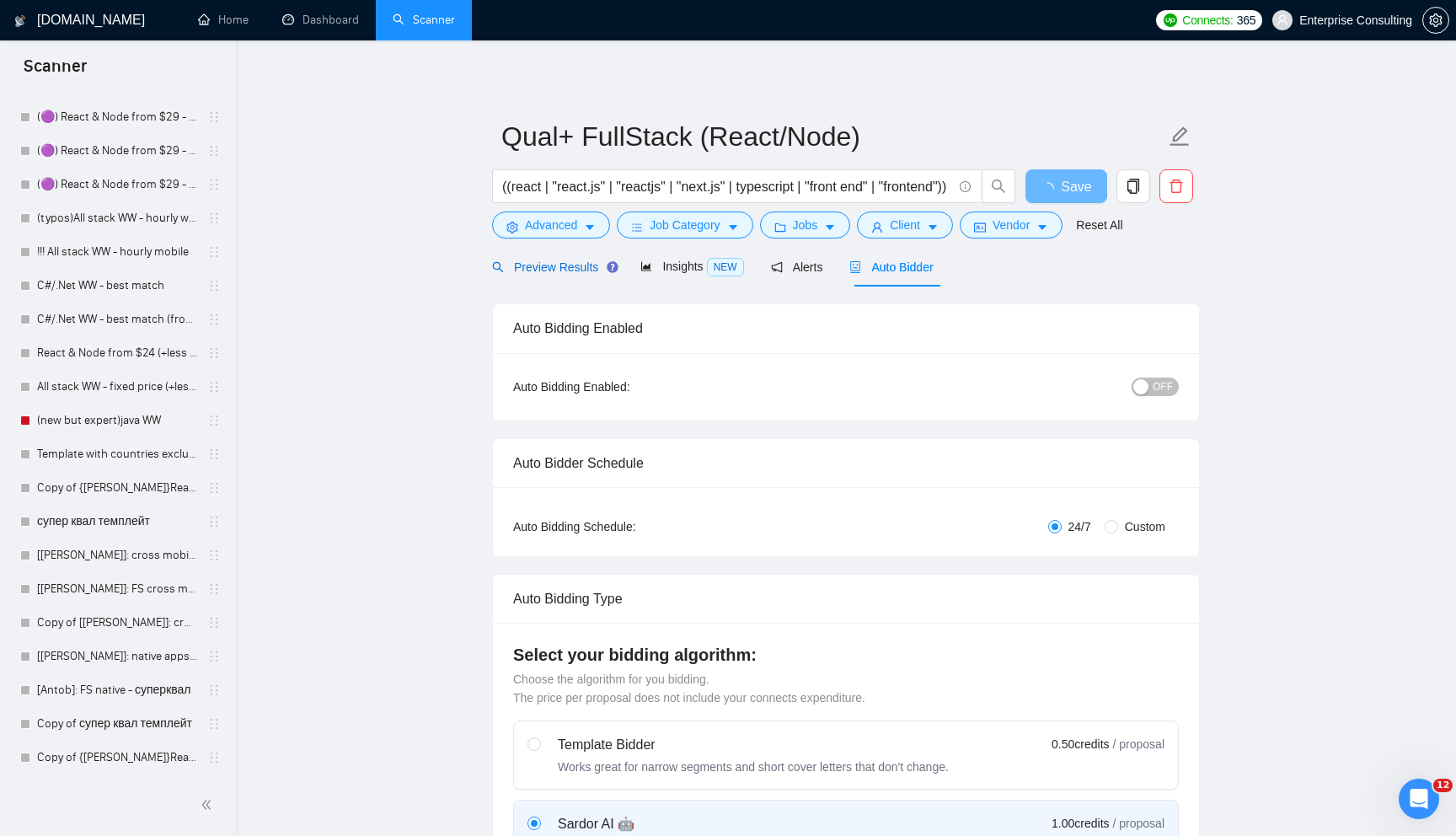
click at [581, 272] on span "Preview Results" at bounding box center [553, 267] width 121 height 14
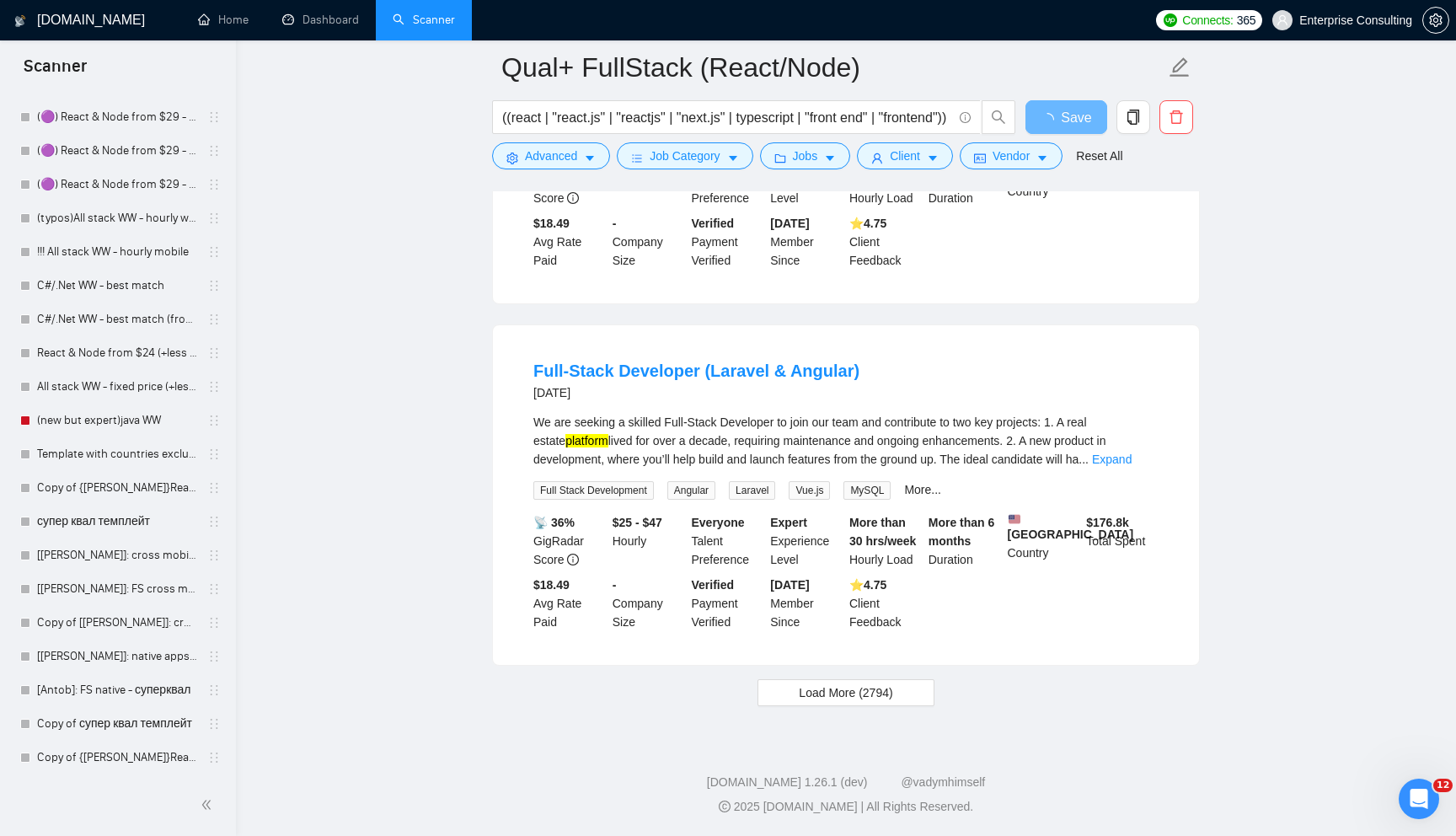
scroll to position [3370, 0]
click at [802, 692] on span "Load More (2794)" at bounding box center [846, 691] width 93 height 18
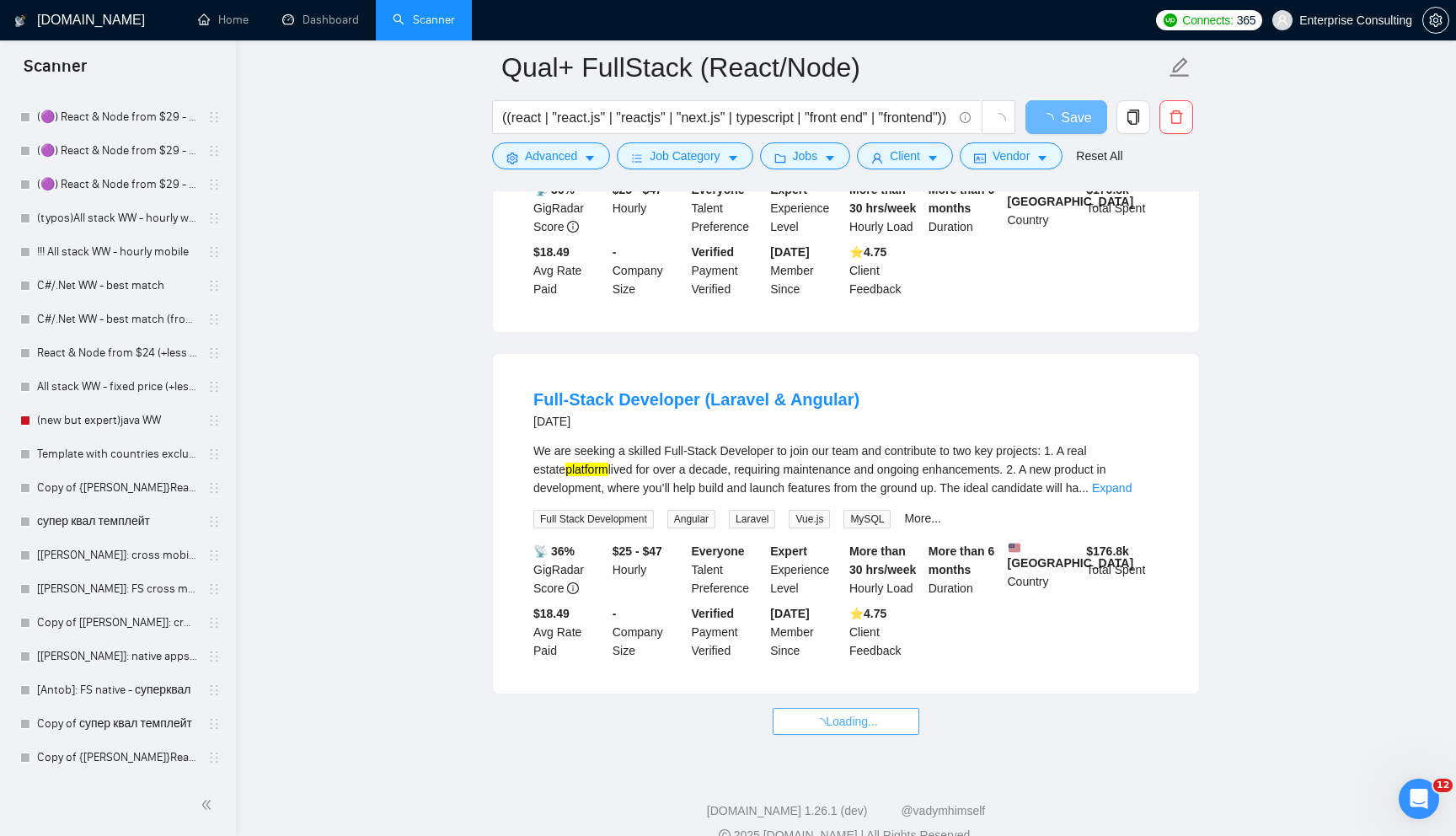
scroll to position [3289, 0]
click at [1131, 493] on link "Expand" at bounding box center [1112, 487] width 40 height 14
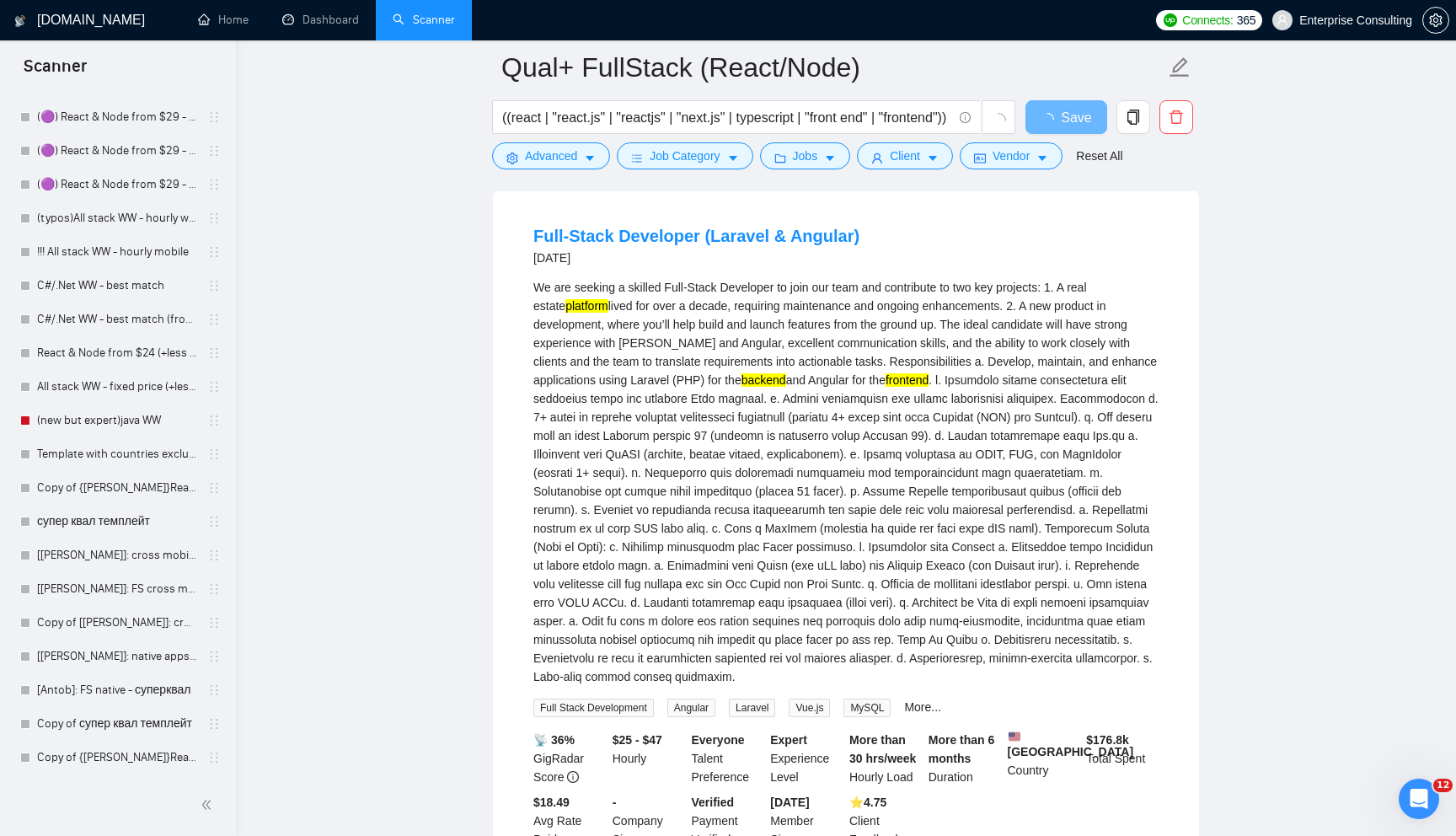
scroll to position [3456, 0]
click at [565, 158] on span "Advanced" at bounding box center [551, 155] width 52 height 18
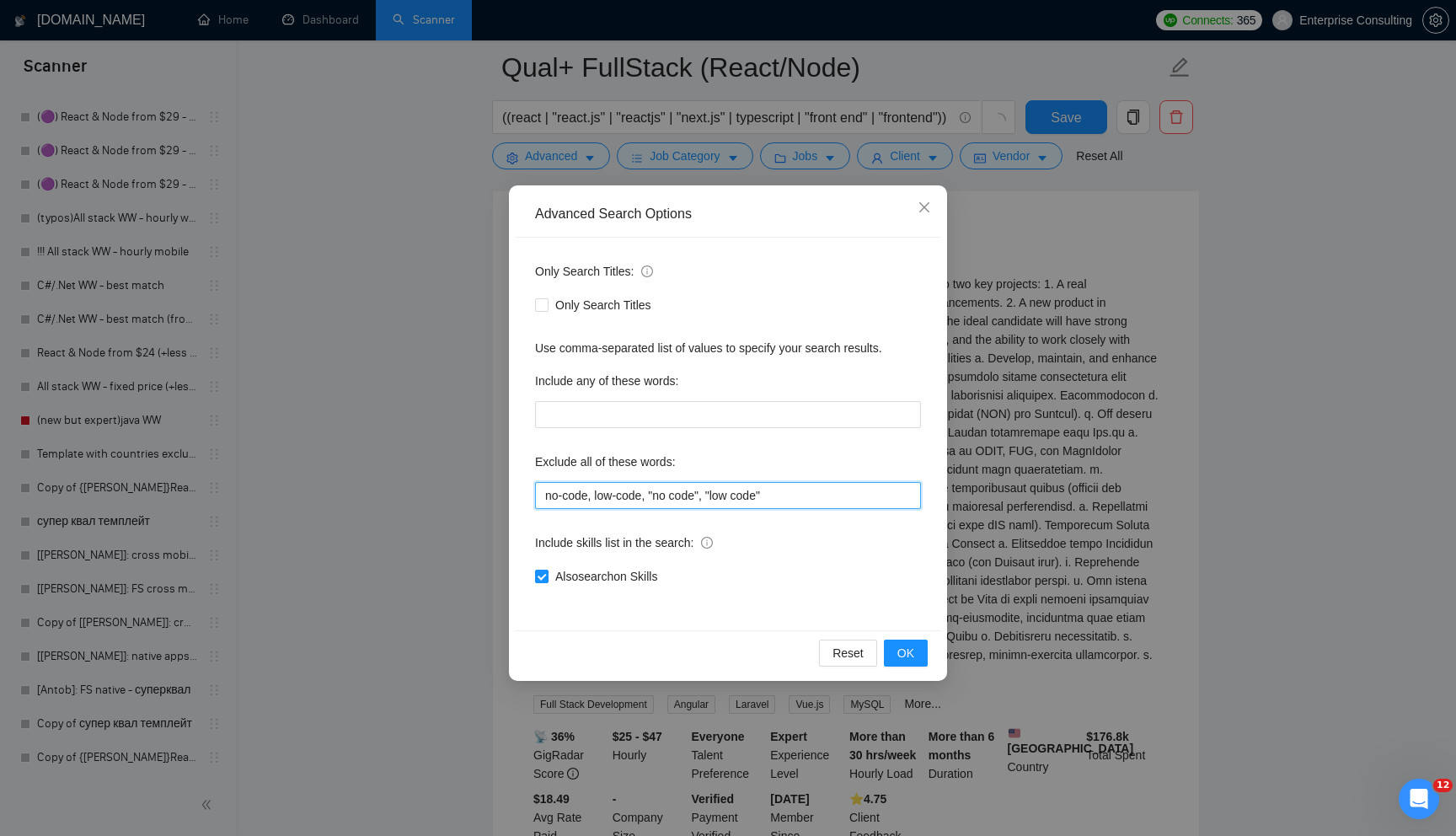
click at [784, 502] on input "no-code, low-code, "no code", "low code"" at bounding box center [728, 495] width 386 height 27
type input "no-code, low-code, "no code", "low code", laravel"
click at [892, 652] on button "OK" at bounding box center [905, 653] width 44 height 27
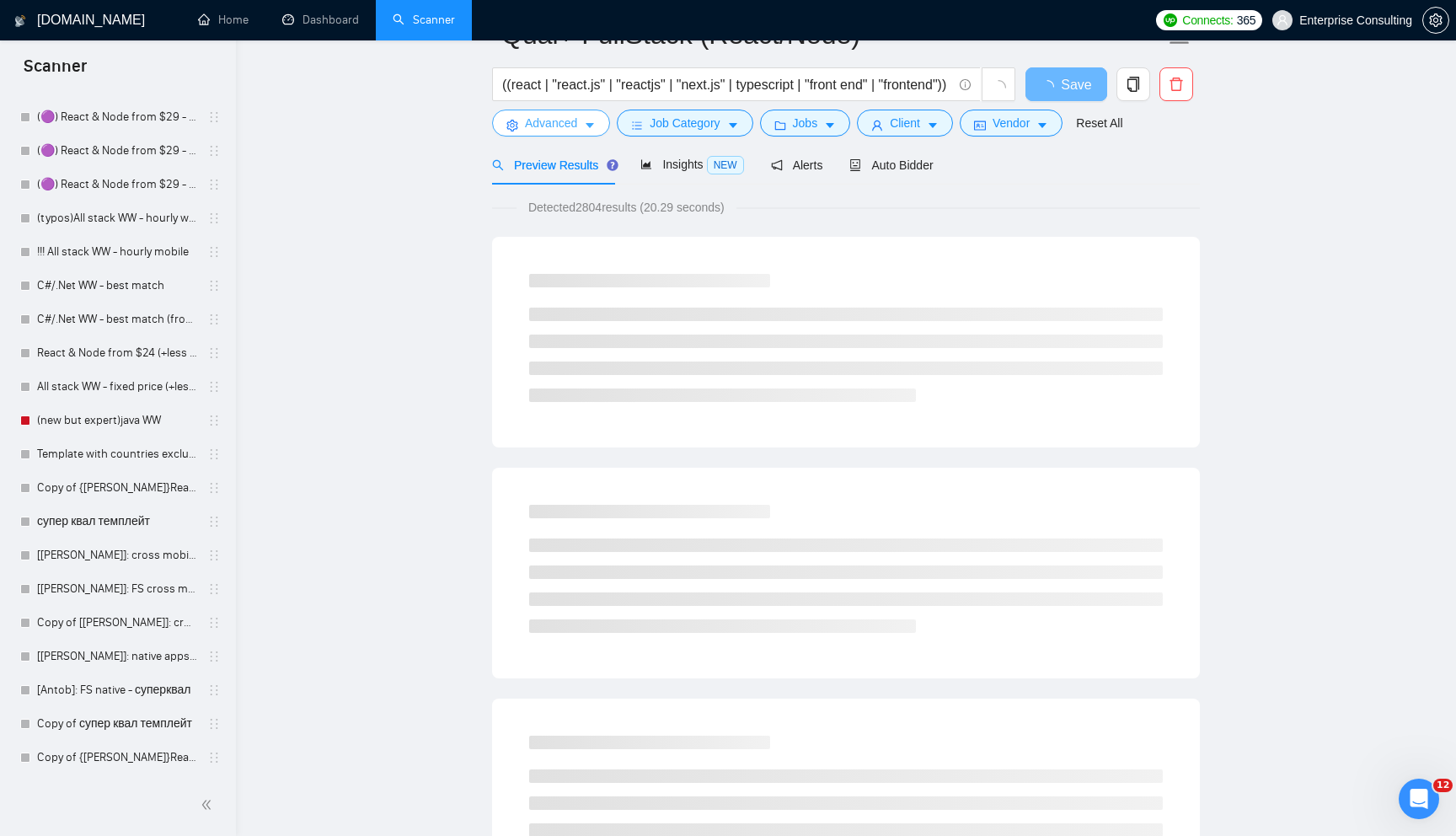
scroll to position [0, 0]
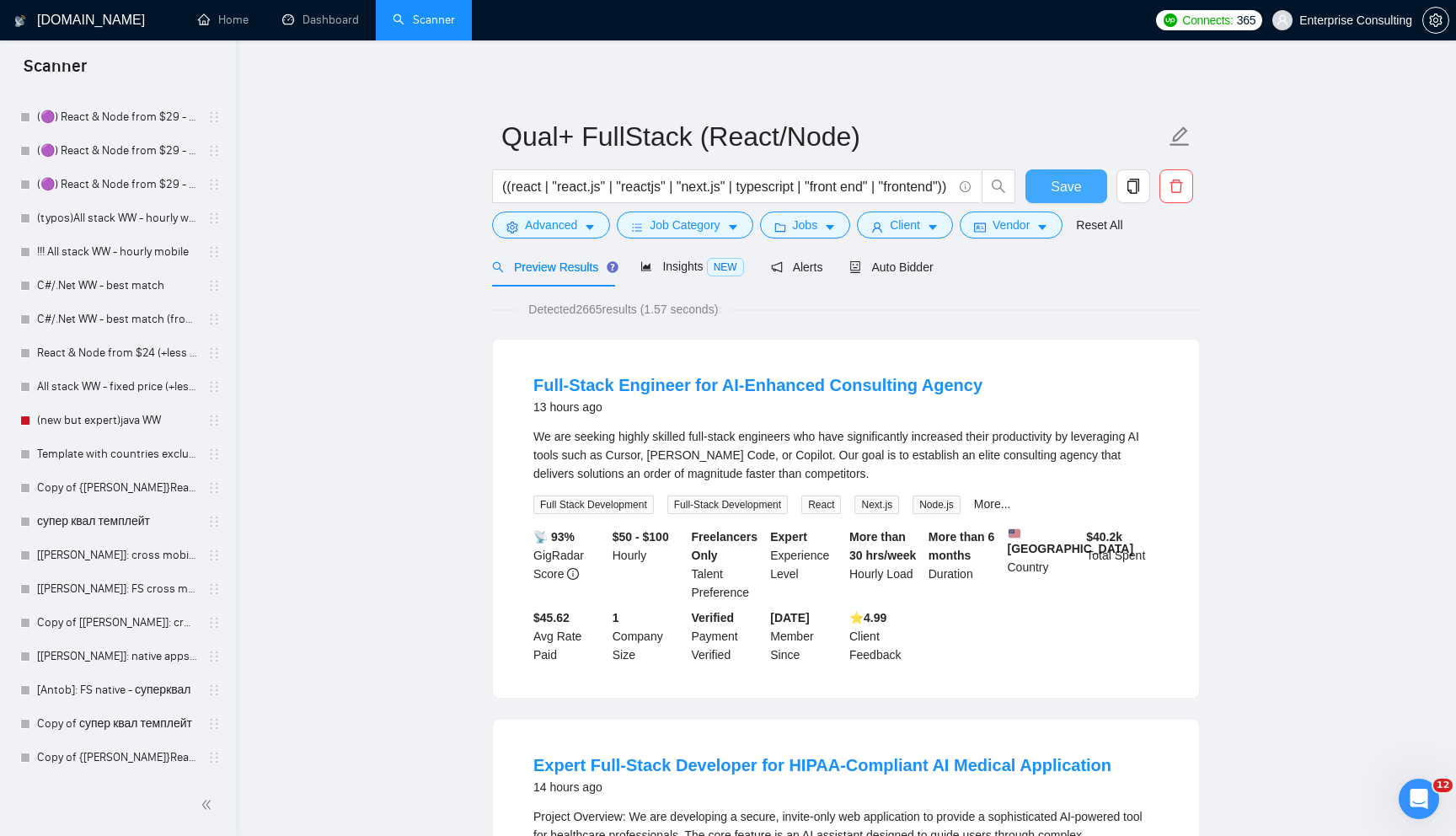
click at [1063, 177] on span "Save" at bounding box center [1066, 186] width 30 height 21
click at [709, 229] on span "Job Category" at bounding box center [685, 224] width 70 height 18
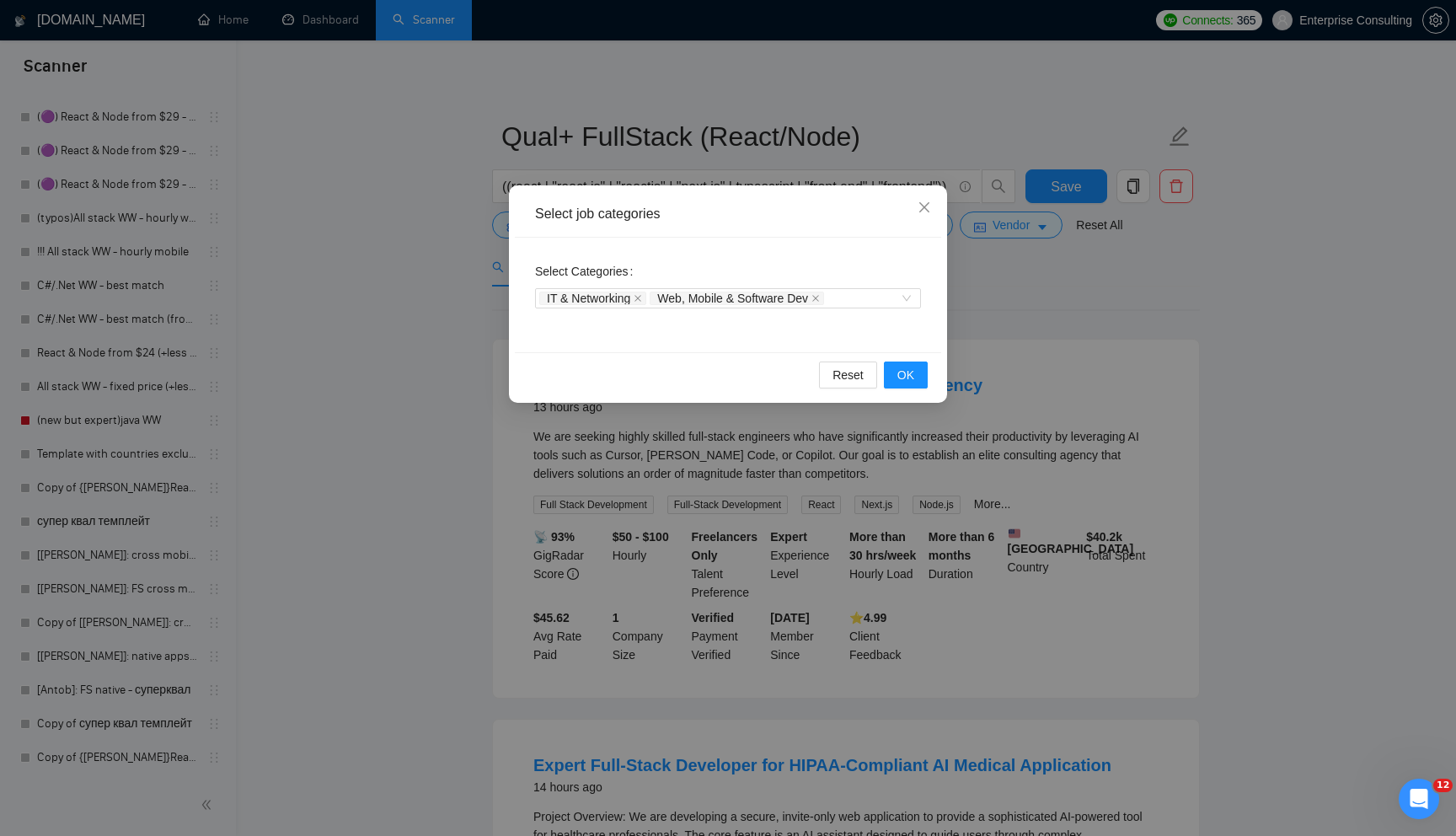
click at [420, 350] on div "Select job categories Select Categories IT & Networking Web, Mobile & Software …" at bounding box center [728, 418] width 1456 height 836
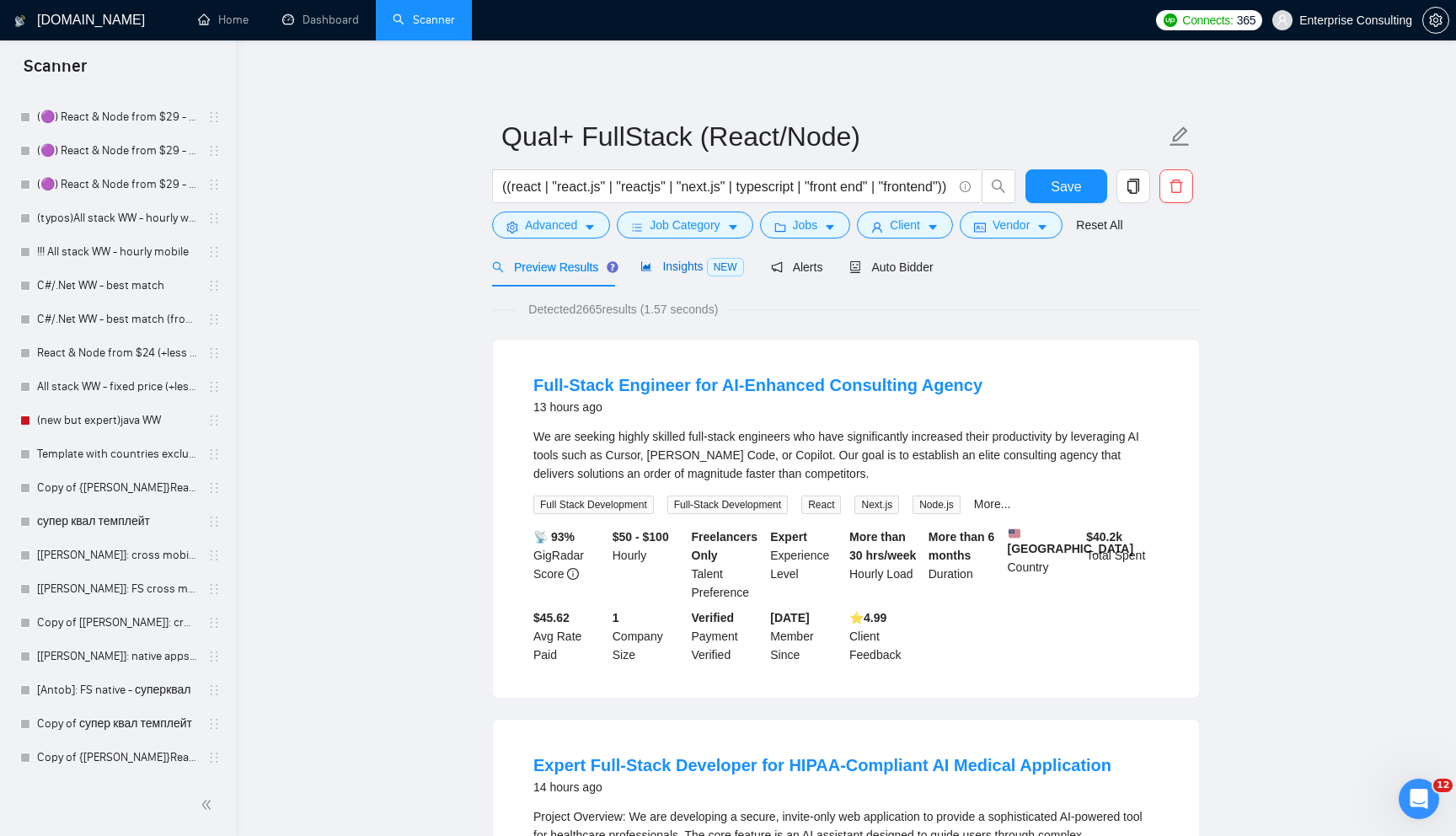
click at [674, 271] on span "Insights NEW" at bounding box center [692, 267] width 103 height 14
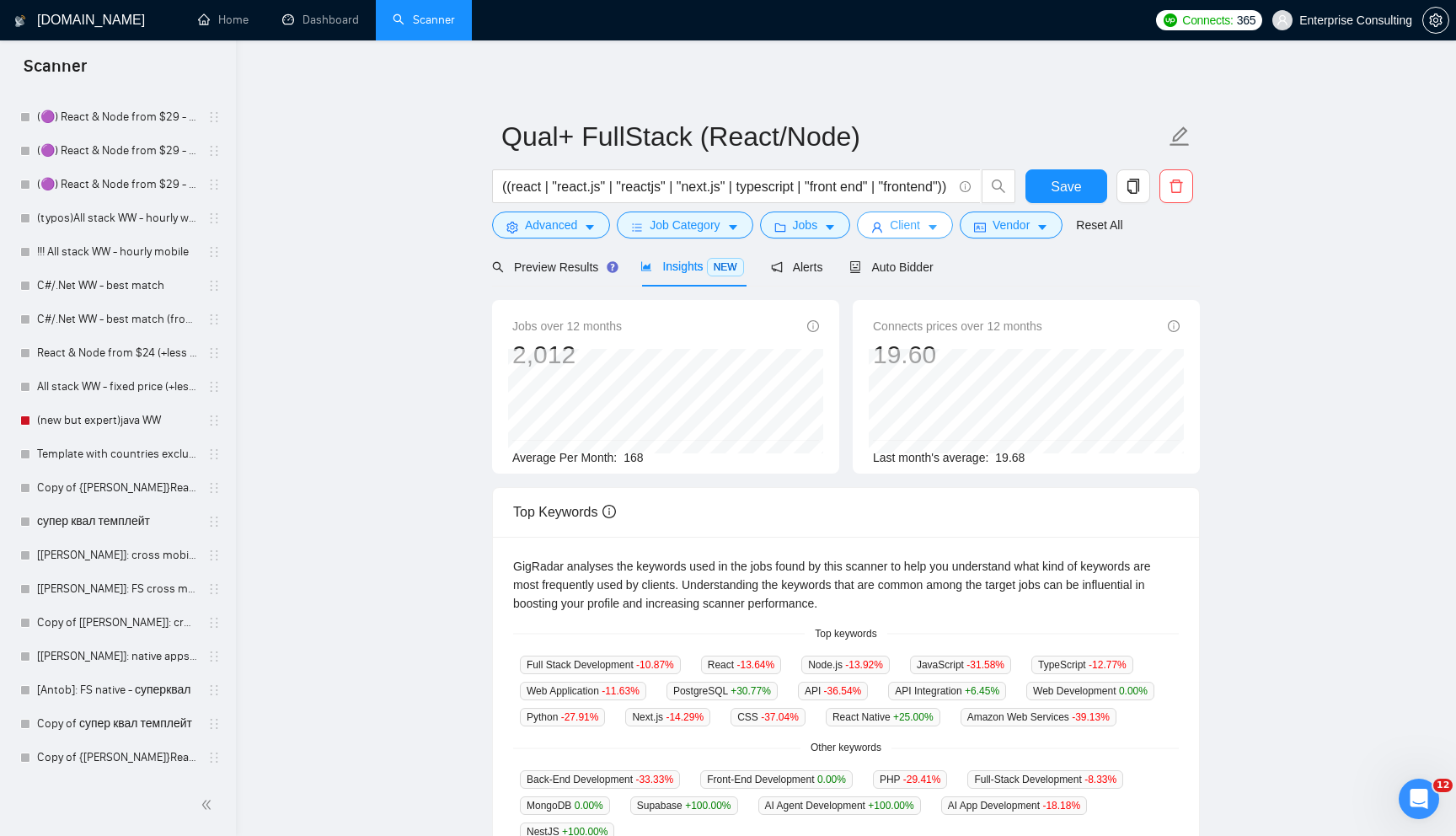
click at [904, 231] on span "Client" at bounding box center [905, 224] width 30 height 18
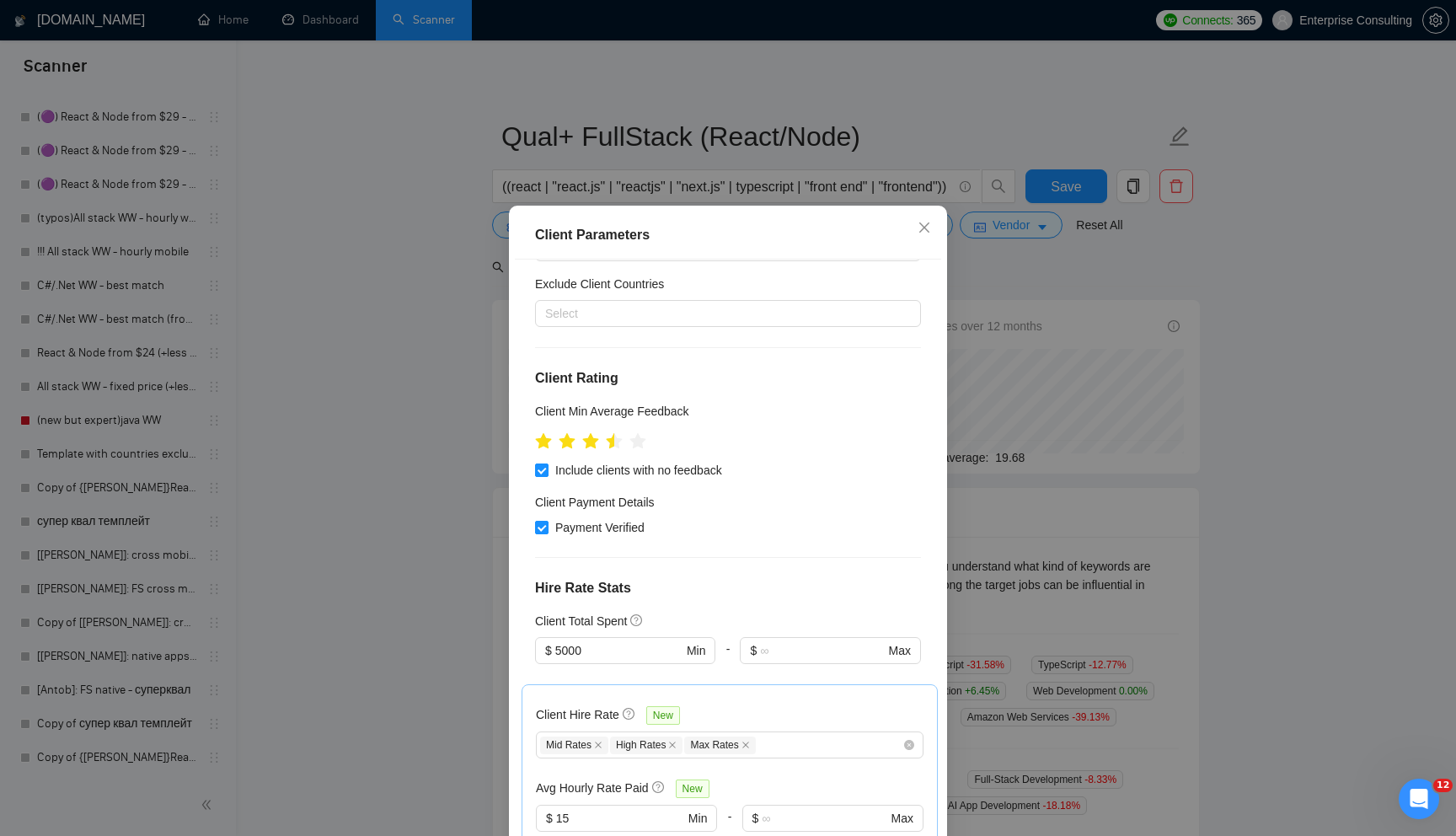
scroll to position [93, 0]
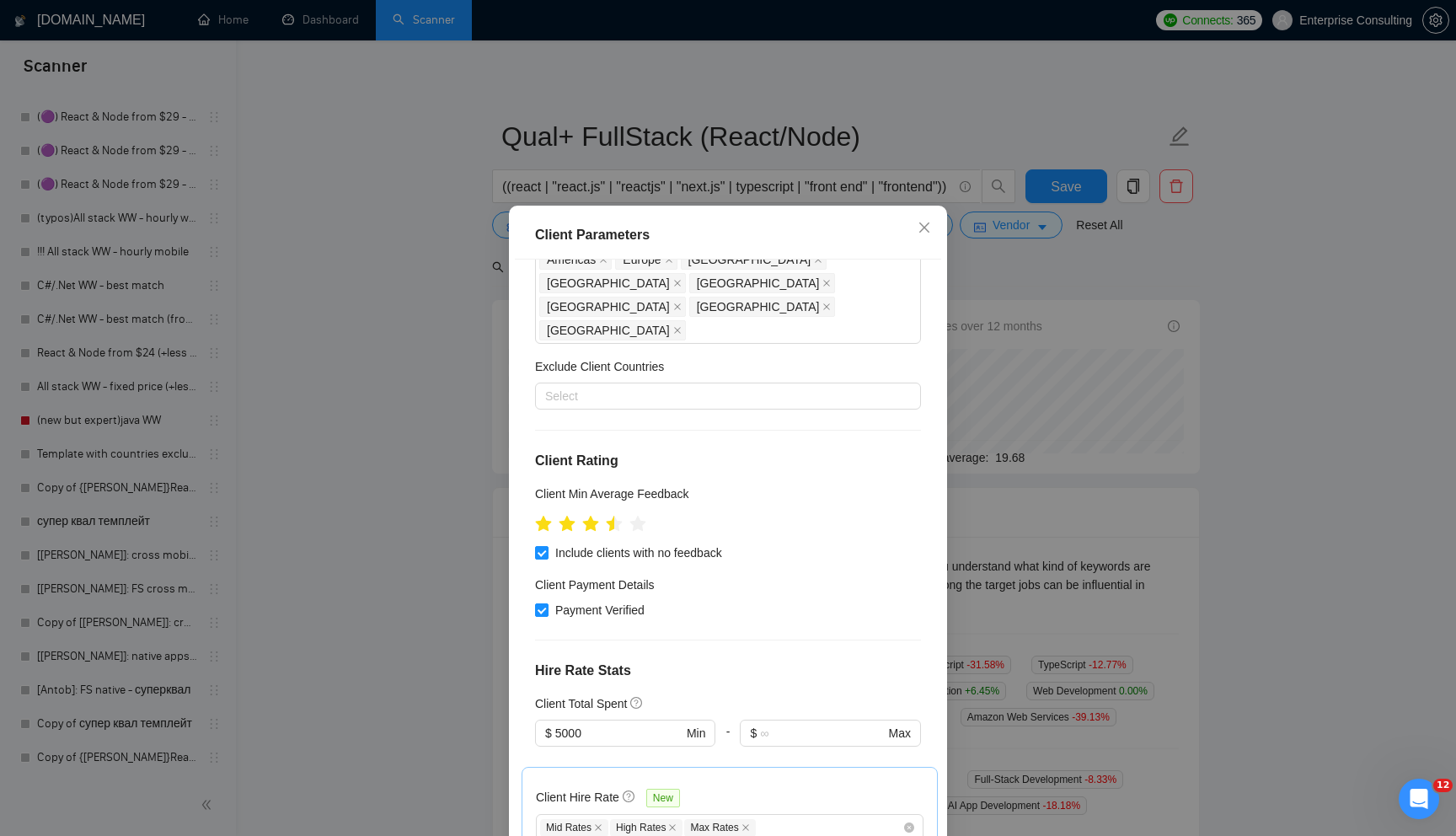
click at [393, 446] on div "Client Parameters Client Location Include Client Countries [GEOGRAPHIC_DATA] [G…" at bounding box center [728, 418] width 1456 height 836
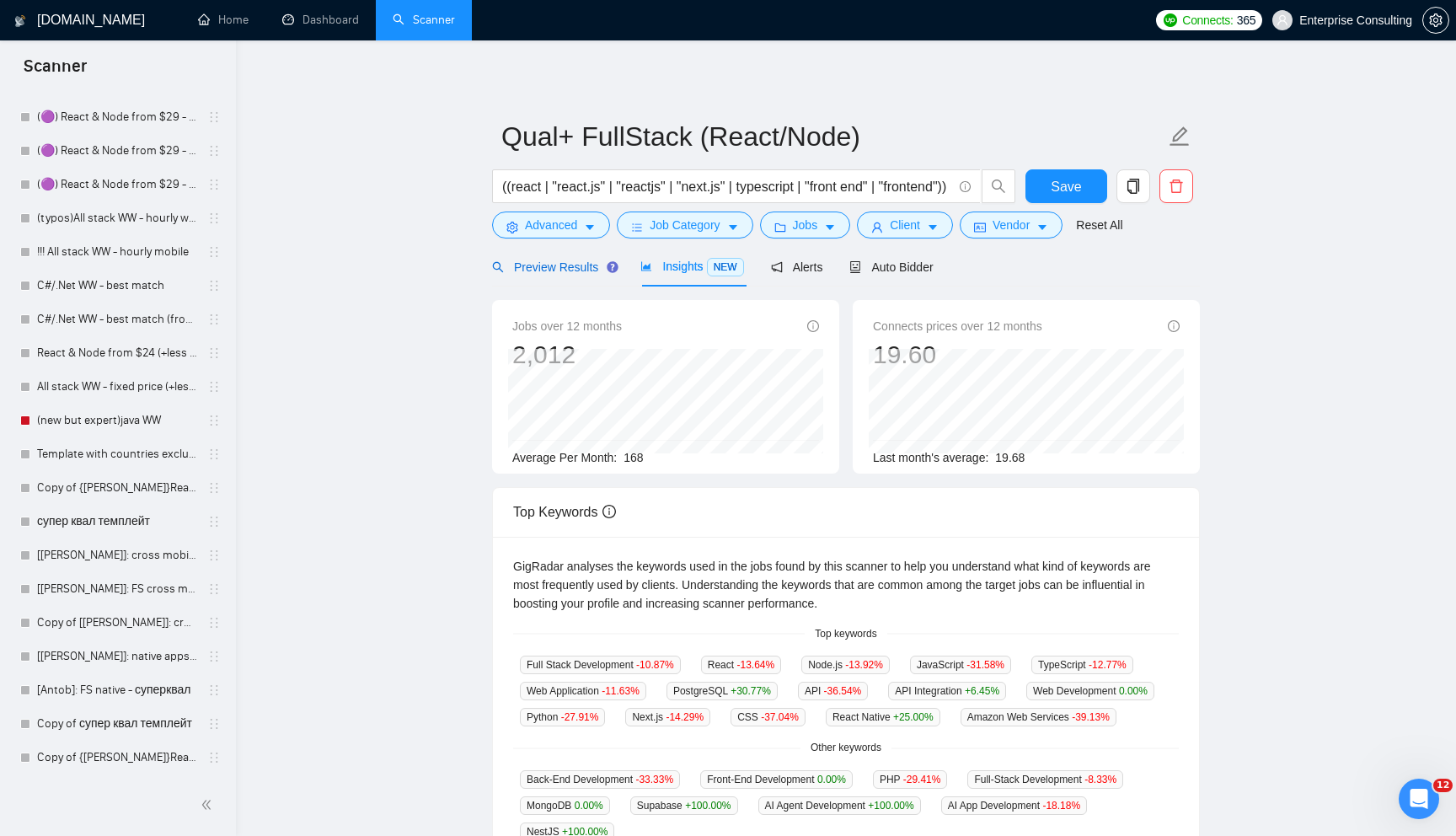
click at [552, 273] on div "Preview Results" at bounding box center [553, 267] width 121 height 18
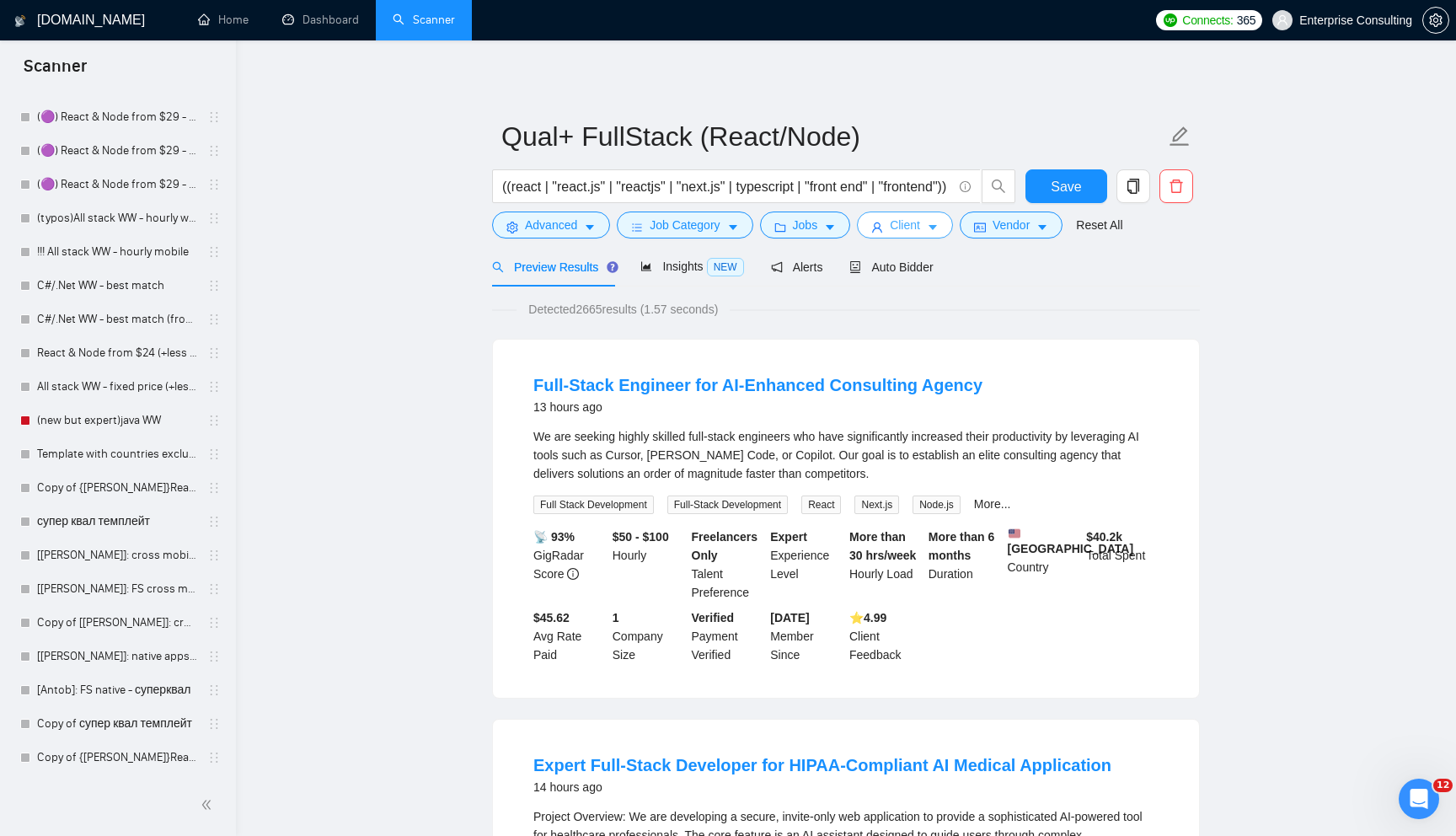
click at [940, 219] on button "Client" at bounding box center [905, 224] width 96 height 27
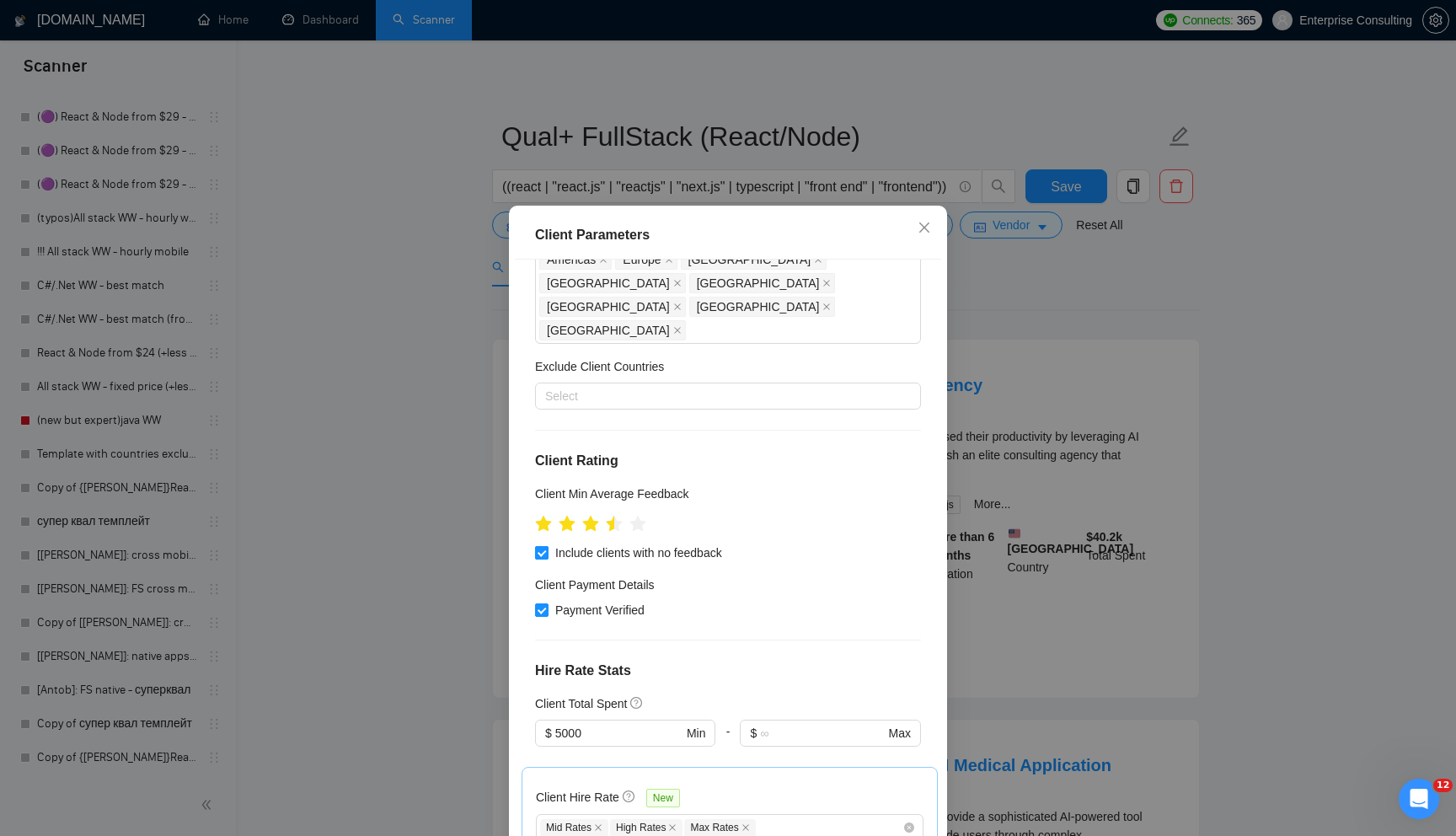
click at [542, 546] on input "Include clients with no feedback" at bounding box center [541, 552] width 12 height 12
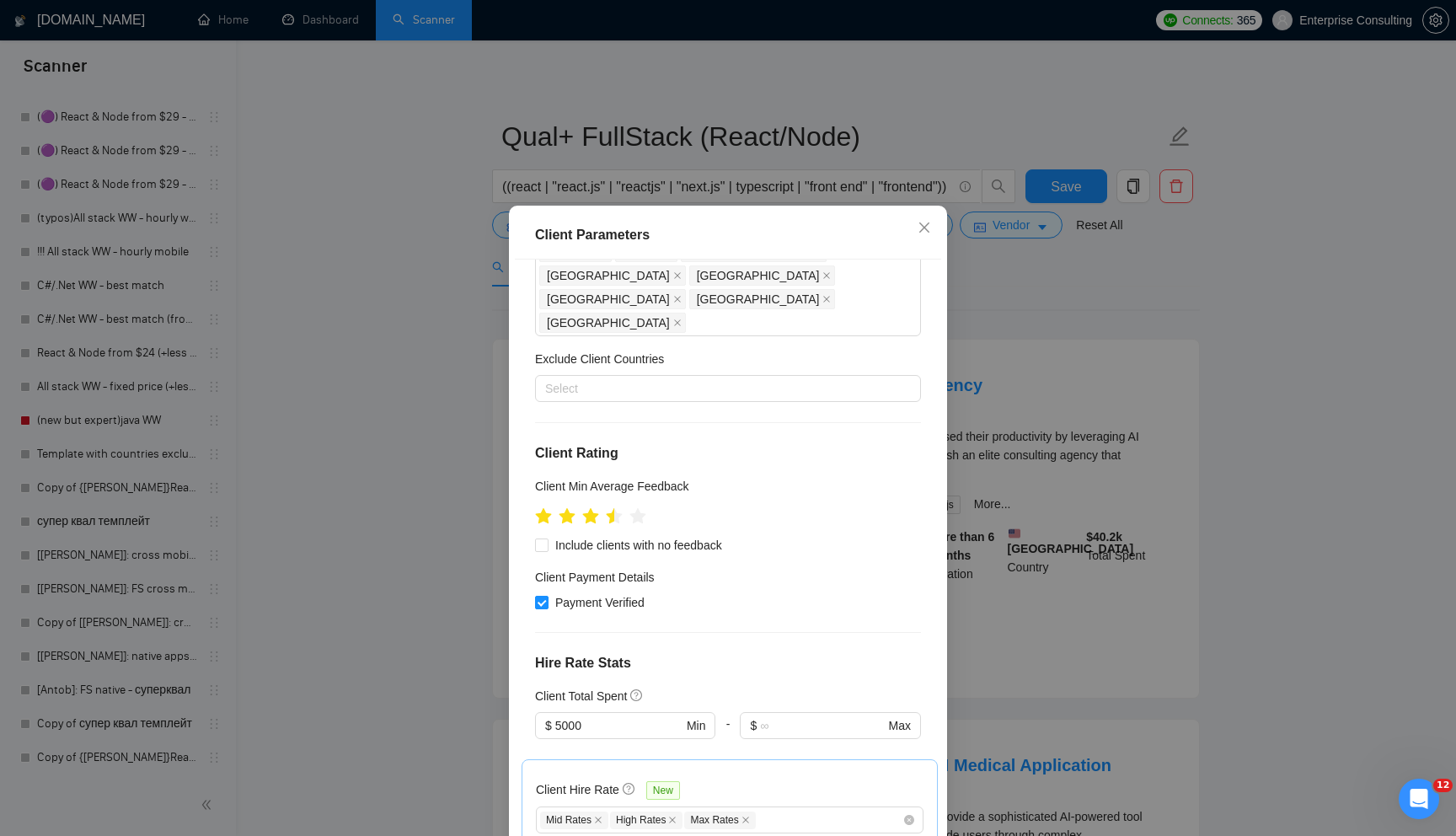
click at [1113, 164] on div "Client Parameters Client Location Include Client Countries [GEOGRAPHIC_DATA] [G…" at bounding box center [728, 418] width 1456 height 836
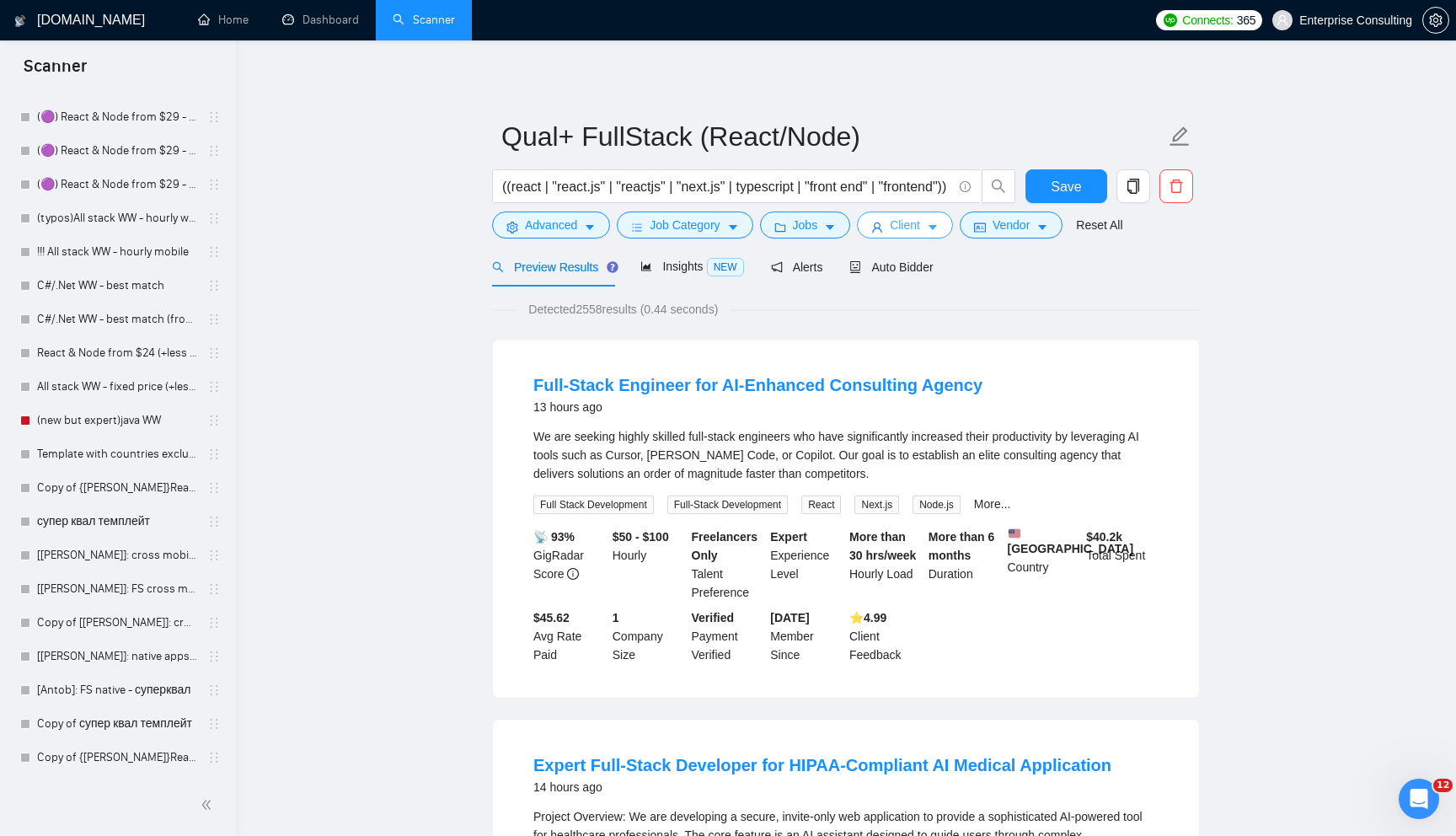
click at [953, 231] on button "Client" at bounding box center [905, 224] width 96 height 27
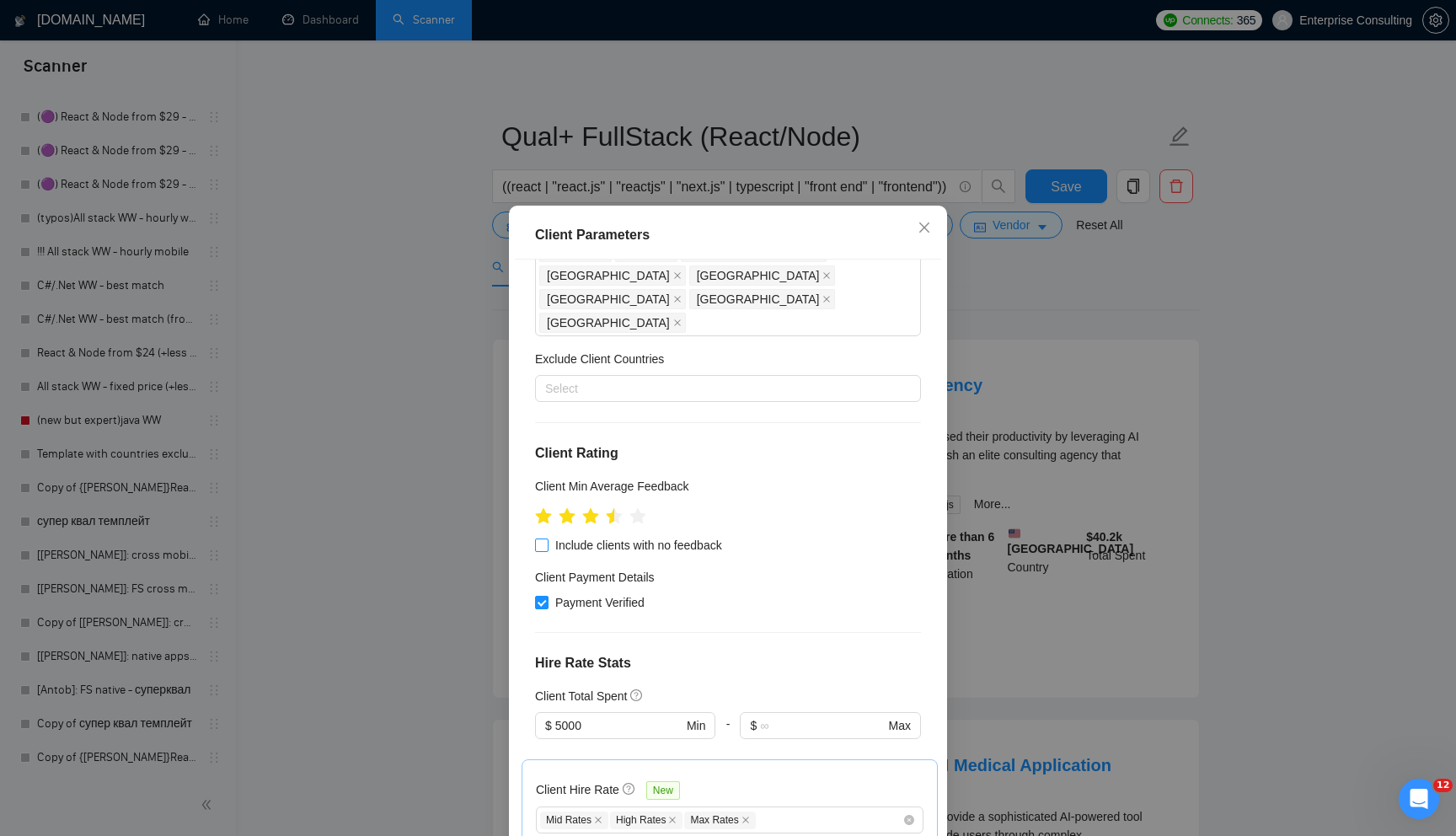
click at [569, 536] on span "Include clients with no feedback" at bounding box center [639, 544] width 180 height 18
click at [547, 538] on input "Include clients with no feedback" at bounding box center [541, 544] width 12 height 12
checkbox input "true"
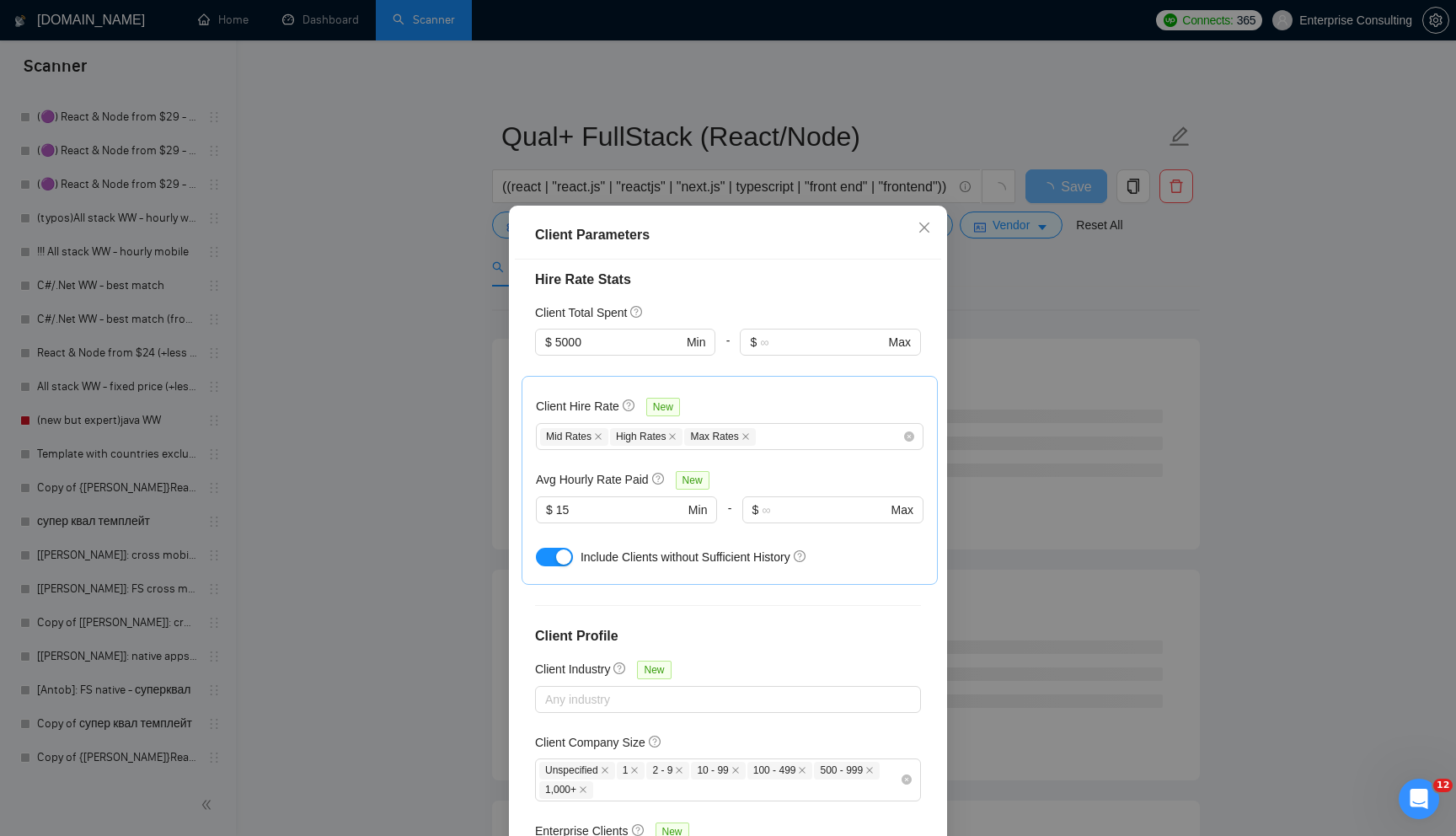
scroll to position [504, 0]
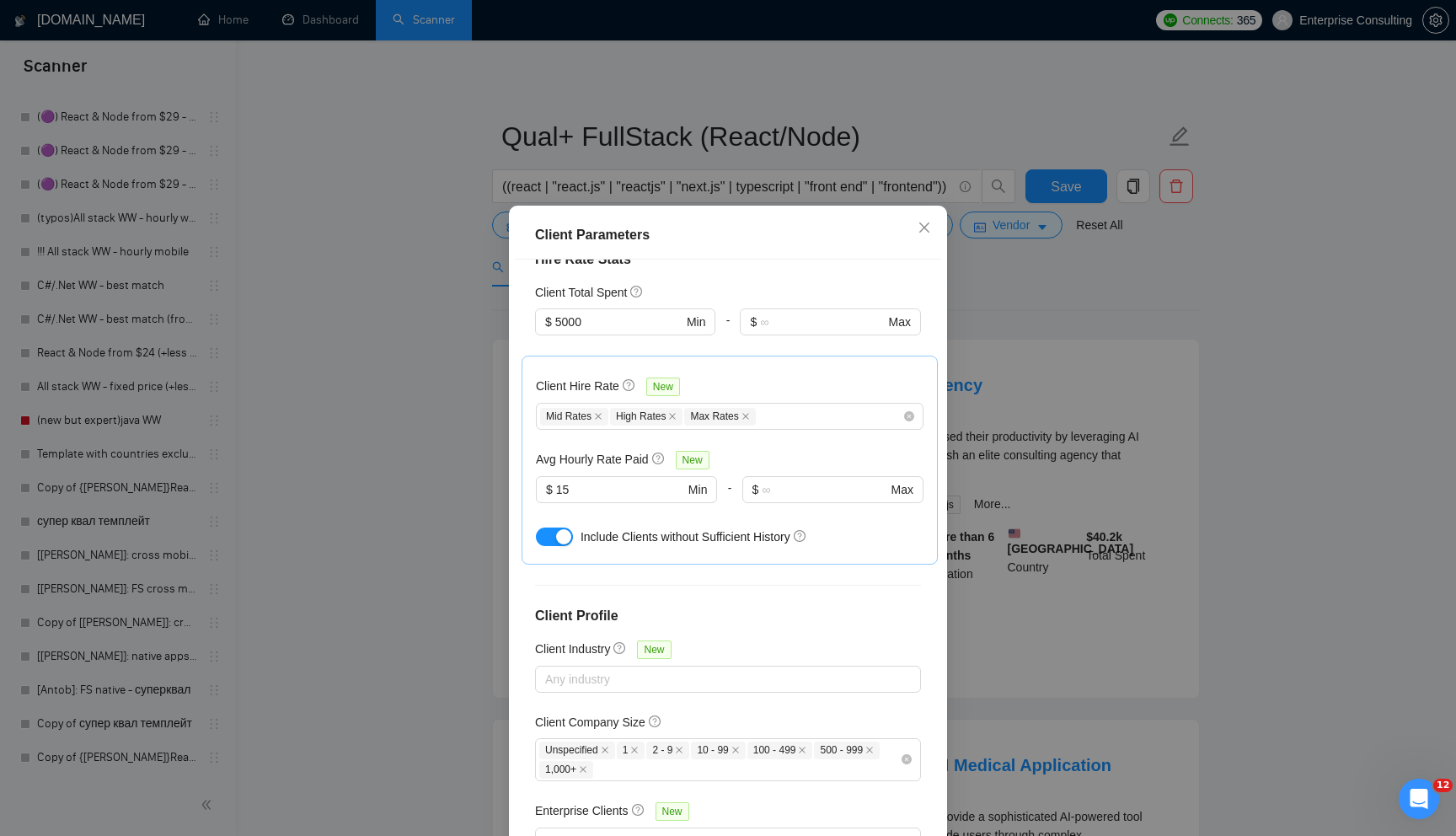
click at [457, 397] on div "Client Parameters Client Location Include Client Countries [GEOGRAPHIC_DATA] [G…" at bounding box center [728, 418] width 1456 height 836
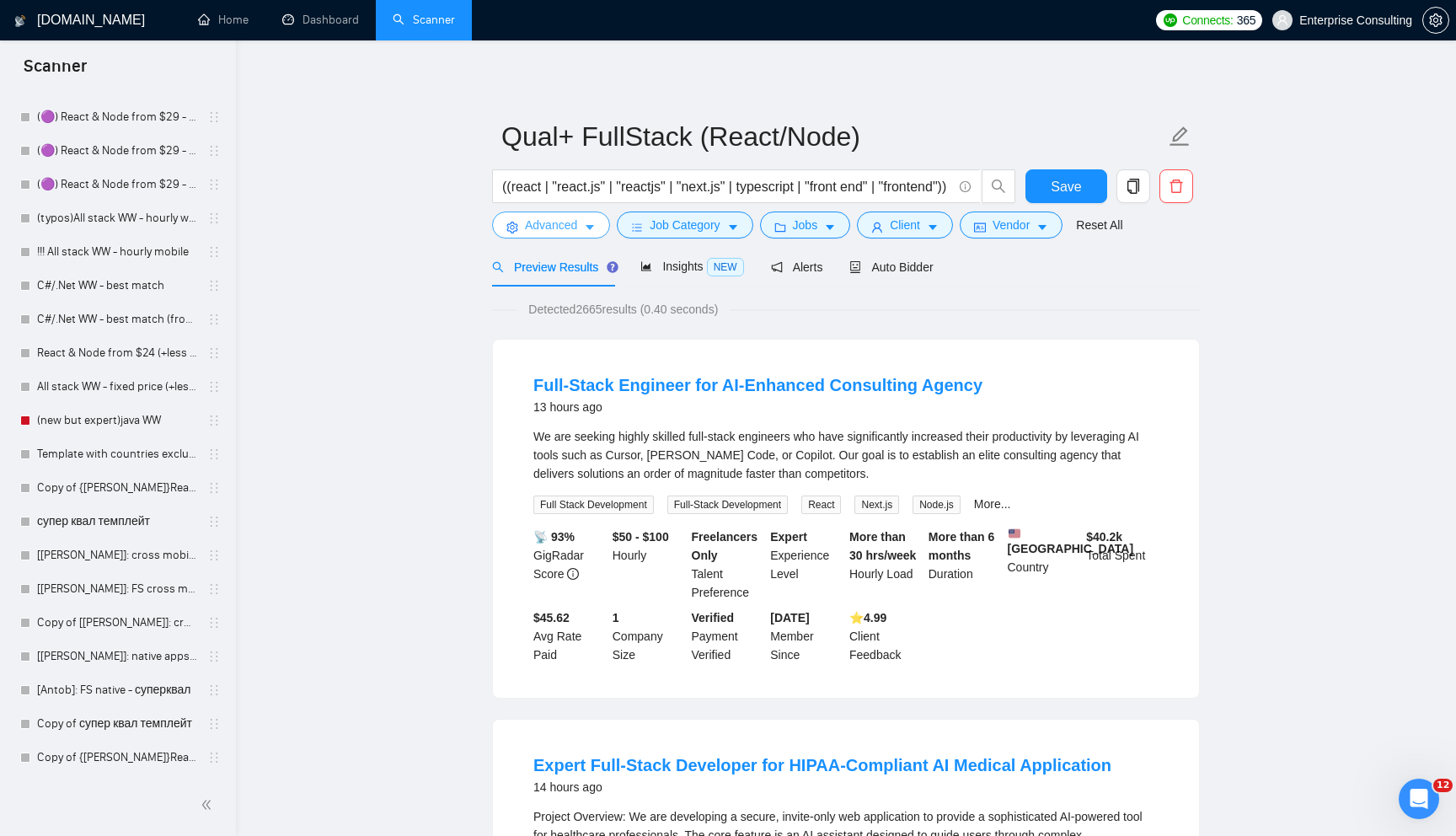
click at [563, 230] on span "Advanced" at bounding box center [551, 224] width 52 height 18
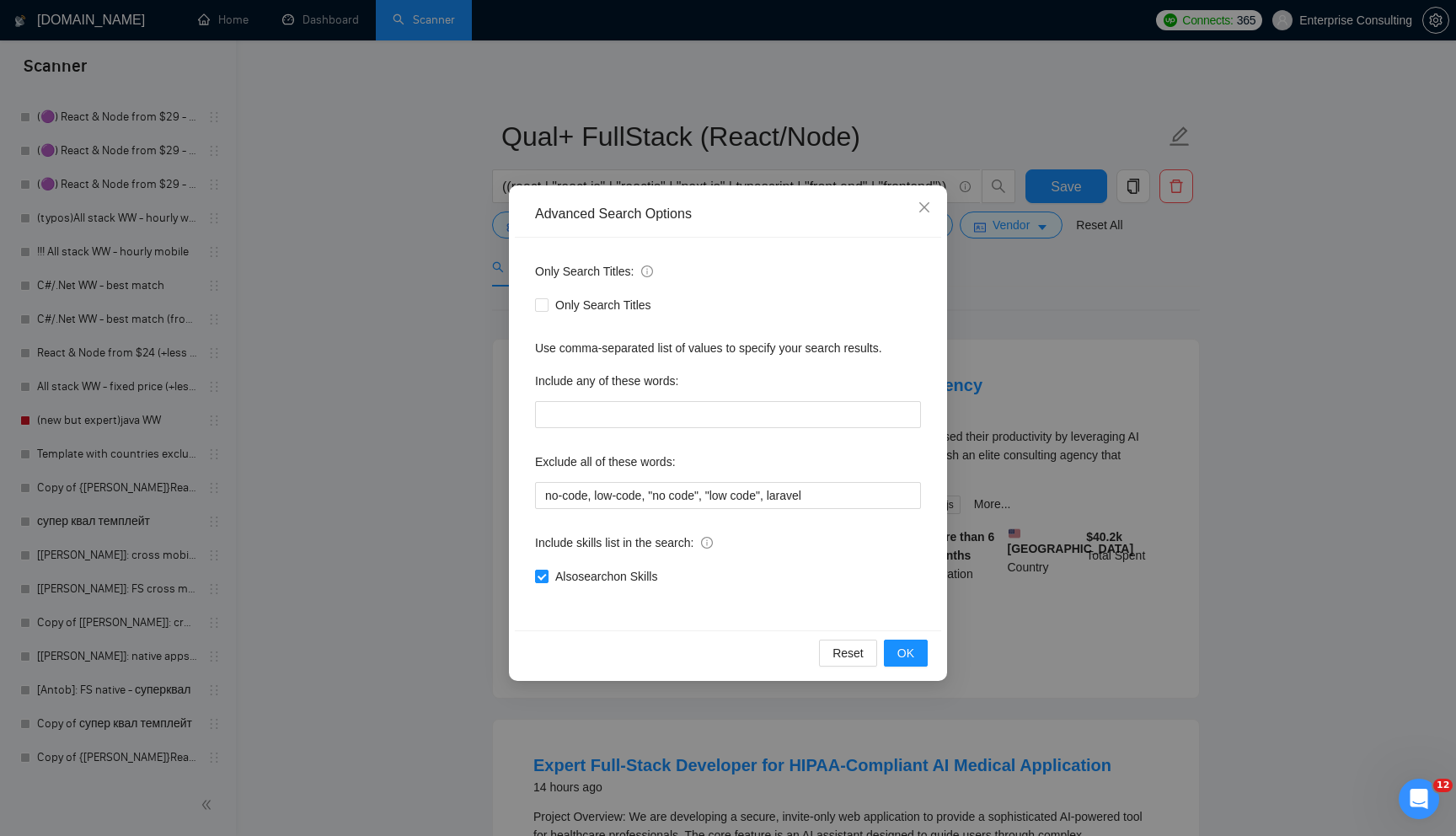
click at [493, 456] on div "Advanced Search Options Only Search Titles: Only Search Titles Use comma-separa…" at bounding box center [728, 418] width 1456 height 836
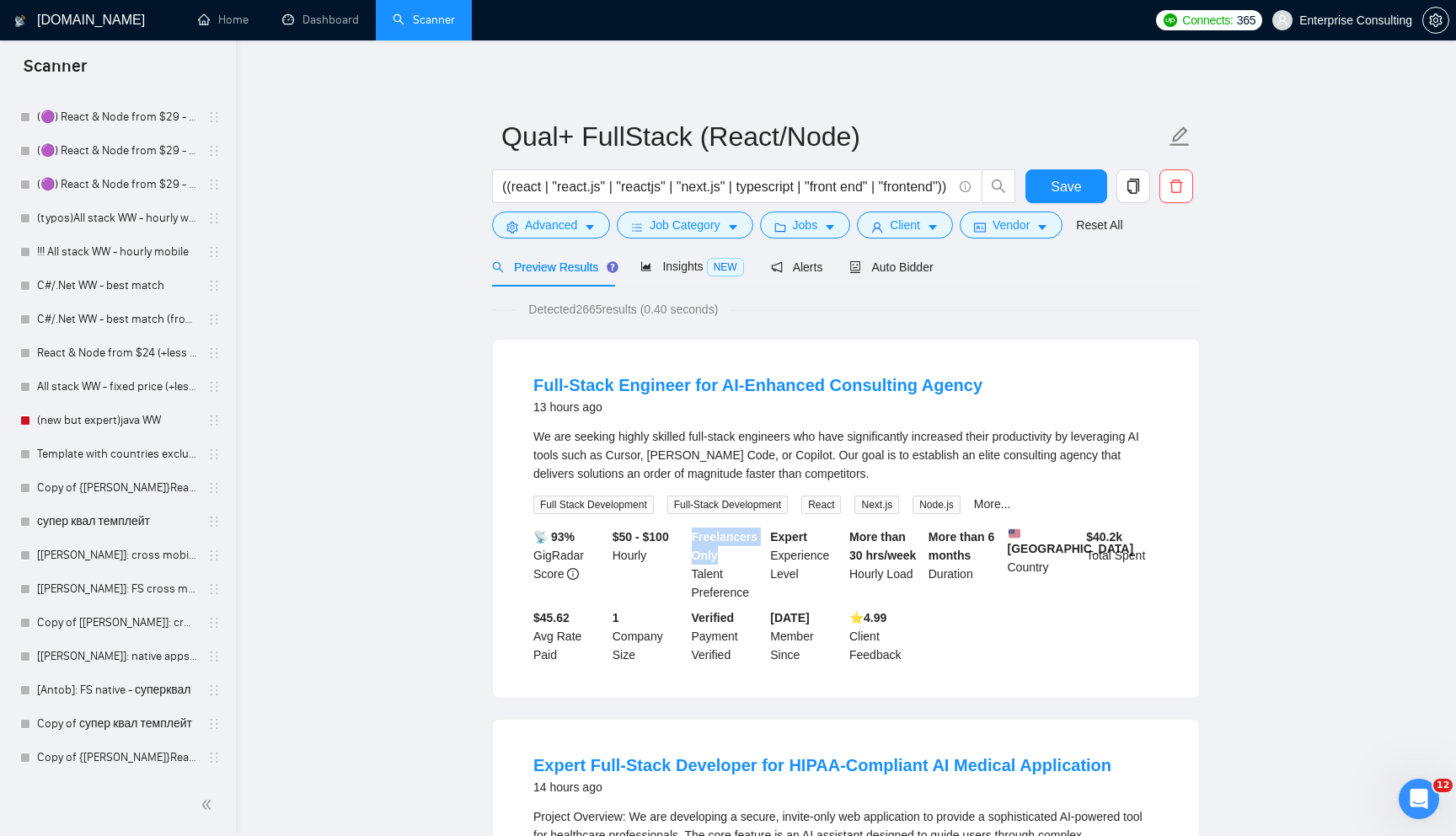
drag, startPoint x: 723, startPoint y: 558, endPoint x: 693, endPoint y: 534, distance: 38.4
click at [693, 534] on div "Freelancers Only Talent Preference" at bounding box center [728, 564] width 80 height 74
click at [853, 446] on div "We are seeking highly skilled full-stack engineers who have significantly incre…" at bounding box center [846, 455] width 625 height 55
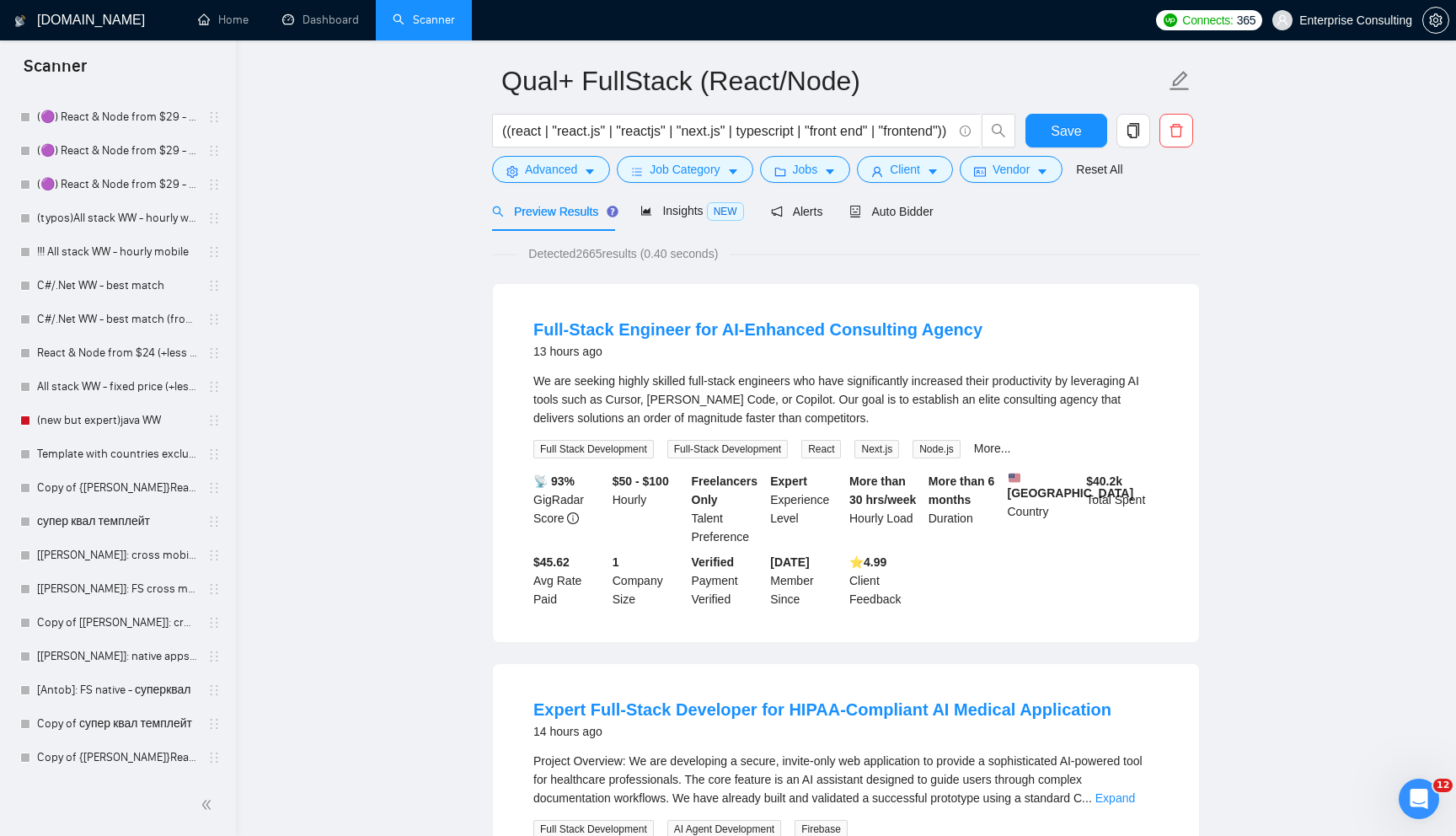
scroll to position [61, 0]
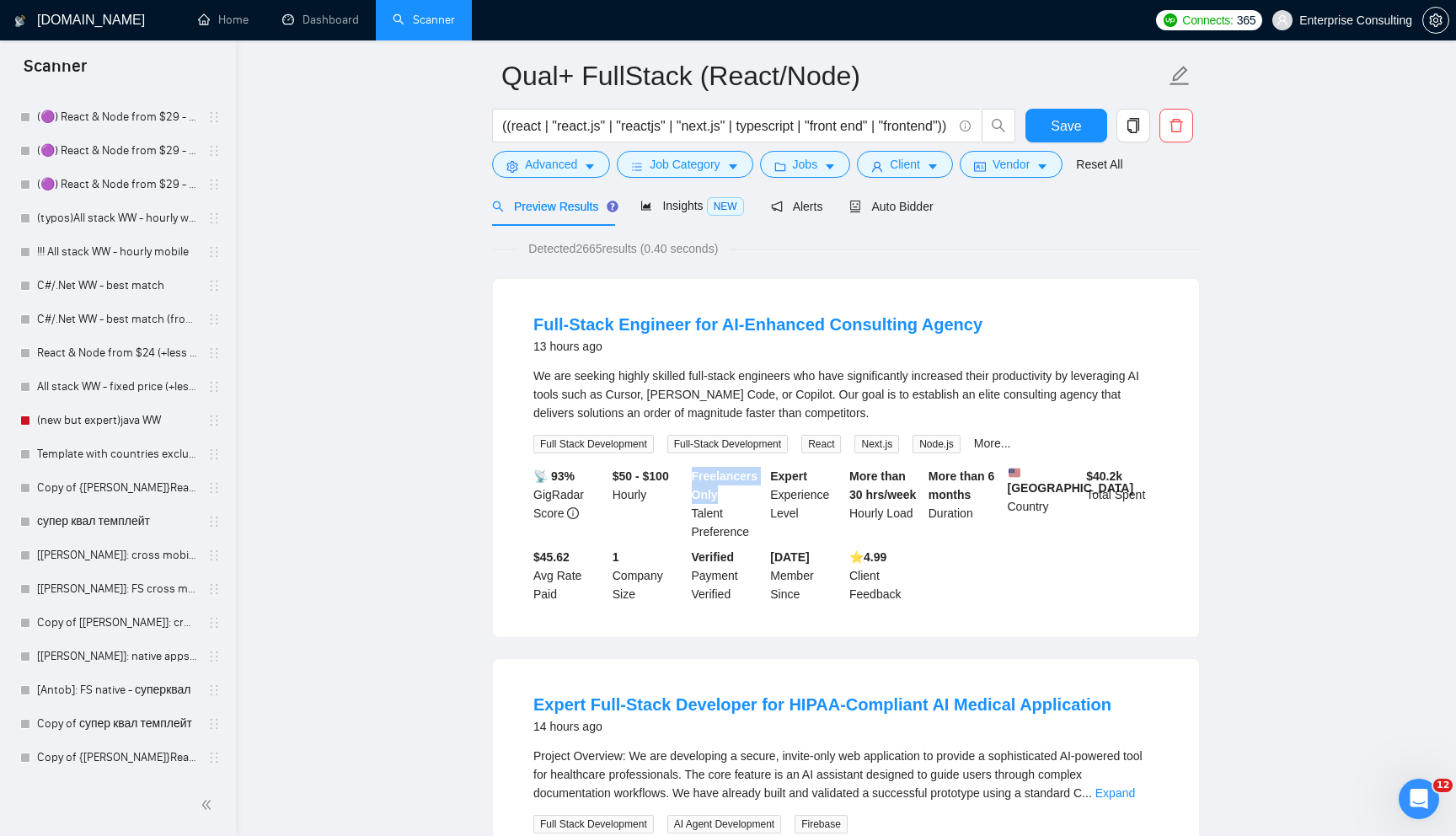
drag, startPoint x: 725, startPoint y: 500, endPoint x: 693, endPoint y: 480, distance: 37.7
click at [692, 480] on div "Freelancers Only Talent Preference" at bounding box center [728, 504] width 80 height 74
copy b "Freelancers Only"
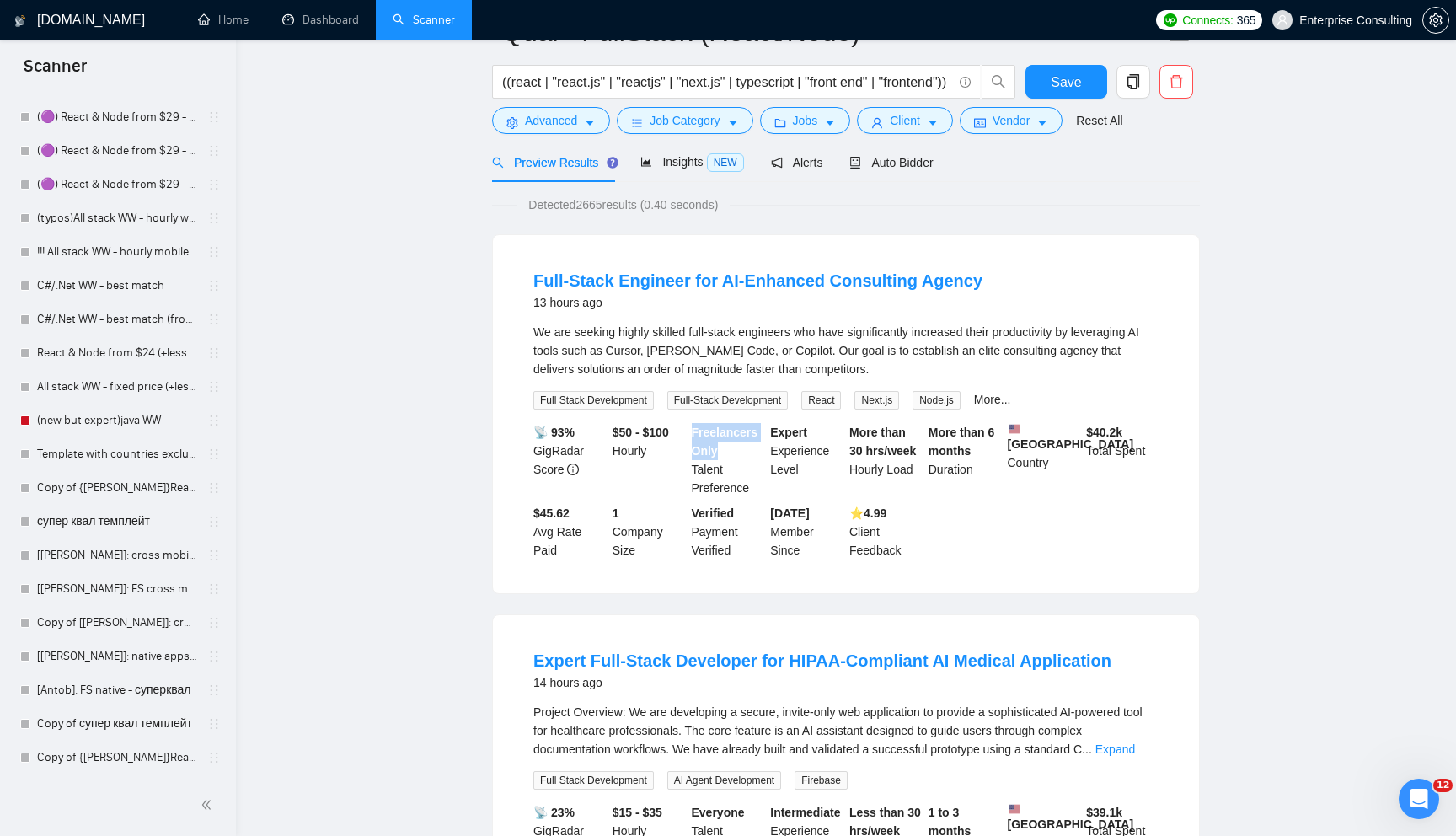
scroll to position [0, 0]
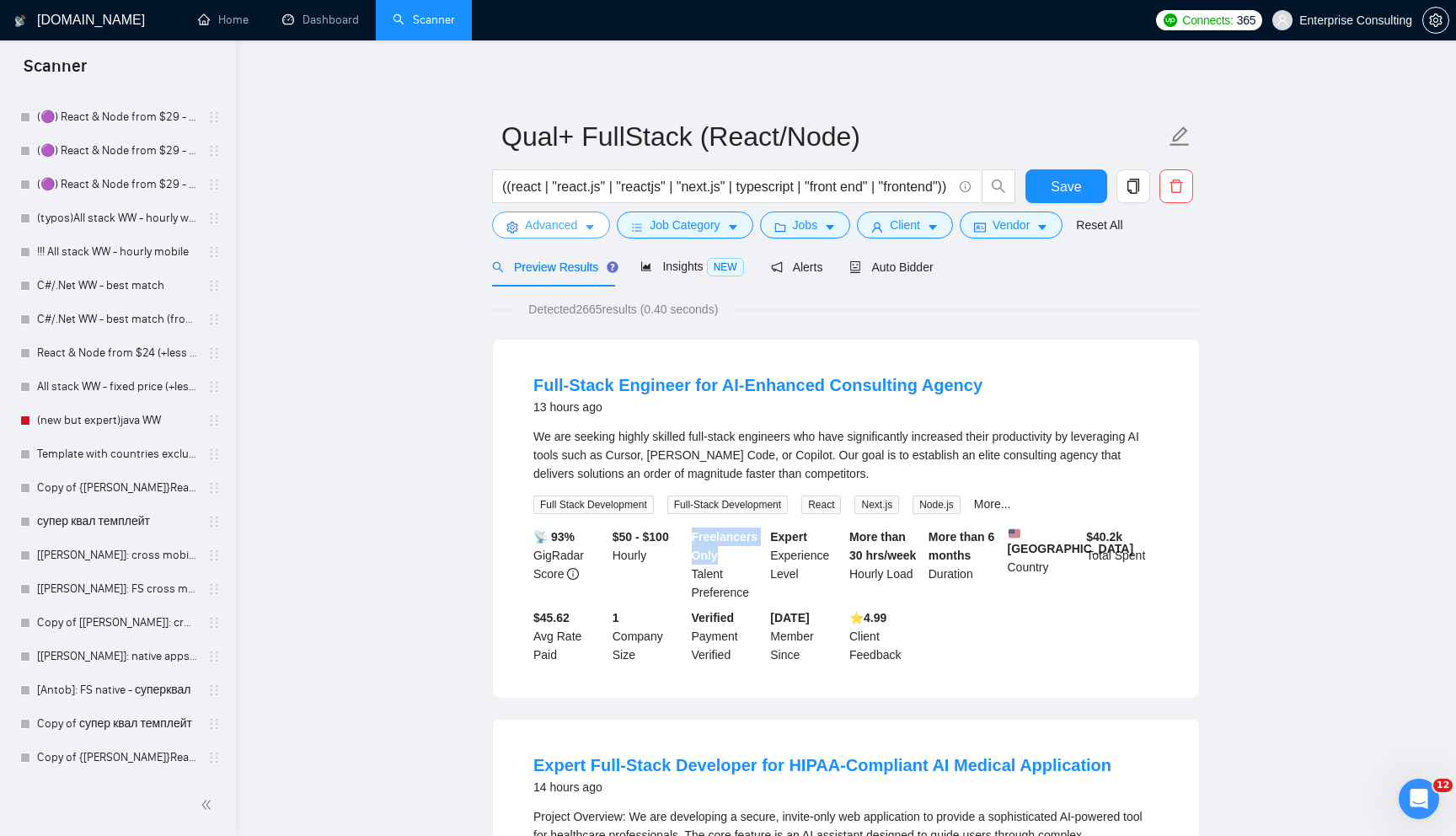
click at [585, 236] on button "Advanced" at bounding box center [551, 224] width 118 height 27
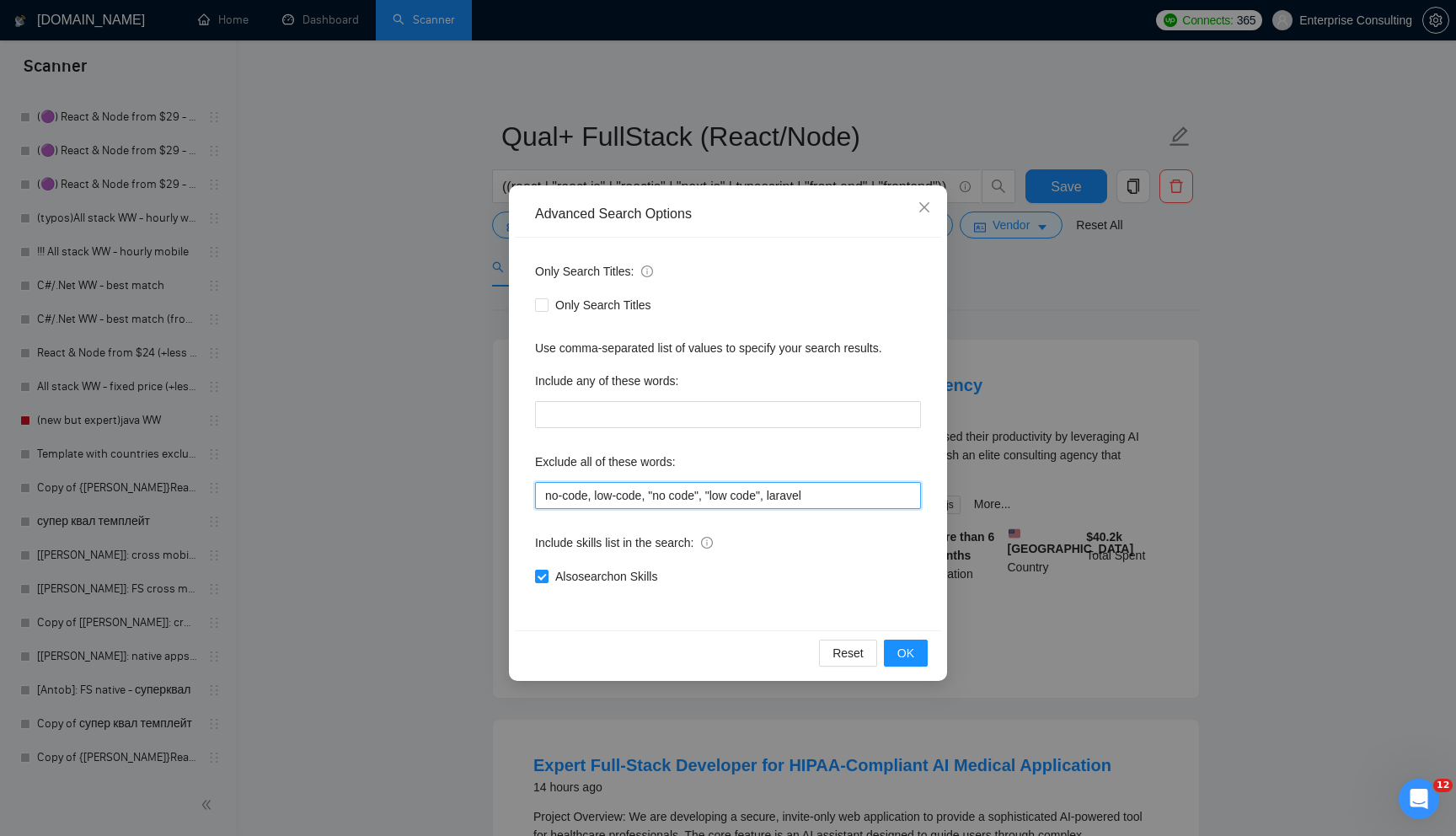
click at [861, 492] on input "no-code, low-code, "no code", "low code", laravel" at bounding box center [728, 495] width 386 height 27
paste input "Freelancers Only"
click at [854, 487] on input "no-code, low-code, "no code", "low code", laravel, "Freelancers Only"" at bounding box center [728, 495] width 386 height 27
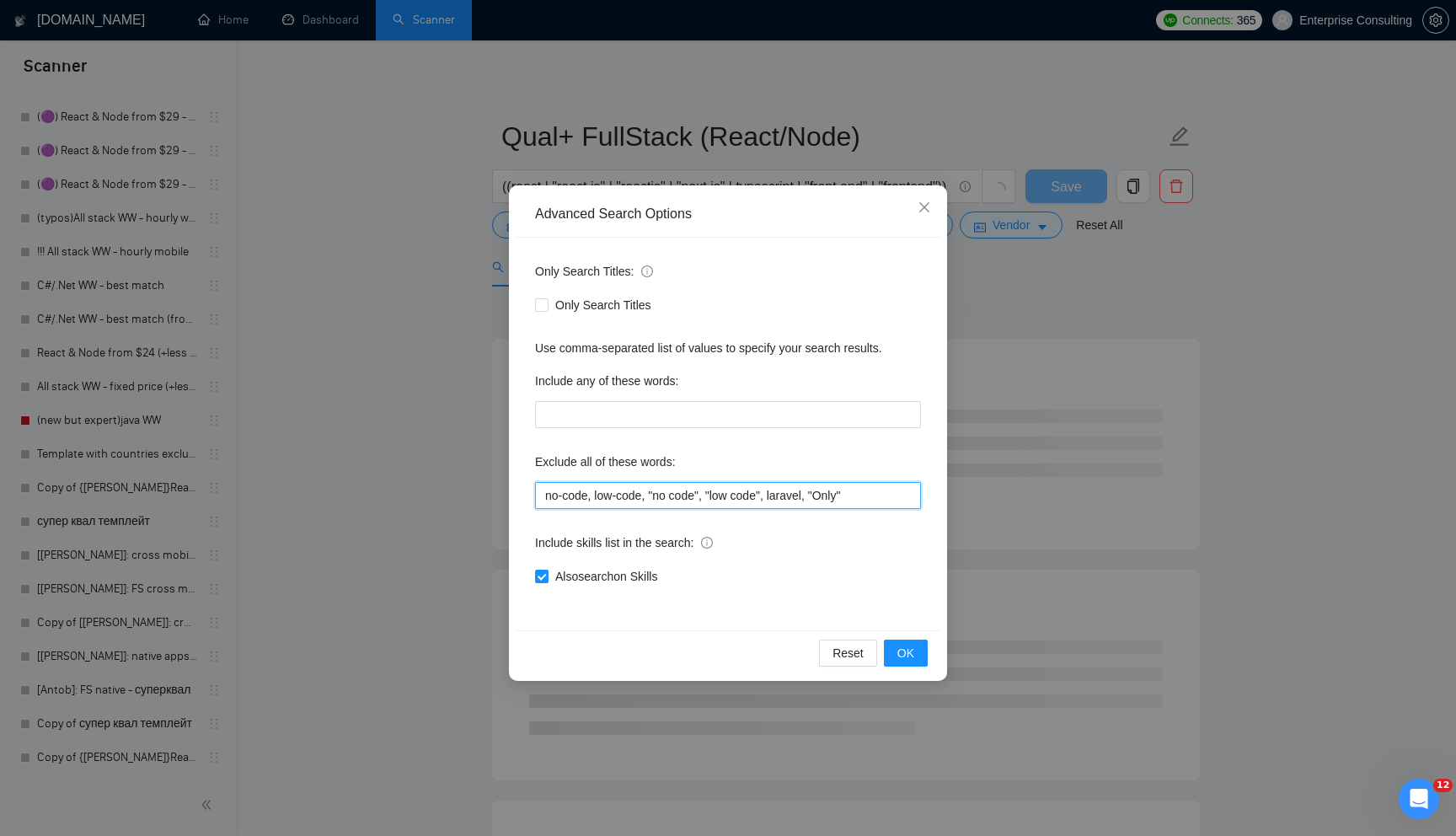
scroll to position [0, 0]
paste input "Freelancers"
type input "no-code, low-code, "no code", "low code", laravel, "Only Freelancers""
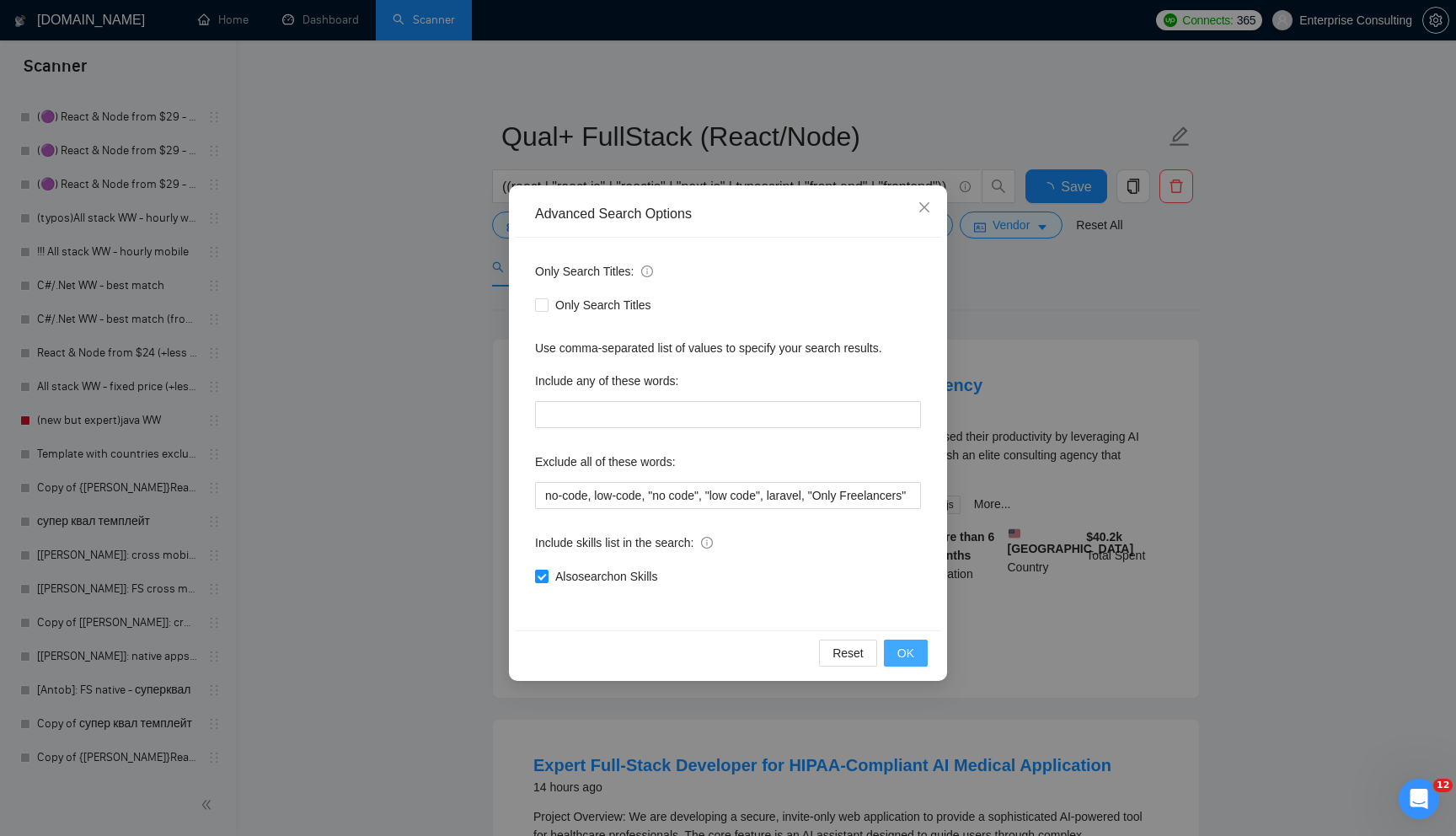
scroll to position [0, 0]
click at [907, 662] on button "OK" at bounding box center [905, 653] width 44 height 27
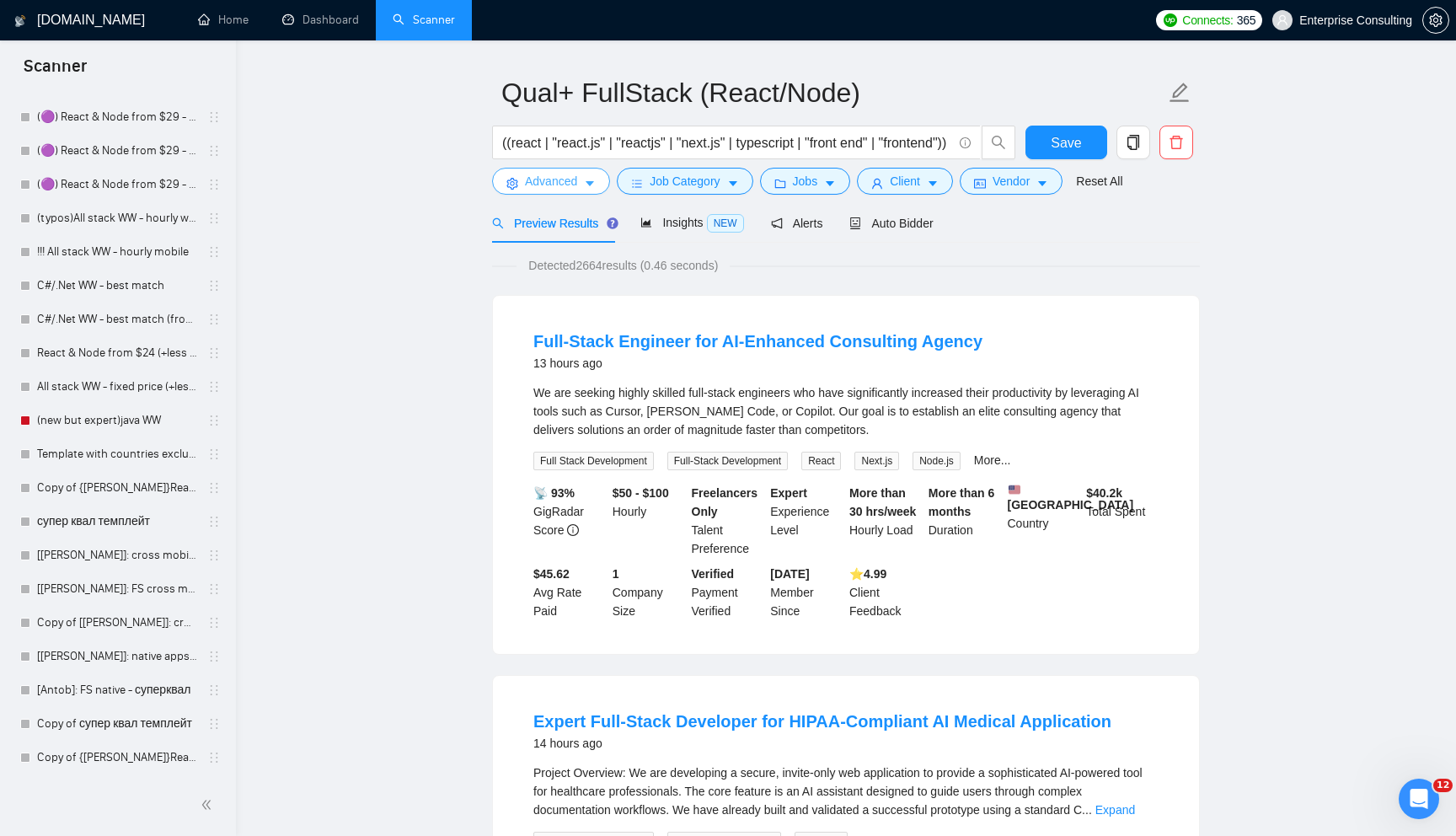
scroll to position [46, 0]
click at [908, 183] on span "Client" at bounding box center [905, 179] width 30 height 18
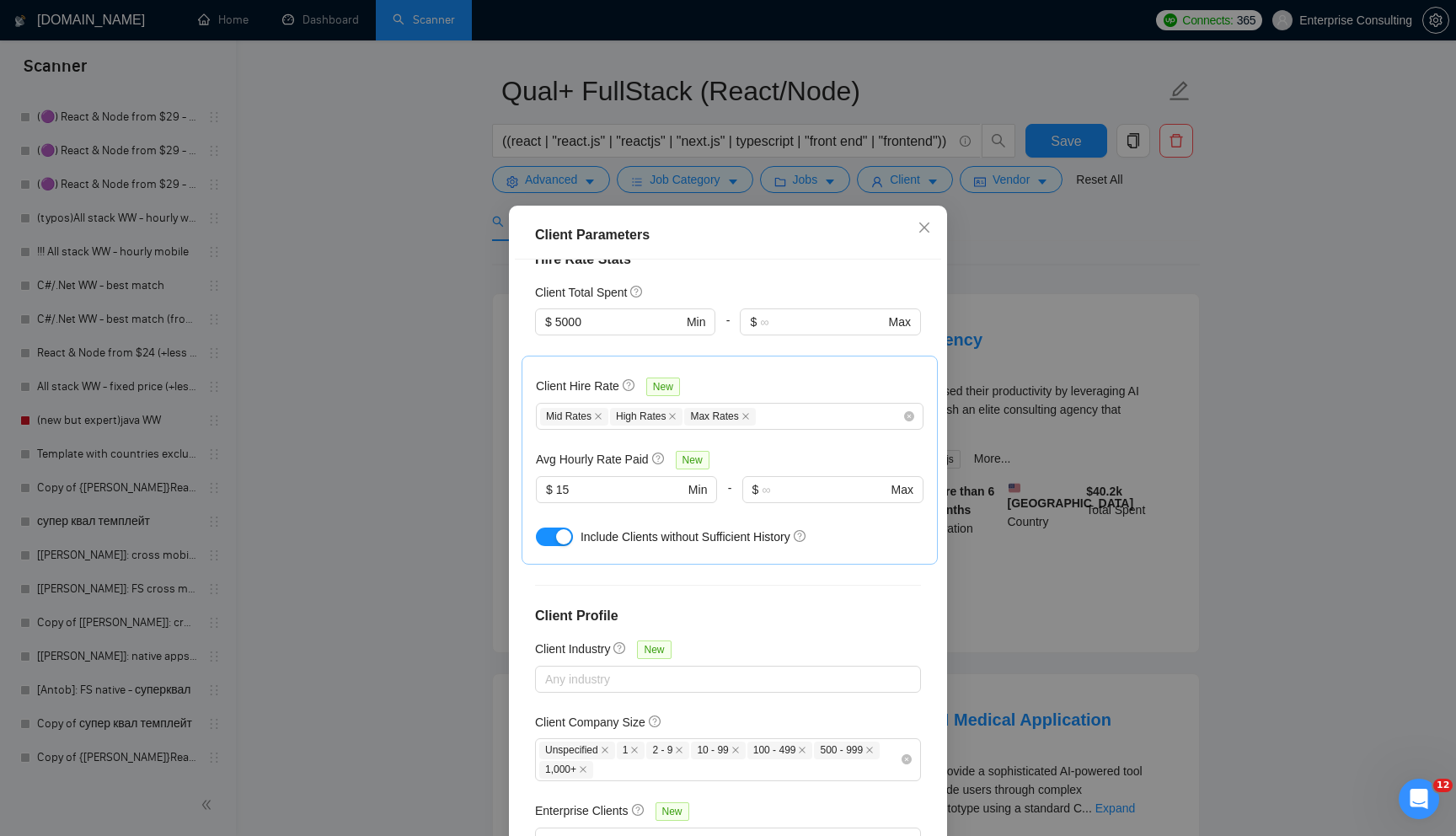
scroll to position [0, 0]
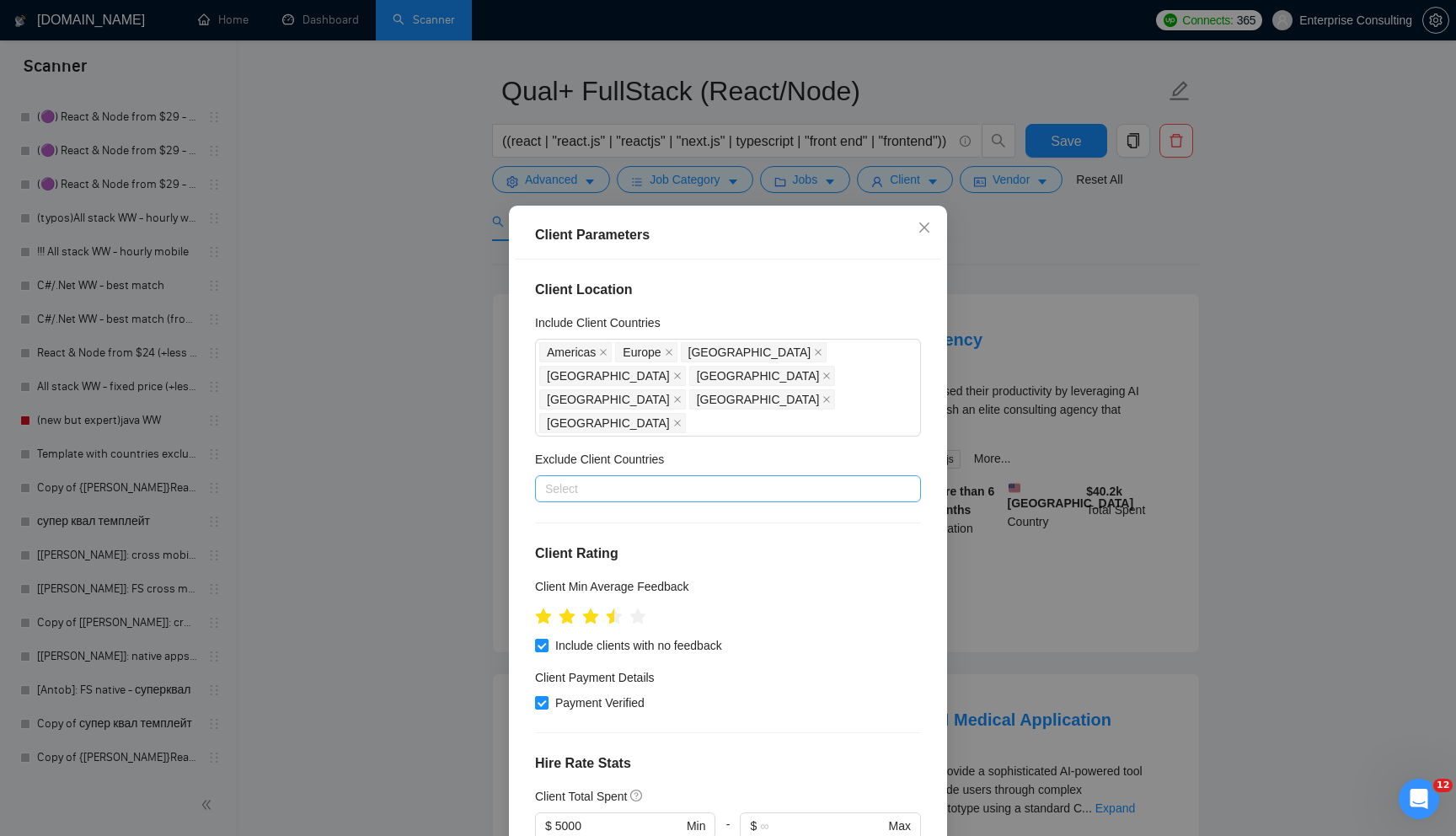
click at [779, 479] on div at bounding box center [719, 488] width 361 height 20
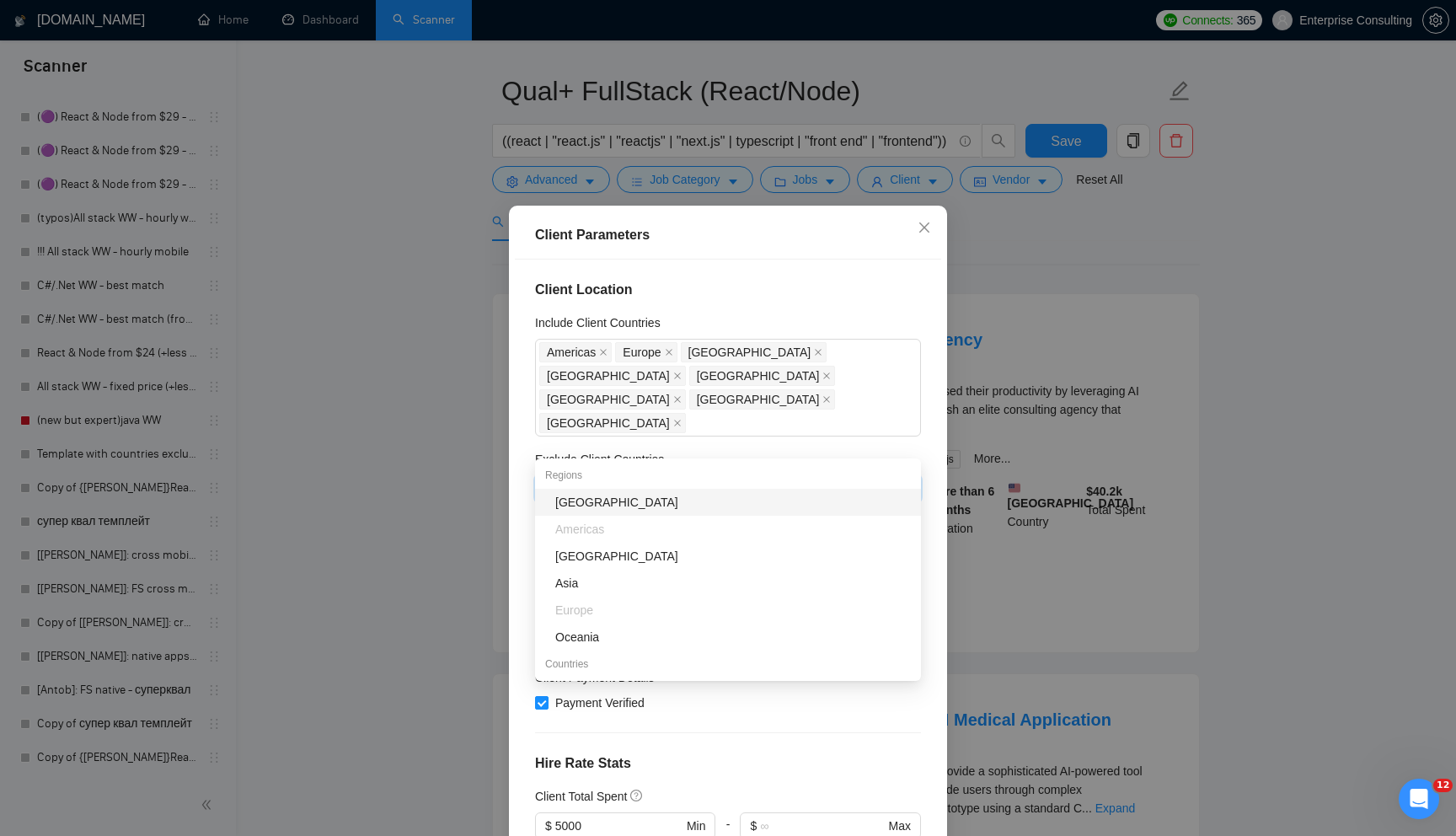
click at [765, 400] on div "Client Location Include Client Countries [GEOGRAPHIC_DATA] [GEOGRAPHIC_DATA] [G…" at bounding box center [728, 552] width 427 height 585
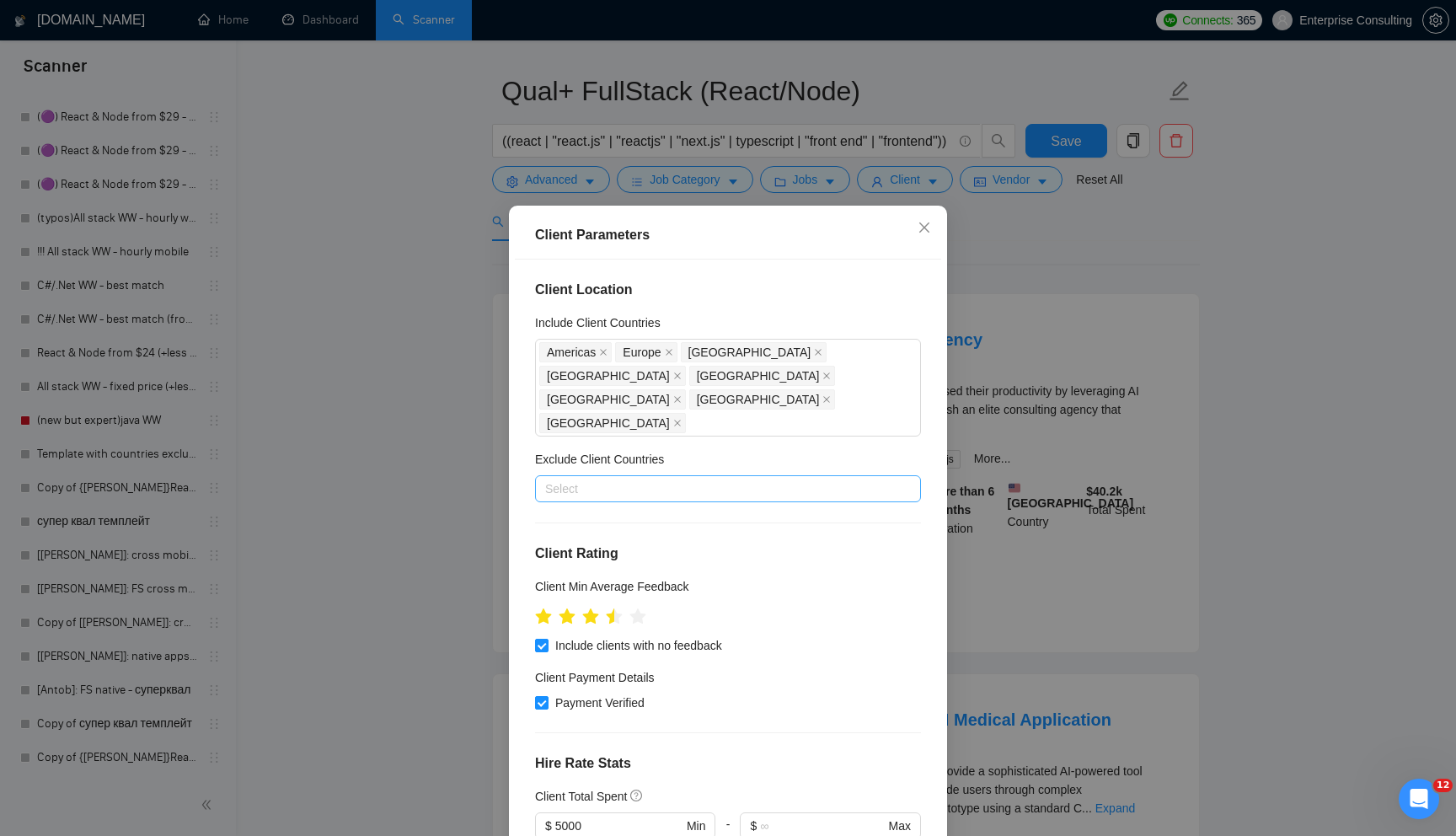
click at [712, 479] on div at bounding box center [719, 488] width 361 height 20
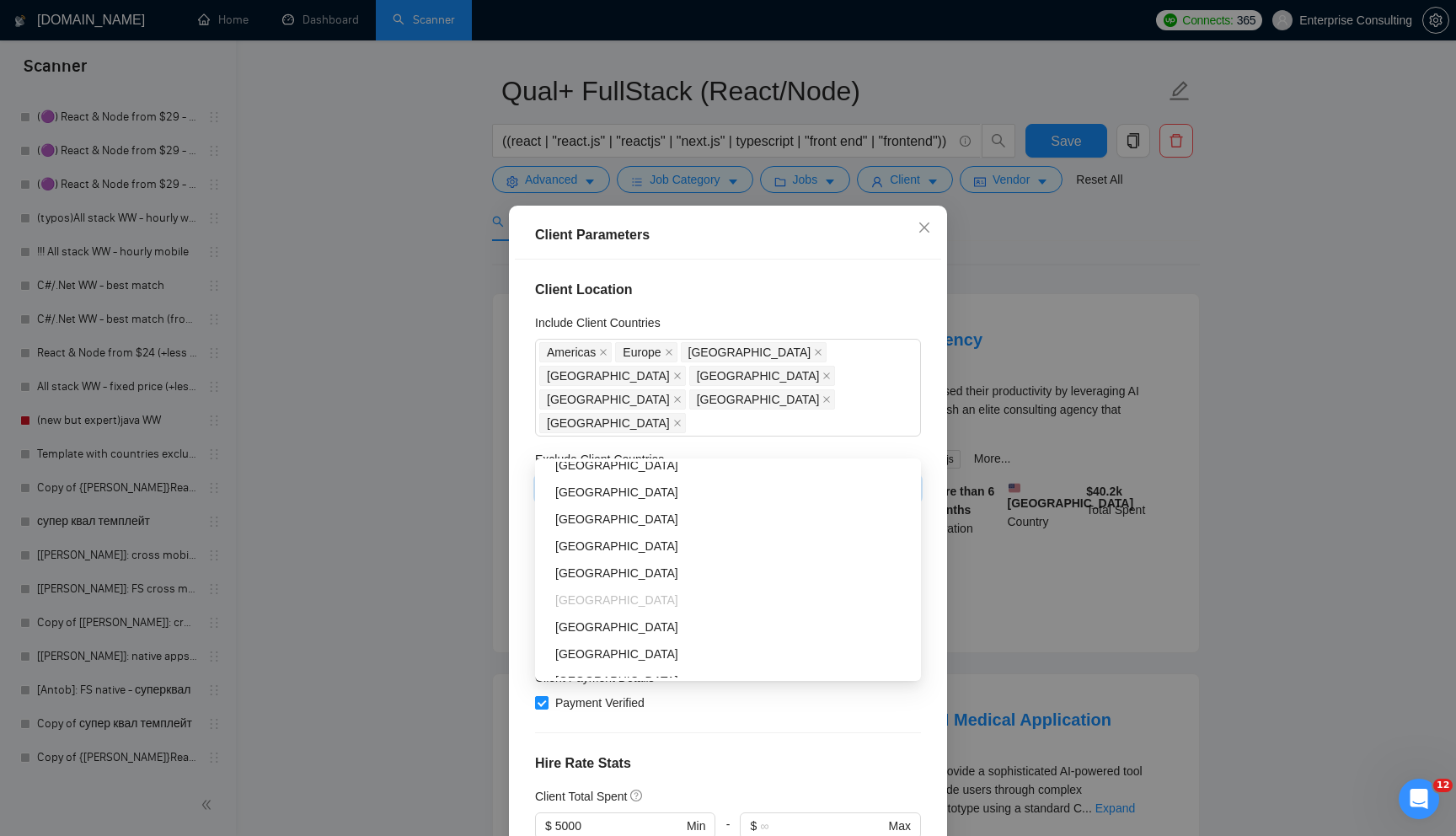
scroll to position [1470, 0]
click at [448, 676] on div "Client Parameters Client Location Include Client Countries [GEOGRAPHIC_DATA] [G…" at bounding box center [728, 418] width 1456 height 836
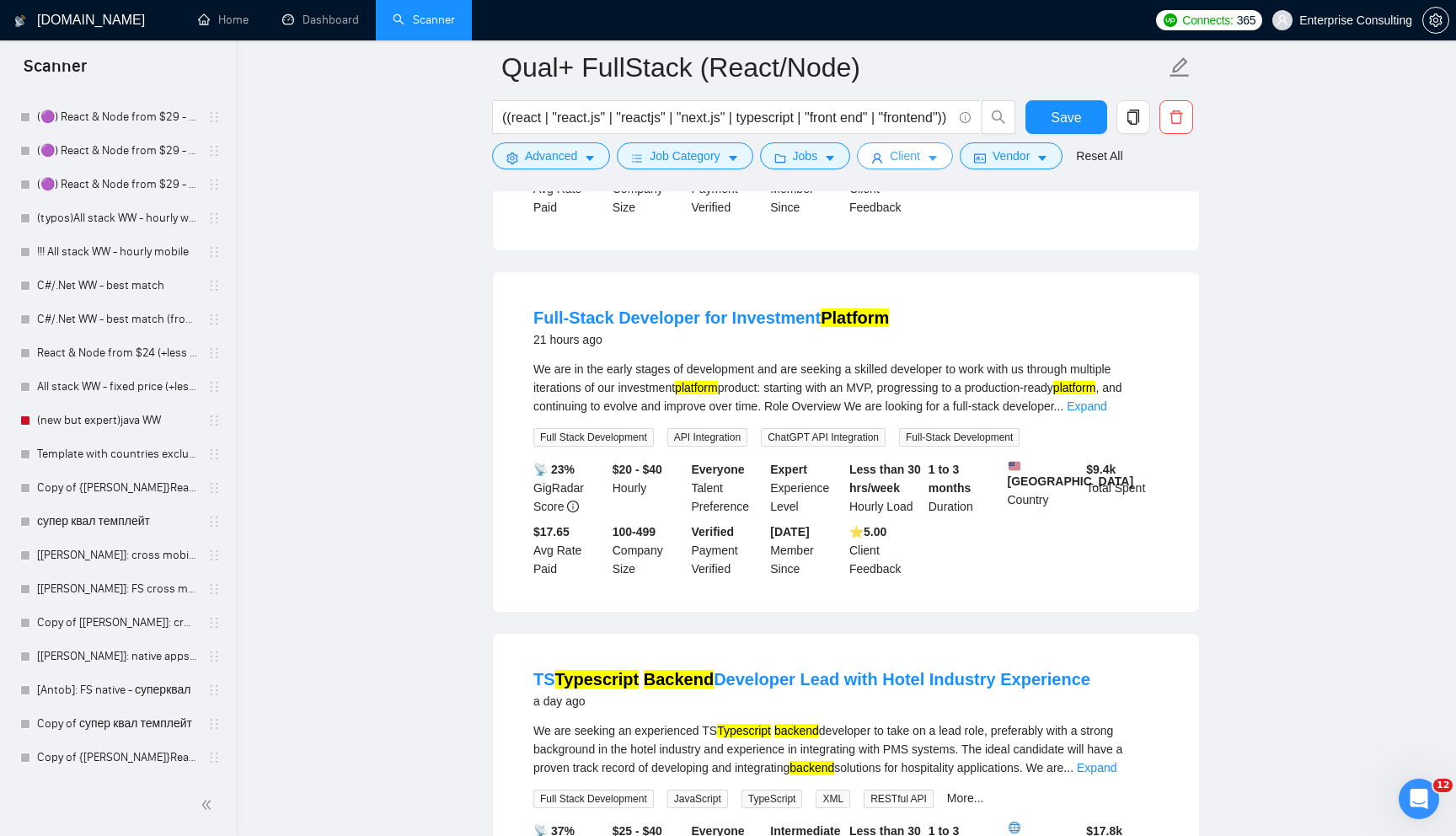
scroll to position [1554, 0]
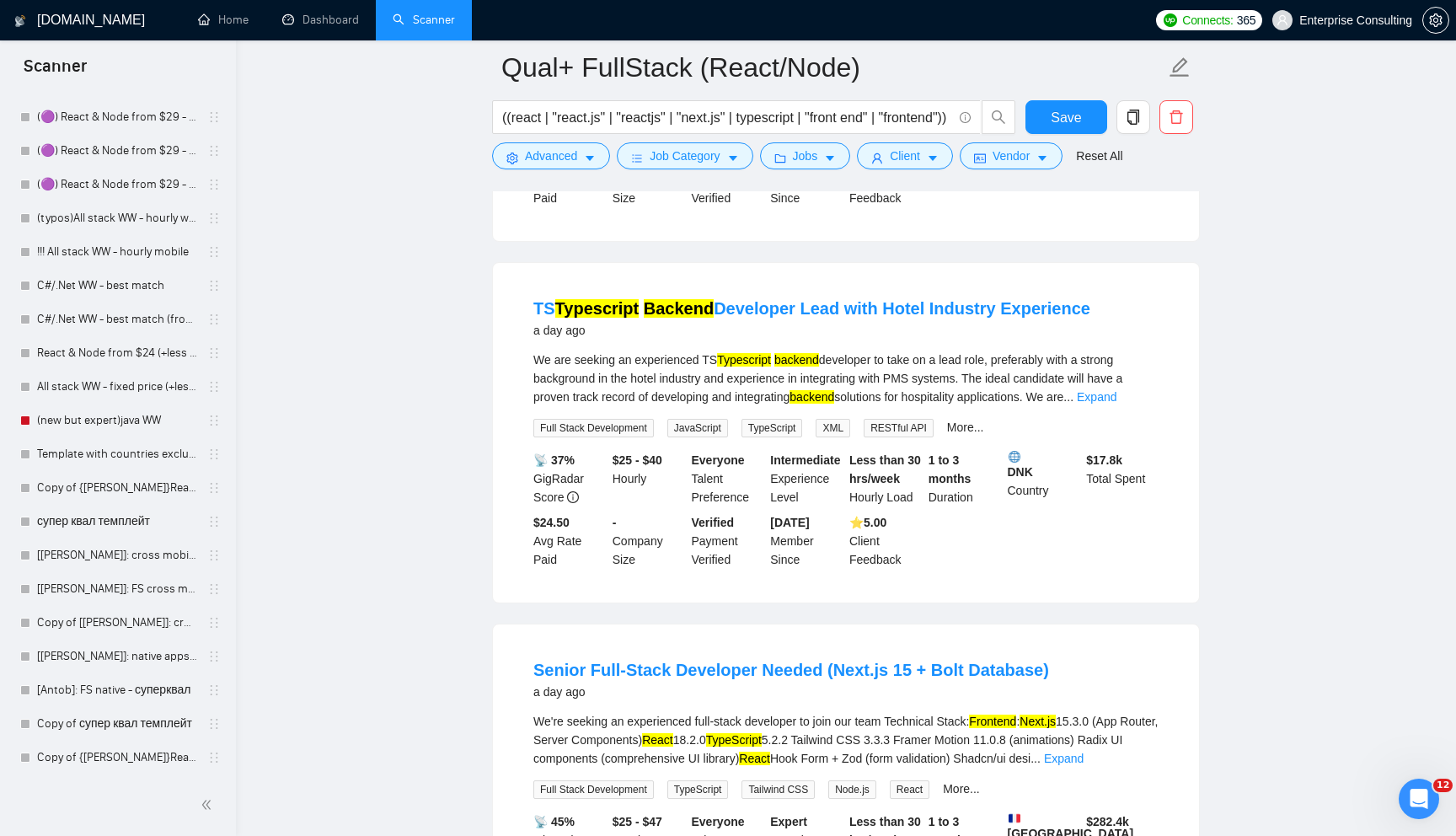
click at [1015, 462] on img at bounding box center [1015, 457] width 12 height 12
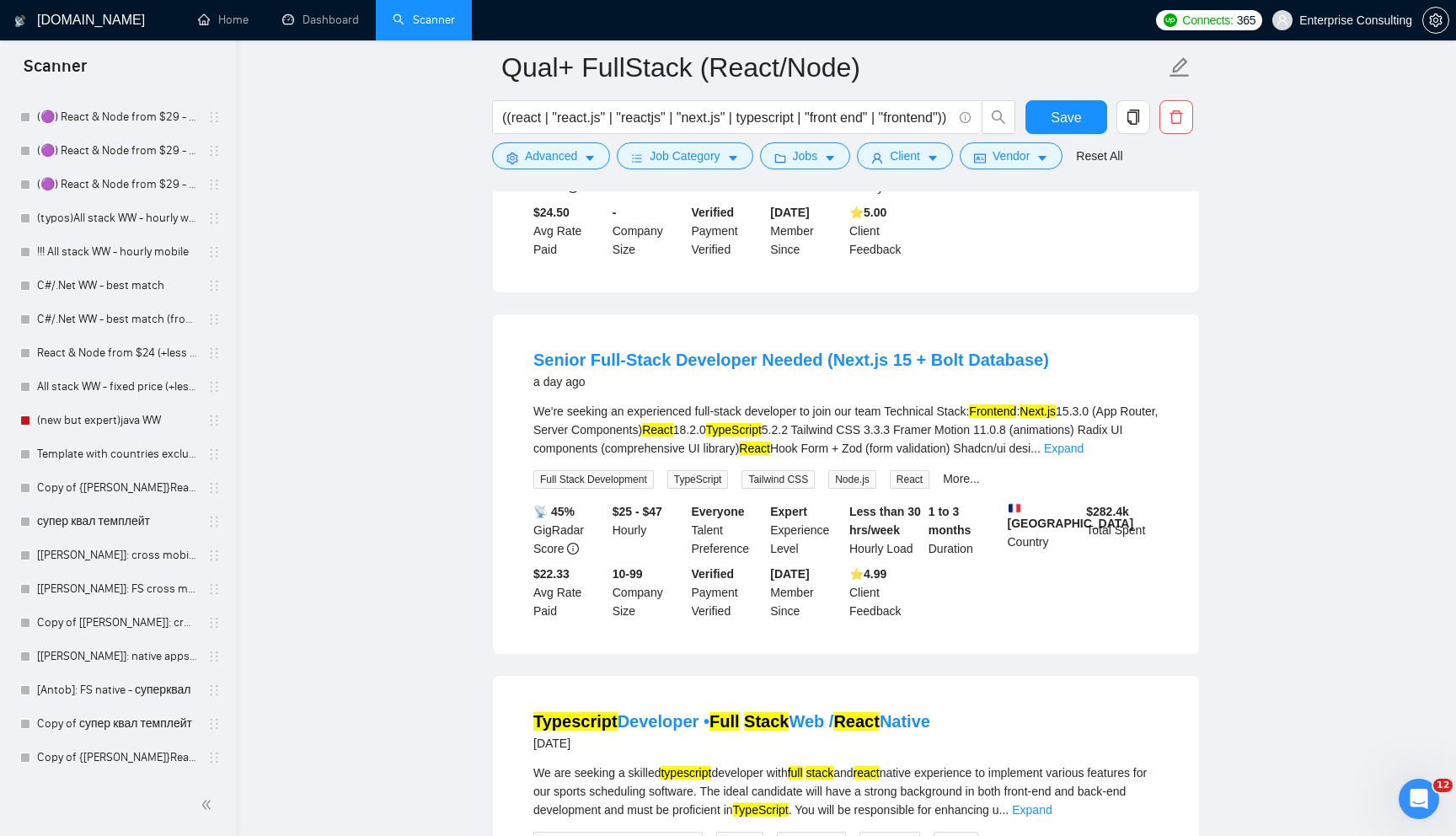
scroll to position [1874, 0]
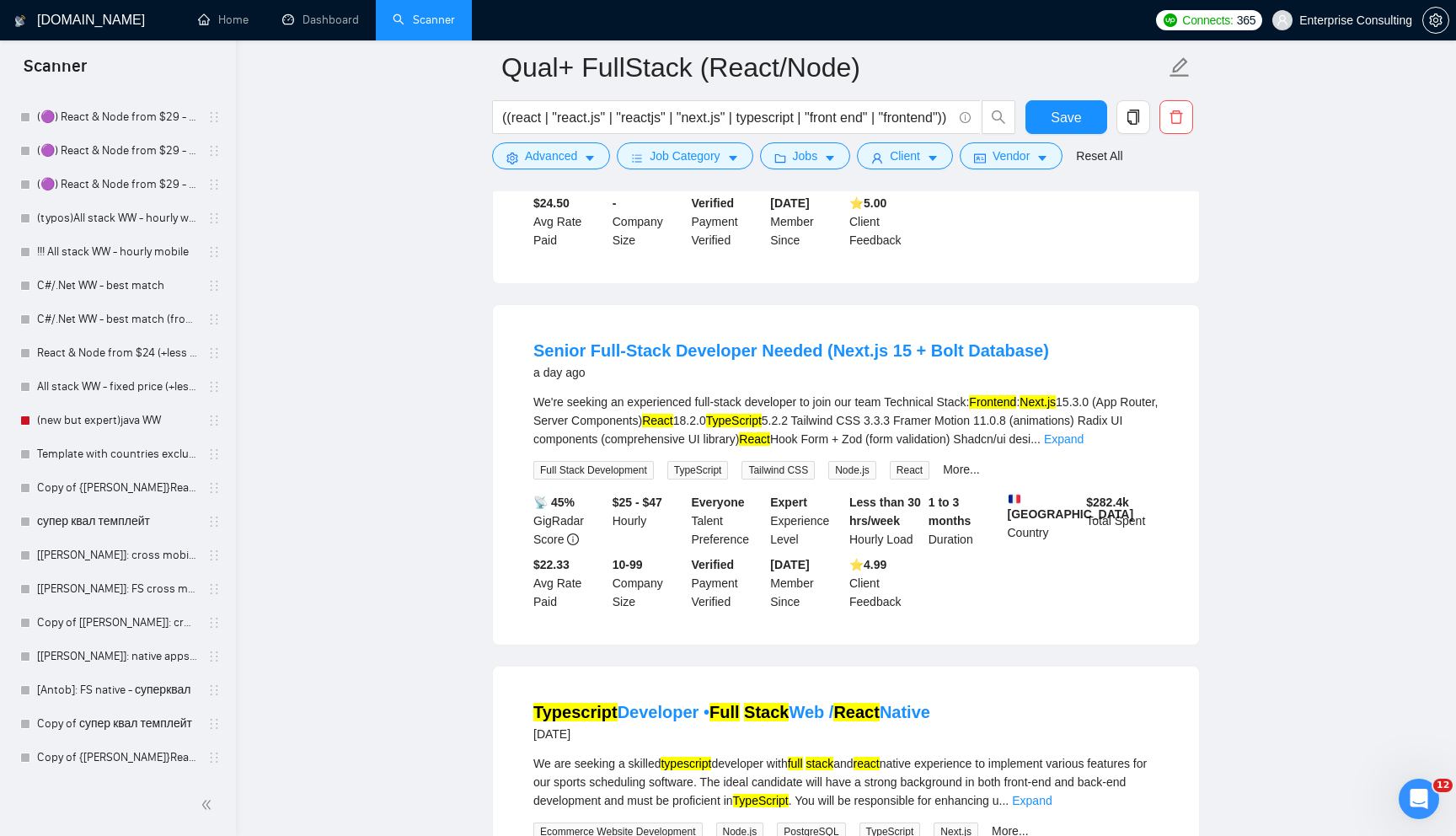
click at [1014, 505] on img at bounding box center [1015, 498] width 12 height 12
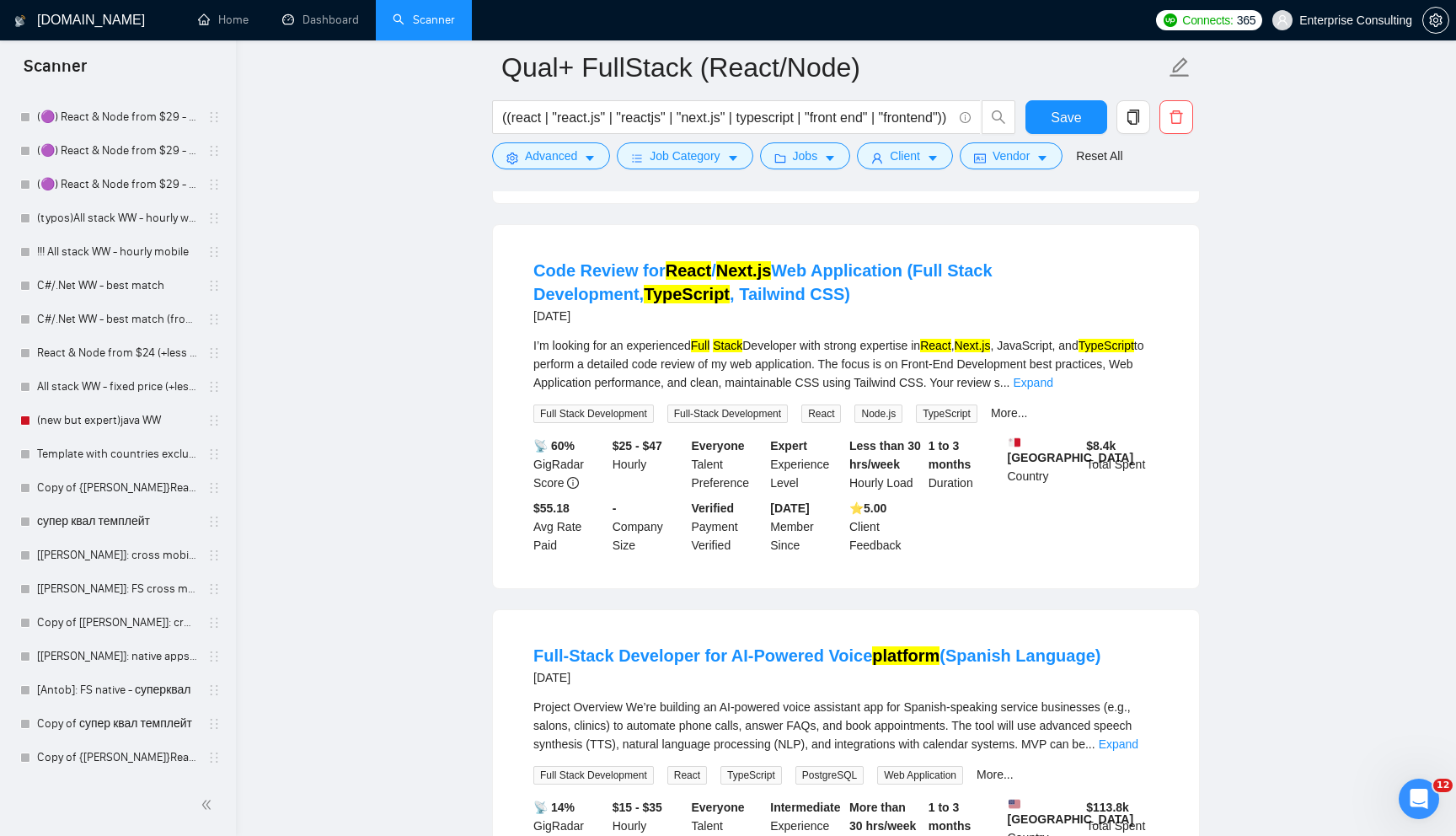
scroll to position [3384, 0]
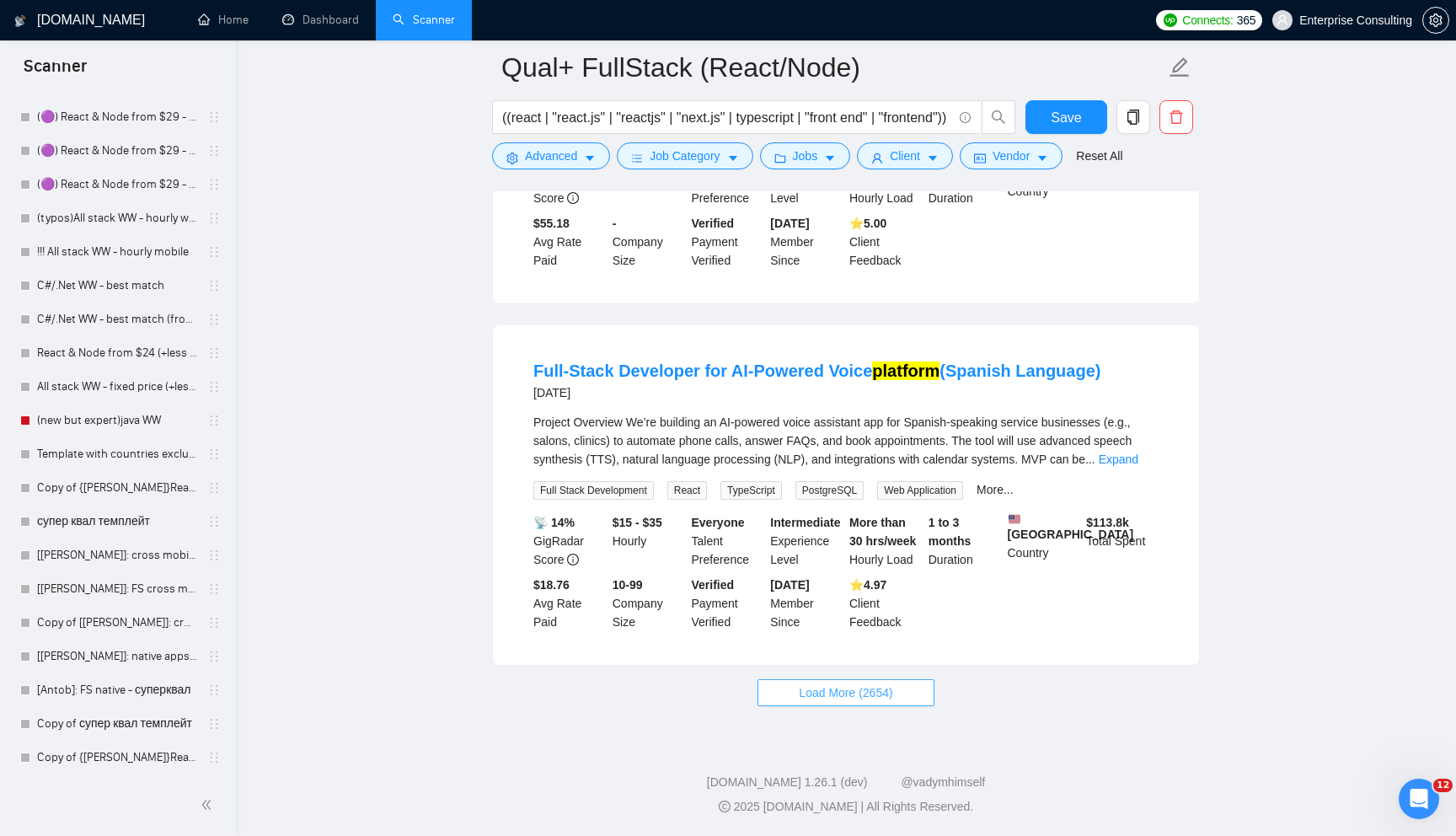
click at [900, 697] on button "Load More (2654)" at bounding box center [845, 692] width 176 height 27
click at [915, 164] on span "Client" at bounding box center [905, 155] width 30 height 18
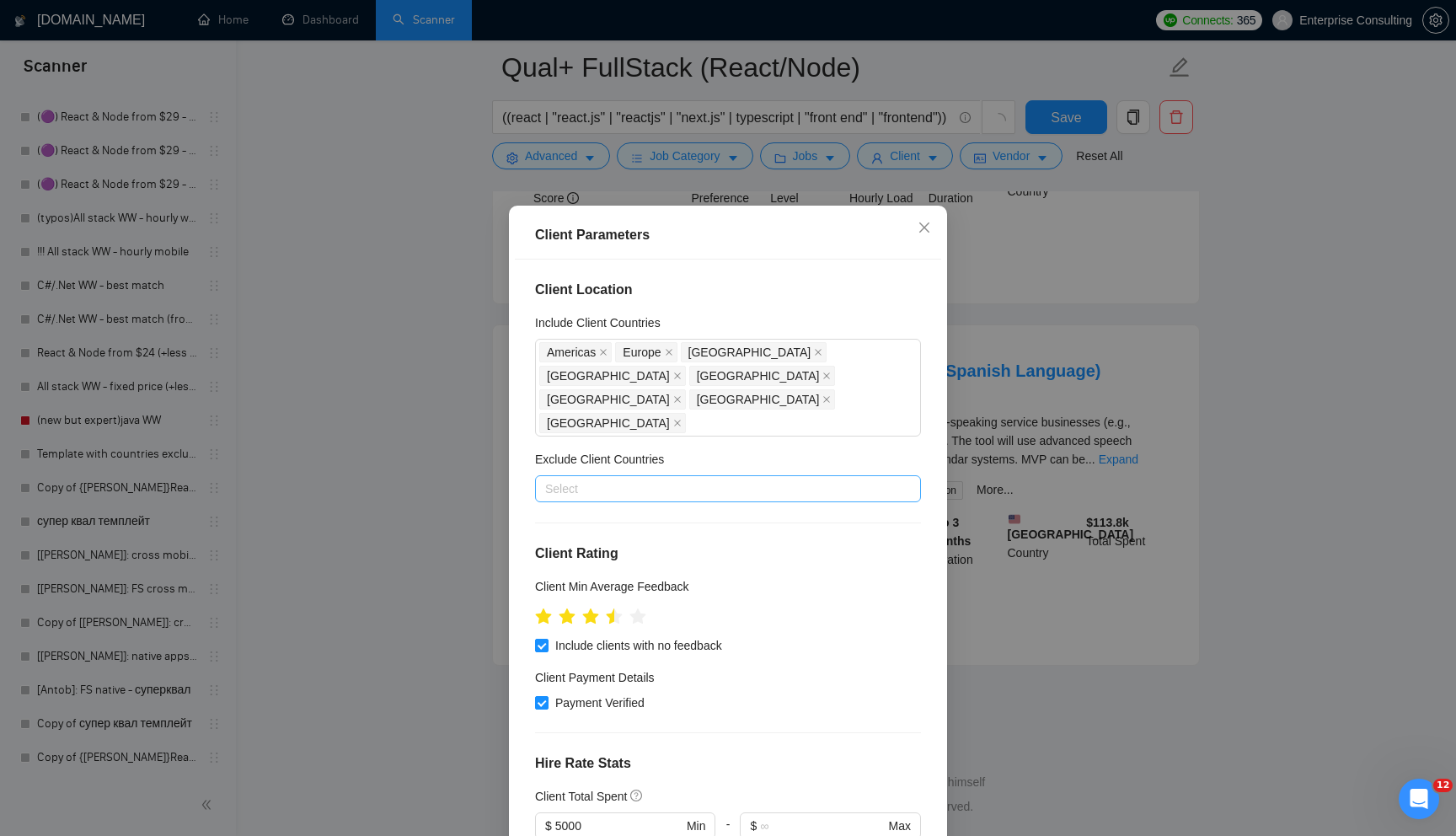
click at [663, 475] on div "Select" at bounding box center [728, 488] width 386 height 27
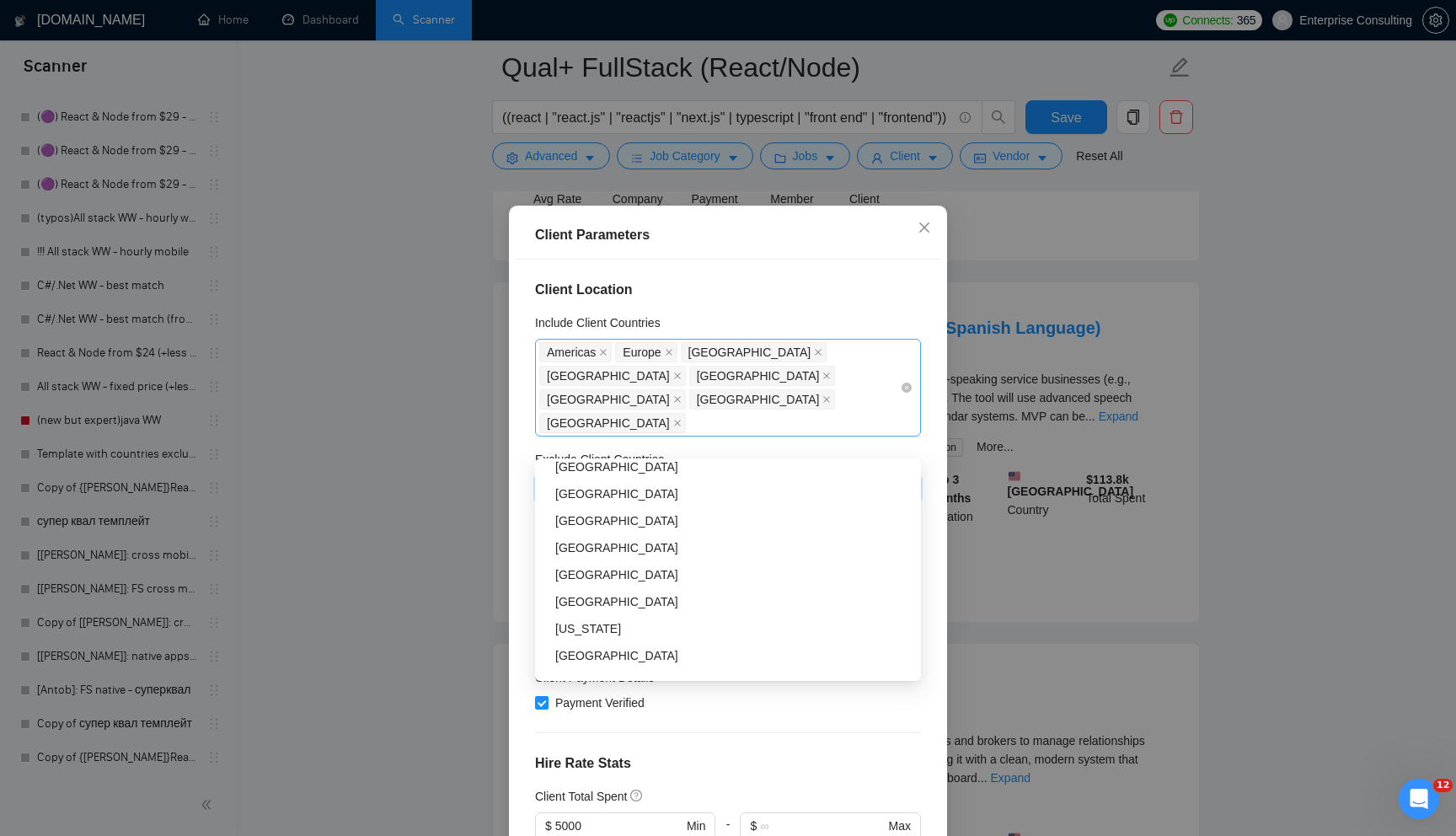
scroll to position [5219, 0]
click at [848, 374] on div "[GEOGRAPHIC_DATA] [GEOGRAPHIC_DATA] [GEOGRAPHIC_DATA] [GEOGRAPHIC_DATA] [GEOGRA…" at bounding box center [719, 387] width 361 height 94
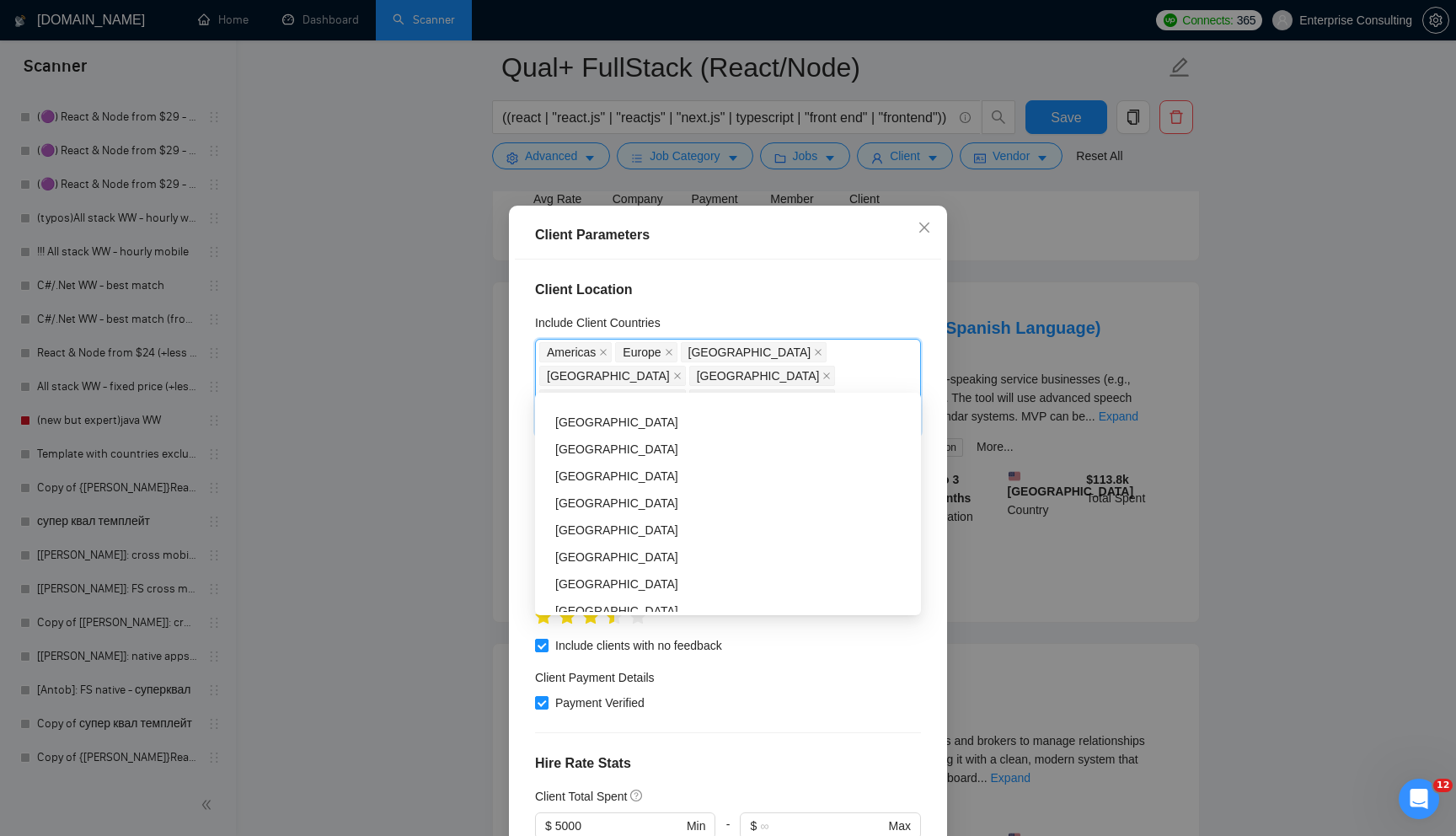
scroll to position [2561, 0]
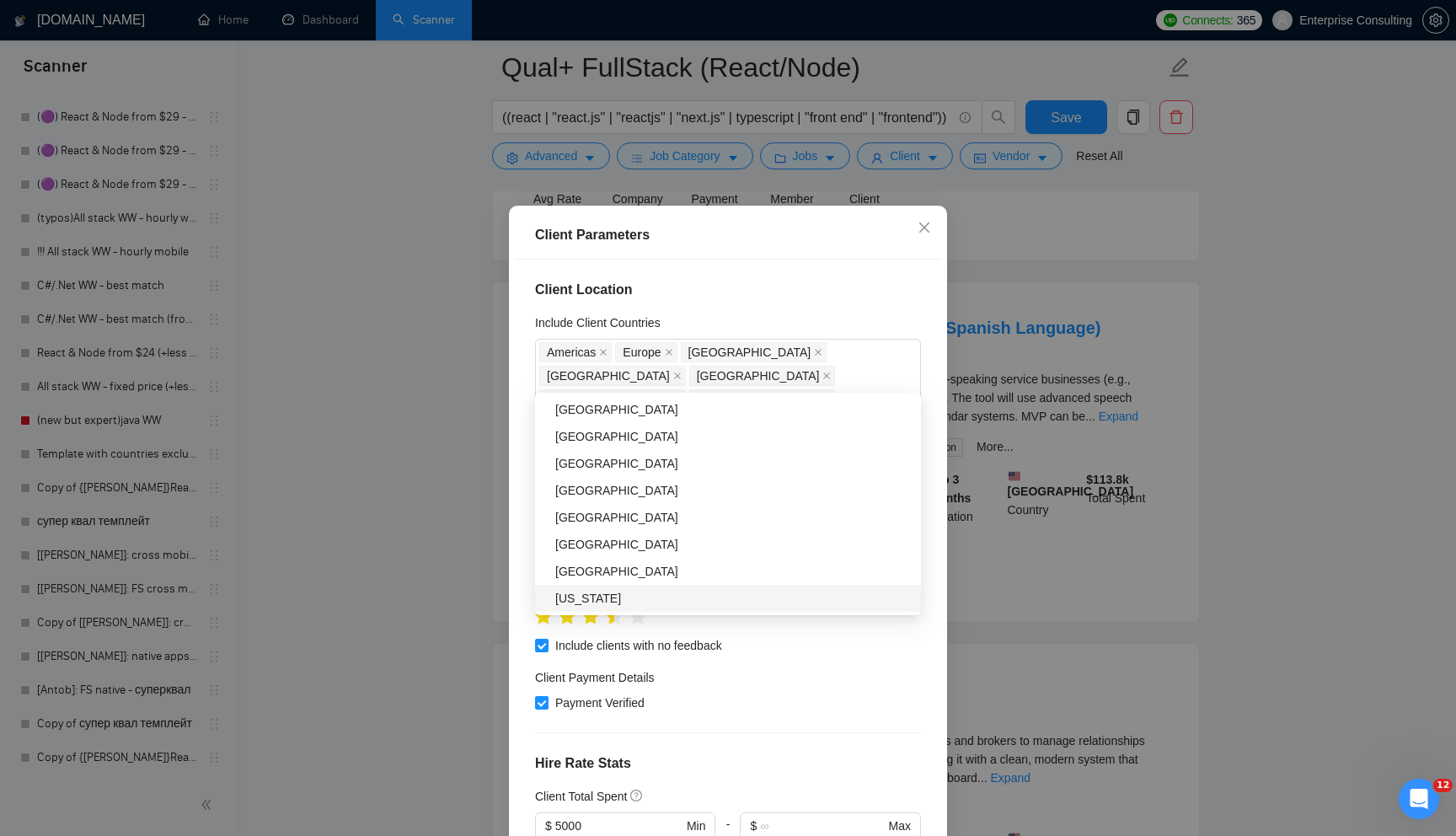
click at [691, 676] on div "Client Location Include Client Countries [GEOGRAPHIC_DATA] [GEOGRAPHIC_DATA] [G…" at bounding box center [728, 552] width 427 height 585
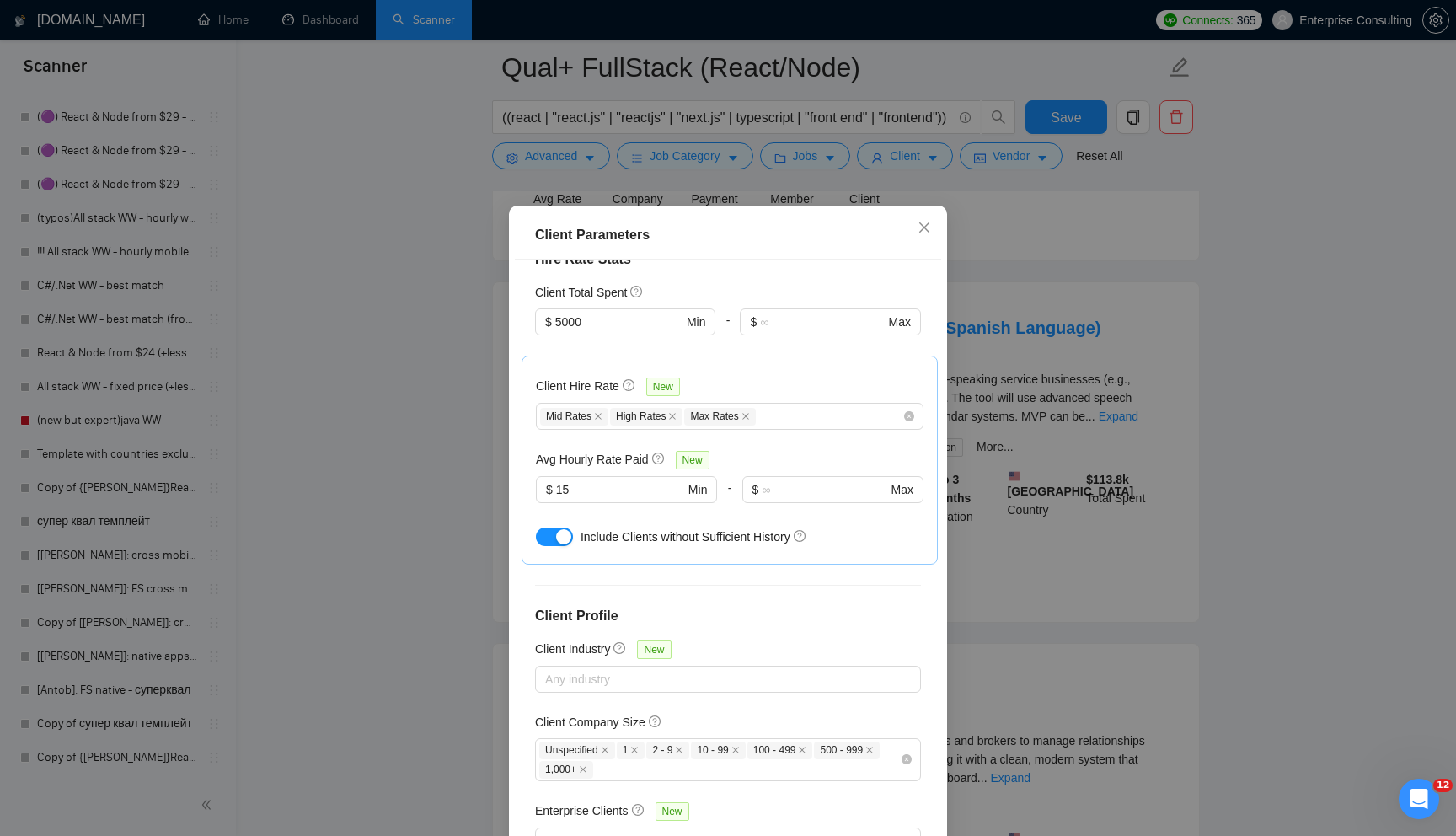
scroll to position [82, 0]
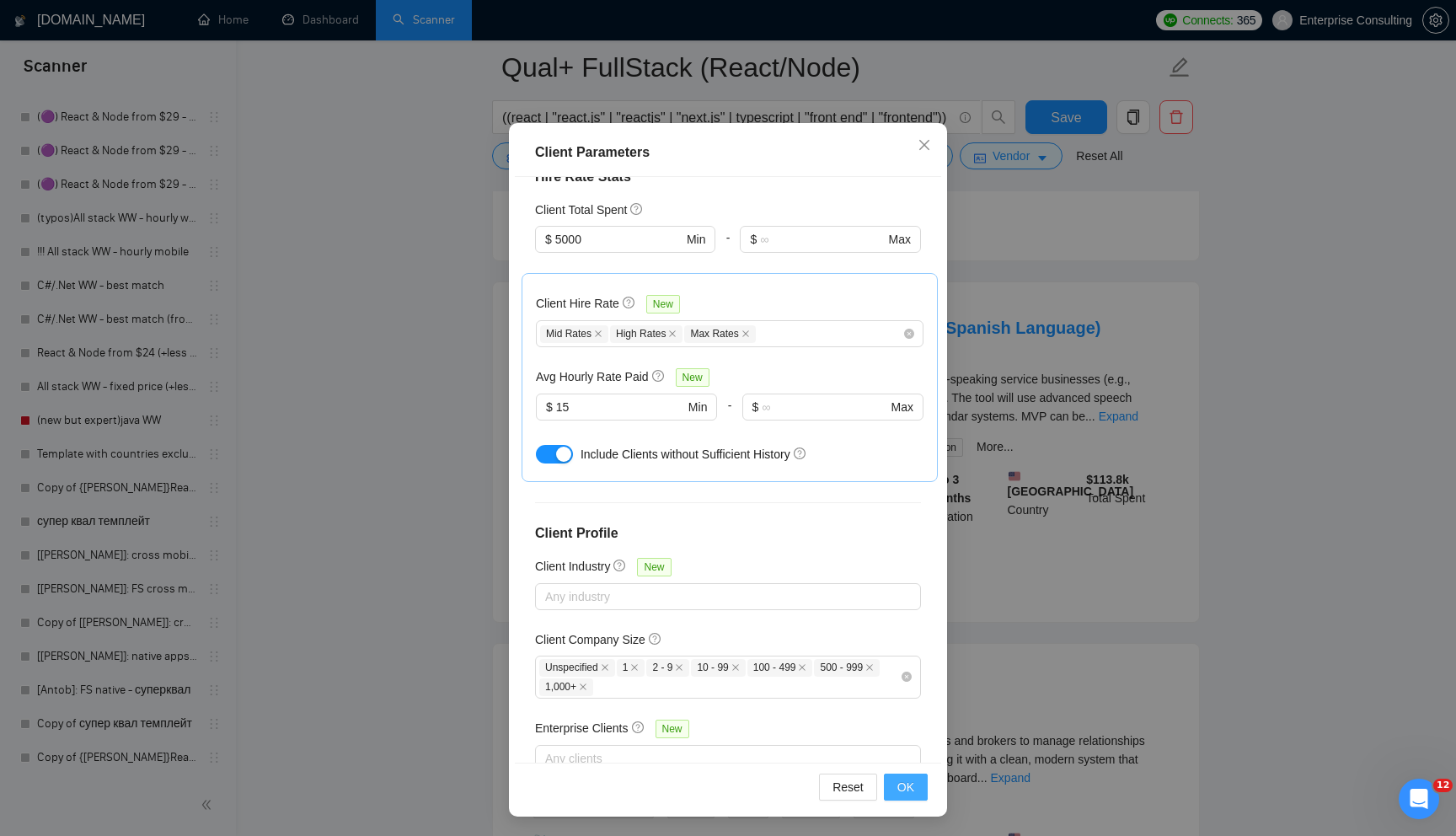
click at [912, 787] on span "OK" at bounding box center [905, 787] width 16 height 18
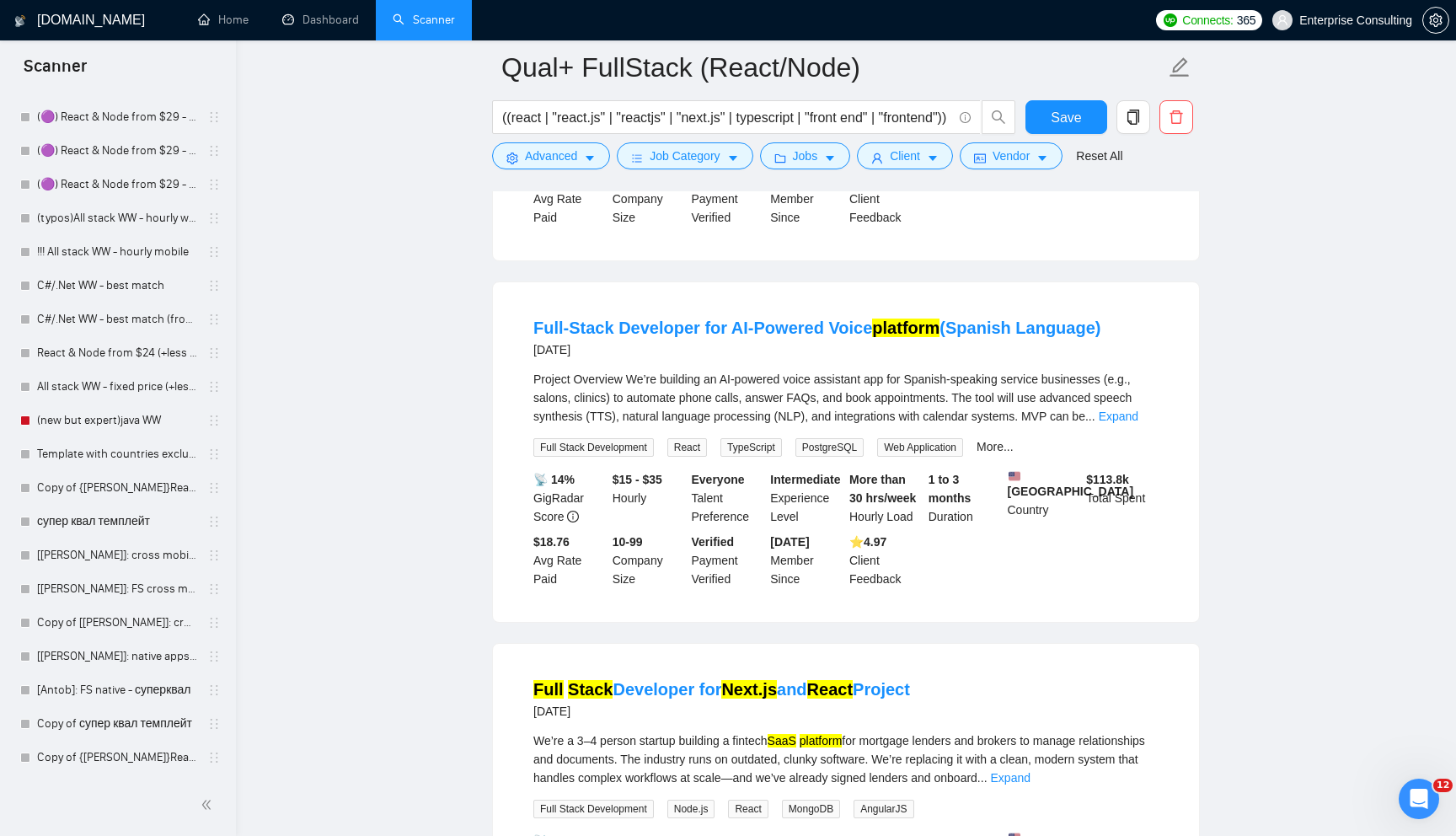
scroll to position [0, 0]
click at [1076, 125] on span "Save" at bounding box center [1066, 118] width 30 height 21
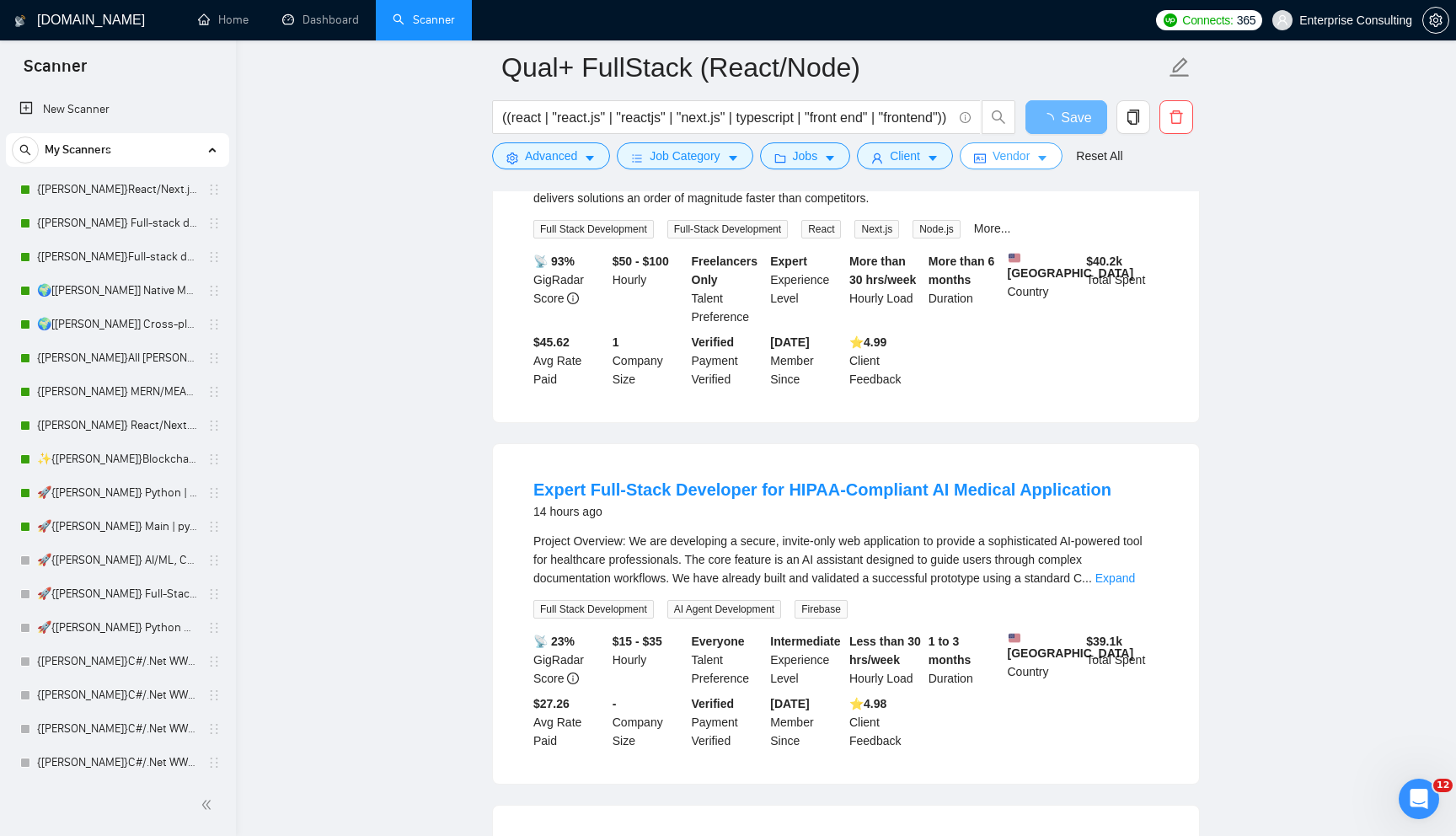
click at [1001, 164] on span "Vendor" at bounding box center [1011, 155] width 37 height 18
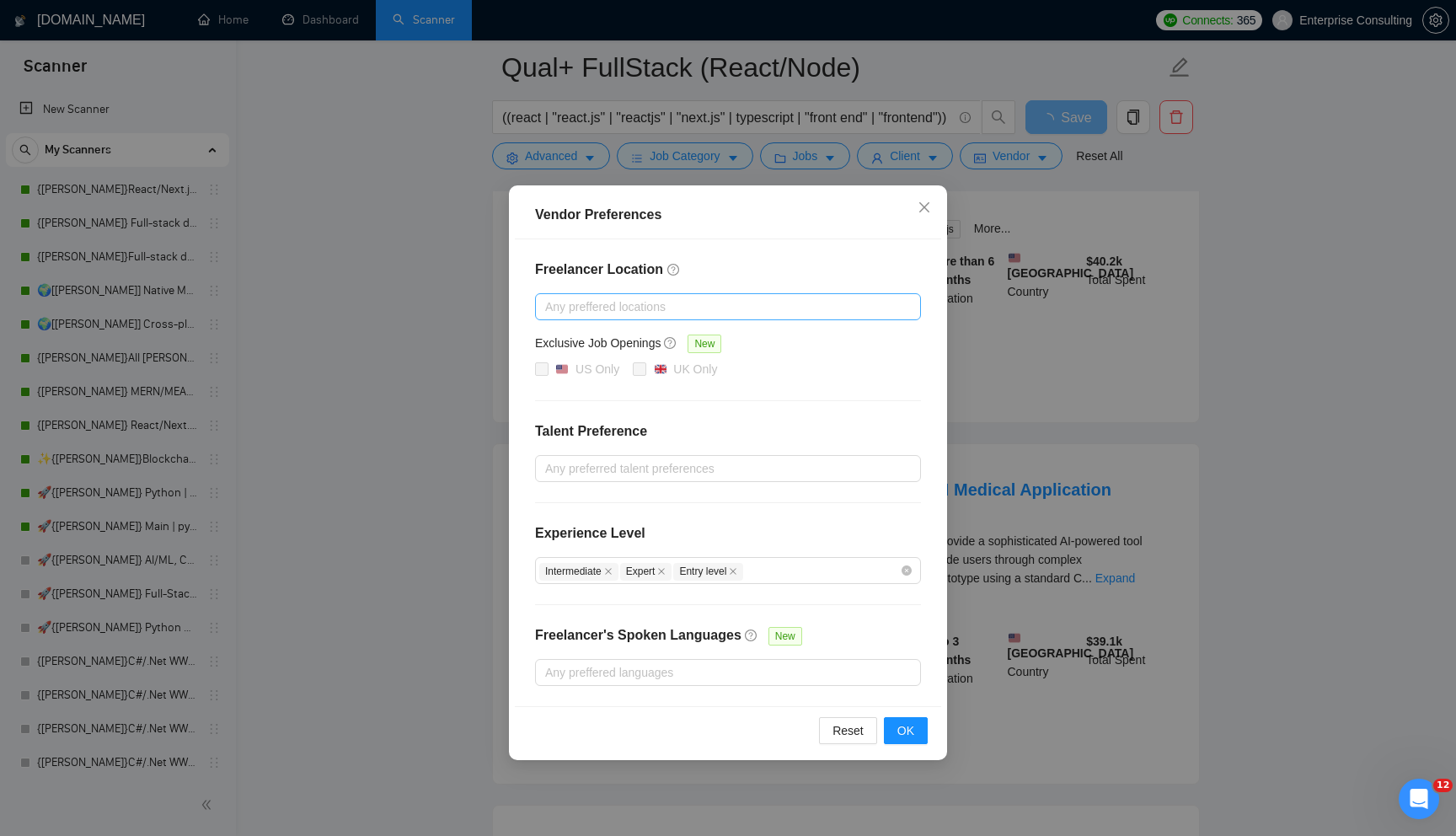
click at [791, 308] on div at bounding box center [719, 306] width 361 height 20
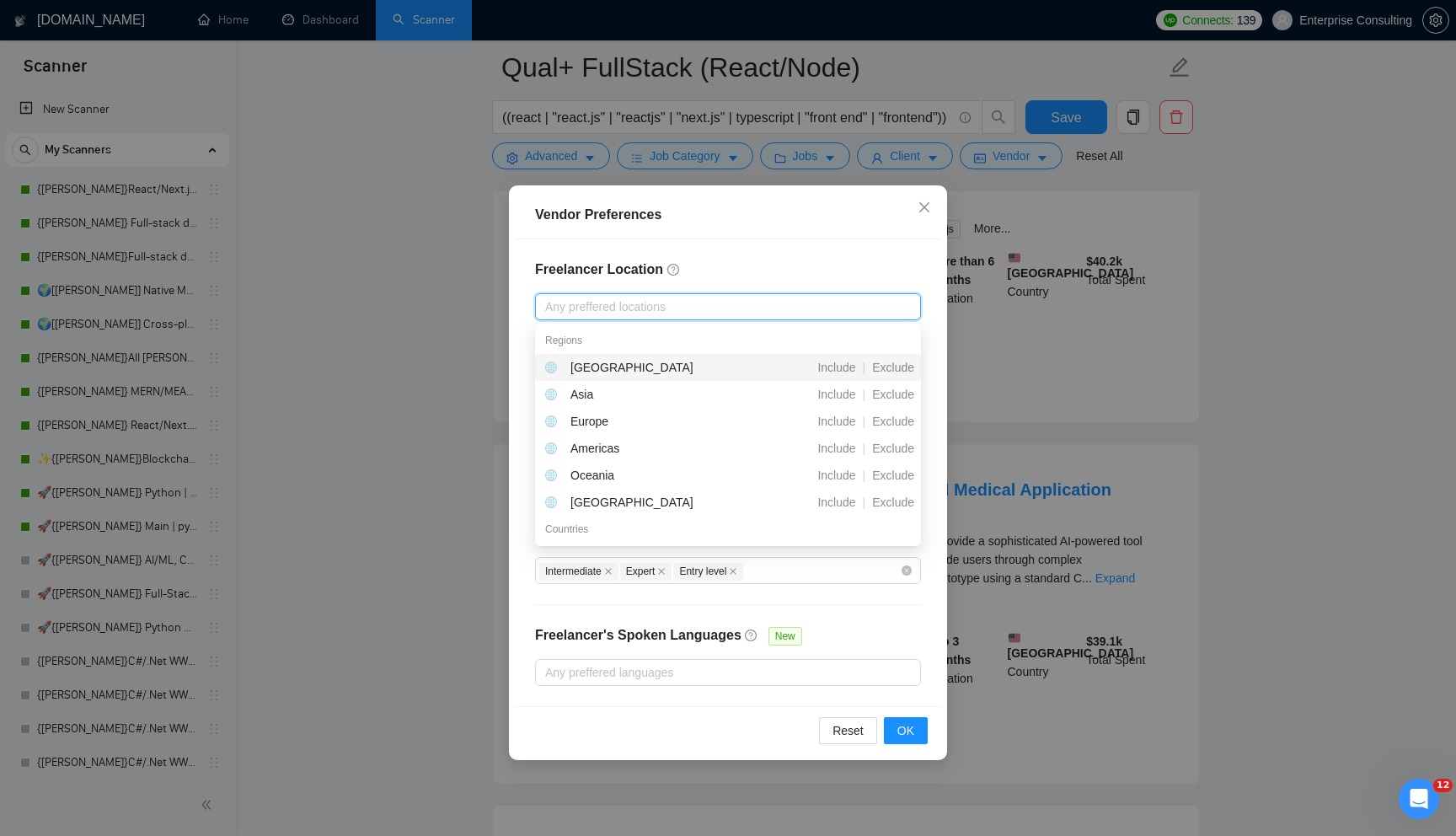
click at [802, 259] on div "Freelancer Location Any preffered locations Exclusive Job Openings New US Only …" at bounding box center [728, 472] width 427 height 466
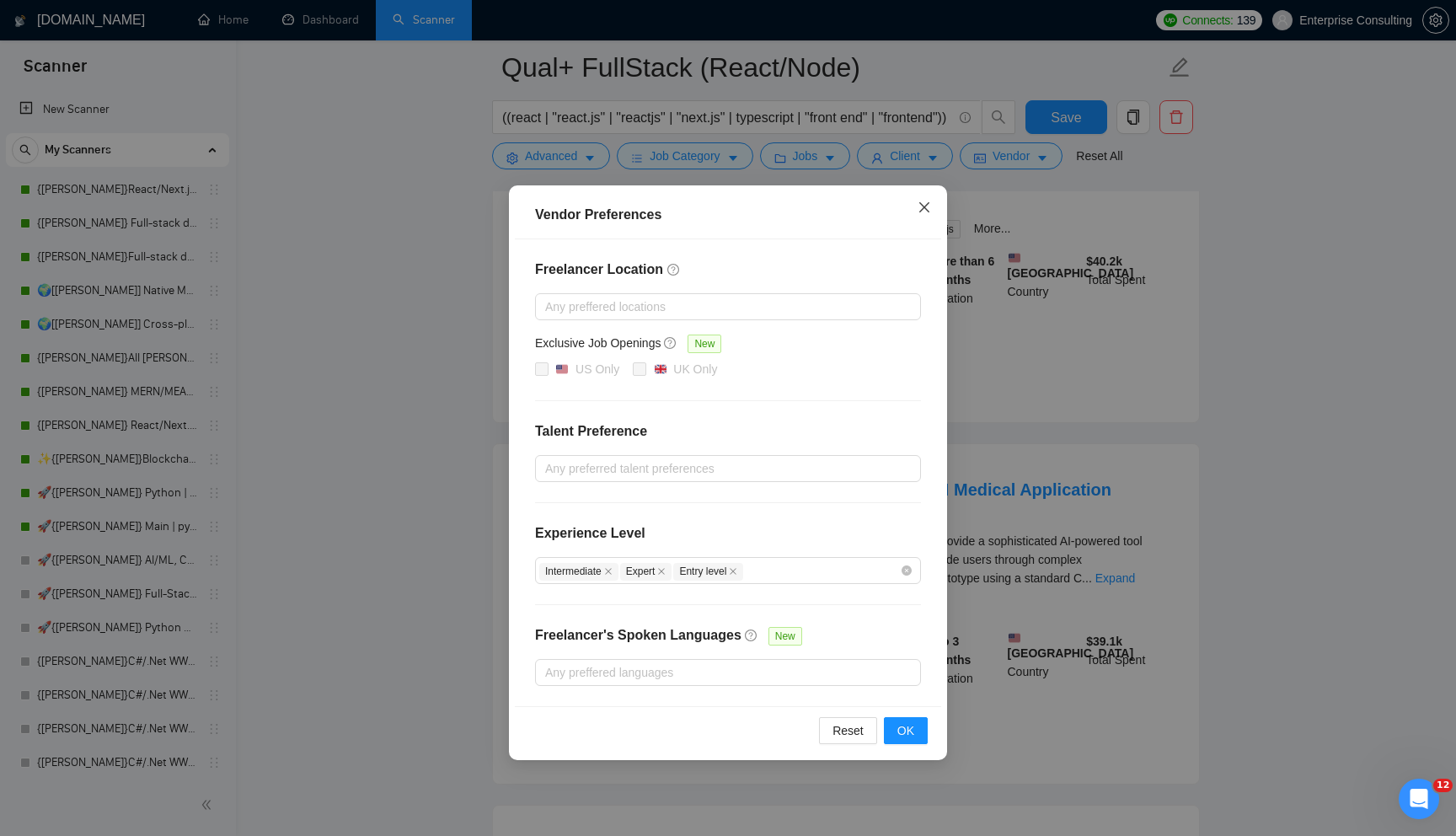
click at [914, 206] on span "Close" at bounding box center [924, 208] width 46 height 46
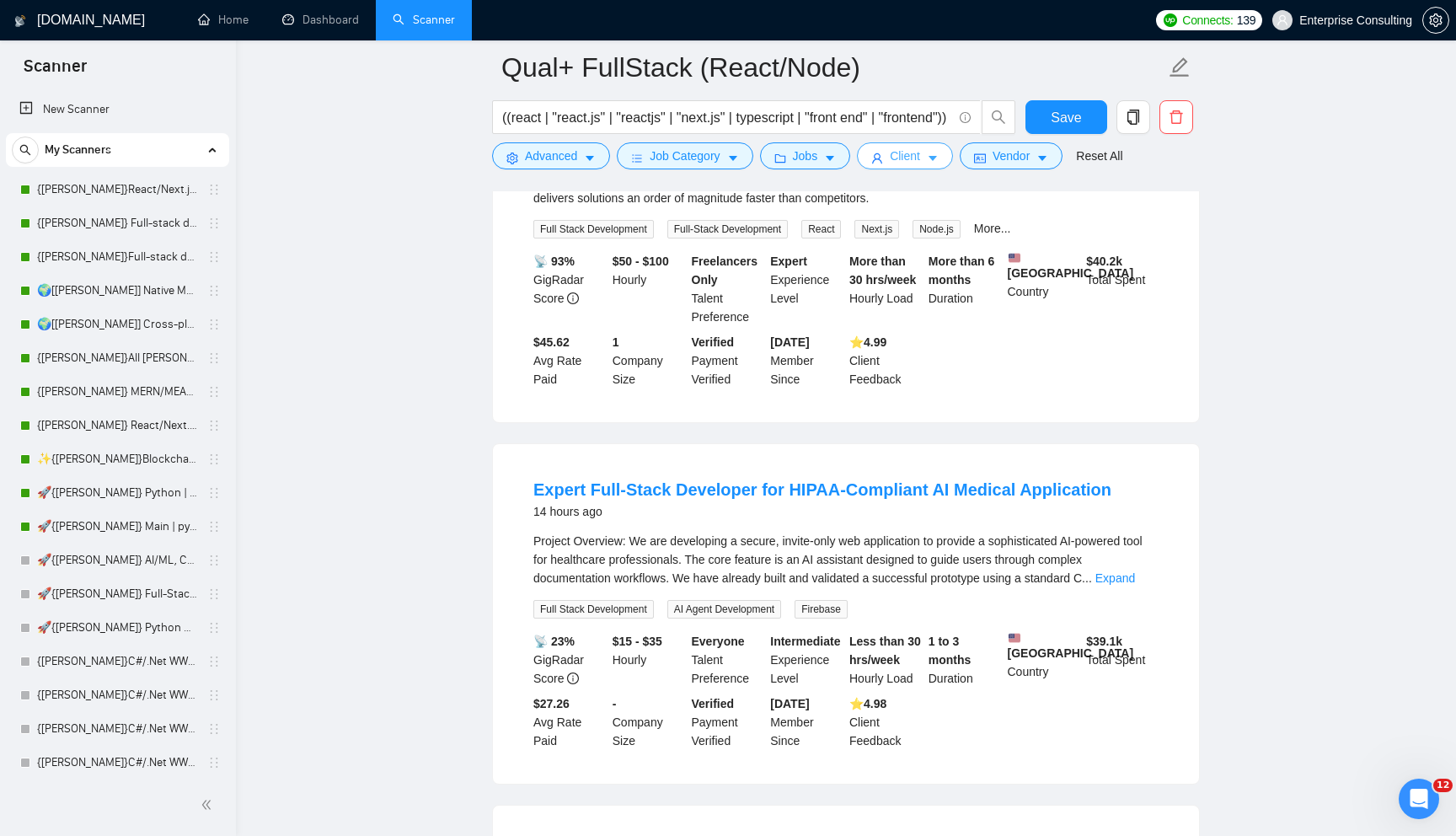
click at [912, 159] on span "Client" at bounding box center [905, 155] width 30 height 18
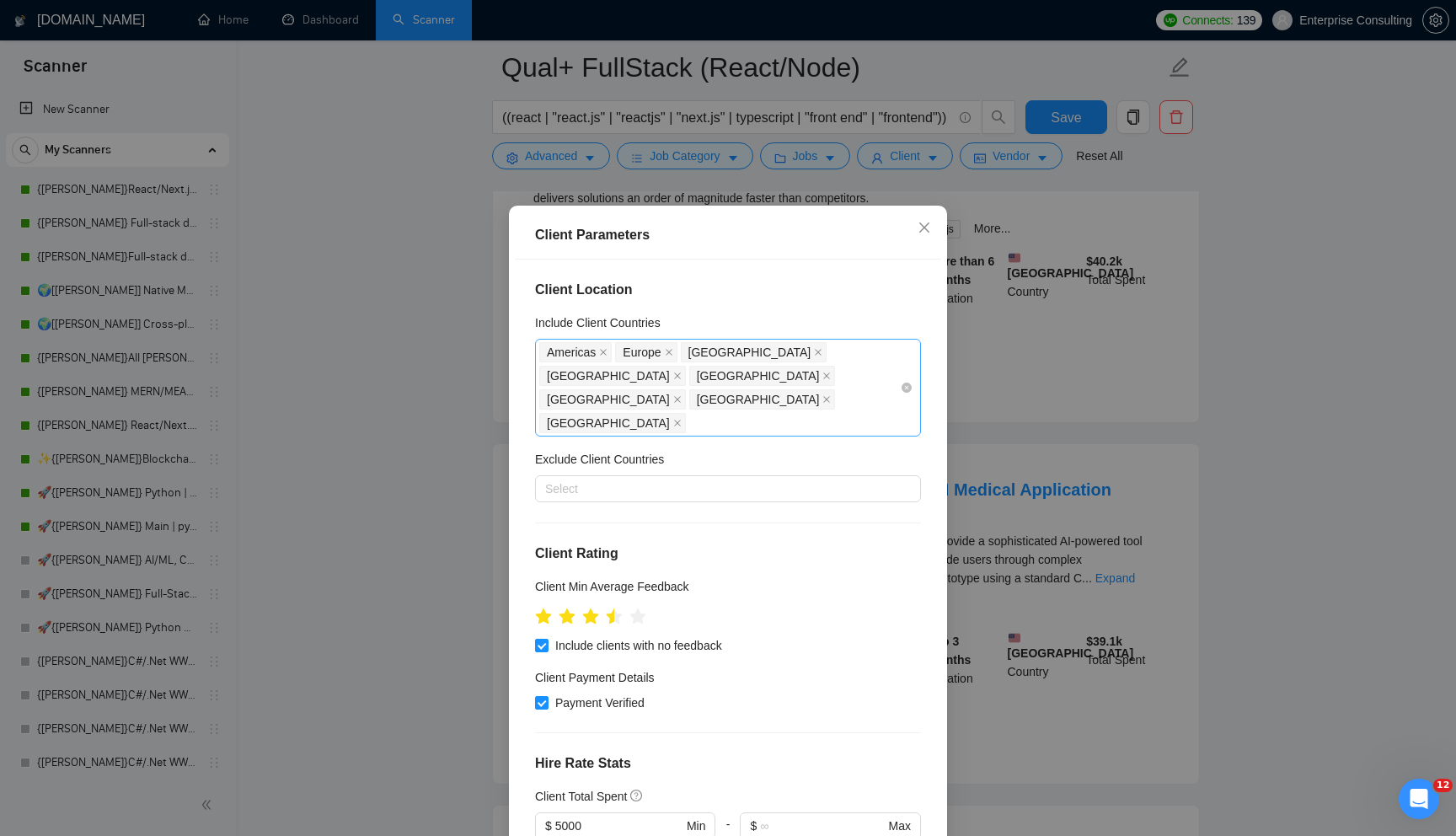
click at [866, 380] on div "[GEOGRAPHIC_DATA] [GEOGRAPHIC_DATA] [GEOGRAPHIC_DATA] [GEOGRAPHIC_DATA] [GEOGRA…" at bounding box center [719, 387] width 361 height 94
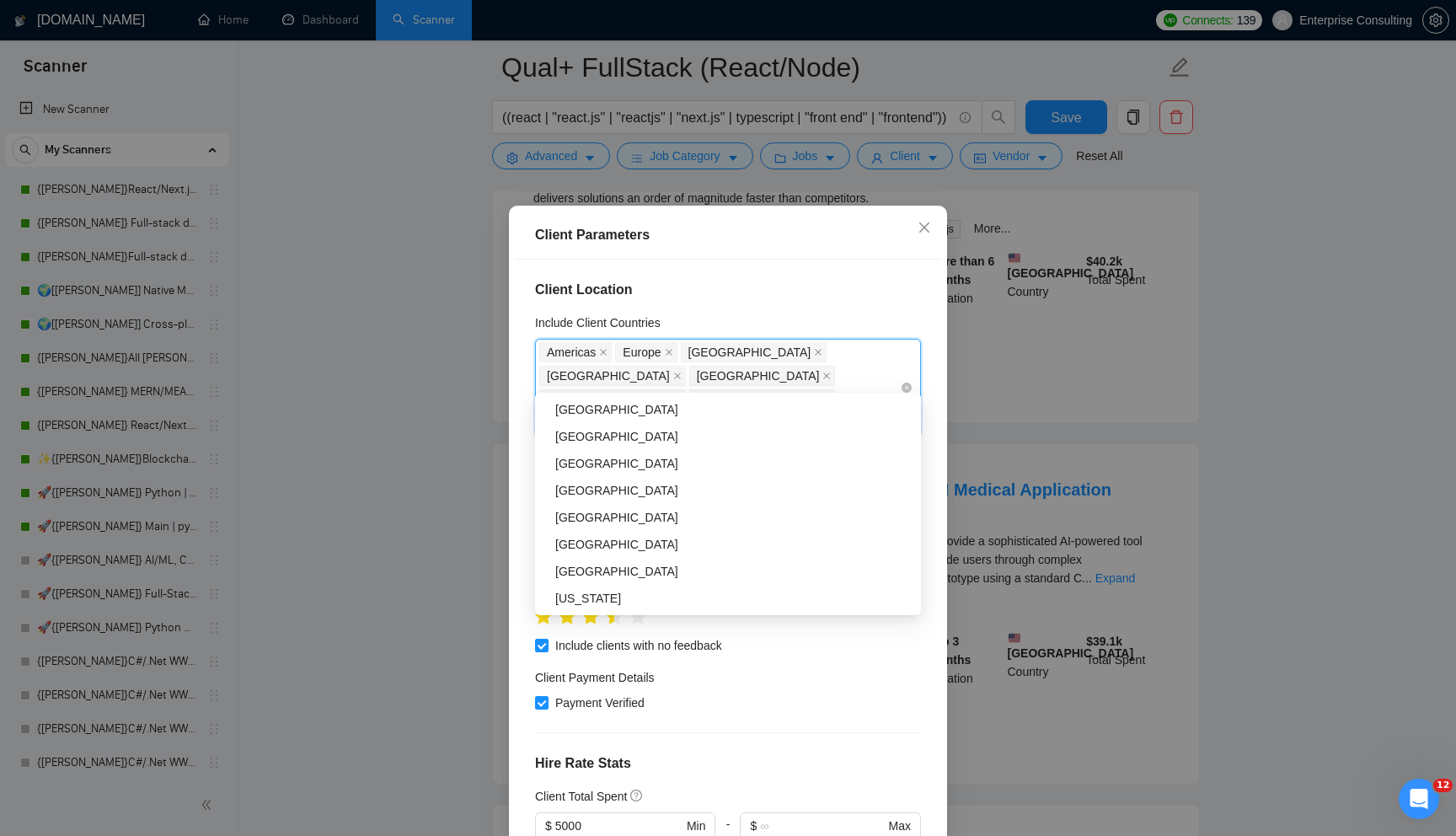
type input "sa"
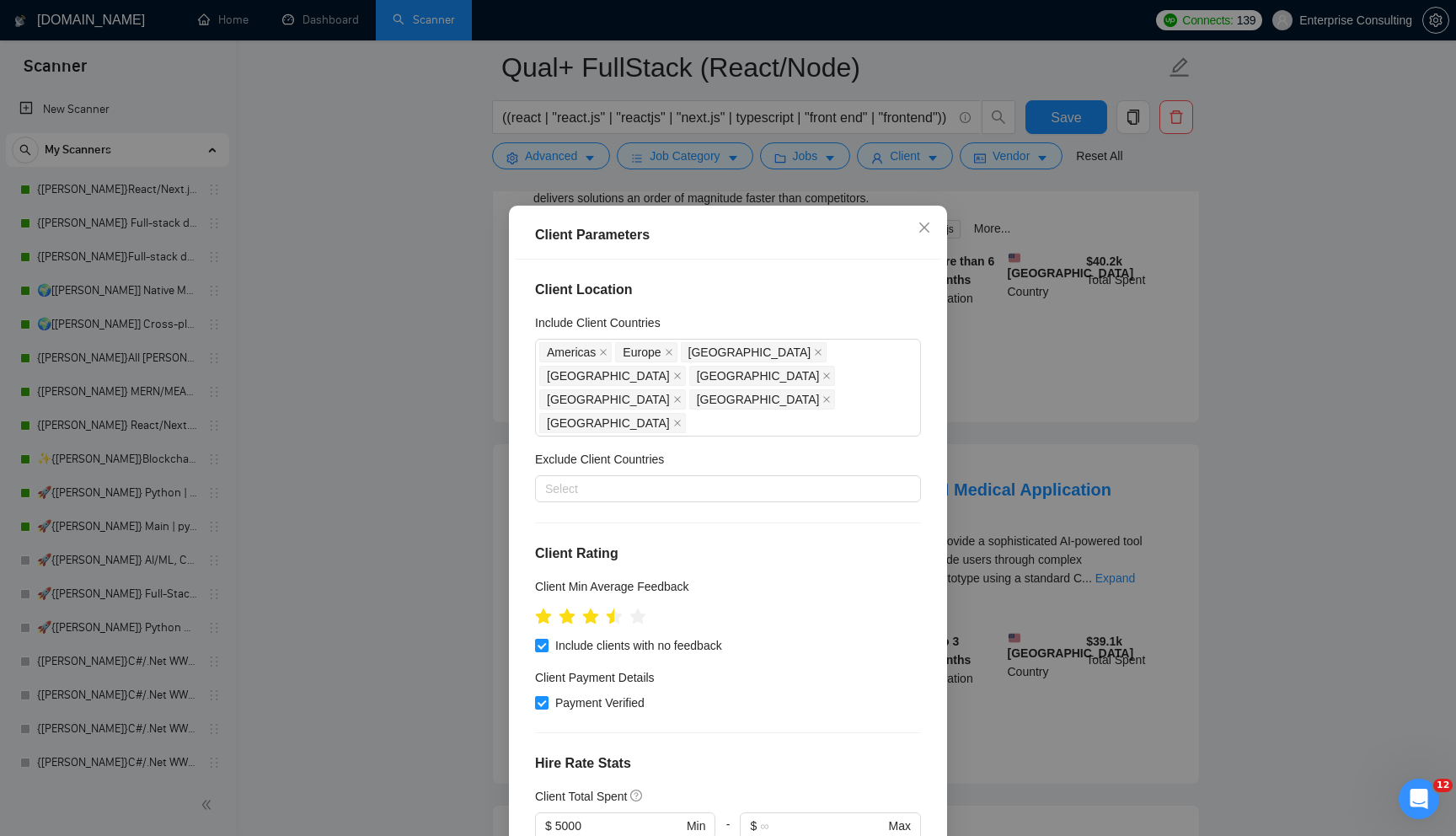
click at [680, 223] on div "Client Parameters" at bounding box center [728, 235] width 427 height 48
